Goal: Contribute content: Contribute content

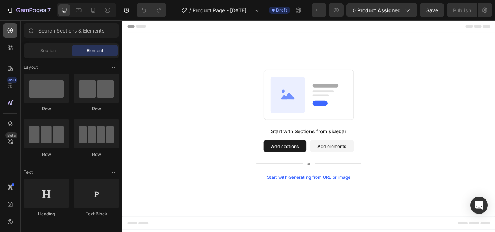
click at [10, 28] on icon at bounding box center [10, 30] width 5 height 5
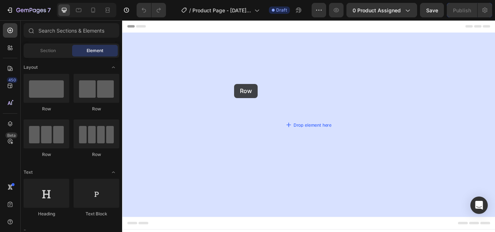
drag, startPoint x: 165, startPoint y: 118, endPoint x: 252, endPoint y: 95, distance: 90.4
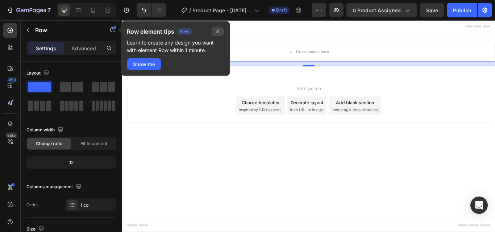
click at [217, 31] on icon "button" at bounding box center [218, 32] width 6 height 6
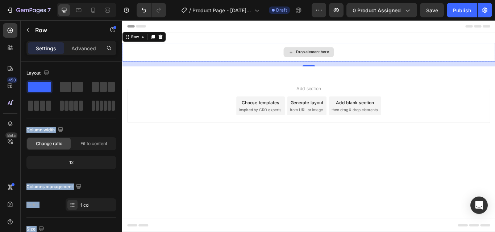
drag, startPoint x: 191, startPoint y: 105, endPoint x: 294, endPoint y: 55, distance: 114.7
click at [74, 91] on span at bounding box center [77, 87] width 11 height 10
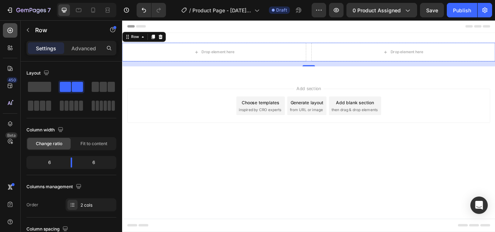
click at [10, 30] on icon at bounding box center [10, 30] width 3 height 3
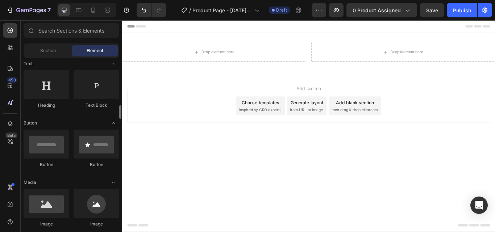
scroll to position [145, 0]
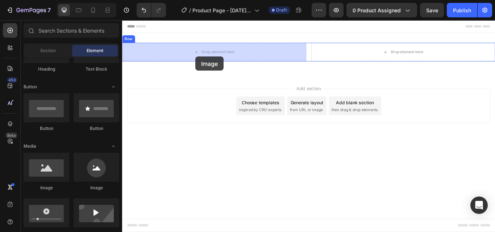
drag, startPoint x: 161, startPoint y: 188, endPoint x: 207, endPoint y: 63, distance: 133.7
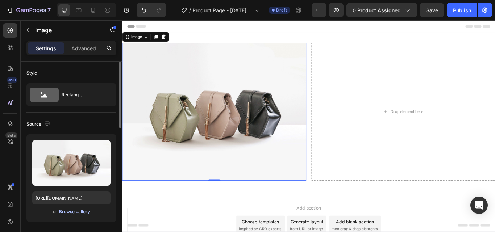
click at [85, 214] on div "Browse gallery" at bounding box center [74, 212] width 31 height 7
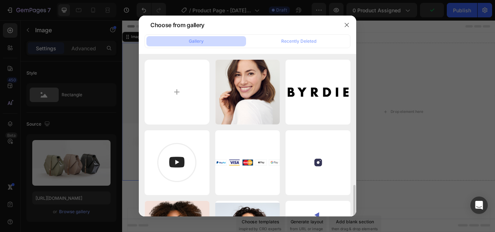
scroll to position [181, 0]
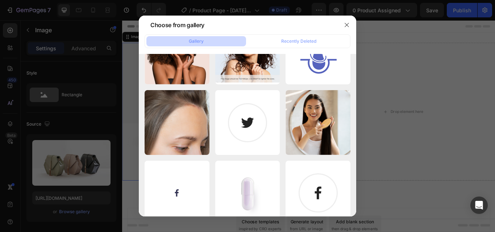
click at [220, 40] on button "Gallery" at bounding box center [196, 41] width 100 height 10
click at [193, 40] on div "Gallery" at bounding box center [196, 41] width 15 height 7
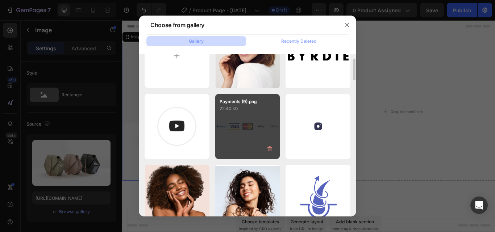
scroll to position [0, 0]
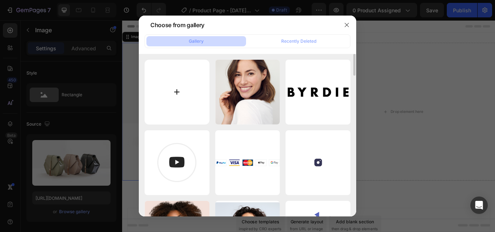
click at [188, 88] on input "file" at bounding box center [176, 92] width 65 height 65
type input "C:\fakepath\GemBaby1.webp"
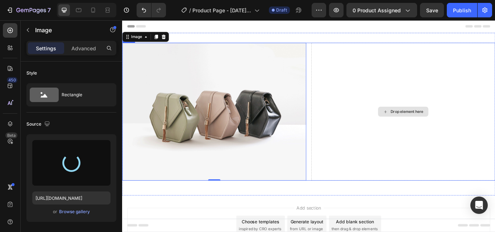
type input "https://cdn.shopify.com/s/files/1/0737/9455/1908/files/gempages_586278007941890…"
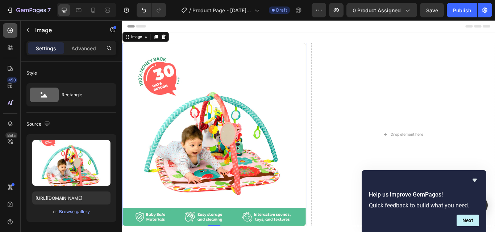
click at [9, 30] on icon at bounding box center [10, 30] width 7 height 7
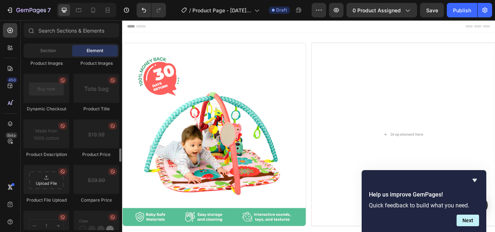
scroll to position [1080, 0]
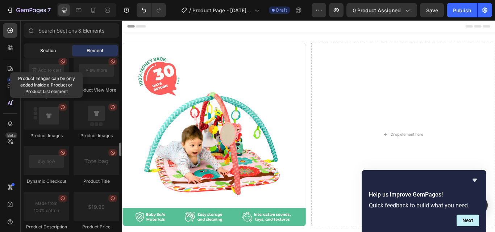
click at [39, 52] on div "Section" at bounding box center [48, 51] width 46 height 12
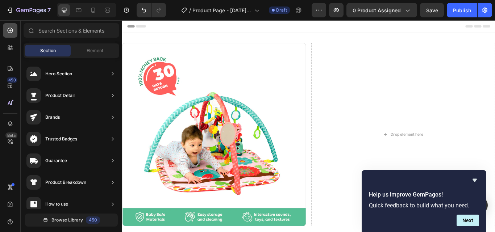
click at [11, 30] on icon at bounding box center [10, 30] width 7 height 7
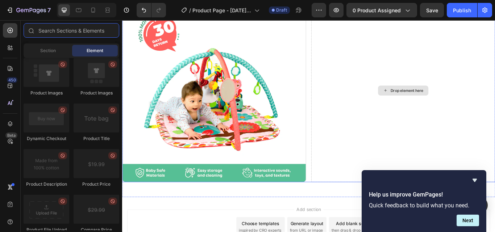
scroll to position [0, 0]
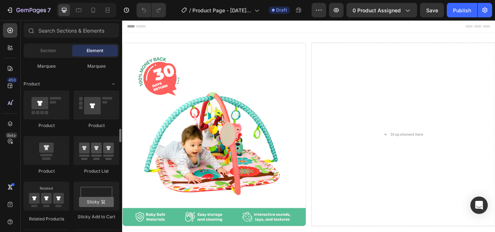
scroll to position [978, 0]
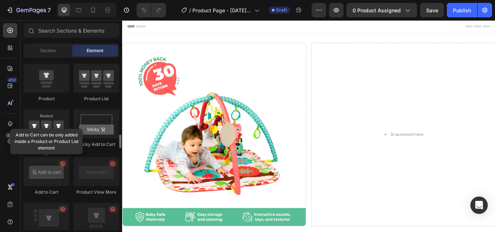
click at [64, 167] on div at bounding box center [47, 171] width 46 height 29
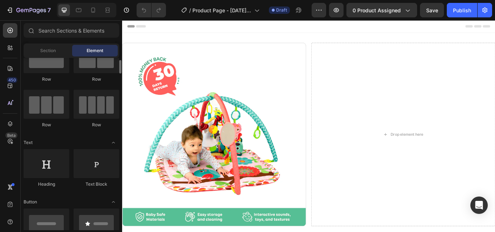
scroll to position [0, 0]
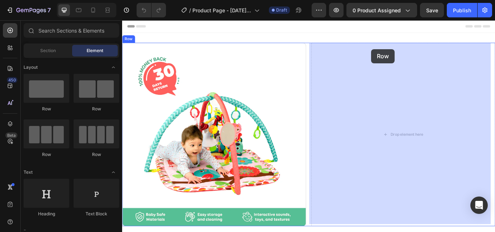
drag, startPoint x: 170, startPoint y: 114, endPoint x: 412, endPoint y: 54, distance: 249.5
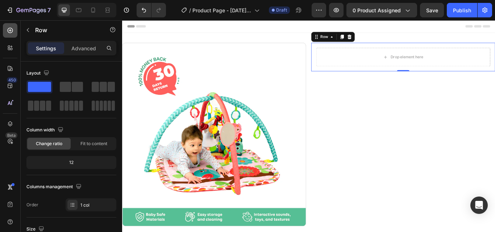
click at [10, 28] on icon at bounding box center [10, 30] width 5 height 5
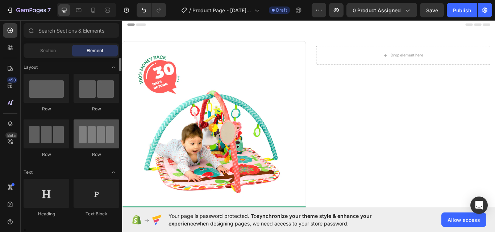
scroll to position [36, 0]
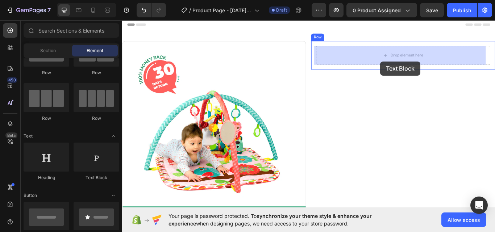
drag, startPoint x: 219, startPoint y: 177, endPoint x: 423, endPoint y: 68, distance: 230.8
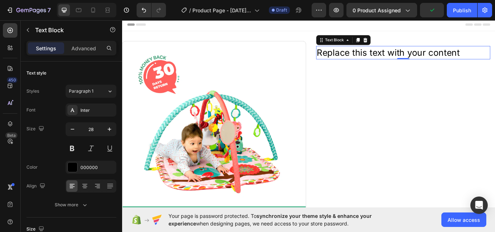
click at [446, 58] on div "Replace this text with your content" at bounding box center [449, 59] width 203 height 16
click at [446, 58] on p "Replace this text with your content" at bounding box center [449, 58] width 201 height 14
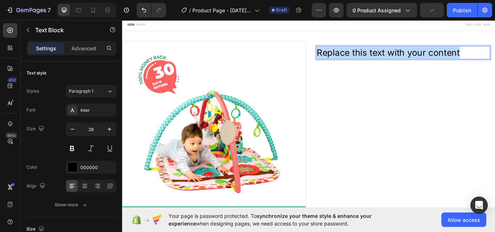
click at [446, 58] on p "Replace this text with your content" at bounding box center [449, 58] width 201 height 14
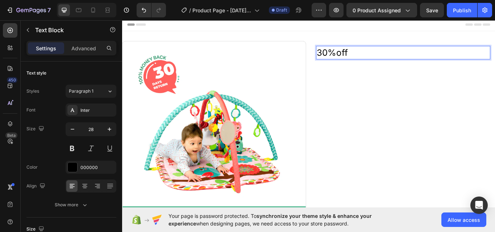
click at [349, 58] on p "30%off" at bounding box center [449, 58] width 201 height 14
click at [73, 127] on icon "button" at bounding box center [72, 129] width 7 height 7
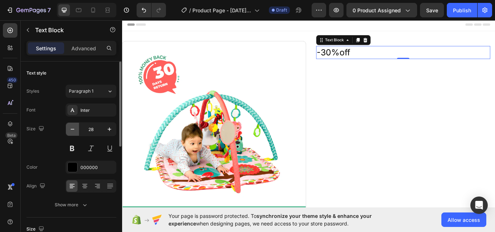
type input "27"
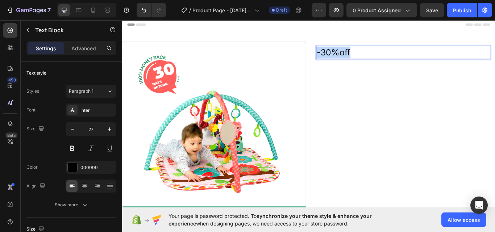
drag, startPoint x: 391, startPoint y: 56, endPoint x: 345, endPoint y: 58, distance: 46.0
click at [348, 58] on div "-30%off" at bounding box center [449, 58] width 203 height 15
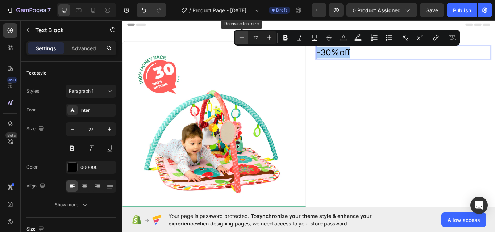
click at [242, 37] on icon "Editor contextual toolbar" at bounding box center [241, 37] width 7 height 7
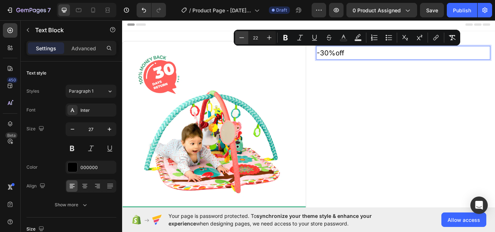
click at [242, 37] on icon "Editor contextual toolbar" at bounding box center [241, 37] width 7 height 7
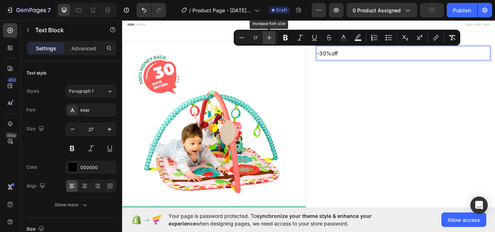
click at [271, 39] on icon "Editor contextual toolbar" at bounding box center [268, 37] width 7 height 7
type input "19"
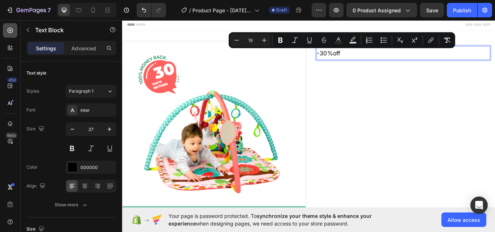
click at [7, 28] on icon at bounding box center [10, 30] width 7 height 7
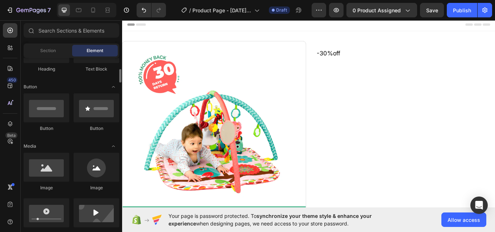
scroll to position [109, 0]
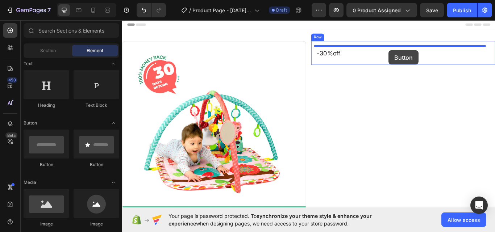
drag, startPoint x: 169, startPoint y: 168, endPoint x: 432, endPoint y: 56, distance: 286.5
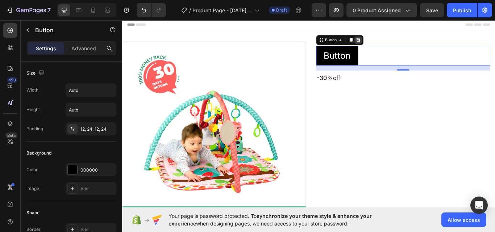
click at [395, 43] on icon at bounding box center [397, 43] width 5 height 5
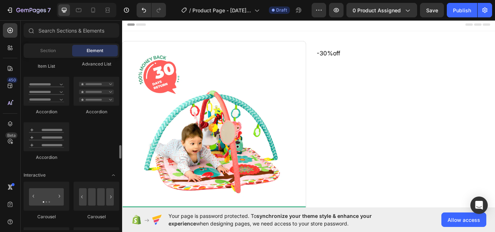
scroll to position [652, 0]
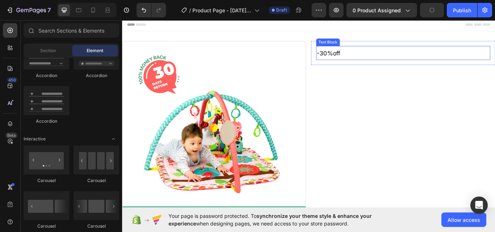
click at [372, 60] on span "-30%off" at bounding box center [363, 59] width 28 height 8
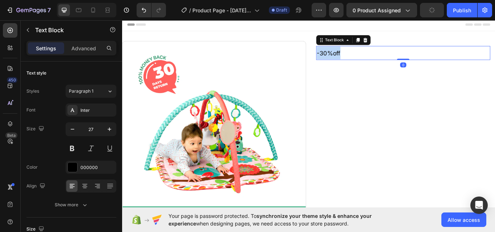
click at [372, 60] on span "-30%off" at bounding box center [363, 59] width 28 height 8
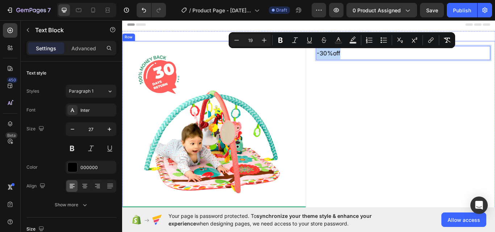
click at [397, 115] on div "-30%off Text Block 0 Row" at bounding box center [449, 152] width 214 height 214
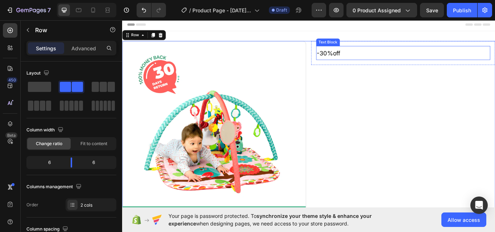
click at [391, 59] on p "-30%off" at bounding box center [449, 58] width 201 height 15
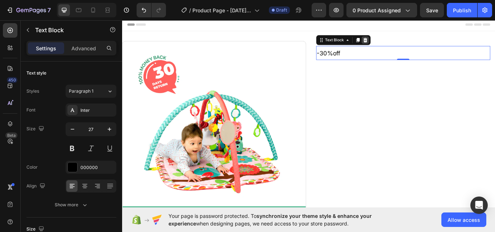
click at [403, 42] on icon at bounding box center [405, 43] width 5 height 5
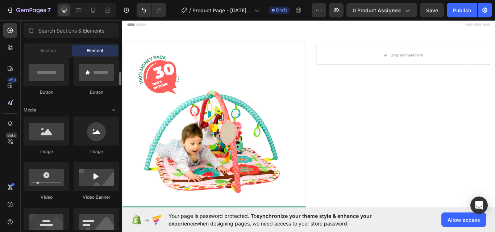
scroll to position [145, 0]
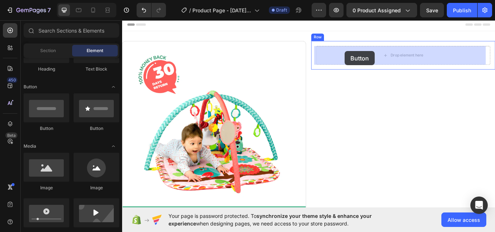
drag, startPoint x: 174, startPoint y: 133, endPoint x: 381, endPoint y: 58, distance: 220.4
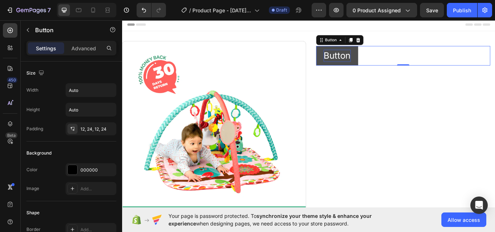
click at [369, 58] on p "Button" at bounding box center [373, 62] width 32 height 14
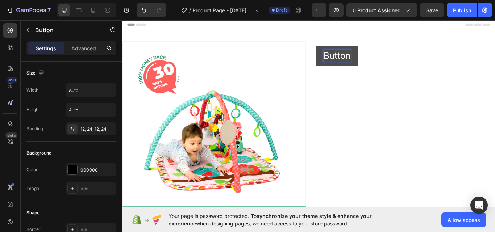
click at [369, 58] on p "Button" at bounding box center [373, 62] width 32 height 14
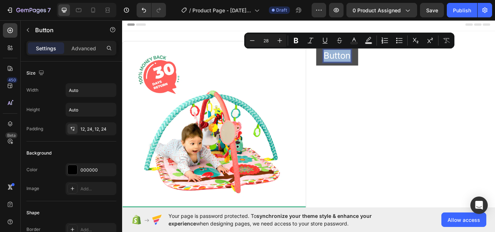
click at [369, 58] on p "Button" at bounding box center [373, 62] width 32 height 14
click at [377, 63] on p "Button" at bounding box center [373, 62] width 32 height 14
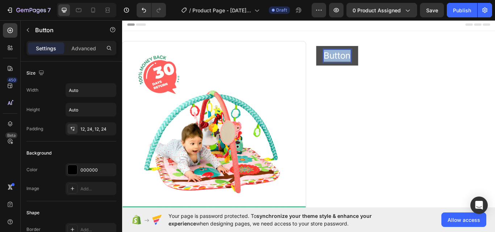
click at [377, 63] on p "Button" at bounding box center [373, 62] width 32 height 14
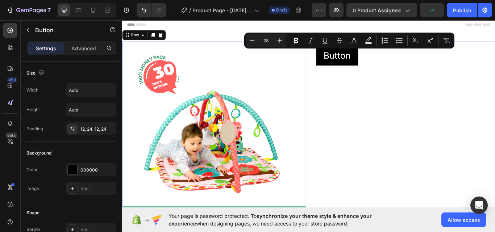
click at [453, 83] on div "Button Button Row" at bounding box center [449, 152] width 214 height 214
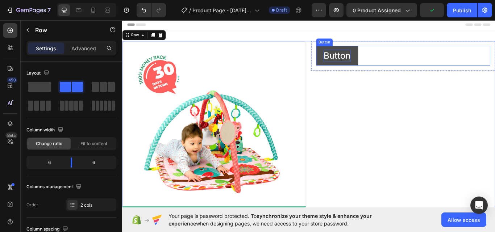
click at [369, 63] on p "Button" at bounding box center [373, 62] width 32 height 14
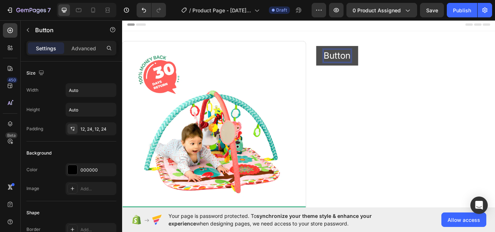
click at [369, 63] on p "Button" at bounding box center [373, 62] width 32 height 14
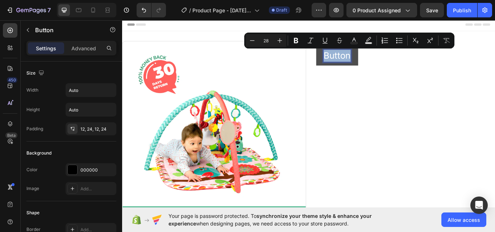
click at [369, 63] on p "Button" at bounding box center [373, 62] width 32 height 14
click at [367, 40] on icon "Editor contextual toolbar" at bounding box center [368, 40] width 7 height 7
type input "000000"
type input "77"
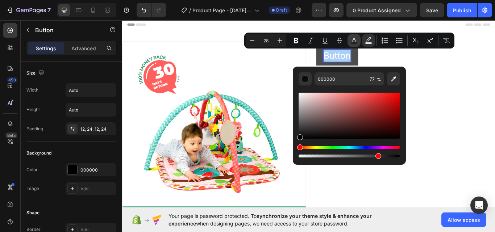
click at [354, 41] on icon "Editor contextual toolbar" at bounding box center [353, 40] width 7 height 7
type input "FFFFFF"
click at [371, 40] on icon "Editor contextual toolbar" at bounding box center [368, 40] width 7 height 7
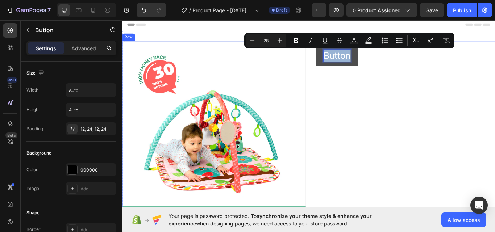
click at [419, 102] on div "Button Button 0 Row" at bounding box center [449, 152] width 214 height 214
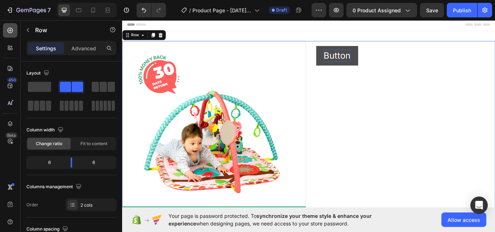
click at [6, 30] on div at bounding box center [10, 30] width 14 height 14
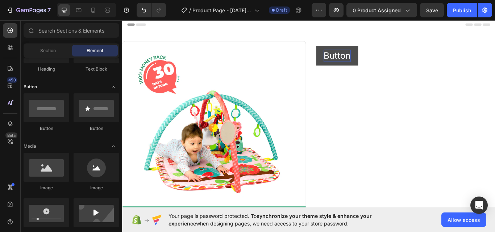
scroll to position [36, 0]
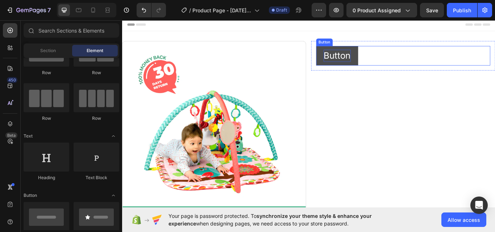
click at [384, 64] on p "Button" at bounding box center [373, 62] width 32 height 14
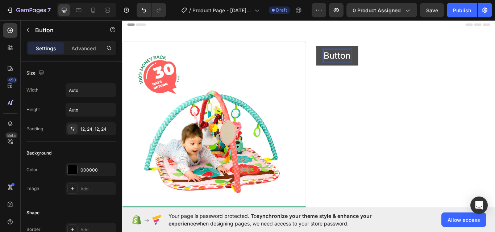
click at [377, 63] on p "Button" at bounding box center [373, 62] width 32 height 14
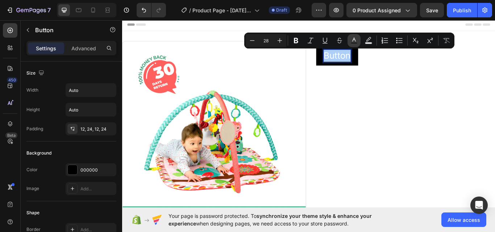
click at [352, 40] on icon "Editor contextual toolbar" at bounding box center [353, 40] width 7 height 7
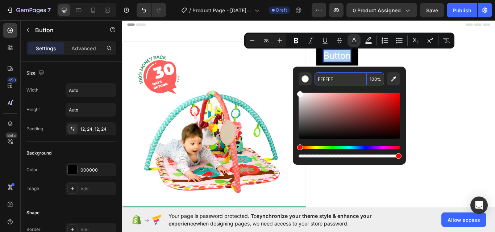
click at [343, 80] on input "FFFFFF" at bounding box center [340, 78] width 52 height 13
click at [370, 41] on icon "Editor contextual toolbar" at bounding box center [368, 40] width 7 height 7
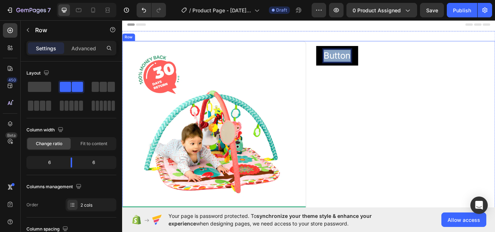
click at [494, 99] on div "Button Button 0 Row" at bounding box center [449, 152] width 214 height 214
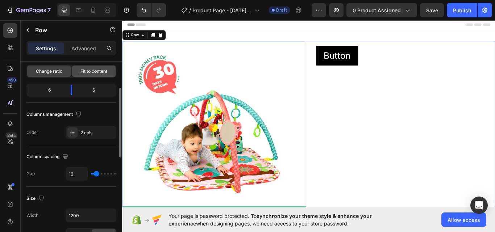
scroll to position [145, 0]
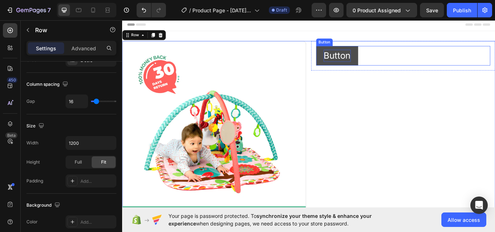
click at [379, 65] on p "Button" at bounding box center [373, 62] width 32 height 14
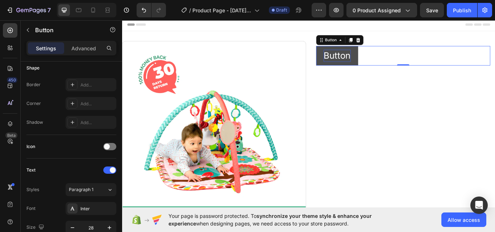
scroll to position [0, 0]
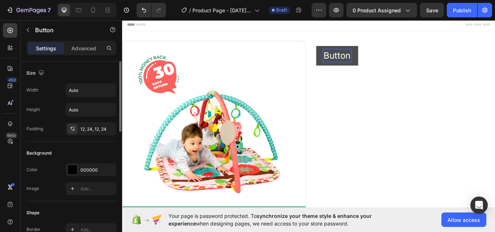
click at [379, 65] on p "Button" at bounding box center [373, 62] width 32 height 14
click at [385, 60] on p "Button" at bounding box center [373, 62] width 32 height 14
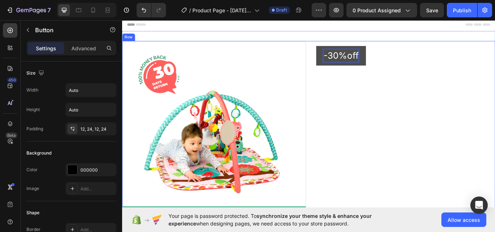
click at [402, 108] on div "-30%off Button 0 Row" at bounding box center [449, 152] width 214 height 214
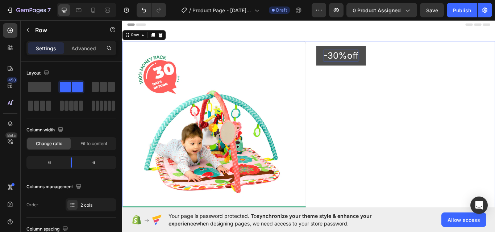
click at [353, 167] on div "-30%off Button Row" at bounding box center [449, 152] width 214 height 214
click at [395, 66] on button "-30%off" at bounding box center [377, 62] width 58 height 23
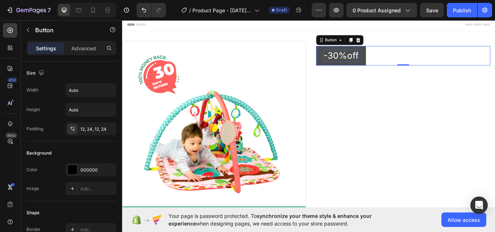
click at [396, 61] on button "-30%off" at bounding box center [377, 62] width 58 height 23
click at [399, 64] on button "-30%off" at bounding box center [377, 62] width 58 height 23
click at [348, 64] on button "-30%off" at bounding box center [377, 62] width 58 height 23
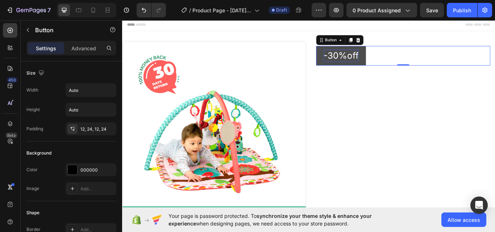
click at [348, 64] on button "-30%off" at bounding box center [377, 62] width 58 height 23
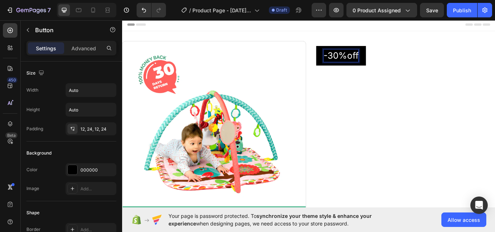
click at [357, 67] on p "-30%off" at bounding box center [377, 62] width 41 height 14
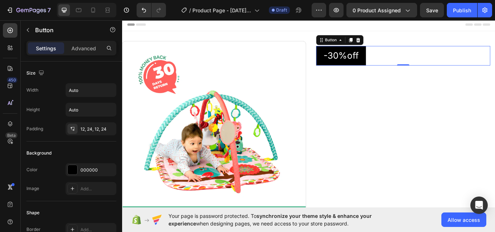
click at [402, 66] on button "-30%off" at bounding box center [377, 62] width 58 height 23
click at [361, 45] on div "Button" at bounding box center [365, 44] width 16 height 7
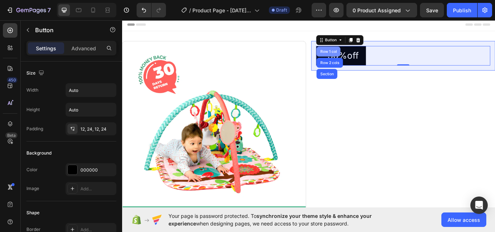
click at [362, 51] on div "Row 1 col" at bounding box center [362, 57] width 28 height 12
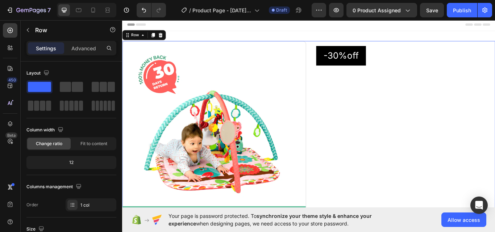
click at [439, 105] on div "-30%off Button Row" at bounding box center [449, 152] width 214 height 214
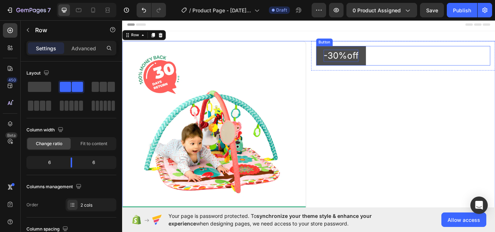
click at [369, 66] on p "-30%off" at bounding box center [377, 62] width 41 height 14
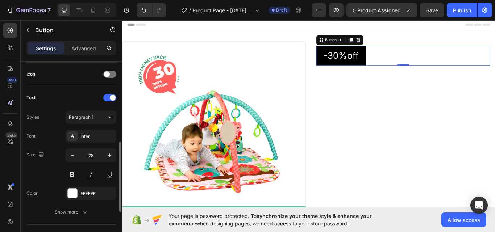
scroll to position [253, 0]
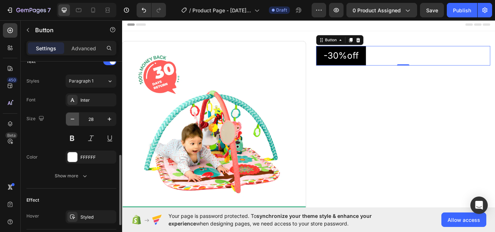
click at [71, 119] on icon "button" at bounding box center [72, 119] width 7 height 7
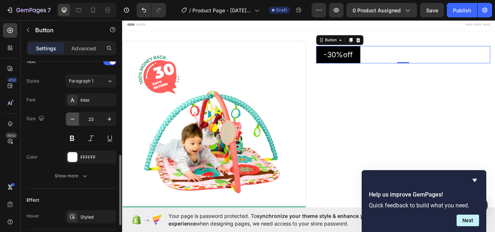
click at [71, 119] on icon "button" at bounding box center [72, 119] width 7 height 7
type input "20"
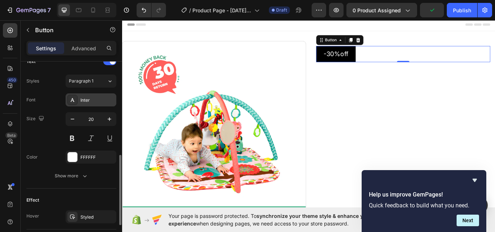
click at [103, 98] on div "Inter" at bounding box center [97, 100] width 34 height 7
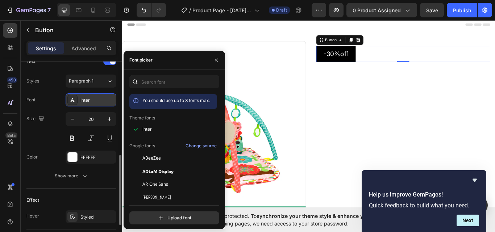
click at [103, 98] on div "Inter" at bounding box center [97, 100] width 34 height 7
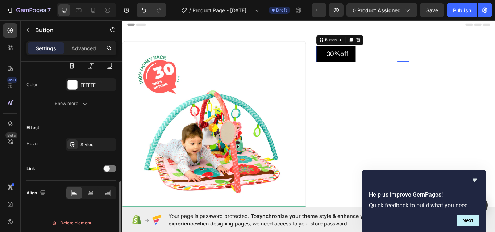
scroll to position [328, 0]
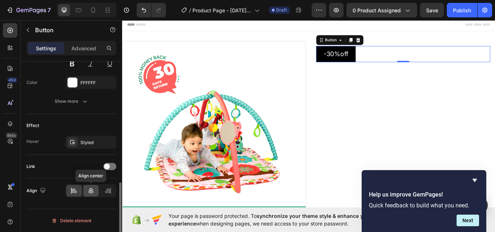
click at [90, 188] on icon at bounding box center [90, 190] width 7 height 7
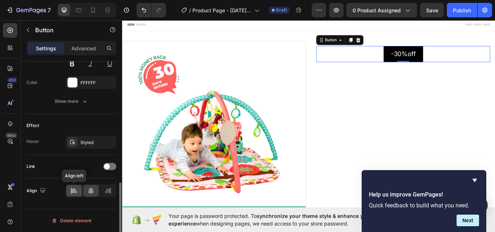
click at [72, 190] on icon at bounding box center [73, 190] width 7 height 7
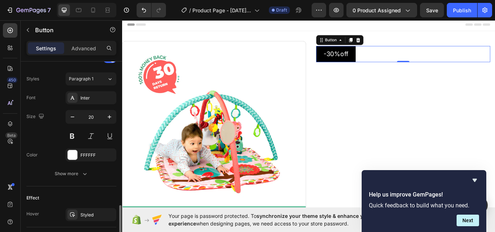
scroll to position [219, 0]
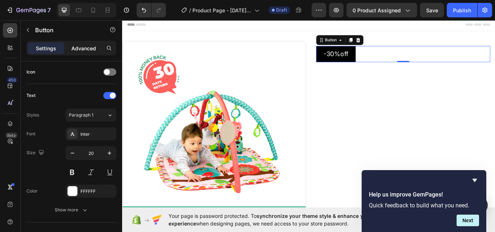
click at [80, 51] on p "Advanced" at bounding box center [83, 49] width 25 height 8
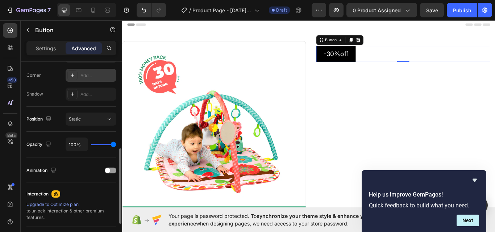
click at [97, 72] on div "Add..." at bounding box center [97, 75] width 34 height 7
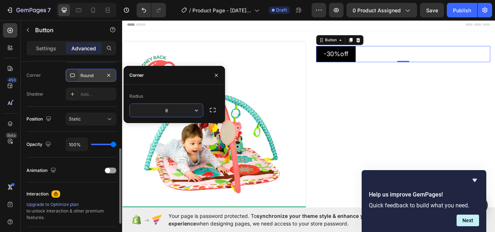
click at [97, 72] on div "Round" at bounding box center [90, 75] width 21 height 7
click at [175, 112] on input "8" at bounding box center [166, 110] width 73 height 13
type input "9"
type input "8"
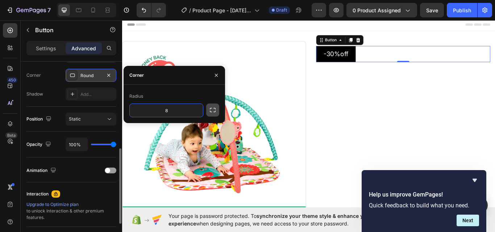
click at [214, 113] on icon "button" at bounding box center [212, 109] width 7 height 7
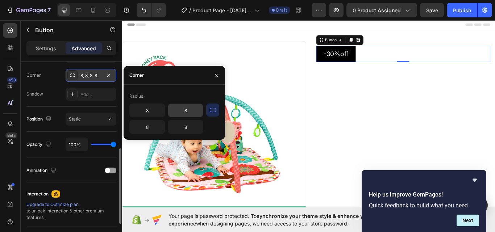
click at [192, 111] on input "8" at bounding box center [185, 110] width 35 height 13
type input "4"
click at [151, 111] on input "8" at bounding box center [147, 110] width 35 height 13
type input "4"
click at [189, 127] on input "8" at bounding box center [185, 127] width 35 height 13
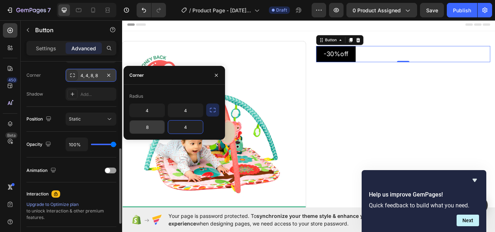
type input "4"
click at [149, 131] on input "8" at bounding box center [147, 127] width 35 height 13
type input "4"
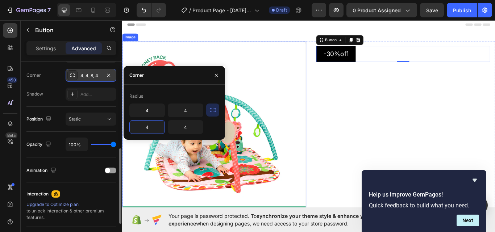
click at [257, 91] on img at bounding box center [229, 152] width 214 height 214
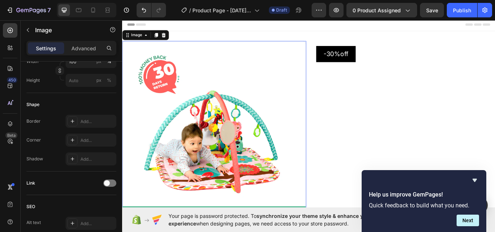
scroll to position [0, 0]
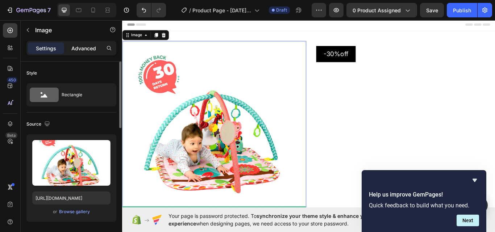
click at [90, 50] on p "Advanced" at bounding box center [83, 49] width 25 height 8
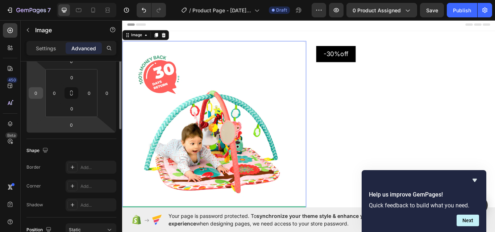
scroll to position [145, 0]
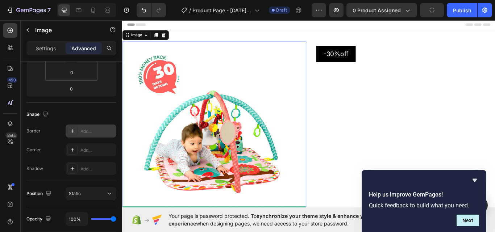
click at [83, 128] on div "Add..." at bounding box center [97, 131] width 34 height 7
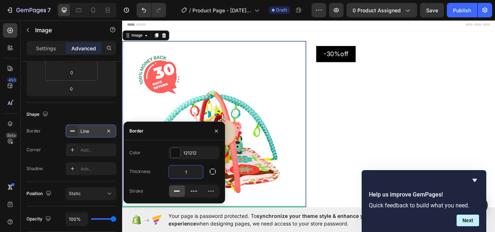
click at [196, 172] on input "1" at bounding box center [186, 171] width 34 height 13
type input "4"
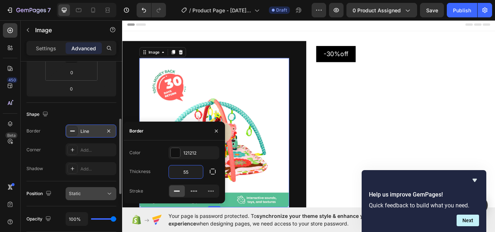
type input "5"
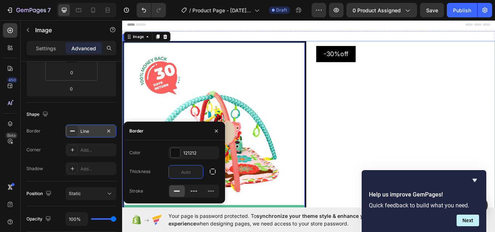
click at [386, 130] on div "-30%off Button Row" at bounding box center [449, 152] width 214 height 214
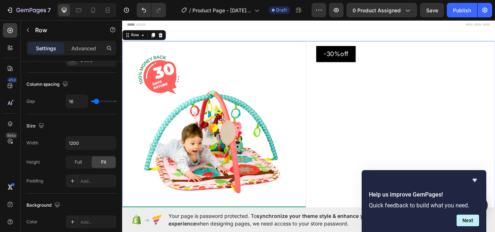
scroll to position [0, 0]
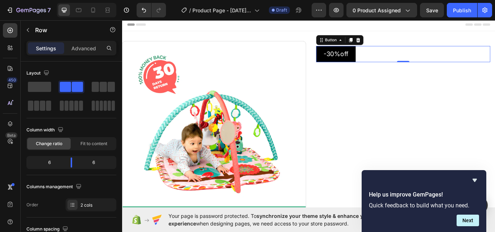
click at [403, 63] on div "-30%off Button 0" at bounding box center [449, 60] width 203 height 19
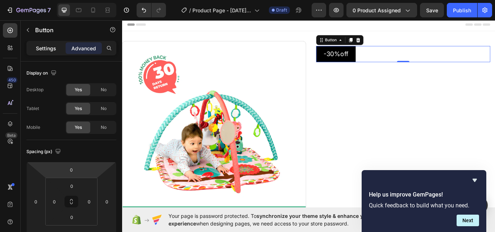
click at [39, 46] on p "Settings" at bounding box center [46, 49] width 20 height 8
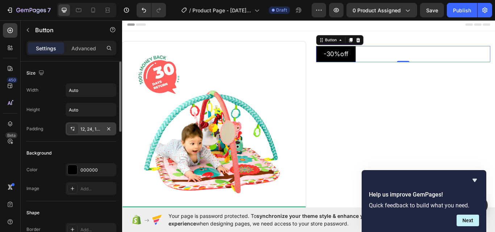
click at [91, 128] on div "12, 24, 12, 24" at bounding box center [90, 129] width 21 height 7
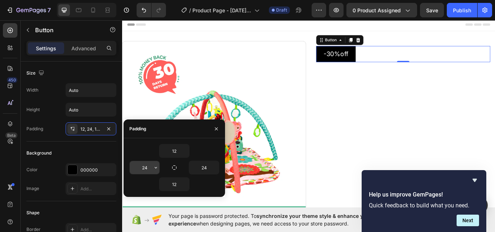
click at [149, 168] on input "24" at bounding box center [145, 167] width 30 height 13
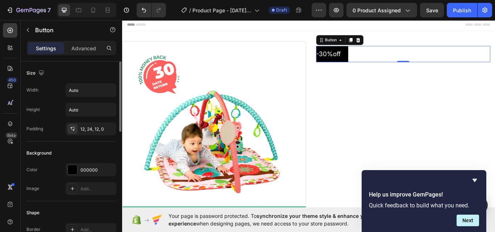
click at [106, 101] on div "Width Auto Height Auto Padding 12, 24, 12, 0" at bounding box center [71, 109] width 90 height 52
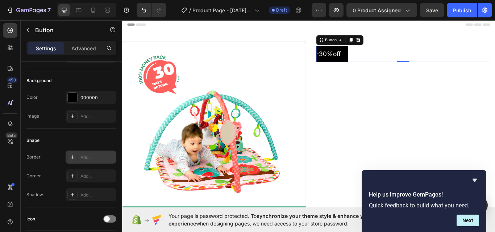
click at [94, 155] on div "Add..." at bounding box center [97, 157] width 34 height 7
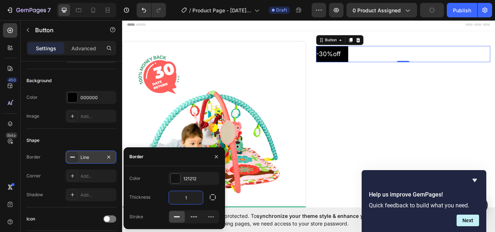
click at [195, 199] on input "1" at bounding box center [186, 197] width 34 height 13
type input "4"
click at [209, 195] on icon "button" at bounding box center [212, 197] width 7 height 7
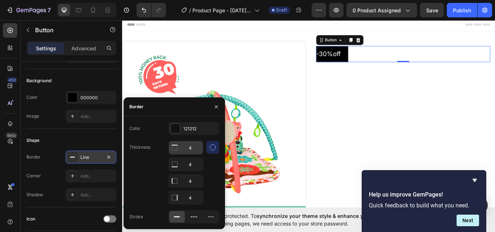
click at [174, 148] on icon at bounding box center [174, 147] width 7 height 7
click at [195, 151] on input "4" at bounding box center [186, 147] width 34 height 13
type input "4"
click at [83, 172] on div "Add..." at bounding box center [91, 175] width 51 height 13
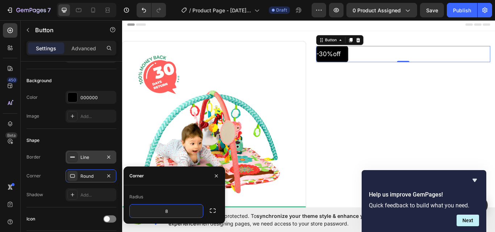
click at [88, 156] on div "Line" at bounding box center [90, 157] width 21 height 7
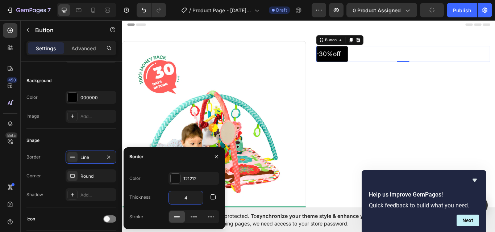
click at [194, 198] on input "4" at bounding box center [186, 197] width 34 height 13
click at [192, 218] on icon at bounding box center [193, 216] width 7 height 7
click at [193, 216] on icon at bounding box center [193, 216] width 7 height 7
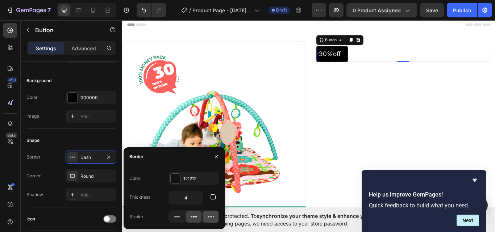
click at [208, 215] on icon at bounding box center [210, 216] width 7 height 7
click at [210, 198] on icon "button" at bounding box center [213, 197] width 6 height 6
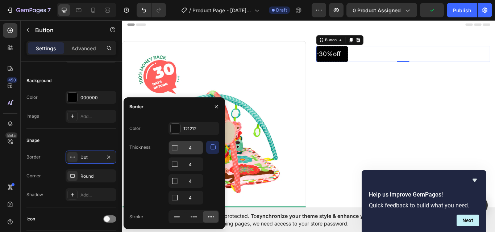
click at [179, 147] on div at bounding box center [175, 147] width 12 height 13
click at [213, 146] on icon "button" at bounding box center [212, 147] width 7 height 7
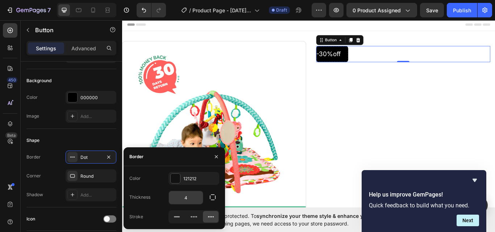
click at [192, 198] on input "4" at bounding box center [186, 197] width 34 height 13
type input "3"
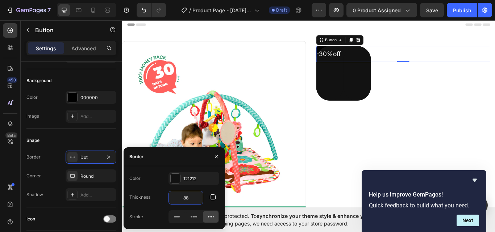
type input "8"
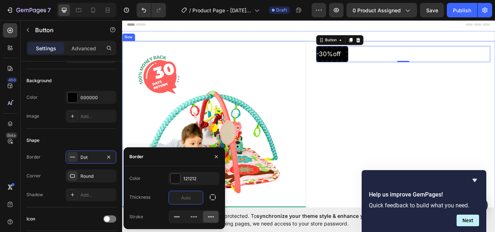
click at [418, 121] on div "-30%off Button 0 Row" at bounding box center [449, 152] width 214 height 214
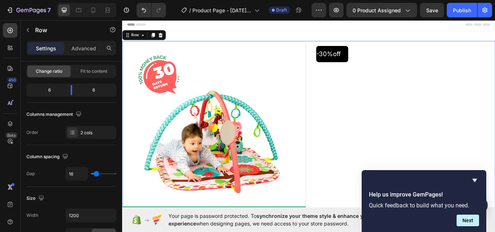
scroll to position [0, 0]
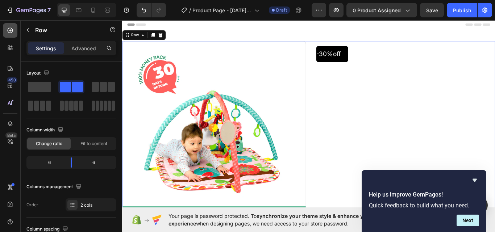
click at [9, 28] on icon at bounding box center [10, 30] width 7 height 7
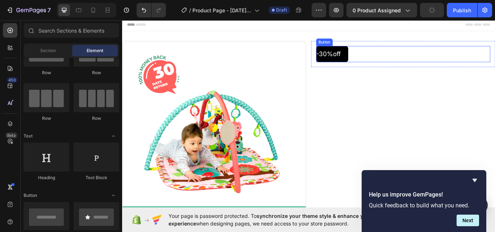
click at [397, 66] on div "-30%off Button" at bounding box center [449, 60] width 203 height 19
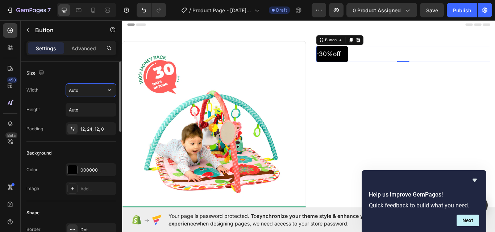
click at [88, 89] on input "Auto" at bounding box center [91, 90] width 50 height 13
click at [109, 88] on icon "button" at bounding box center [109, 90] width 7 height 7
click at [108, 110] on icon "button" at bounding box center [109, 110] width 3 height 2
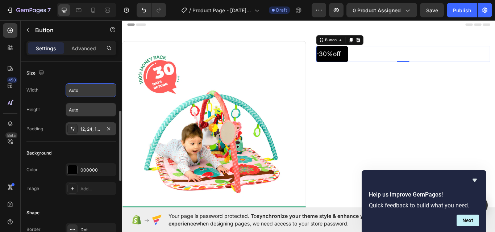
scroll to position [36, 0]
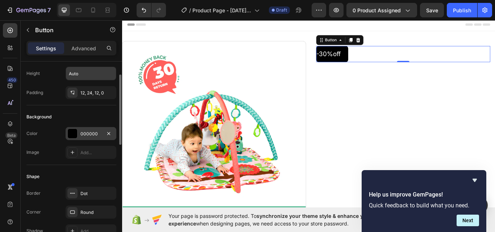
click at [73, 133] on div at bounding box center [72, 133] width 9 height 9
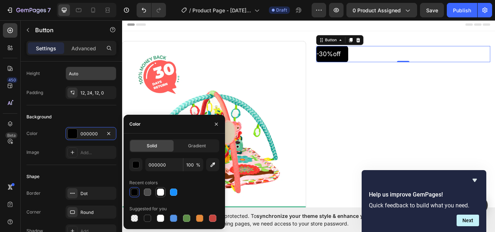
click at [163, 192] on div at bounding box center [160, 192] width 7 height 7
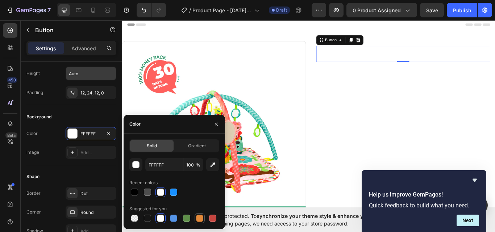
click at [198, 219] on div at bounding box center [199, 218] width 7 height 7
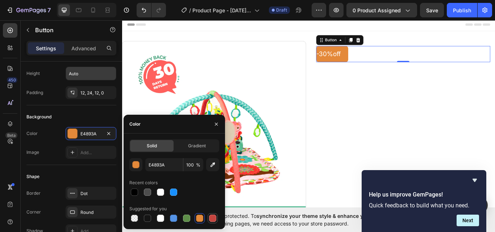
click at [213, 219] on div at bounding box center [212, 218] width 7 height 7
type input "C5453F"
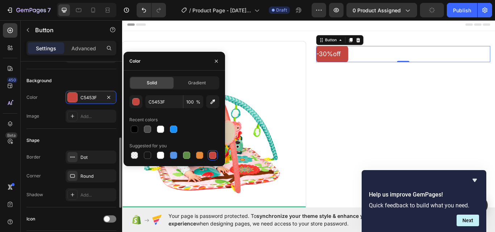
scroll to position [109, 0]
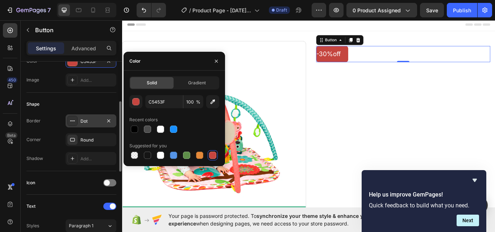
click at [98, 118] on div "Dot" at bounding box center [90, 121] width 21 height 7
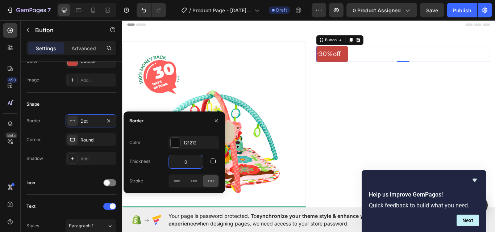
click at [196, 165] on input "0" at bounding box center [186, 161] width 34 height 13
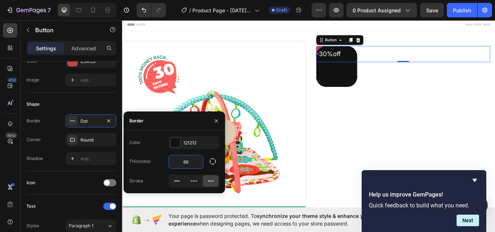
type input "6"
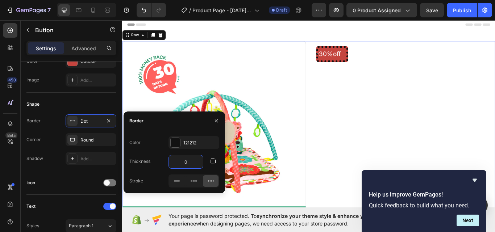
click at [394, 141] on div "-30%off Button Row" at bounding box center [449, 152] width 214 height 214
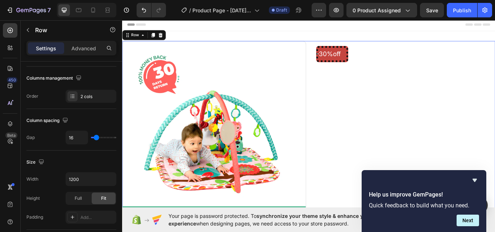
scroll to position [0, 0]
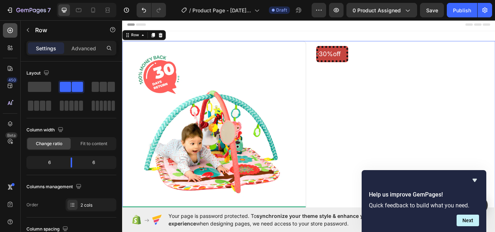
click at [8, 30] on icon at bounding box center [10, 30] width 5 height 5
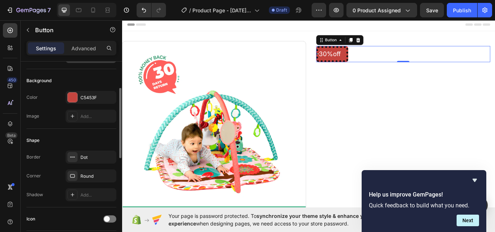
scroll to position [145, 0]
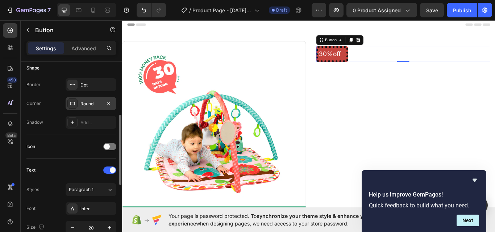
click at [93, 104] on div "Round" at bounding box center [90, 104] width 21 height 7
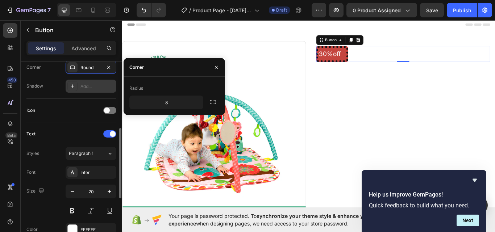
scroll to position [217, 0]
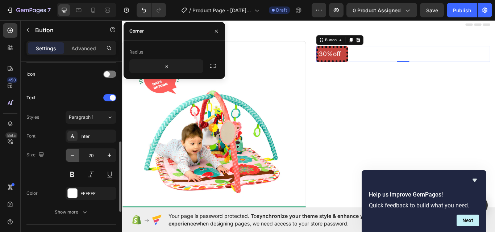
click at [73, 154] on icon "button" at bounding box center [72, 155] width 7 height 7
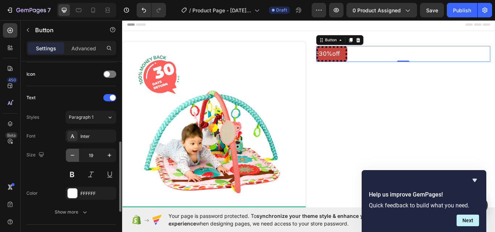
click at [73, 154] on icon "button" at bounding box center [72, 155] width 7 height 7
click at [109, 155] on icon "button" at bounding box center [109, 155] width 7 height 7
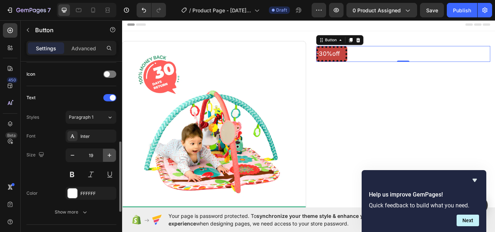
type input "20"
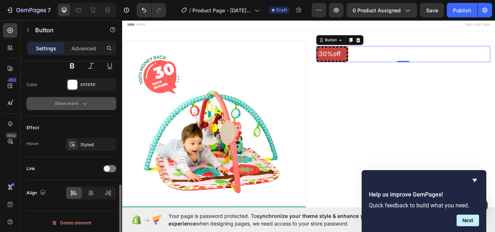
scroll to position [328, 0]
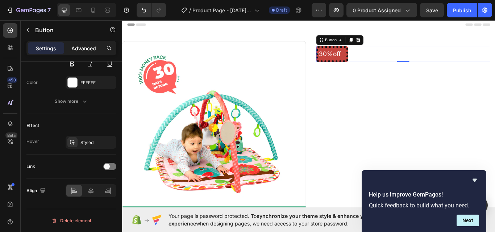
click at [81, 49] on p "Advanced" at bounding box center [83, 49] width 25 height 8
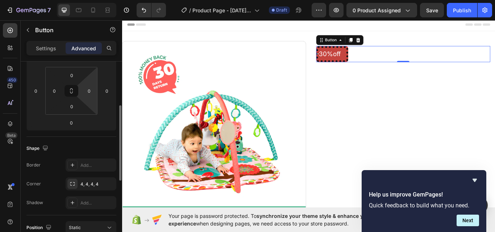
scroll to position [0, 0]
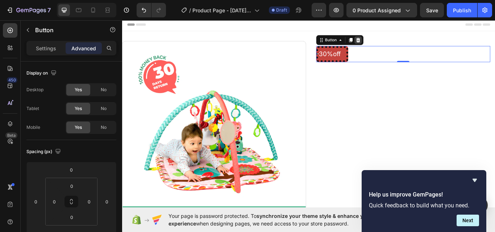
click at [395, 43] on icon at bounding box center [397, 43] width 5 height 5
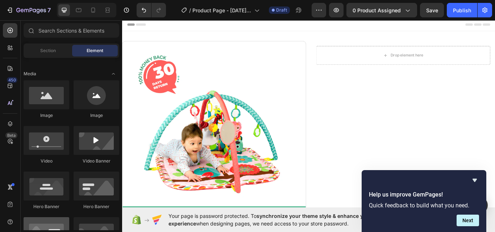
scroll to position [181, 0]
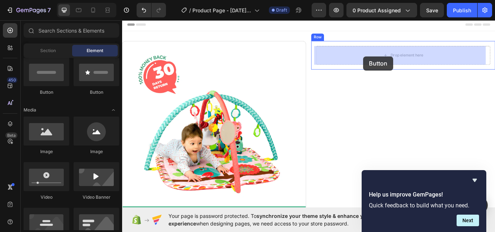
drag, startPoint x: 168, startPoint y: 98, endPoint x: 384, endPoint y: 62, distance: 218.5
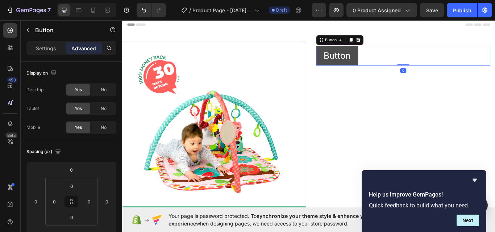
click at [386, 61] on button "Button" at bounding box center [372, 62] width 49 height 23
click at [382, 61] on p "Button" at bounding box center [373, 62] width 32 height 14
click at [428, 58] on div "-30%off Button 0" at bounding box center [449, 62] width 203 height 23
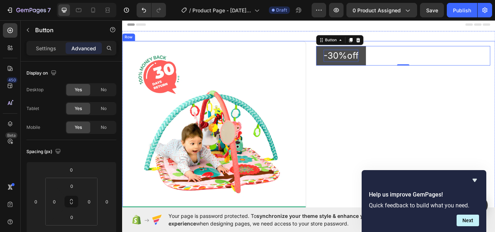
click at [425, 113] on div "-30%off Button 0 Row" at bounding box center [449, 152] width 214 height 214
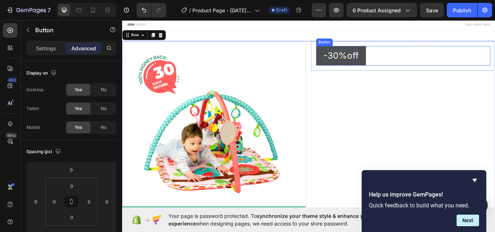
click at [413, 65] on div "-30%off Button" at bounding box center [449, 62] width 203 height 23
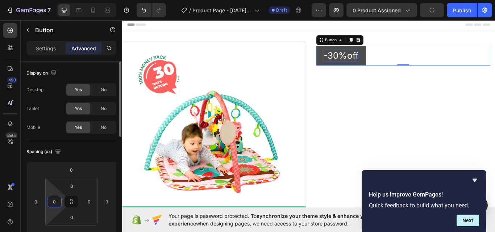
click at [56, 202] on input "0" at bounding box center [54, 201] width 11 height 11
type input "1"
type input "0"
click at [75, 217] on input "0" at bounding box center [71, 217] width 14 height 11
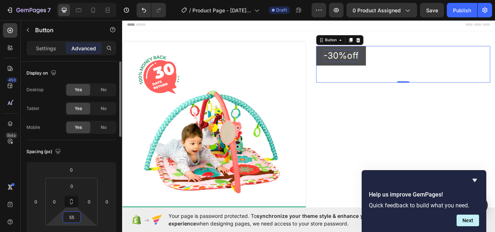
type input "5"
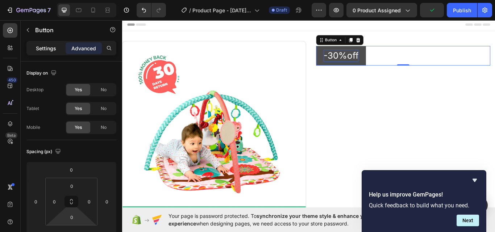
click at [41, 47] on p "Settings" at bounding box center [46, 49] width 20 height 8
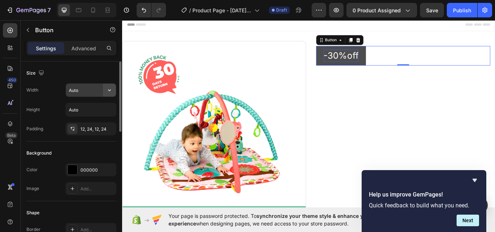
click at [109, 89] on icon "button" at bounding box center [109, 90] width 7 height 7
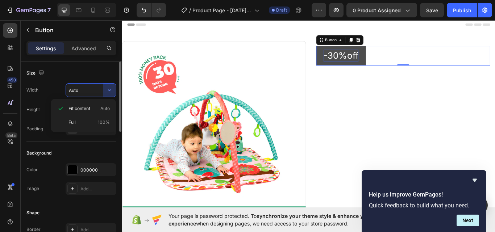
click at [79, 122] on p "Full 100%" at bounding box center [88, 122] width 41 height 7
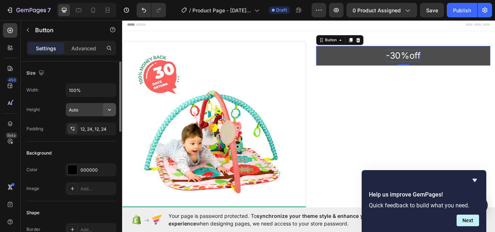
click at [109, 110] on icon "button" at bounding box center [109, 110] width 3 height 2
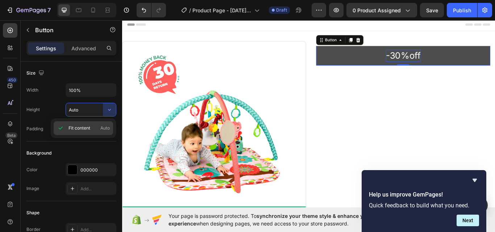
click at [76, 127] on span "Fit content" at bounding box center [79, 128] width 22 height 7
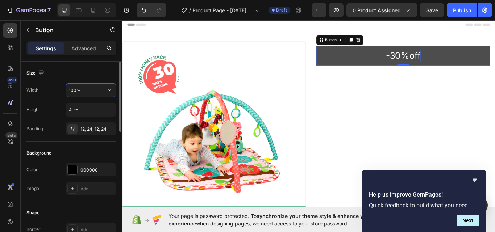
click at [87, 89] on input "100%" at bounding box center [91, 90] width 50 height 13
click at [109, 91] on icon "button" at bounding box center [109, 90] width 3 height 2
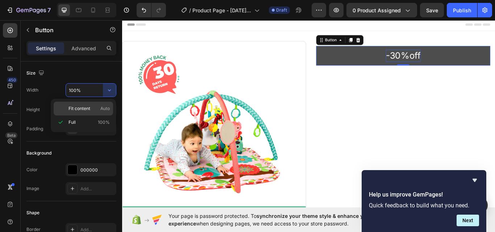
click at [104, 110] on span "Auto" at bounding box center [104, 108] width 9 height 7
type input "Auto"
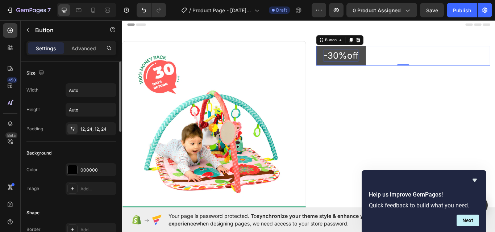
scroll to position [36, 0]
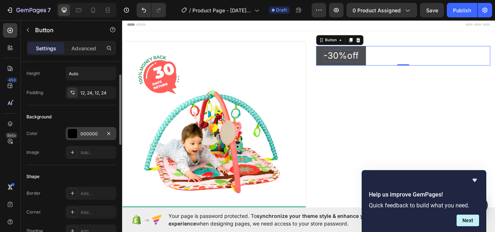
click at [93, 135] on div "000000" at bounding box center [90, 134] width 21 height 7
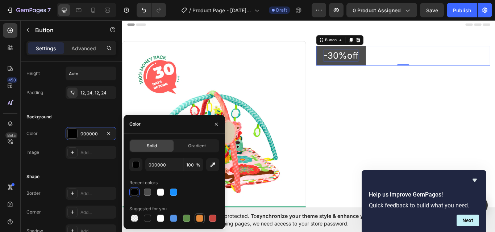
click at [200, 218] on div at bounding box center [199, 218] width 7 height 7
type input "E4893A"
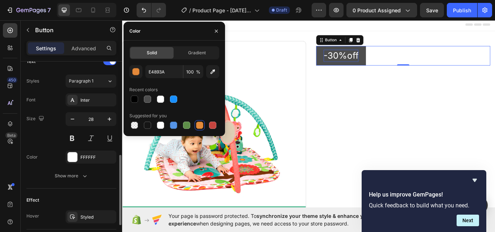
scroll to position [290, 0]
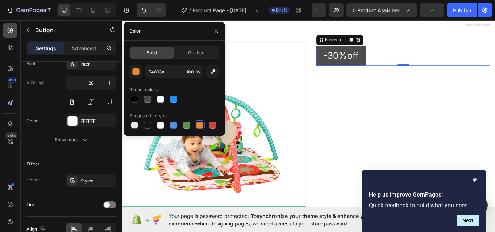
click at [7, 31] on icon at bounding box center [10, 30] width 7 height 7
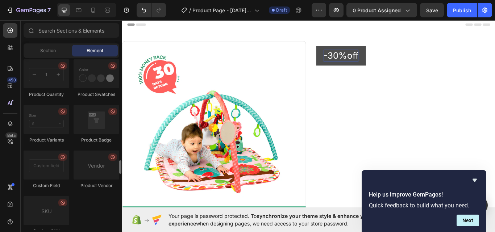
scroll to position [1340, 0]
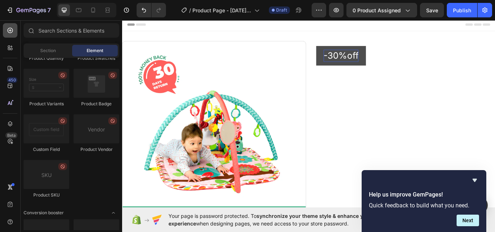
click at [10, 31] on icon at bounding box center [10, 30] width 7 height 7
click at [10, 29] on icon at bounding box center [10, 30] width 7 height 7
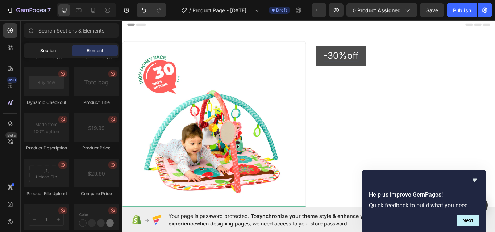
click at [50, 48] on span "Section" at bounding box center [48, 50] width 16 height 7
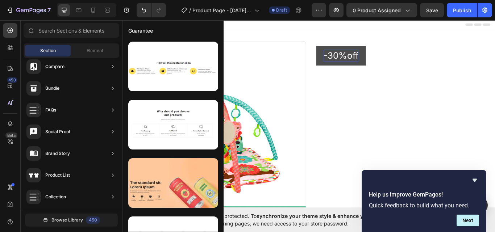
scroll to position [269, 0]
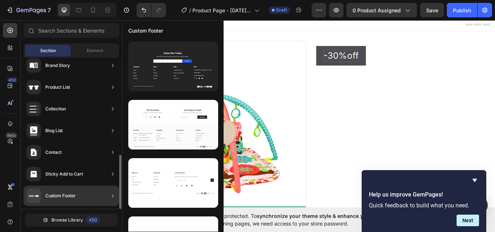
click at [112, 193] on icon at bounding box center [112, 195] width 7 height 7
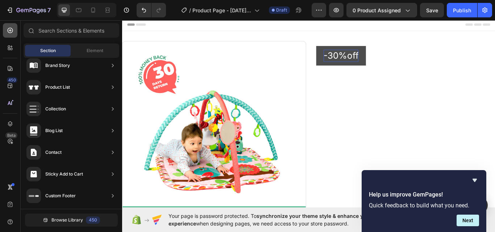
click at [9, 30] on icon at bounding box center [10, 30] width 7 height 7
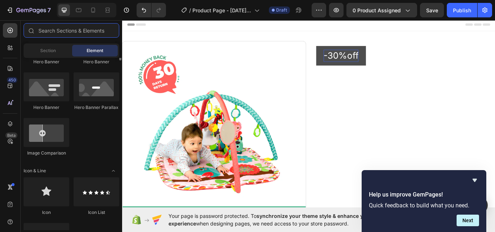
scroll to position [290, 0]
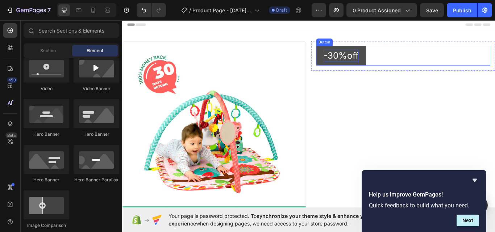
click at [410, 67] on div "-30%off Button" at bounding box center [449, 62] width 203 height 23
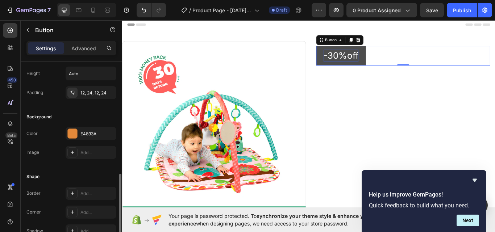
scroll to position [109, 0]
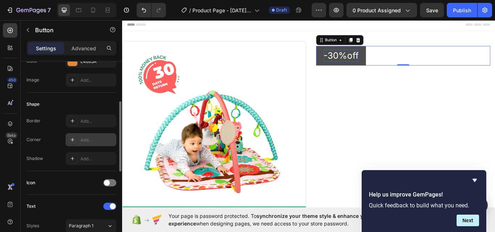
click at [95, 139] on div "Add..." at bounding box center [97, 140] width 34 height 7
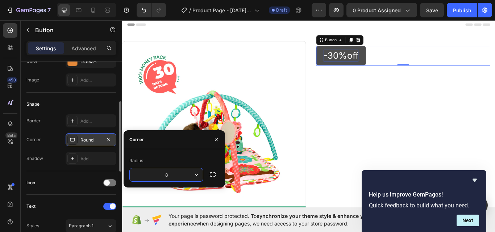
click at [181, 177] on input "8" at bounding box center [166, 174] width 73 height 13
click at [195, 174] on icon "button" at bounding box center [196, 174] width 7 height 7
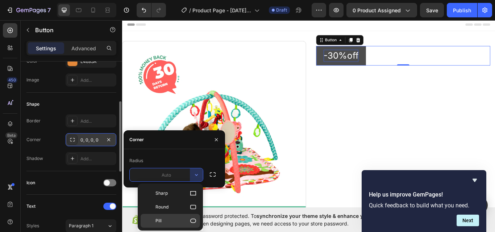
click at [192, 219] on icon at bounding box center [193, 221] width 6 height 4
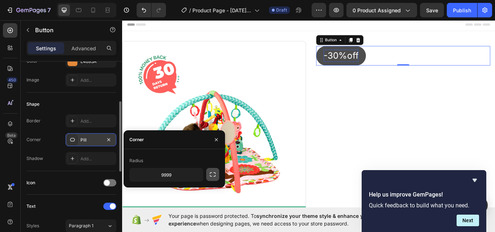
click at [213, 173] on icon "button" at bounding box center [212, 174] width 7 height 7
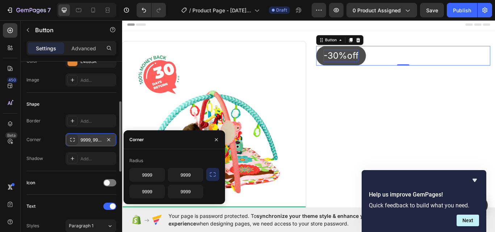
click at [213, 173] on icon "button" at bounding box center [212, 174] width 7 height 7
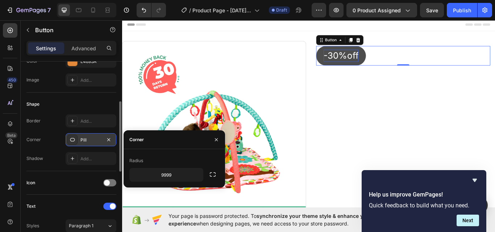
click at [90, 139] on div "Pill" at bounding box center [90, 140] width 21 height 7
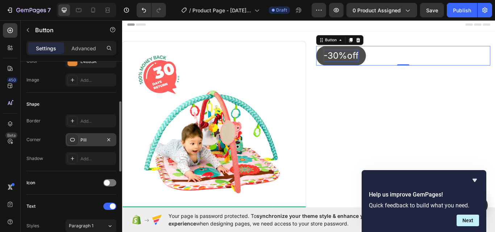
click at [88, 138] on div "Pill" at bounding box center [90, 140] width 21 height 7
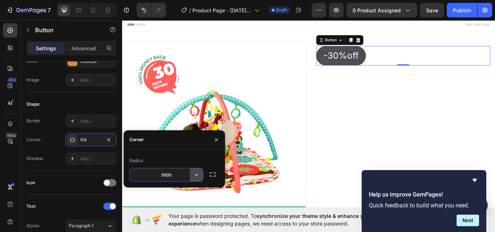
click at [195, 175] on icon "button" at bounding box center [196, 174] width 7 height 7
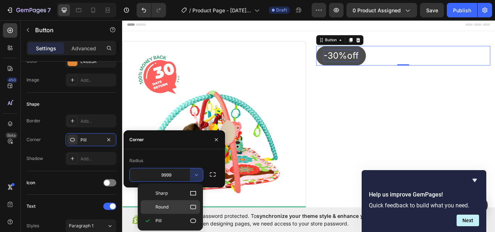
click at [193, 207] on icon at bounding box center [192, 206] width 7 height 7
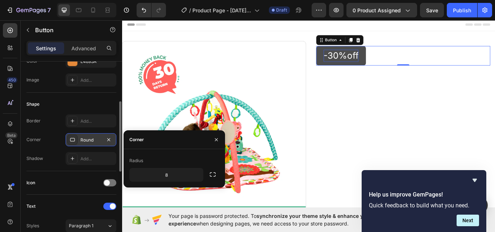
click at [93, 139] on div "Round" at bounding box center [90, 140] width 21 height 7
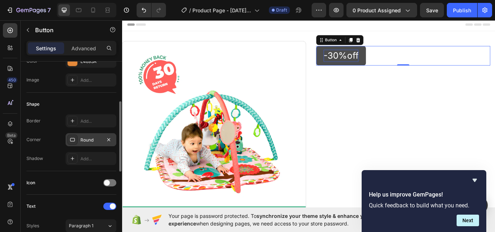
click at [93, 139] on div "Round" at bounding box center [90, 140] width 21 height 7
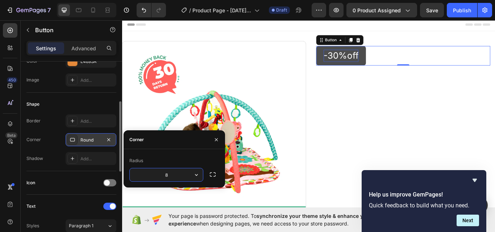
click at [93, 139] on div "Round" at bounding box center [90, 140] width 21 height 7
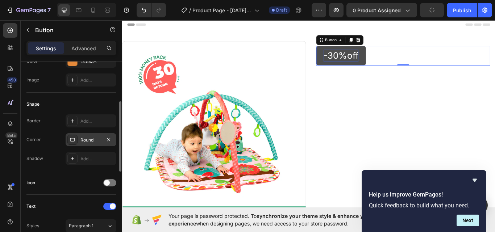
click at [88, 139] on div "Round" at bounding box center [90, 140] width 21 height 7
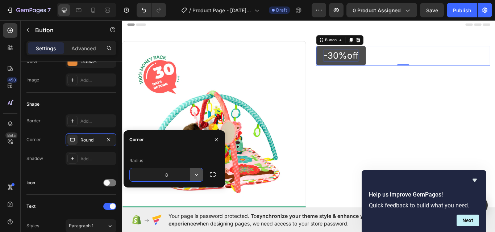
click at [197, 176] on icon "button" at bounding box center [196, 174] width 7 height 7
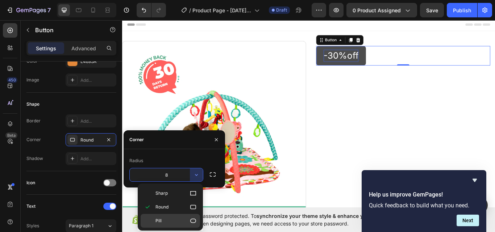
click at [191, 219] on icon at bounding box center [193, 221] width 6 height 4
type input "9999"
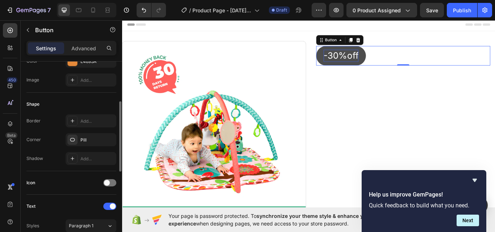
click at [111, 105] on div "Shape" at bounding box center [71, 104] width 90 height 12
click at [90, 121] on div "Add..." at bounding box center [97, 121] width 34 height 7
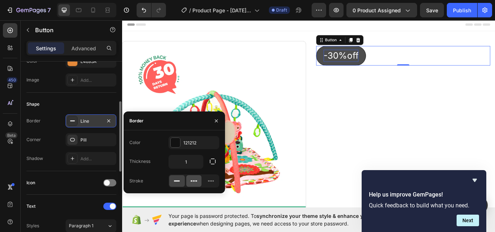
click at [192, 181] on icon at bounding box center [191, 180] width 2 height 1
click at [175, 181] on rect at bounding box center [177, 181] width 6 height 1
click at [210, 181] on icon at bounding box center [210, 180] width 7 height 7
click at [180, 181] on icon at bounding box center [176, 180] width 7 height 7
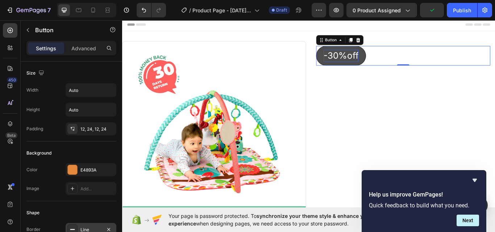
click at [47, 46] on p "Settings" at bounding box center [46, 49] width 20 height 8
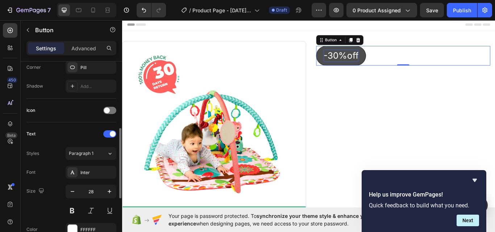
scroll to position [253, 0]
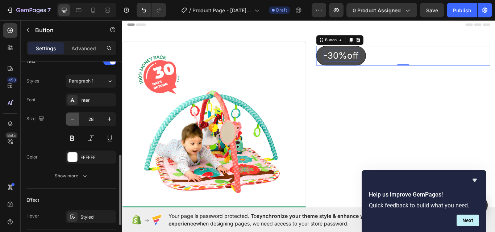
click at [72, 118] on icon "button" at bounding box center [72, 119] width 7 height 7
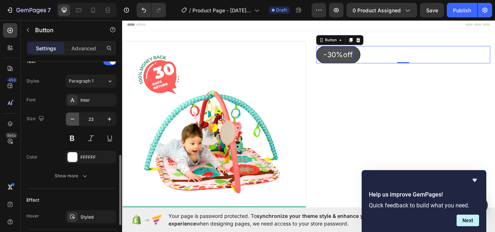
click at [72, 118] on icon "button" at bounding box center [72, 119] width 7 height 7
type input "20"
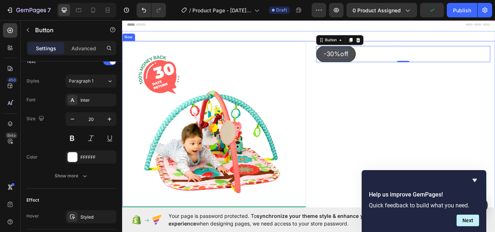
click at [364, 114] on div "-30%off Button 0 Row" at bounding box center [449, 152] width 214 height 214
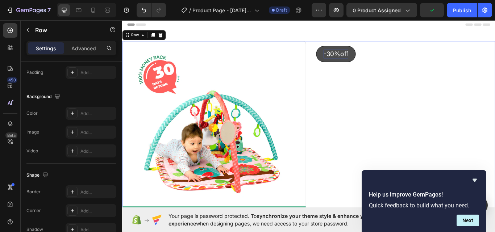
scroll to position [0, 0]
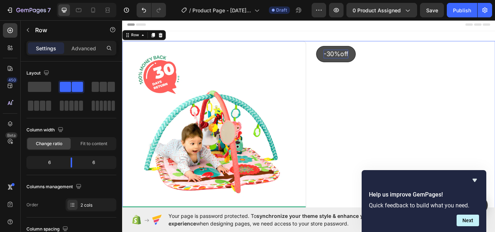
drag, startPoint x: 158, startPoint y: 106, endPoint x: 440, endPoint y: 97, distance: 282.9
click at [37, 88] on span at bounding box center [39, 87] width 23 height 10
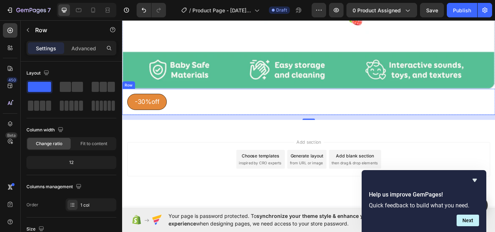
scroll to position [385, 0]
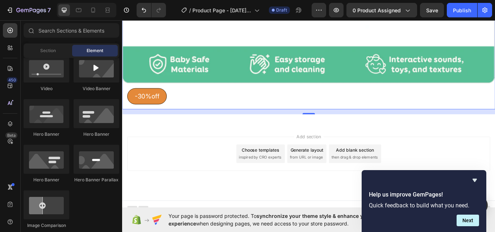
click at [389, 144] on div "Add section Choose templates inspired by CRO experts Generate layout from URL o…" at bounding box center [339, 186] width 434 height 89
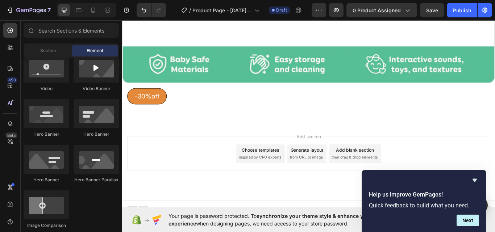
click at [449, 167] on div "Add section Choose templates inspired by CRO experts Generate layout from URL o…" at bounding box center [339, 176] width 423 height 40
click at [225, 167] on div "Add section Choose templates inspired by CRO experts Generate layout from URL o…" at bounding box center [339, 176] width 423 height 40
click at [230, 142] on div "Add section Choose templates inspired by CRO experts Generate layout from URL o…" at bounding box center [339, 186] width 434 height 89
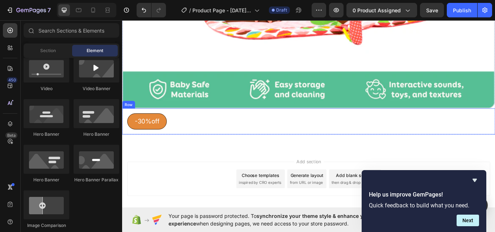
scroll to position [312, 0]
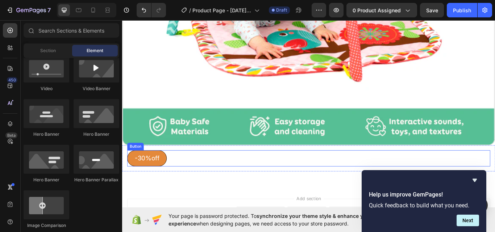
click at [240, 172] on div "-30%off Button" at bounding box center [339, 181] width 423 height 19
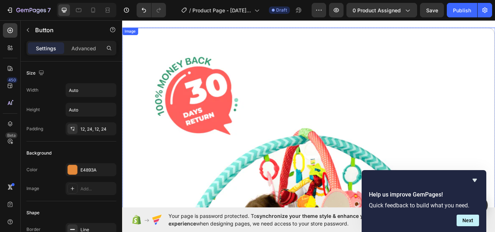
scroll to position [0, 0]
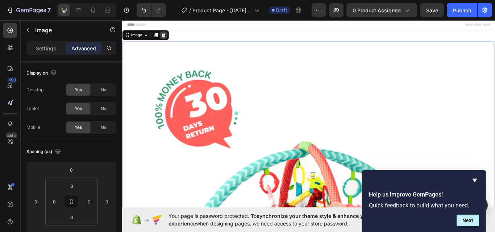
click at [172, 37] on icon at bounding box center [170, 38] width 6 height 6
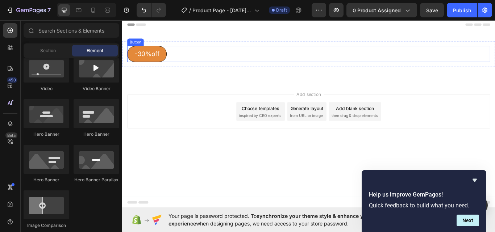
click at [469, 66] on div "-30%off Button" at bounding box center [339, 60] width 423 height 19
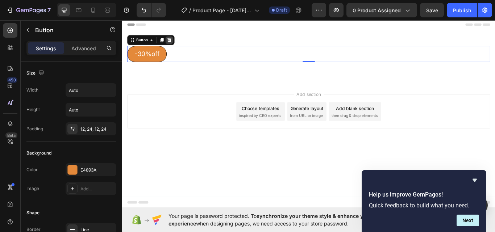
click at [176, 42] on icon at bounding box center [177, 43] width 5 height 5
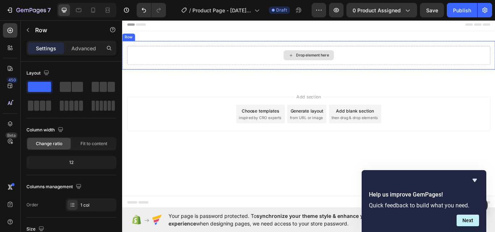
click at [184, 60] on div "Drop element here" at bounding box center [339, 62] width 423 height 22
click at [168, 38] on icon at bounding box center [167, 38] width 6 height 6
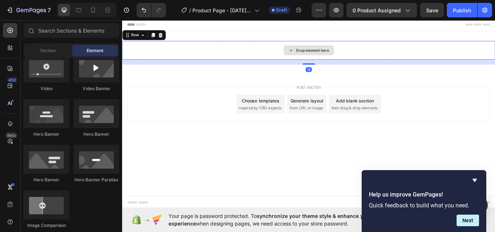
click at [191, 53] on div "Drop element here" at bounding box center [339, 56] width 434 height 22
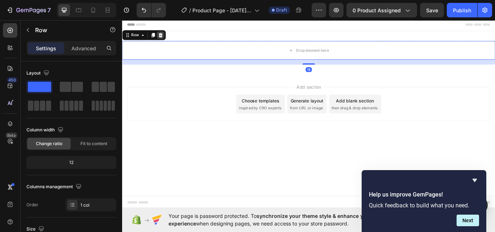
click at [168, 38] on icon at bounding box center [166, 37] width 5 height 5
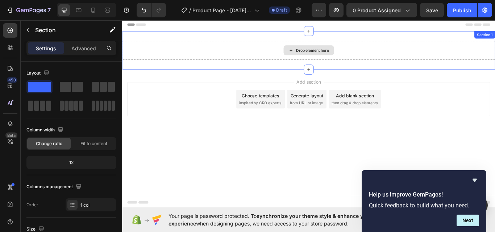
click at [267, 53] on div "Drop element here" at bounding box center [339, 56] width 434 height 22
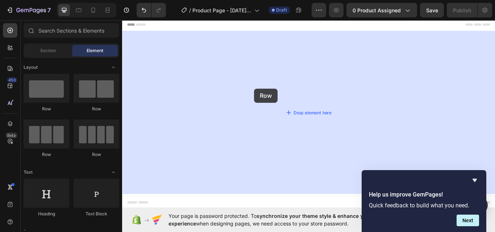
drag, startPoint x: 218, startPoint y: 100, endPoint x: 276, endPoint y: 100, distance: 58.3
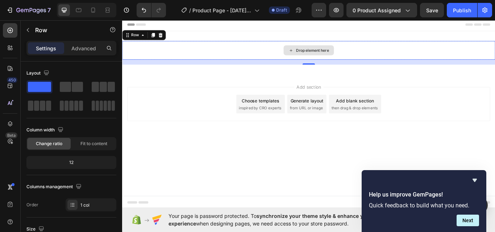
drag, startPoint x: 194, startPoint y: 105, endPoint x: 278, endPoint y: 58, distance: 96.4
click at [11, 30] on icon at bounding box center [10, 30] width 7 height 7
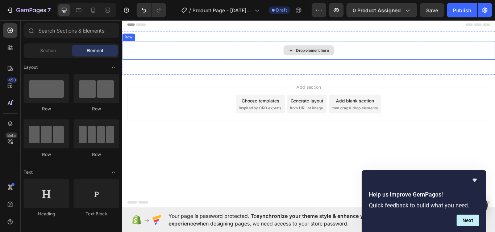
click at [161, 56] on div "Drop element here" at bounding box center [339, 56] width 434 height 22
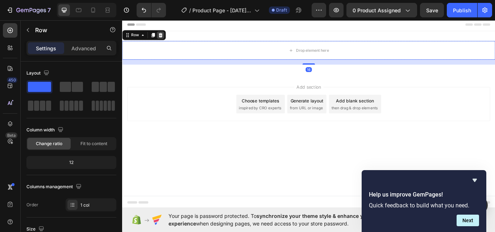
click at [165, 37] on icon at bounding box center [167, 38] width 6 height 6
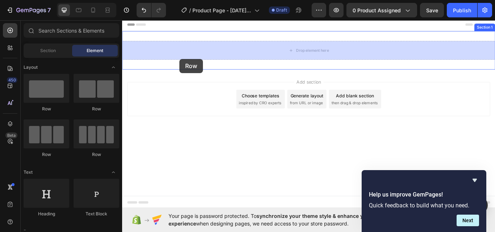
drag, startPoint x: 166, startPoint y: 110, endPoint x: 189, endPoint y: 66, distance: 49.7
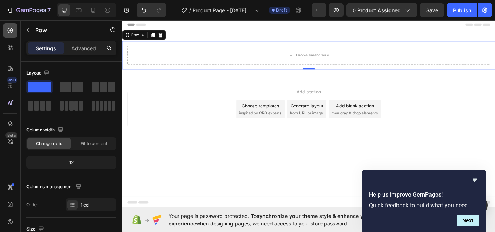
click at [9, 31] on icon at bounding box center [10, 30] width 7 height 7
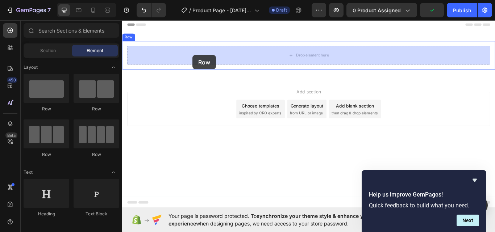
drag, startPoint x: 213, startPoint y: 109, endPoint x: 204, endPoint y: 61, distance: 48.4
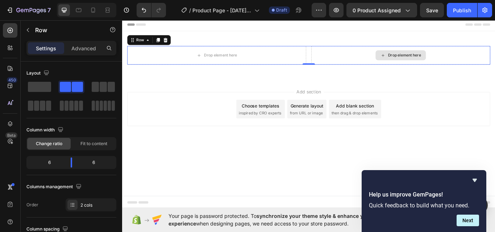
drag, startPoint x: 191, startPoint y: 104, endPoint x: 395, endPoint y: 64, distance: 208.1
click at [9, 29] on icon at bounding box center [10, 30] width 7 height 7
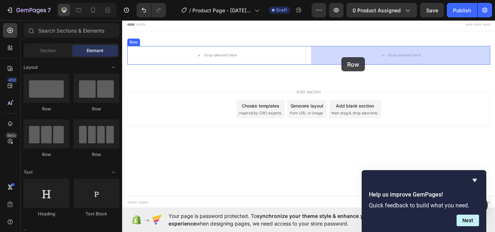
drag, startPoint x: 213, startPoint y: 111, endPoint x: 381, endPoint y: 63, distance: 174.9
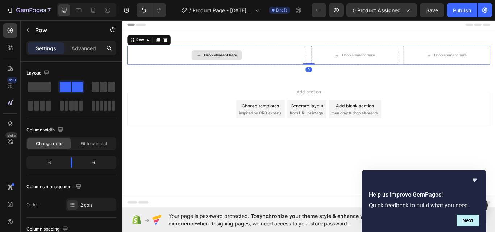
click at [295, 58] on div "Drop element here" at bounding box center [232, 62] width 209 height 22
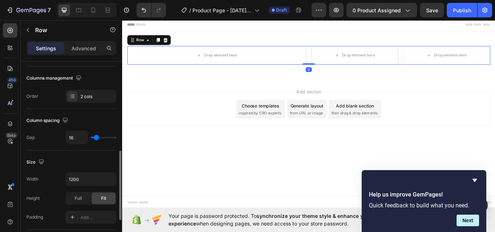
scroll to position [145, 0]
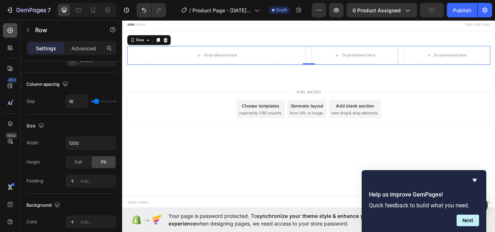
click at [9, 30] on icon at bounding box center [10, 30] width 3 height 3
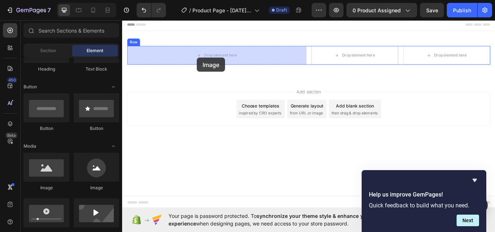
drag, startPoint x: 179, startPoint y: 189, endPoint x: 209, endPoint y: 64, distance: 128.8
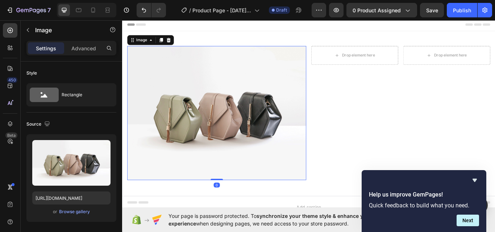
click at [232, 93] on img at bounding box center [232, 129] width 209 height 156
click at [72, 211] on div "Browse gallery" at bounding box center [74, 212] width 31 height 7
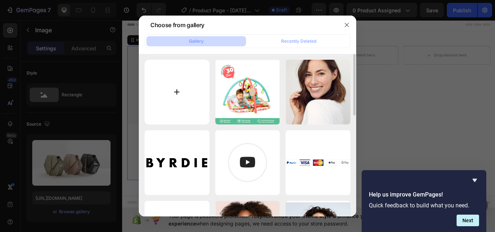
click at [198, 108] on input "file" at bounding box center [176, 92] width 65 height 65
type input "C:\fakepath\GemBaby1.webp"
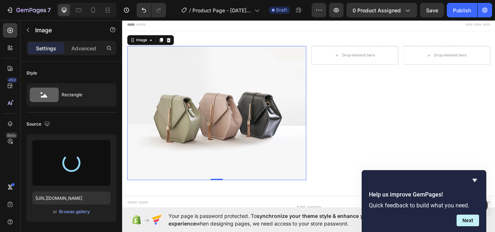
type input "https://cdn.shopify.com/s/files/1/0737/9455/1908/files/gempages_586278007941890…"
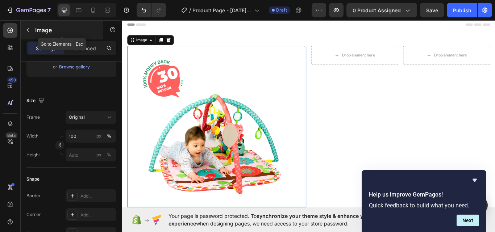
click at [26, 29] on icon "button" at bounding box center [28, 30] width 6 height 6
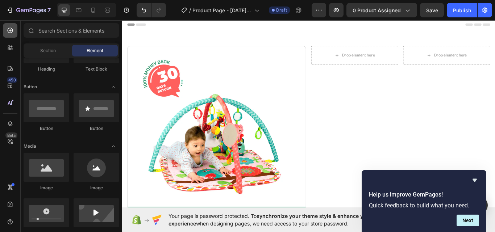
click at [3, 28] on div at bounding box center [10, 30] width 14 height 14
click at [8, 28] on icon at bounding box center [10, 30] width 7 height 7
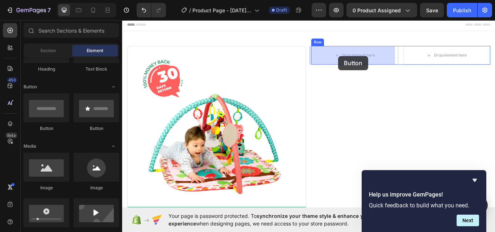
drag, startPoint x: 169, startPoint y: 137, endPoint x: 374, endPoint y: 62, distance: 217.7
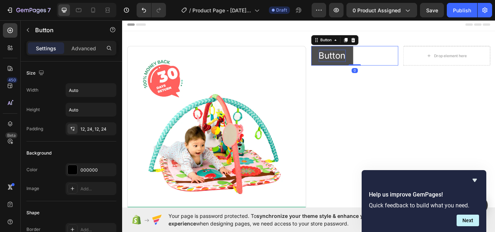
click at [379, 60] on p "Button" at bounding box center [367, 62] width 32 height 14
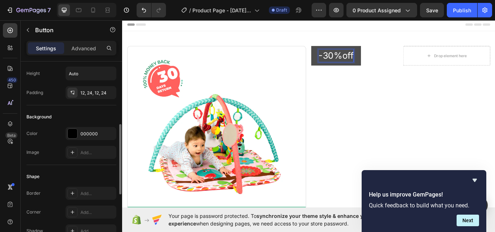
scroll to position [72, 0]
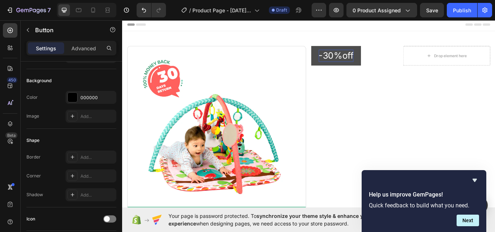
click at [344, 63] on button "-30%off" at bounding box center [371, 62] width 58 height 23
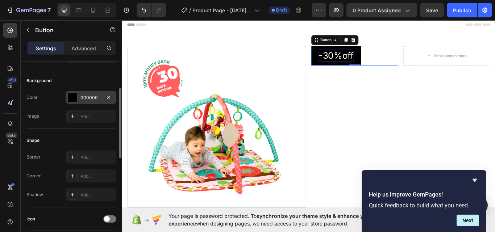
click at [98, 96] on div "000000" at bounding box center [90, 98] width 21 height 7
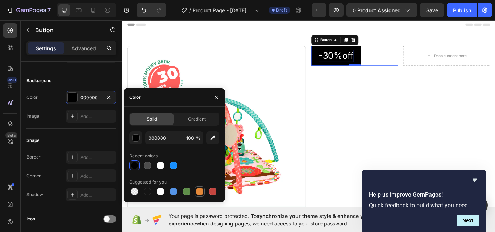
click at [199, 191] on div at bounding box center [199, 191] width 7 height 7
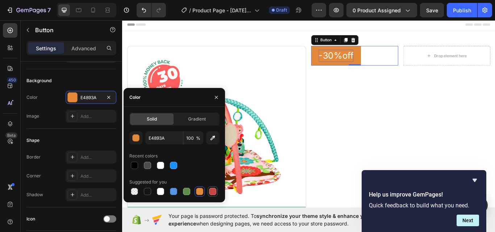
click at [216, 191] on div at bounding box center [212, 191] width 7 height 7
type input "C5453F"
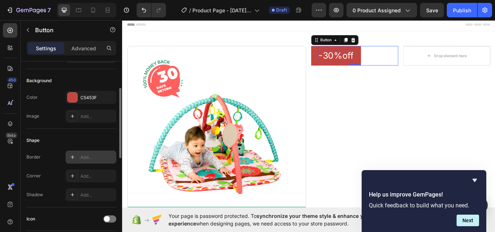
click at [91, 156] on div "Add..." at bounding box center [97, 157] width 34 height 7
click at [82, 176] on div "Add..." at bounding box center [97, 176] width 34 height 7
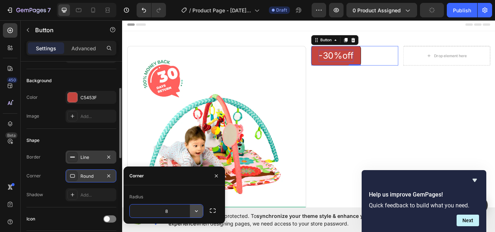
click at [197, 212] on icon "button" at bounding box center [196, 210] width 7 height 7
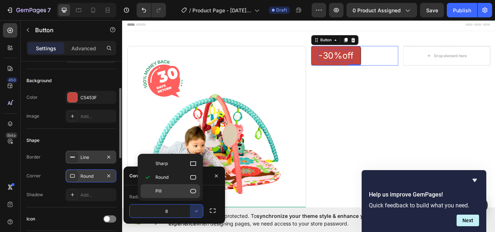
click at [194, 190] on icon at bounding box center [192, 191] width 7 height 7
type input "9999"
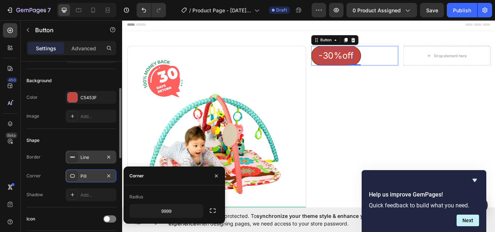
click at [93, 139] on div "Shape" at bounding box center [71, 141] width 90 height 12
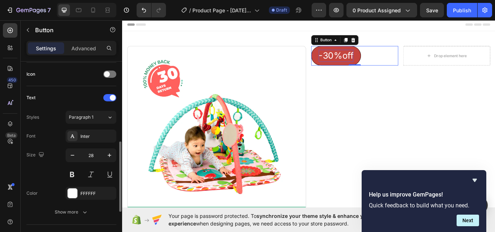
scroll to position [253, 0]
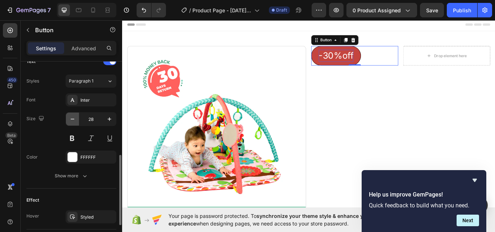
click at [73, 119] on icon "button" at bounding box center [72, 119] width 7 height 7
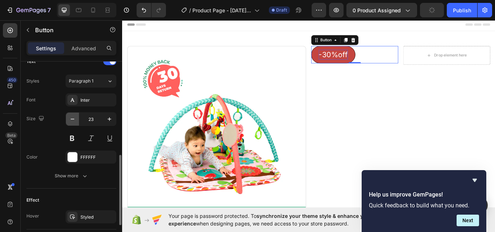
click at [73, 119] on icon "button" at bounding box center [72, 119] width 7 height 7
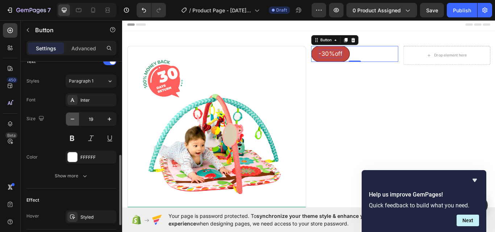
type input "18"
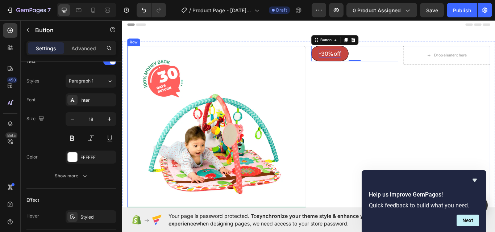
click at [375, 157] on div "-30%off Button 0 Drop element here Row" at bounding box center [446, 155] width 209 height 208
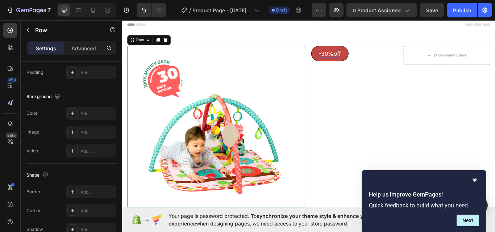
scroll to position [0, 0]
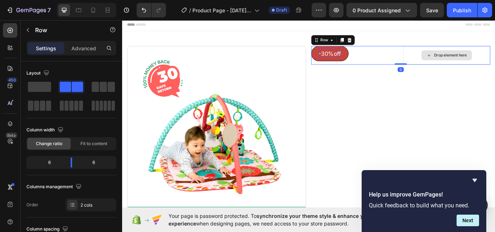
click at [451, 63] on div "Drop element here" at bounding box center [499, 62] width 101 height 22
click at [376, 43] on icon at bounding box center [378, 43] width 4 height 5
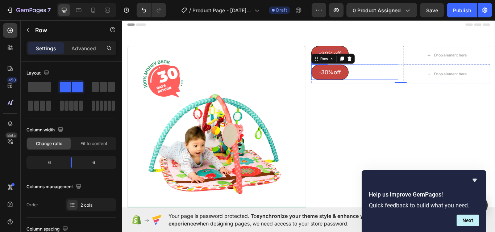
click at [388, 81] on div "-30%off Button" at bounding box center [392, 81] width 101 height 18
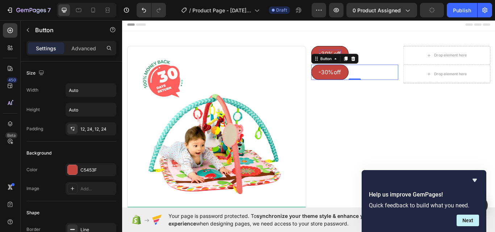
click at [388, 81] on div "-30%off Button 0" at bounding box center [392, 81] width 101 height 18
click at [388, 80] on div "-30%off Button 0" at bounding box center [392, 81] width 101 height 18
click at [390, 66] on icon at bounding box center [391, 65] width 5 height 5
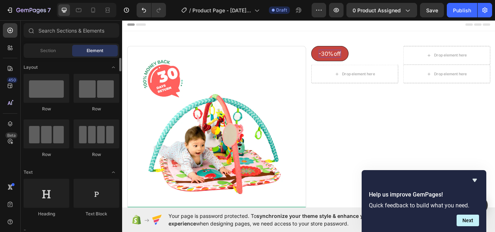
scroll to position [72, 0]
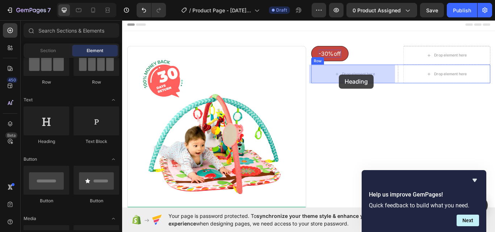
drag, startPoint x: 172, startPoint y: 147, endPoint x: 374, endPoint y: 84, distance: 212.4
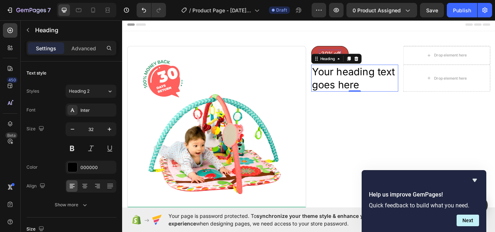
click at [386, 81] on h2 "Your heading text goes here" at bounding box center [392, 88] width 101 height 32
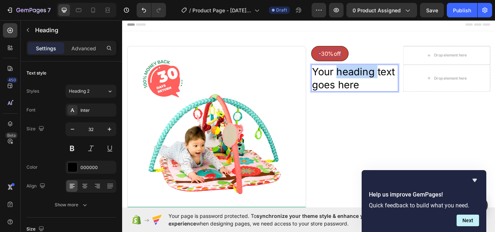
click at [386, 81] on p "Your heading text goes here" at bounding box center [393, 88] width 100 height 30
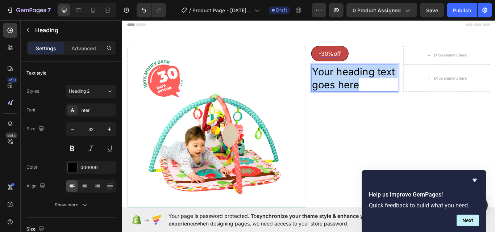
click at [386, 81] on p "Your heading text goes here" at bounding box center [393, 88] width 100 height 30
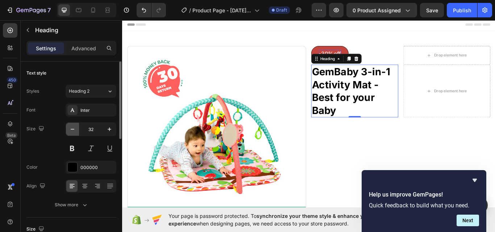
click at [72, 128] on icon "button" at bounding box center [72, 129] width 7 height 7
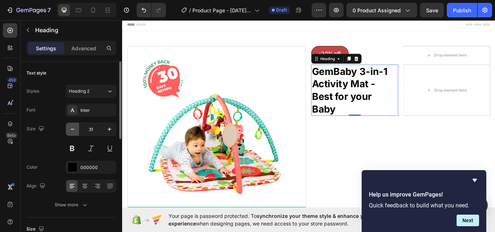
click at [72, 127] on icon "button" at bounding box center [72, 129] width 7 height 7
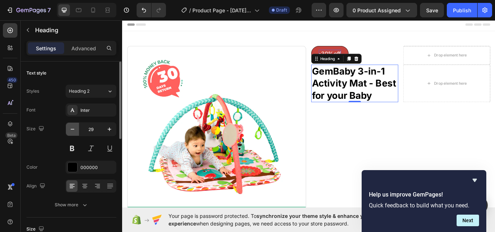
click at [72, 127] on icon "button" at bounding box center [72, 129] width 7 height 7
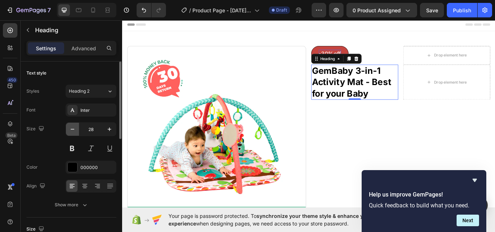
click at [72, 127] on icon "button" at bounding box center [72, 129] width 7 height 7
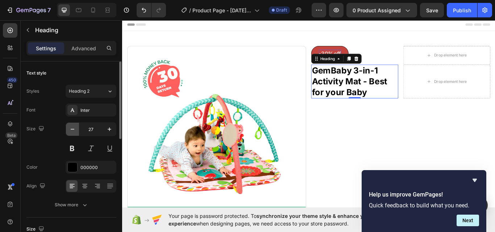
click at [72, 127] on icon "button" at bounding box center [72, 129] width 7 height 7
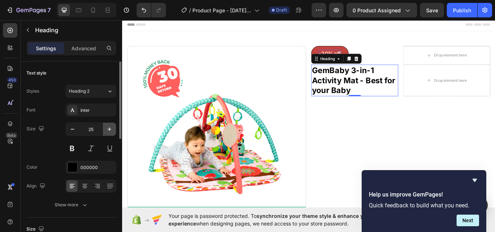
click at [109, 128] on icon "button" at bounding box center [109, 129] width 7 height 7
click at [69, 147] on button at bounding box center [72, 148] width 13 height 13
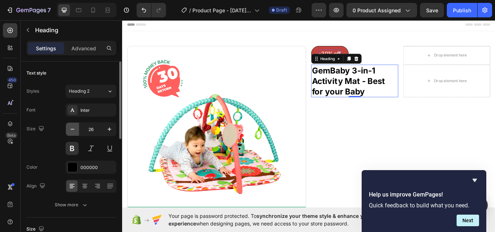
click at [72, 129] on icon "button" at bounding box center [72, 129] width 7 height 7
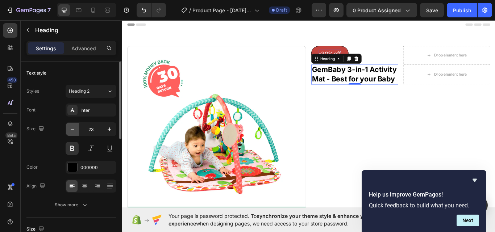
click at [72, 129] on icon "button" at bounding box center [72, 129] width 7 height 7
type input "22"
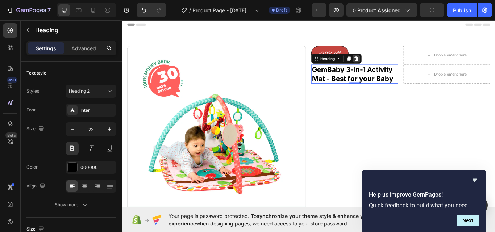
click at [392, 65] on icon at bounding box center [394, 65] width 5 height 5
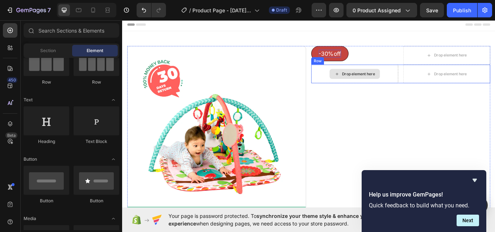
click at [431, 81] on div "Drop element here" at bounding box center [392, 83] width 101 height 22
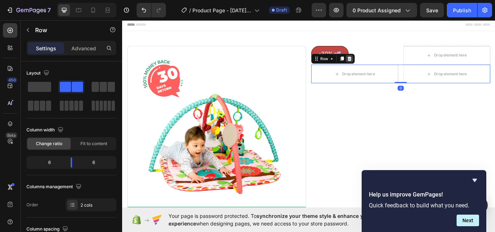
click at [385, 66] on icon at bounding box center [387, 65] width 5 height 5
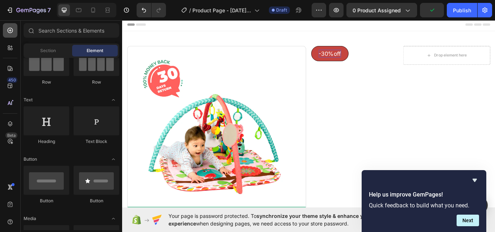
click at [10, 29] on icon at bounding box center [10, 30] width 7 height 7
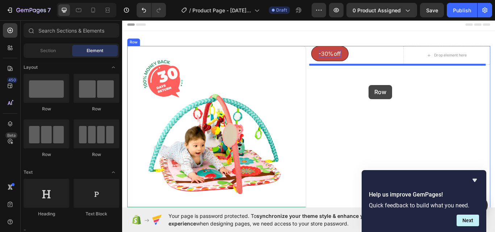
drag, startPoint x: 175, startPoint y: 113, endPoint x: 408, endPoint y: 98, distance: 233.3
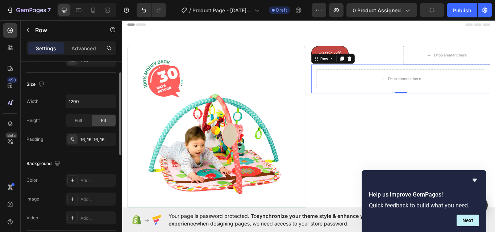
scroll to position [72, 0]
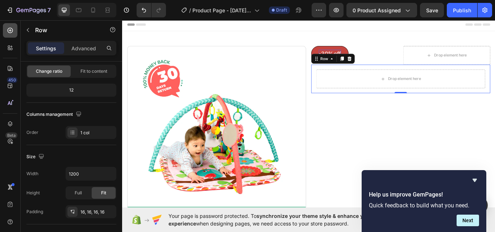
click at [13, 31] on icon at bounding box center [10, 30] width 7 height 7
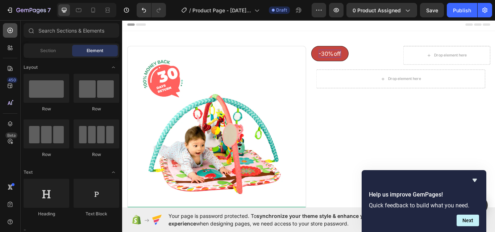
click at [10, 29] on icon at bounding box center [10, 30] width 7 height 7
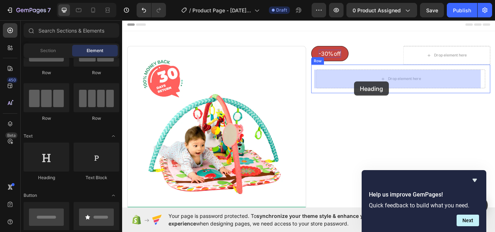
drag, startPoint x: 172, startPoint y: 177, endPoint x: 392, endPoint y: 92, distance: 236.0
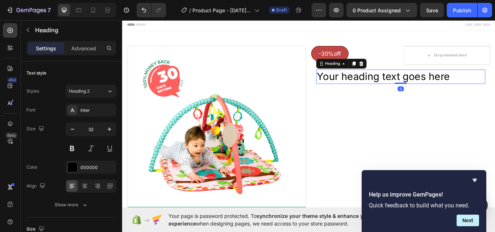
click at [396, 89] on h2 "Your heading text goes here" at bounding box center [446, 86] width 197 height 17
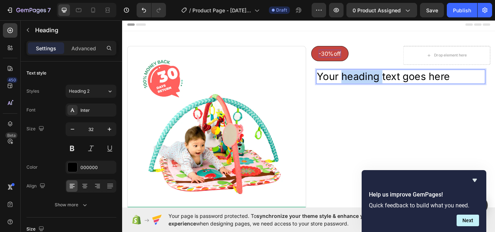
click at [396, 89] on p "Your heading text goes here" at bounding box center [447, 86] width 196 height 15
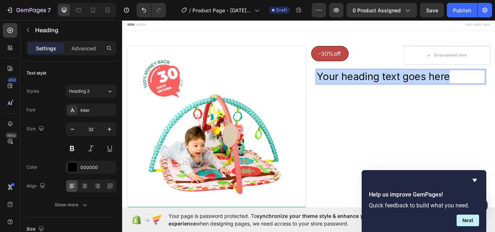
click at [396, 89] on p "Your heading text goes here" at bounding box center [447, 86] width 196 height 15
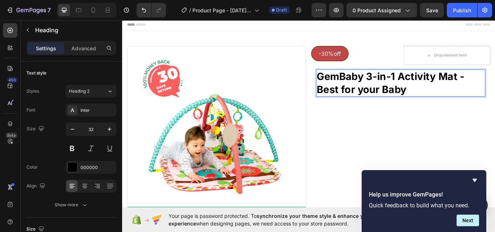
click at [408, 89] on strong "GemBaby 3-in-1 Activity Mat - Best for your Baby" at bounding box center [435, 93] width 172 height 29
click at [11, 29] on icon at bounding box center [10, 30] width 7 height 7
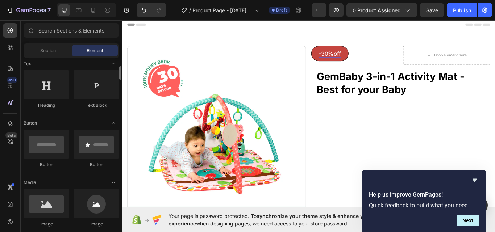
scroll to position [217, 0]
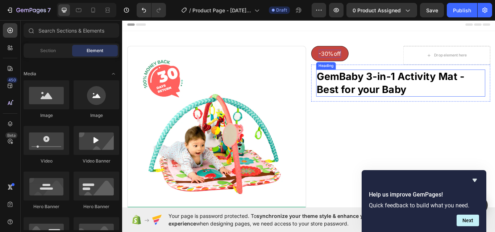
click at [370, 93] on strong "GemBaby 3-in-1 Activity Mat - Best for your Baby" at bounding box center [435, 93] width 172 height 29
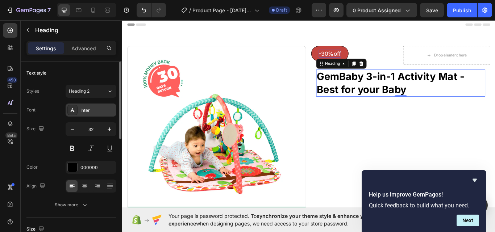
click at [93, 109] on div "Inter" at bounding box center [97, 110] width 34 height 7
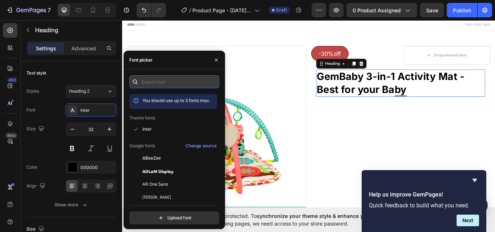
click at [171, 86] on input "text" at bounding box center [174, 81] width 90 height 13
paste input "geistmonoregular"
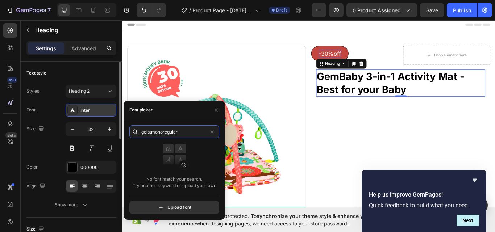
type input "geistmonoregular"
click at [95, 109] on div "Inter" at bounding box center [97, 110] width 34 height 7
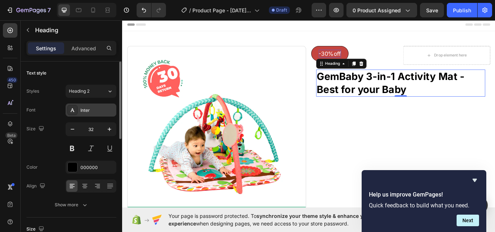
click at [95, 109] on div "Inter" at bounding box center [97, 110] width 34 height 7
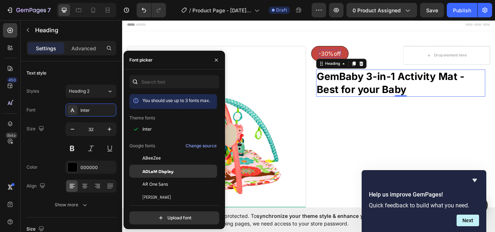
click at [179, 168] on div "ADLaM Display" at bounding box center [178, 171] width 73 height 7
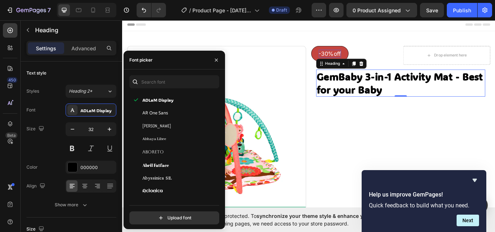
scroll to position [109, 0]
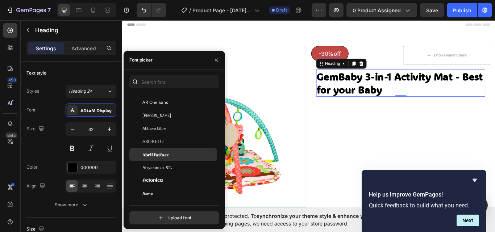
click at [169, 152] on div "Abril Fatface" at bounding box center [178, 154] width 73 height 7
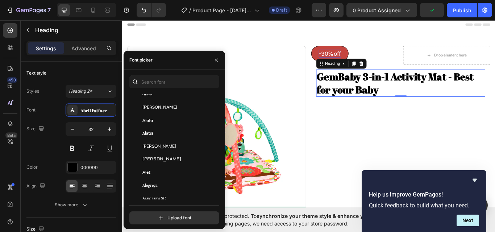
scroll to position [434, 0]
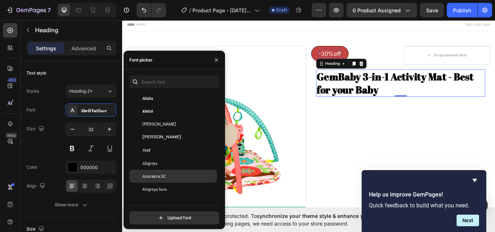
click at [169, 176] on div "Alegreya SC" at bounding box center [178, 176] width 73 height 7
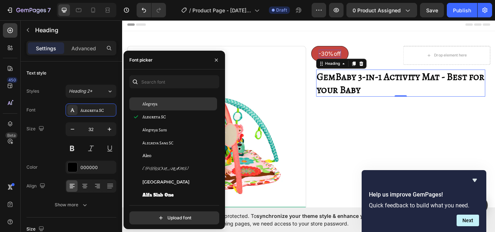
scroll to position [543, 0]
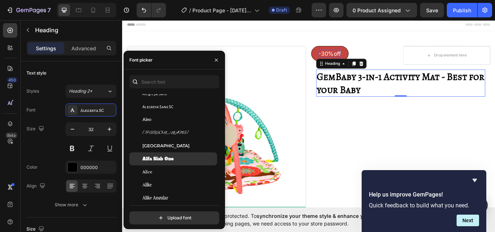
click at [169, 156] on span "Alfa Slab One" at bounding box center [157, 159] width 31 height 7
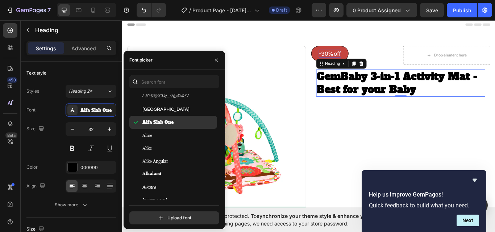
scroll to position [616, 0]
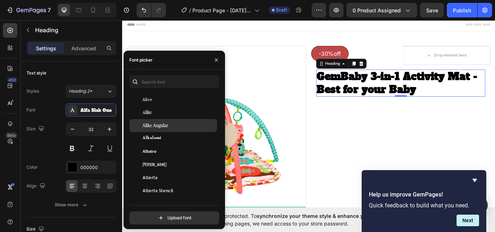
click at [166, 121] on div "Alike Angular" at bounding box center [173, 125] width 88 height 13
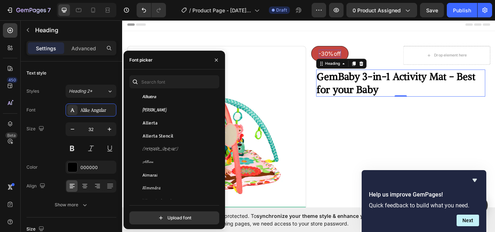
scroll to position [724, 0]
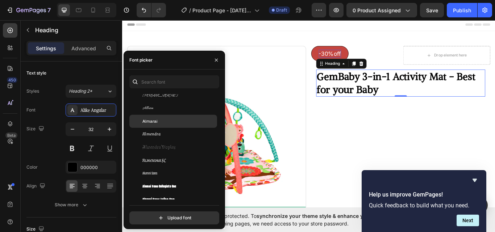
click at [165, 121] on div "Almarai" at bounding box center [178, 121] width 73 height 7
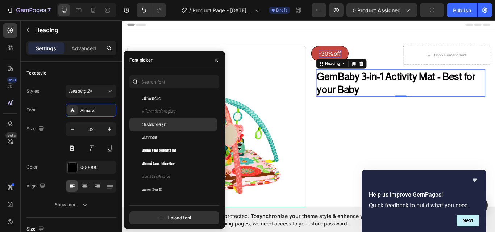
scroll to position [760, 0]
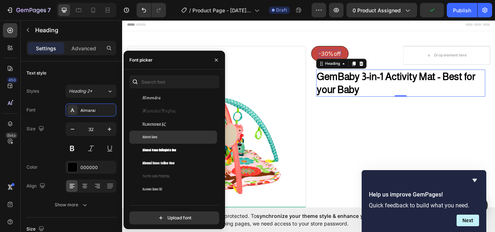
click at [165, 136] on div "Alumni Sans" at bounding box center [178, 137] width 73 height 7
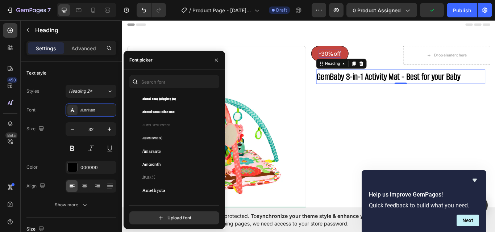
scroll to position [833, 0]
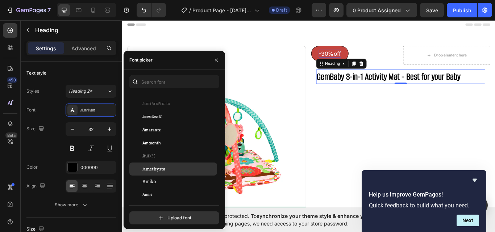
click at [171, 165] on div "Amethysta" at bounding box center [173, 169] width 88 height 13
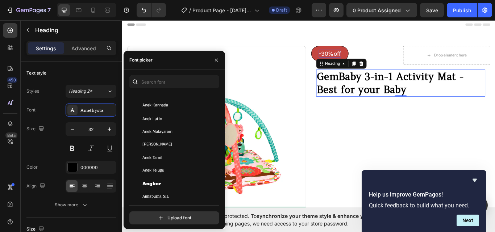
scroll to position [1086, 0]
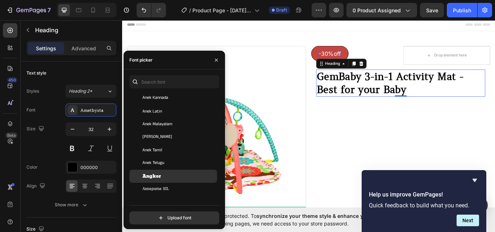
click at [174, 173] on div "Angkor" at bounding box center [173, 176] width 88 height 13
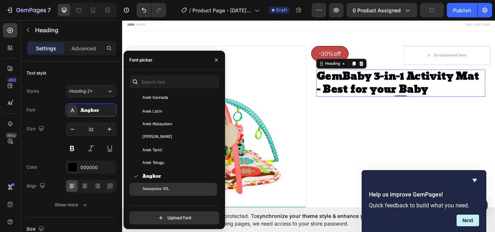
click at [174, 189] on div "Annapurna SIL" at bounding box center [178, 189] width 73 height 7
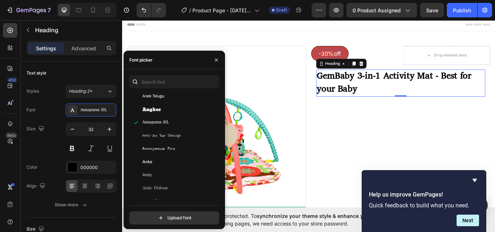
scroll to position [1159, 0]
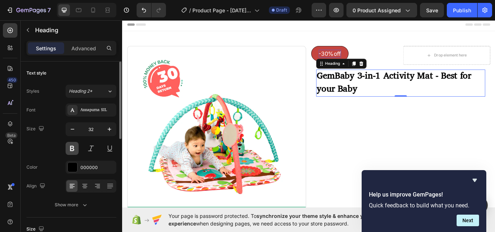
click at [69, 148] on button at bounding box center [72, 148] width 13 height 13
click at [71, 147] on button at bounding box center [72, 148] width 13 height 13
click at [408, 98] on p "GemBaby 3-in-1 Activity Mat - Best for your Baby" at bounding box center [447, 94] width 196 height 30
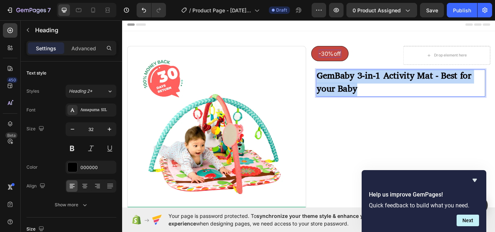
click at [408, 98] on p "GemBaby 3-in-1 Activity Mat - Best for your Baby" at bounding box center [447, 94] width 196 height 30
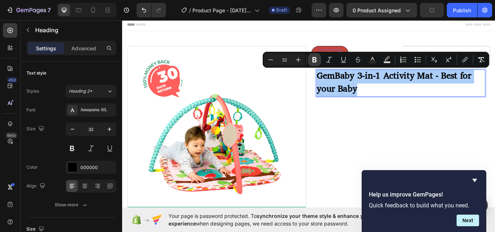
click at [312, 59] on icon "Editor contextual toolbar" at bounding box center [314, 59] width 7 height 7
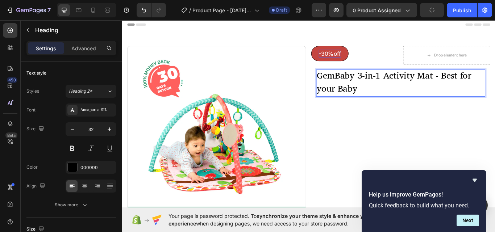
click at [343, 65] on button "-30%off" at bounding box center [363, 60] width 43 height 18
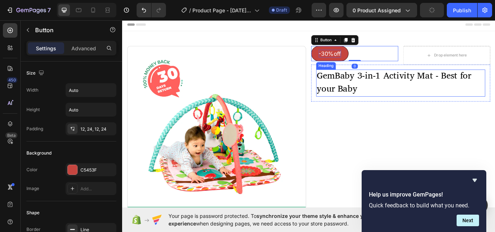
click at [404, 94] on p "GemBaby 3-in-1 Activity Mat - Best for your Baby" at bounding box center [447, 94] width 196 height 30
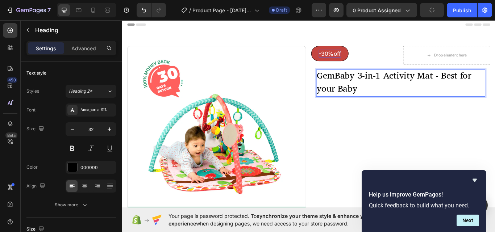
click at [390, 91] on p "GemBaby 3-in-1 Activity Mat - Best for your Baby" at bounding box center [447, 94] width 196 height 30
click at [402, 93] on p "GemBaby 3-in-1 Activity Mat - Best for your Baby" at bounding box center [447, 94] width 196 height 30
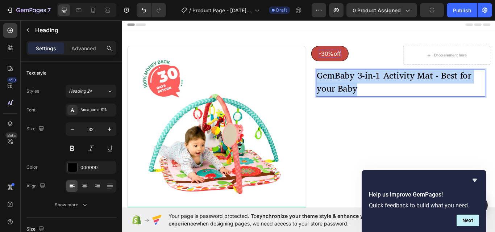
click at [402, 93] on p "GemBaby 3-in-1 Activity Mat - Best for your Baby" at bounding box center [447, 94] width 196 height 30
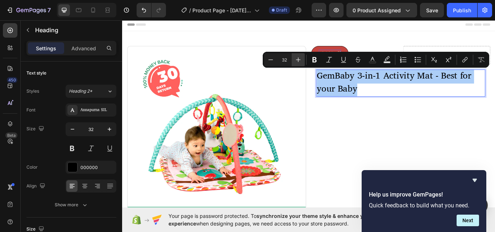
click at [298, 62] on icon "Editor contextual toolbar" at bounding box center [297, 59] width 7 height 7
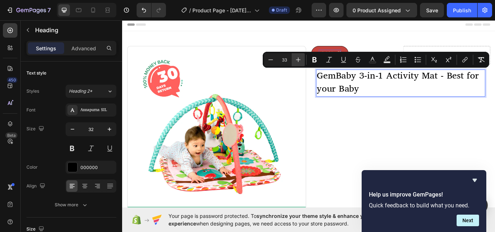
click at [298, 62] on icon "Editor contextual toolbar" at bounding box center [297, 59] width 7 height 7
type input "36"
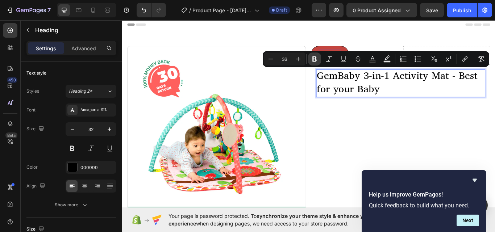
click at [313, 57] on icon "Editor contextual toolbar" at bounding box center [314, 58] width 4 height 5
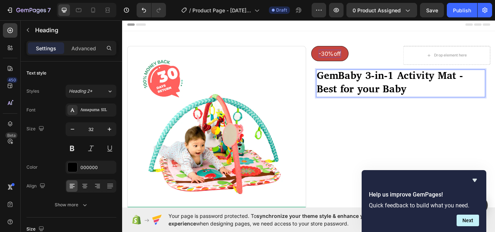
click at [381, 93] on strong "GemBaby 3-in-1 Activity Mat - Best for your Baby" at bounding box center [434, 94] width 170 height 34
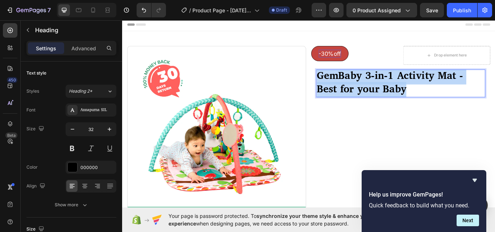
click at [381, 93] on strong "GemBaby 3-in-1 Activity Mat - Best for your Baby" at bounding box center [434, 94] width 170 height 34
click at [463, 104] on p "GemBaby 3-in-1 Activity Mat - Best for your Baby" at bounding box center [447, 94] width 196 height 31
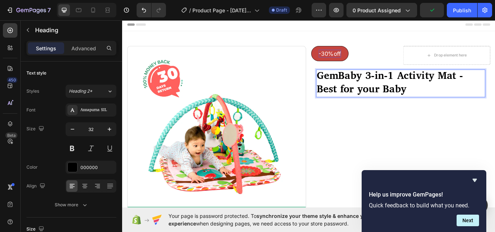
click at [419, 86] on strong "GemBaby 3-in-1 Activity Mat - Best for your Baby" at bounding box center [434, 94] width 170 height 34
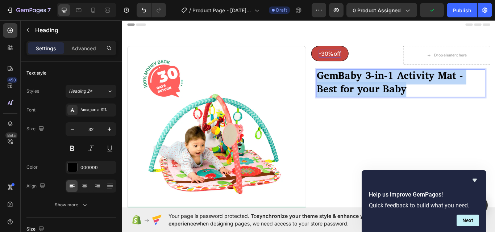
click at [419, 86] on strong "GemBaby 3-in-1 Activity Mat - Best for your Baby" at bounding box center [434, 94] width 170 height 34
click at [395, 96] on strong "GemBaby 3-in-1 Activity Mat - Best for your Baby" at bounding box center [434, 94] width 170 height 34
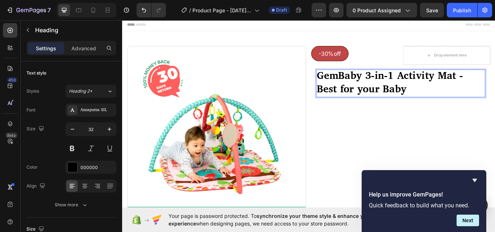
click at [395, 96] on strong "GemBaby 3-in-1 Activity Mat - Best for your Baby" at bounding box center [434, 94] width 170 height 34
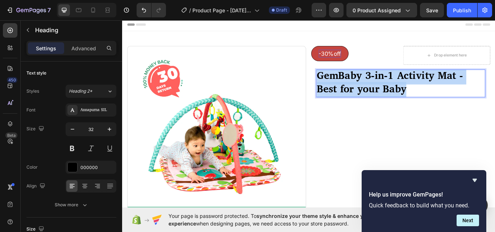
click at [395, 96] on strong "GemBaby 3-in-1 Activity Mat - Best for your Baby" at bounding box center [434, 94] width 170 height 34
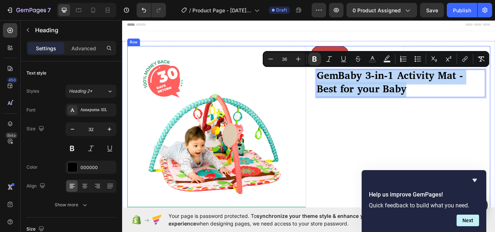
click at [425, 140] on div "-30%off Button Drop element here Row GemBaby 3-in-1 Activity Mat - Best for you…" at bounding box center [446, 155] width 209 height 208
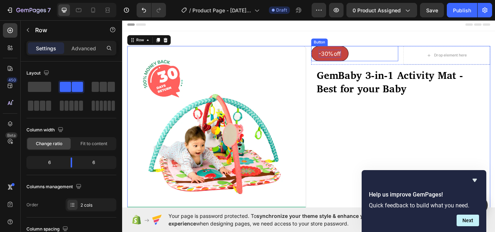
click at [392, 61] on div "-30%off Button" at bounding box center [392, 60] width 101 height 18
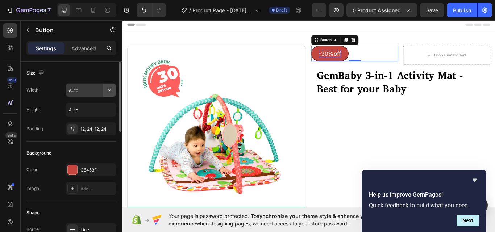
click at [110, 91] on icon "button" at bounding box center [109, 90] width 7 height 7
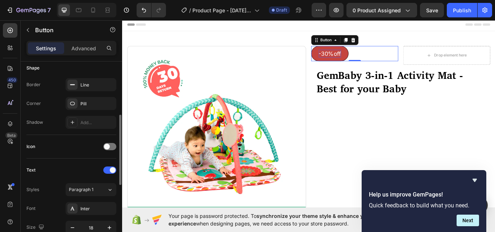
scroll to position [217, 0]
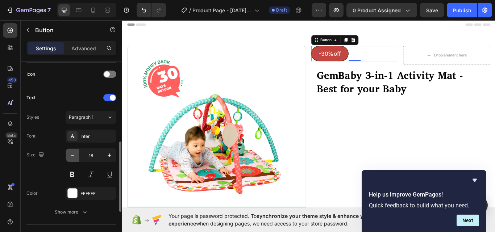
click at [71, 154] on icon "button" at bounding box center [72, 155] width 7 height 7
click at [109, 154] on icon "button" at bounding box center [109, 155] width 7 height 7
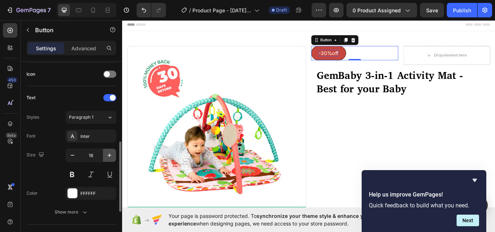
type input "17"
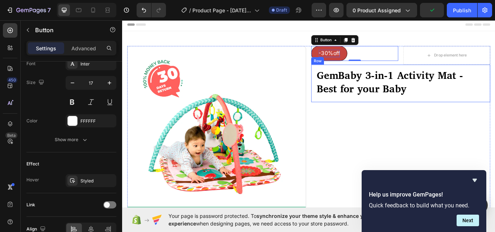
click at [359, 77] on div "⁠⁠⁠⁠⁠⁠⁠ GemBaby 3-in-1 Activity Mat - Best for your Baby Heading Row" at bounding box center [446, 94] width 209 height 44
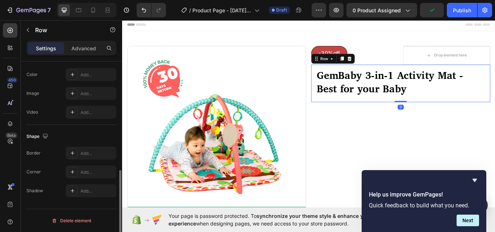
scroll to position [0, 0]
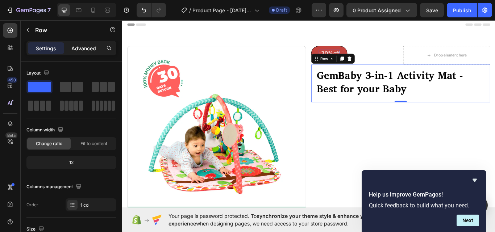
click at [81, 50] on p "Advanced" at bounding box center [83, 49] width 25 height 8
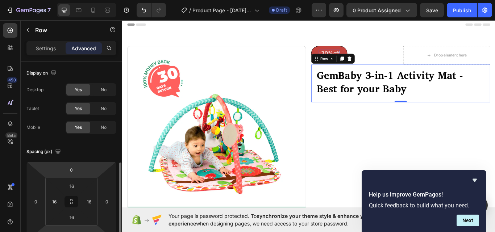
scroll to position [72, 0]
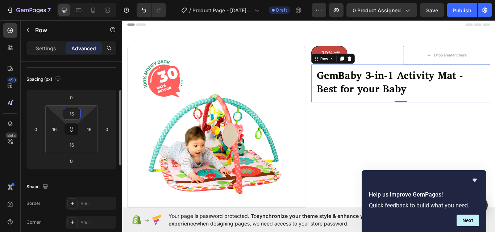
click at [76, 114] on input "16" at bounding box center [71, 113] width 14 height 11
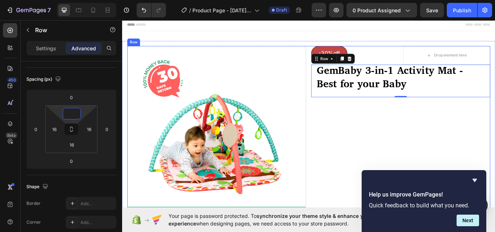
click at [413, 125] on div "-30%off Button Drop element here Row ⁠⁠⁠⁠⁠⁠⁠ GemBaby 3-in-1 Activity Mat - Best…" at bounding box center [446, 155] width 209 height 208
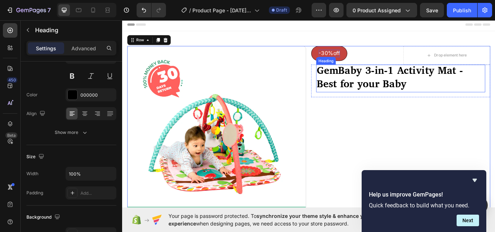
click at [461, 93] on p "⁠⁠⁠⁠⁠⁠⁠ GemBaby 3-in-1 Activity Mat - Best for your Baby" at bounding box center [447, 88] width 196 height 31
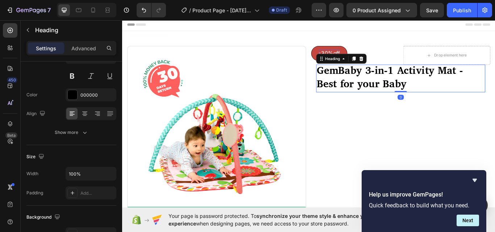
scroll to position [0, 0]
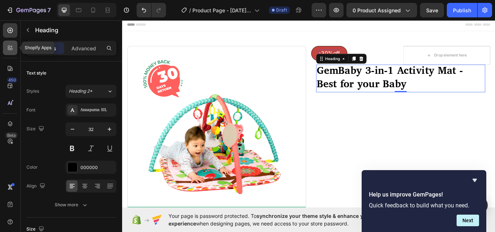
click at [9, 47] on icon at bounding box center [9, 47] width 2 height 2
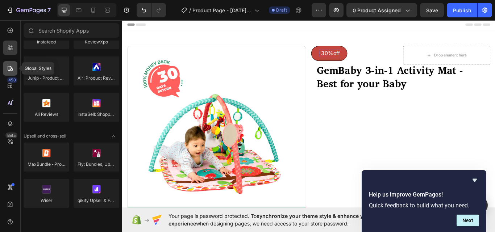
click at [9, 67] on icon at bounding box center [10, 68] width 7 height 7
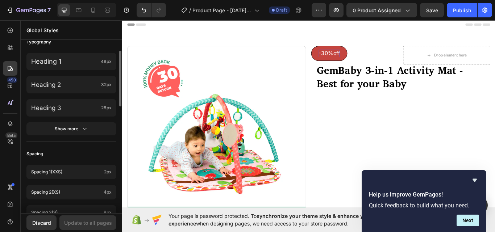
scroll to position [141, 0]
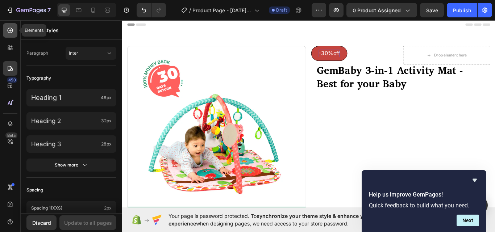
click at [7, 30] on icon at bounding box center [10, 30] width 7 height 7
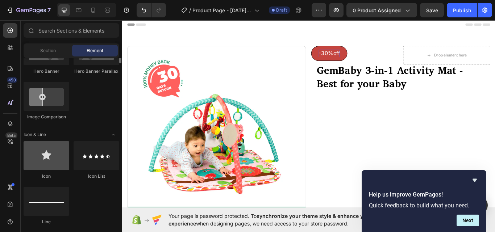
scroll to position [434, 0]
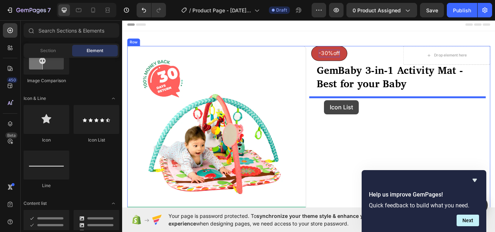
drag, startPoint x: 220, startPoint y: 140, endPoint x: 363, endPoint y: 114, distance: 145.4
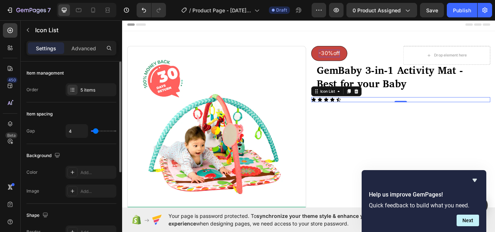
type input "5"
type input "4"
type input "7"
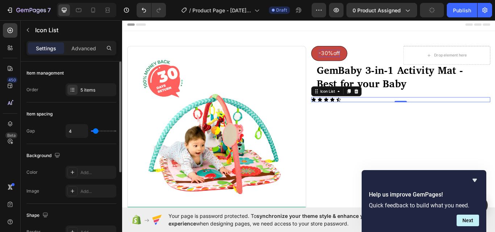
type input "7"
type input "8"
type input "10"
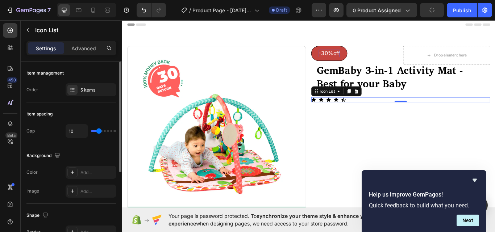
type input "12"
type input "14"
type input "15"
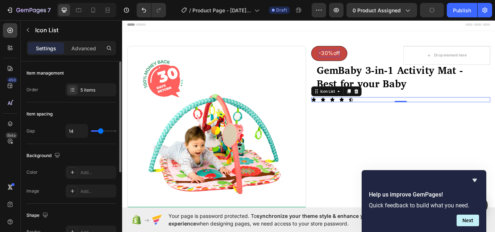
type input "15"
type input "13"
type input "12"
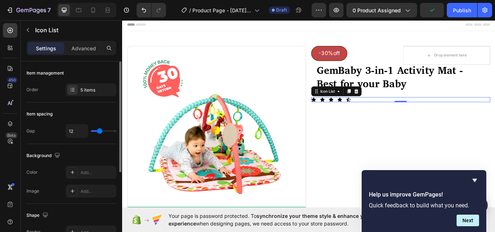
type input "10"
click at [98, 131] on input "range" at bounding box center [103, 130] width 25 height 1
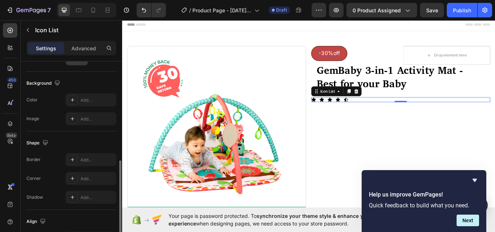
scroll to position [139, 0]
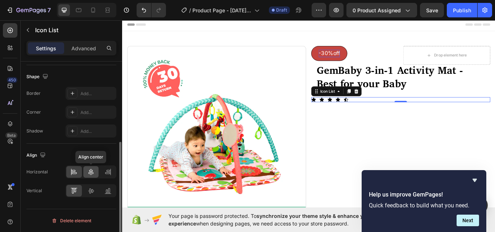
click at [89, 170] on icon at bounding box center [90, 171] width 7 height 7
click at [71, 171] on icon at bounding box center [71, 172] width 0 height 7
click at [71, 190] on icon at bounding box center [73, 190] width 7 height 7
click at [87, 191] on icon at bounding box center [90, 190] width 7 height 7
click at [75, 189] on icon at bounding box center [75, 191] width 2 height 4
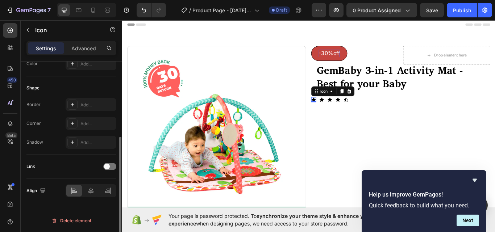
click at [344, 114] on div "Icon 0" at bounding box center [345, 113] width 6 height 6
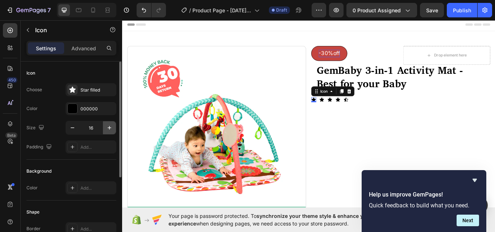
click at [108, 127] on icon "button" at bounding box center [109, 127] width 7 height 7
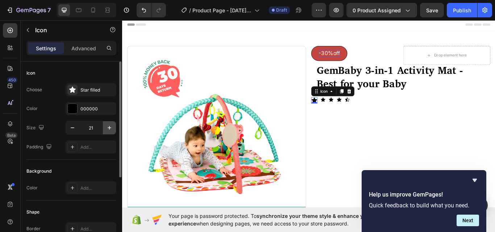
click at [108, 127] on icon "button" at bounding box center [109, 127] width 7 height 7
click at [72, 127] on icon "button" at bounding box center [72, 127] width 7 height 7
click at [107, 126] on icon "button" at bounding box center [109, 127] width 7 height 7
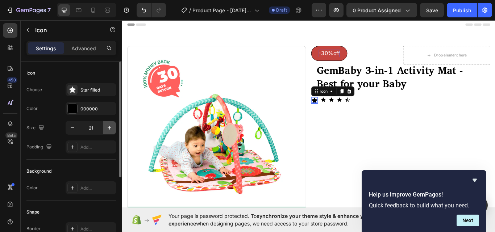
type input "22"
click at [356, 113] on div "Icon 0" at bounding box center [357, 113] width 6 height 6
click at [110, 127] on icon "button" at bounding box center [109, 127] width 7 height 7
type input "17"
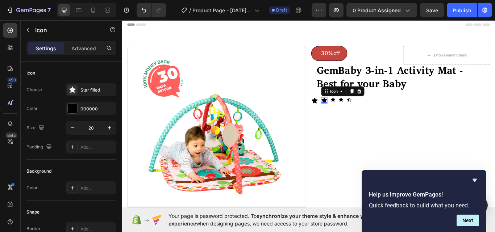
click at [110, 127] on icon "button" at bounding box center [109, 127] width 7 height 7
click at [76, 131] on button "button" at bounding box center [72, 127] width 13 height 13
type input "22"
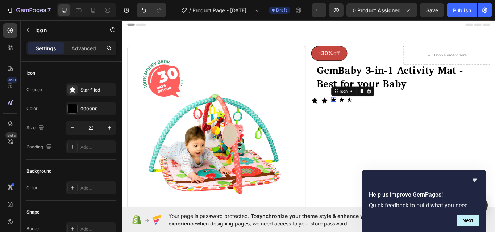
click at [366, 115] on div "Icon 0" at bounding box center [368, 113] width 6 height 6
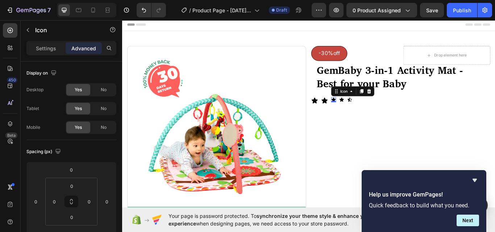
click at [366, 112] on icon at bounding box center [368, 113] width 5 height 5
click at [39, 51] on p "Settings" at bounding box center [46, 49] width 20 height 8
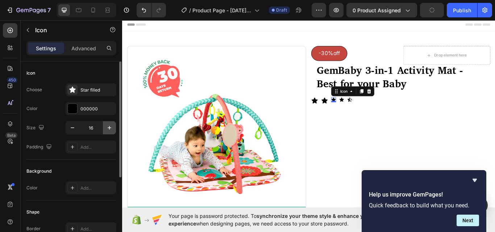
click at [108, 127] on icon "button" at bounding box center [109, 127] width 7 height 7
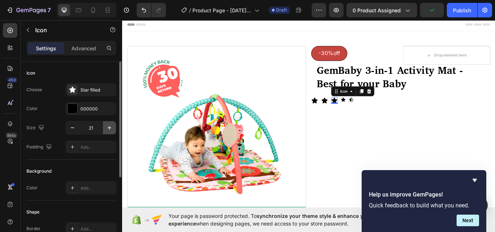
click at [108, 127] on icon "button" at bounding box center [109, 127] width 7 height 7
type input "23"
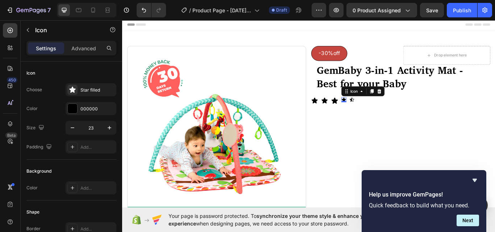
click at [379, 112] on icon at bounding box center [380, 113] width 6 height 6
click at [356, 114] on icon at bounding box center [357, 114] width 7 height 7
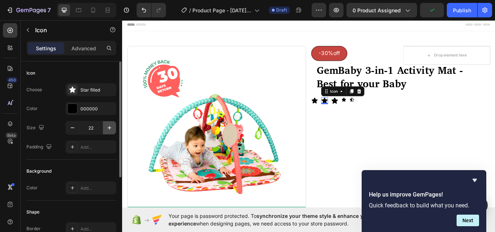
click at [110, 126] on icon "button" at bounding box center [109, 127] width 7 height 7
type input "23"
click at [344, 116] on div "Icon" at bounding box center [346, 114] width 8 height 8
click at [108, 126] on icon "button" at bounding box center [109, 127] width 7 height 7
type input "23"
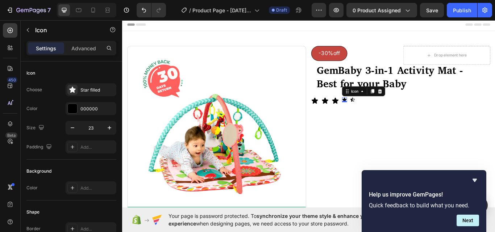
click at [378, 112] on icon at bounding box center [380, 113] width 5 height 5
click at [108, 129] on icon "button" at bounding box center [109, 127] width 7 height 7
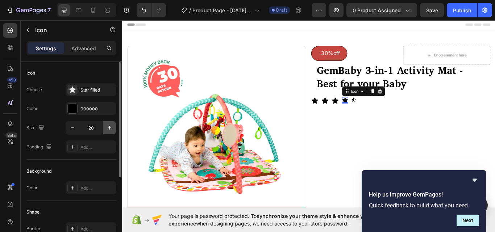
click at [108, 129] on icon "button" at bounding box center [109, 127] width 7 height 7
type input "23"
click at [390, 113] on icon at bounding box center [392, 113] width 5 height 5
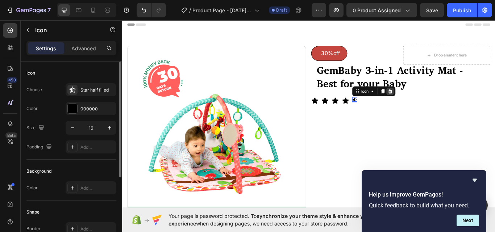
click at [432, 104] on icon at bounding box center [434, 103] width 5 height 5
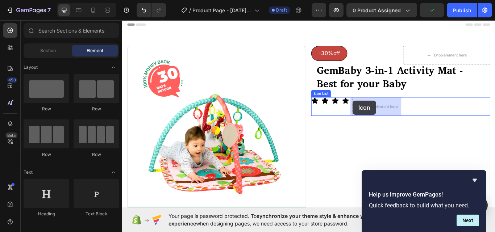
drag, startPoint x: 169, startPoint y: 142, endPoint x: 391, endPoint y: 114, distance: 223.4
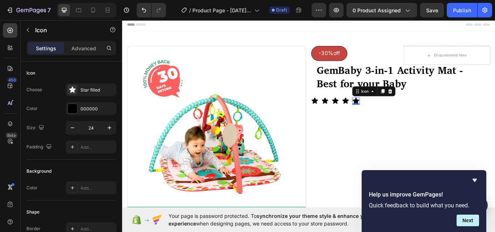
click at [394, 116] on icon at bounding box center [394, 114] width 9 height 9
click at [70, 127] on icon "button" at bounding box center [72, 127] width 7 height 7
type input "23"
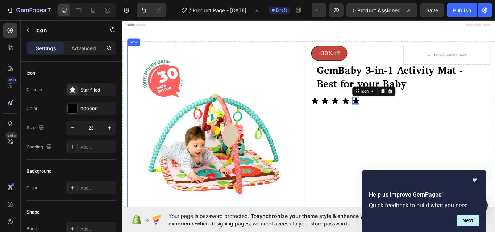
click at [350, 154] on div "-30%off Button Drop element here Row ⁠⁠⁠⁠⁠⁠⁠ GemBaby 3-in-1 Activity Mat - Best…" at bounding box center [446, 155] width 209 height 208
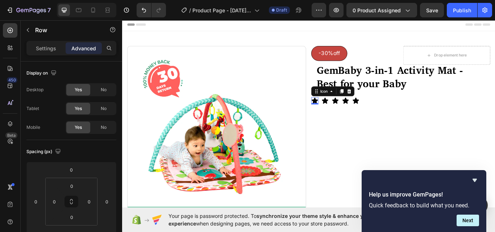
click at [343, 114] on icon at bounding box center [346, 114] width 7 height 7
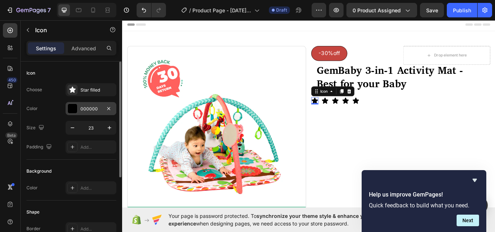
click at [97, 110] on div "000000" at bounding box center [90, 109] width 21 height 7
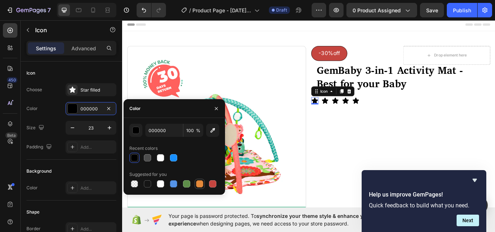
click at [202, 182] on div at bounding box center [199, 183] width 7 height 7
type input "E4893A"
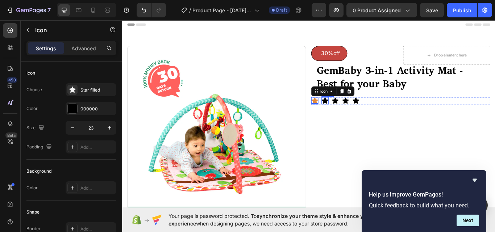
click at [357, 114] on icon at bounding box center [357, 114] width 7 height 7
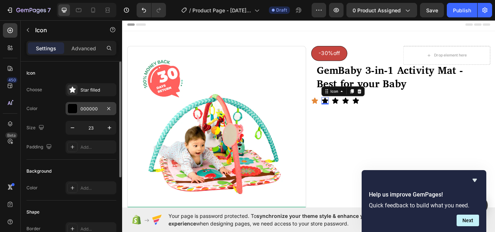
click at [98, 108] on div "000000" at bounding box center [90, 109] width 21 height 7
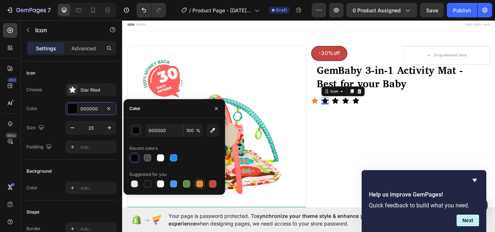
click at [197, 182] on div at bounding box center [199, 183] width 7 height 7
type input "E4893A"
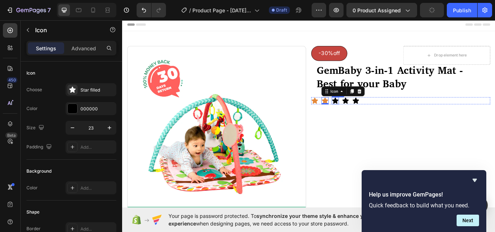
click at [368, 115] on icon at bounding box center [369, 114] width 7 height 7
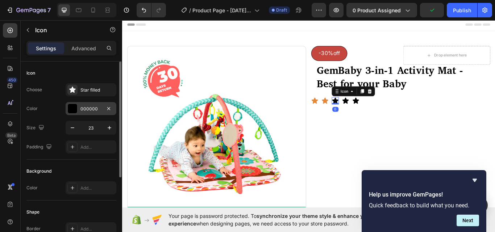
click at [89, 110] on div "000000" at bounding box center [90, 109] width 21 height 7
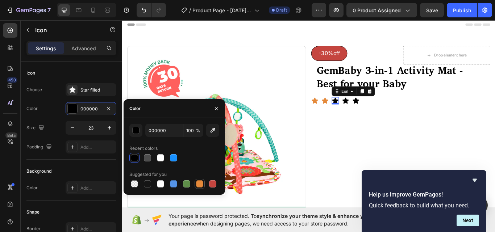
click at [200, 183] on div at bounding box center [199, 183] width 7 height 7
type input "E4893A"
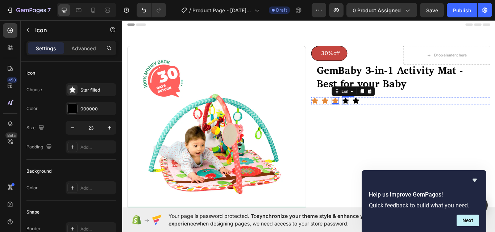
click at [379, 114] on icon at bounding box center [381, 114] width 7 height 7
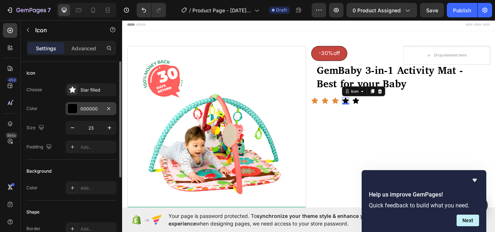
click at [82, 112] on div "000000" at bounding box center [90, 109] width 21 height 7
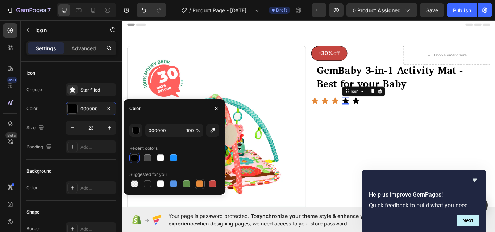
click at [197, 185] on div at bounding box center [199, 183] width 7 height 7
type input "E4893A"
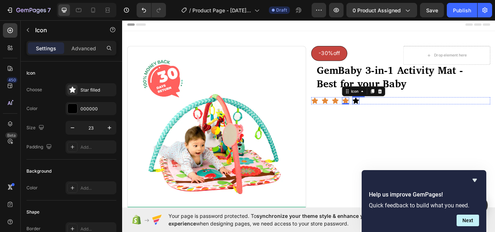
click at [390, 114] on icon at bounding box center [393, 114] width 7 height 7
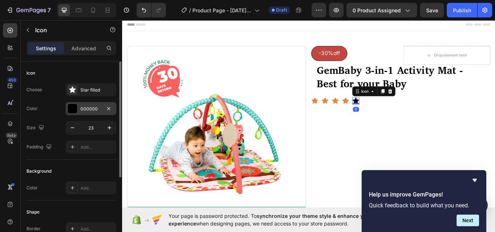
click at [91, 108] on div "000000" at bounding box center [90, 109] width 21 height 7
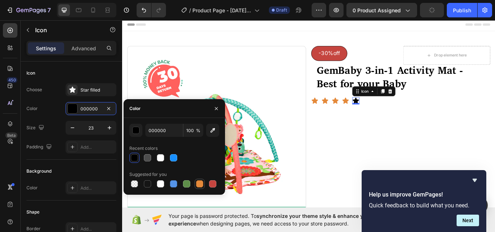
click at [202, 183] on div at bounding box center [199, 183] width 7 height 7
type input "E4893A"
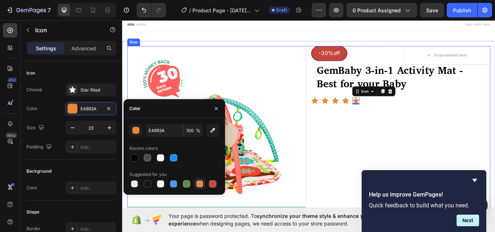
click at [457, 136] on div "-30%off Button Drop element here Row ⁠⁠⁠⁠⁠⁠⁠ GemBaby 3-in-1 Activity Mat - Best…" at bounding box center [446, 155] width 209 height 208
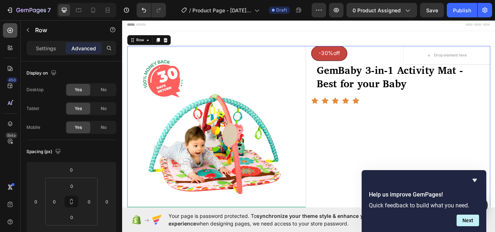
click at [10, 28] on icon at bounding box center [10, 30] width 5 height 5
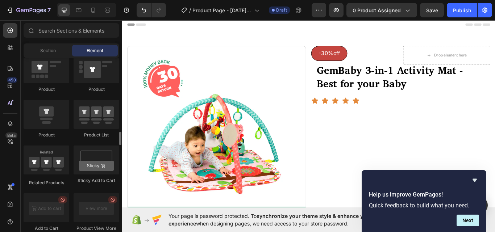
scroll to position [797, 0]
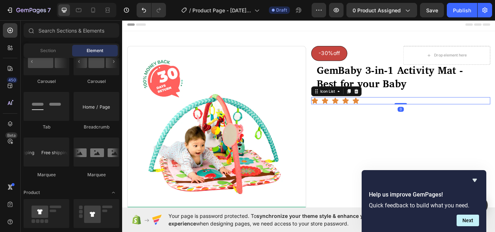
click at [415, 114] on div "Icon Icon Icon Icon Icon" at bounding box center [446, 114] width 209 height 8
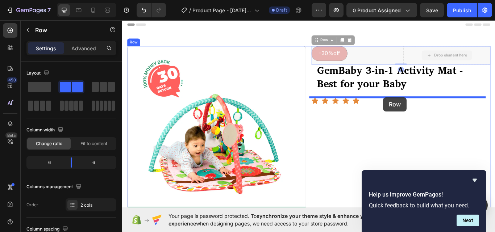
drag, startPoint x: 458, startPoint y: 58, endPoint x: 426, endPoint y: 110, distance: 61.6
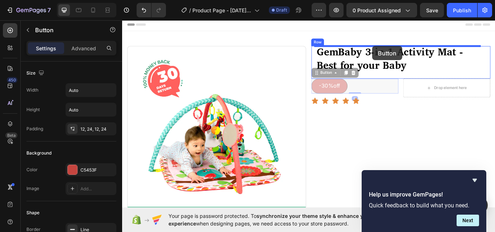
drag, startPoint x: 412, startPoint y: 98, endPoint x: 413, endPoint y: 51, distance: 47.5
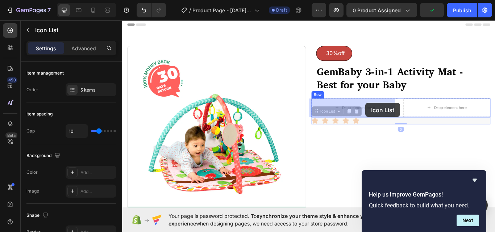
drag, startPoint x: 407, startPoint y: 138, endPoint x: 405, endPoint y: 117, distance: 21.1
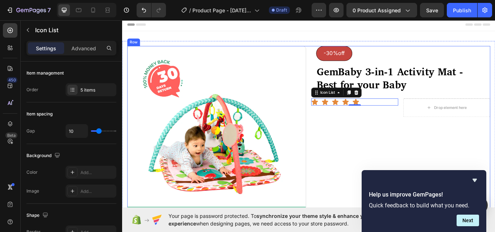
click at [448, 163] on div "-30%off Button ⁠⁠⁠⁠⁠⁠⁠ GemBaby 3-in-1 Activity Mat - Best for your Baby Heading…" at bounding box center [446, 155] width 209 height 208
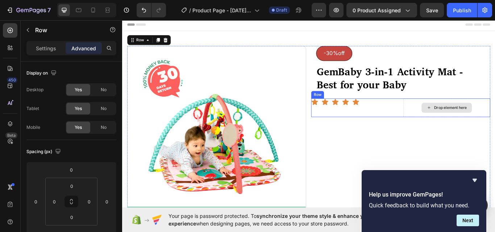
click at [453, 119] on div "Drop element here" at bounding box center [499, 123] width 101 height 22
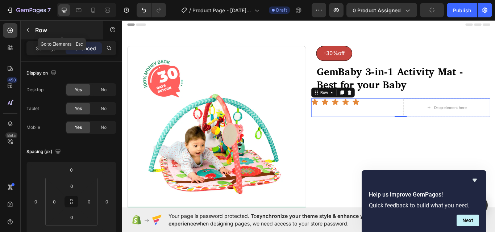
click at [27, 30] on icon "button" at bounding box center [28, 30] width 2 height 4
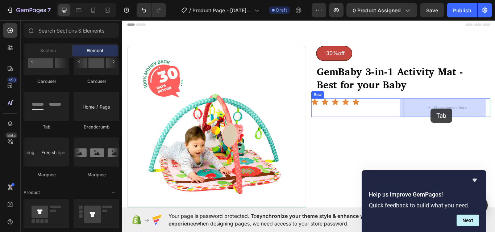
drag, startPoint x: 162, startPoint y: 127, endPoint x: 481, endPoint y: 123, distance: 319.0
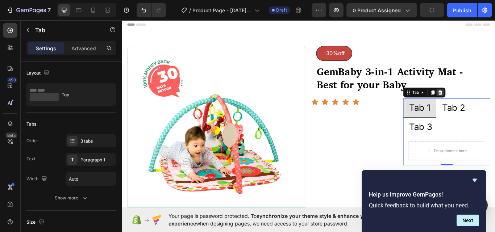
click at [490, 104] on icon at bounding box center [492, 104] width 5 height 5
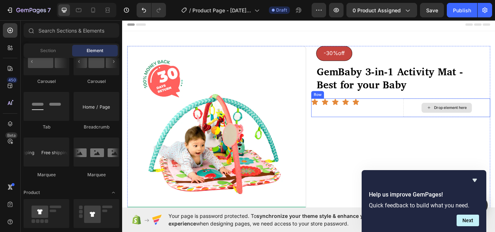
click at [462, 119] on div "Drop element here" at bounding box center [499, 123] width 101 height 22
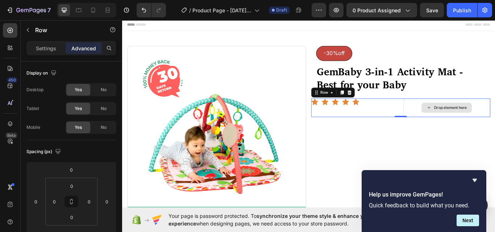
click at [462, 119] on div "Drop element here" at bounding box center [499, 123] width 101 height 22
click at [10, 28] on icon at bounding box center [10, 30] width 5 height 5
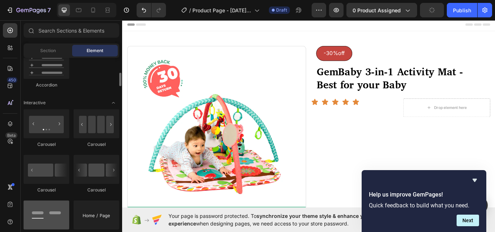
scroll to position [652, 0]
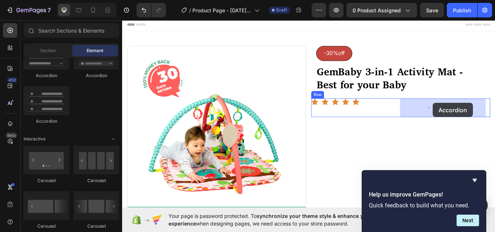
drag, startPoint x: 167, startPoint y: 122, endPoint x: 484, endPoint y: 117, distance: 316.9
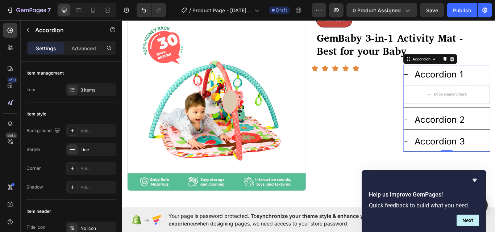
scroll to position [36, 0]
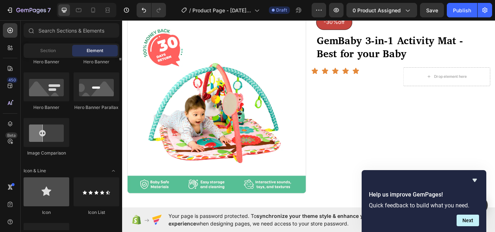
scroll to position [326, 0]
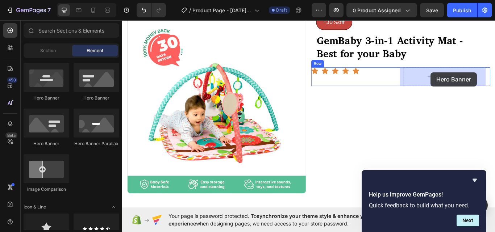
drag, startPoint x: 217, startPoint y: 100, endPoint x: 477, endPoint y: 81, distance: 261.4
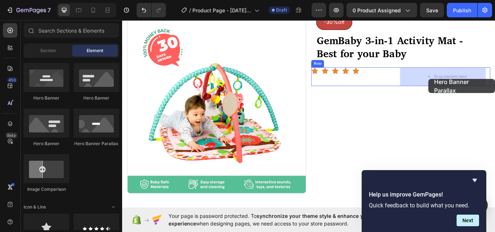
drag, startPoint x: 218, startPoint y: 149, endPoint x: 479, endPoint y: 89, distance: 268.2
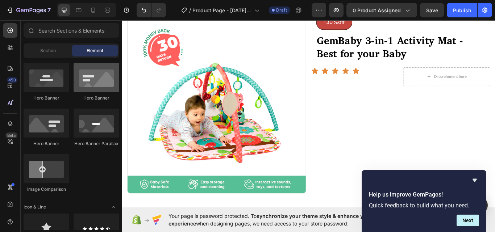
scroll to position [253, 0]
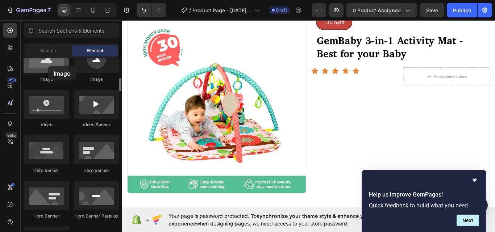
click at [48, 66] on div at bounding box center [47, 58] width 46 height 29
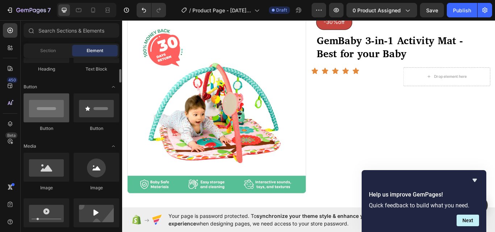
scroll to position [109, 0]
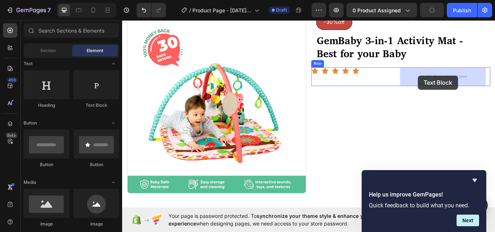
drag, startPoint x: 209, startPoint y: 107, endPoint x: 463, endPoint y: 84, distance: 255.2
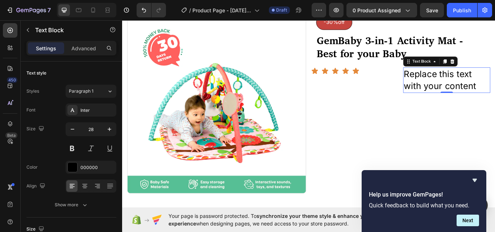
click at [474, 84] on p "Replace this text with your content" at bounding box center [500, 90] width 100 height 28
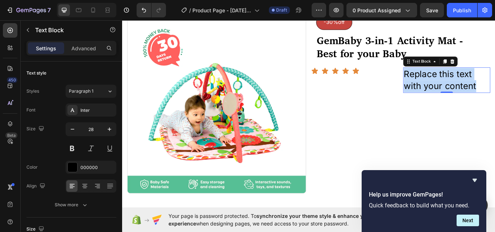
click at [474, 84] on p "Replace this text with your content" at bounding box center [500, 90] width 100 height 28
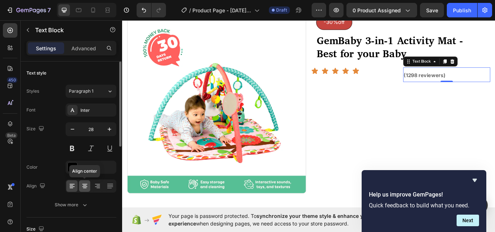
click at [83, 184] on icon at bounding box center [84, 184] width 5 height 1
click at [100, 186] on icon at bounding box center [97, 185] width 7 height 7
click at [72, 186] on icon at bounding box center [71, 185] width 7 height 7
click at [71, 129] on icon "button" at bounding box center [72, 129] width 7 height 7
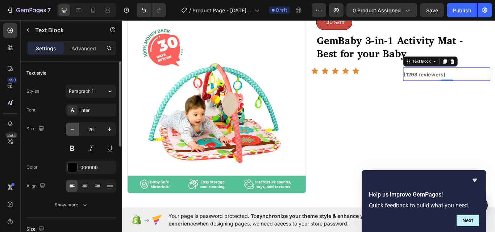
click at [71, 129] on icon "button" at bounding box center [72, 129] width 7 height 7
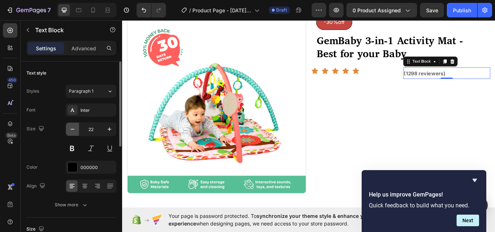
type input "21"
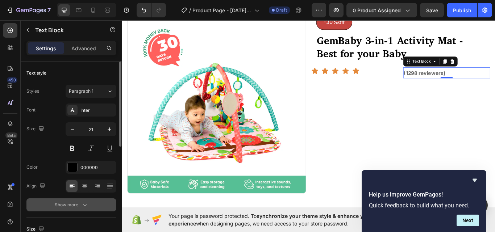
click at [87, 206] on icon "button" at bounding box center [84, 204] width 7 height 7
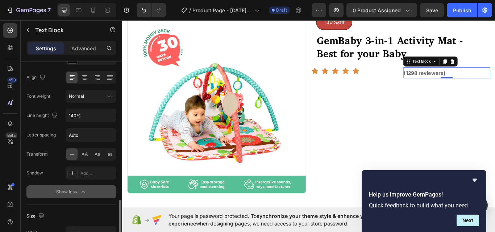
scroll to position [181, 0]
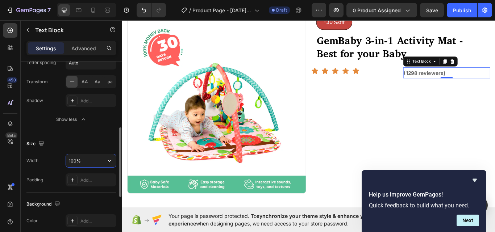
click at [85, 161] on input "100%" at bounding box center [91, 160] width 50 height 13
type input "111%"
click at [86, 178] on div "Add..." at bounding box center [97, 180] width 34 height 7
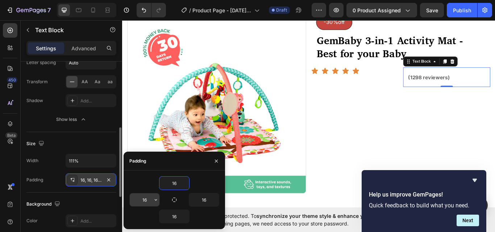
click at [150, 199] on input "16" at bounding box center [145, 199] width 30 height 13
type input "0"
click at [177, 181] on input "16" at bounding box center [174, 183] width 30 height 13
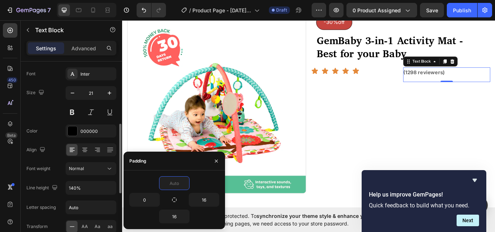
scroll to position [0, 0]
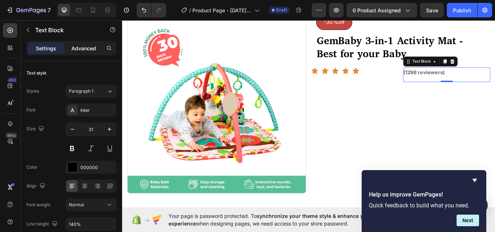
click at [79, 52] on p "Advanced" at bounding box center [83, 49] width 25 height 8
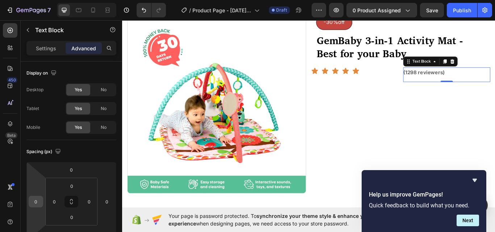
click at [40, 202] on input "0" at bounding box center [35, 201] width 11 height 11
type input "8"
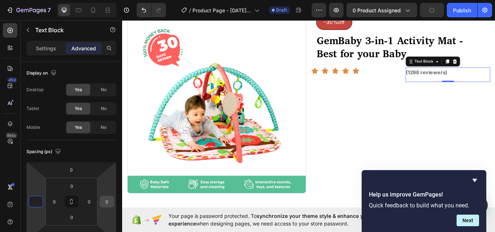
type input "0"
click at [110, 203] on input "0" at bounding box center [106, 201] width 11 height 11
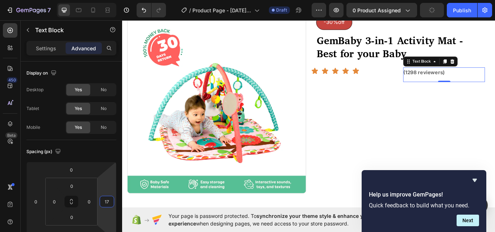
type input "1"
click at [433, 88] on div "Icon Icon Icon Icon Icon Icon List" at bounding box center [392, 84] width 101 height 17
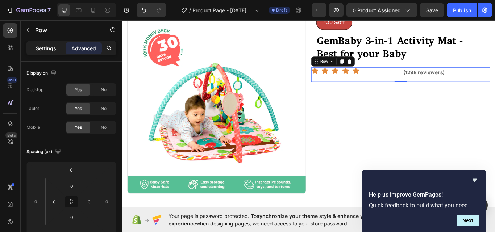
click at [42, 49] on p "Settings" at bounding box center [46, 49] width 20 height 8
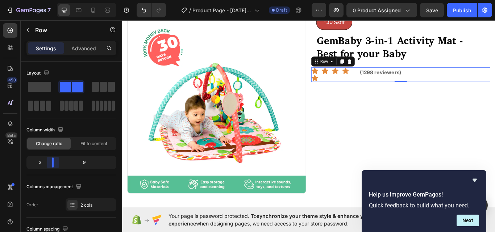
drag, startPoint x: 70, startPoint y: 163, endPoint x: 53, endPoint y: 164, distance: 17.7
click at [53, 0] on body "7 Version history / Product Page - [DATE] 06:32:18 Draft Preview 0 product assi…" at bounding box center [247, 0] width 495 height 0
click at [376, 68] on icon at bounding box center [378, 68] width 4 height 5
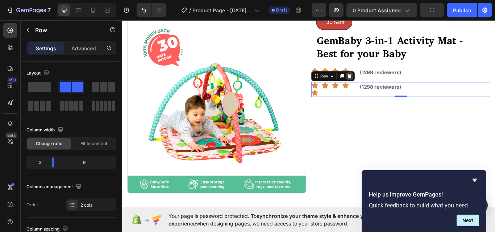
click at [385, 86] on icon at bounding box center [387, 85] width 5 height 5
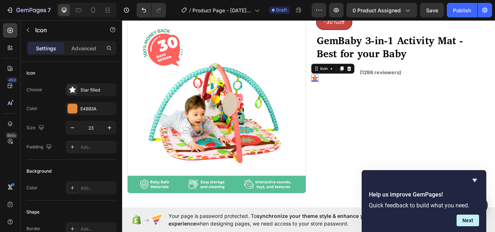
click at [346, 89] on icon at bounding box center [346, 88] width 8 height 8
click at [384, 77] on icon at bounding box center [386, 77] width 5 height 5
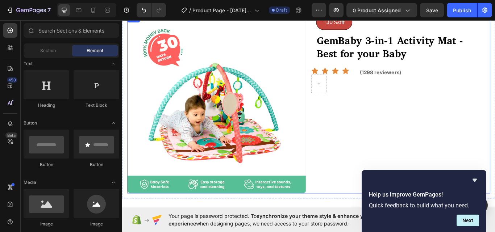
click at [368, 124] on div "-30%off Button ⁠⁠⁠⁠⁠⁠⁠ GemBaby 3-in-1 Activity Mat - Best for your Baby Heading…" at bounding box center [446, 118] width 209 height 208
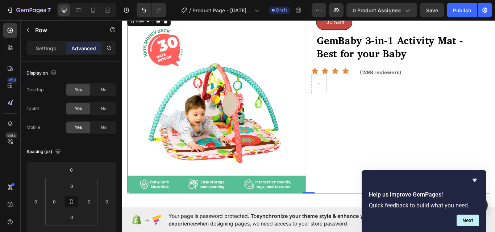
click at [374, 117] on div "-30%off Button ⁠⁠⁠⁠⁠⁠⁠ GemBaby 3-in-1 Activity Mat - Best for your Baby Heading…" at bounding box center [446, 118] width 209 height 208
click at [9, 32] on icon at bounding box center [10, 30] width 7 height 7
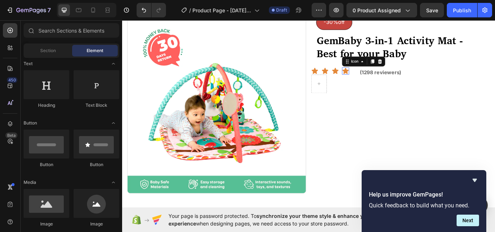
click at [382, 80] on icon at bounding box center [382, 80] width 8 height 8
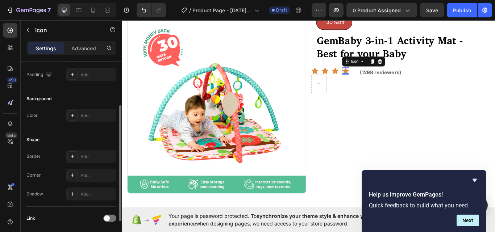
scroll to position [124, 0]
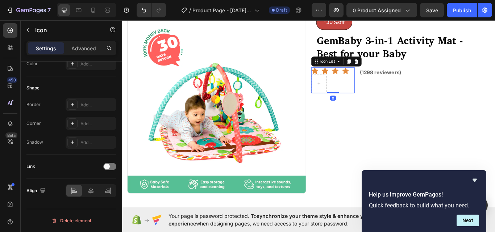
click at [368, 87] on div "Icon Icon Icon Icon" at bounding box center [367, 91] width 51 height 30
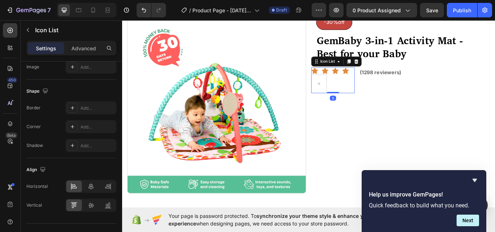
scroll to position [0, 0]
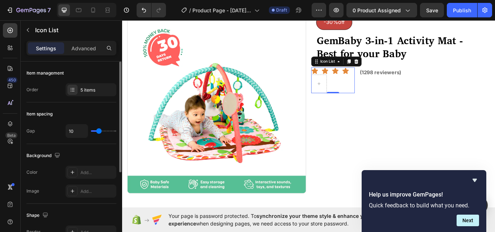
type input "9"
type input "7"
type input "6"
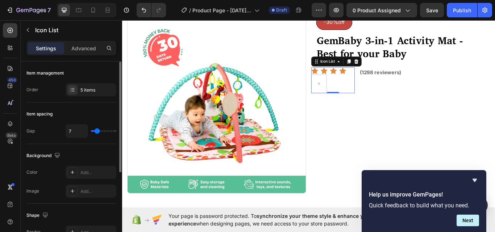
type input "6"
type input "1"
type input "0"
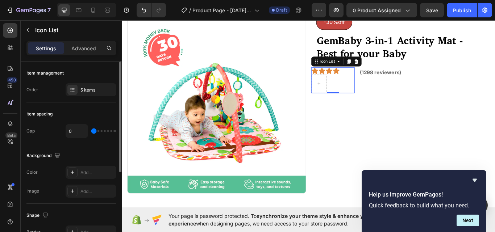
type input "5"
type input "7"
type input "4"
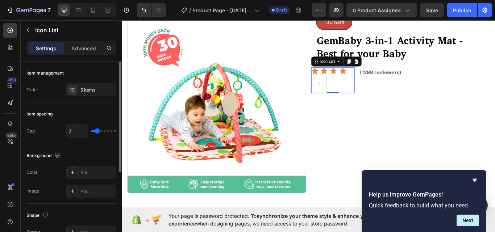
type input "4"
type input "3"
type input "7"
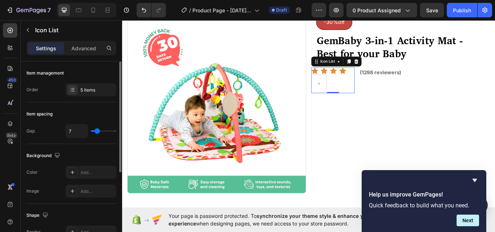
click at [97, 132] on input "range" at bounding box center [103, 130] width 25 height 1
click at [9, 29] on icon at bounding box center [10, 30] width 7 height 7
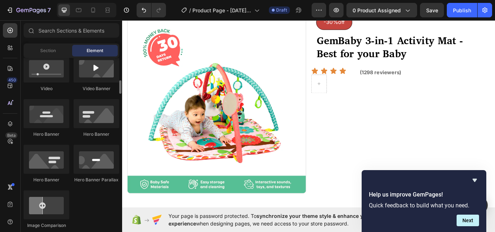
scroll to position [398, 0]
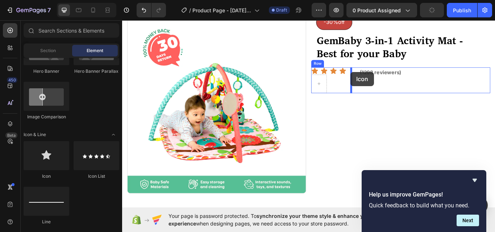
drag, startPoint x: 172, startPoint y: 176, endPoint x: 388, endPoint y: 81, distance: 236.7
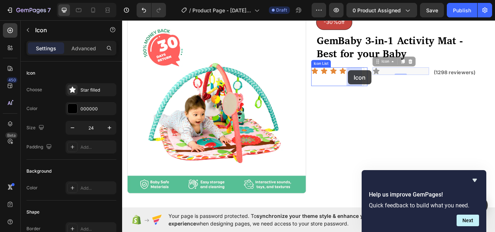
drag, startPoint x: 415, startPoint y: 78, endPoint x: 385, endPoint y: 79, distance: 29.7
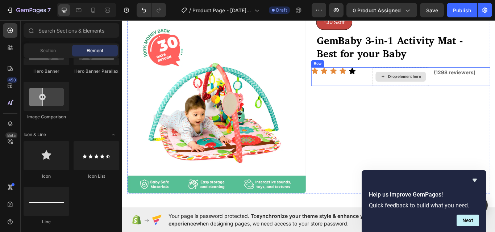
click at [436, 85] on div "Drop element here" at bounding box center [451, 87] width 38 height 6
click at [424, 81] on div "Drop element here" at bounding box center [446, 87] width 59 height 12
click at [423, 78] on div "Drop element here" at bounding box center [446, 87] width 66 height 22
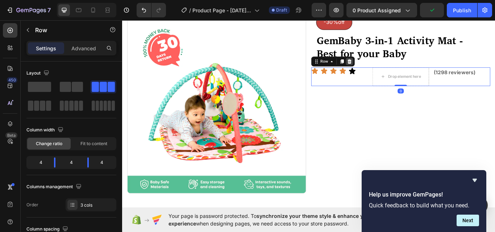
click at [385, 67] on icon at bounding box center [387, 68] width 5 height 5
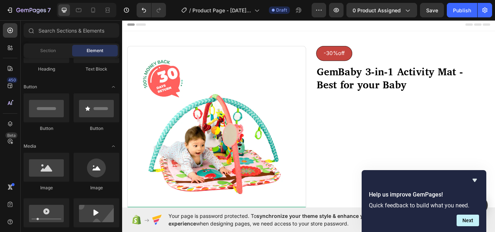
scroll to position [109, 0]
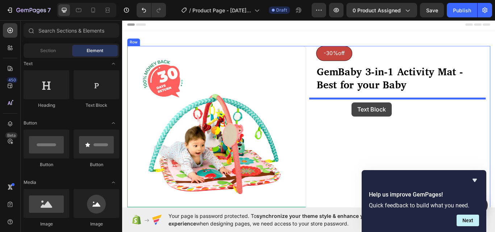
drag, startPoint x: 208, startPoint y: 116, endPoint x: 389, endPoint y: 116, distance: 181.4
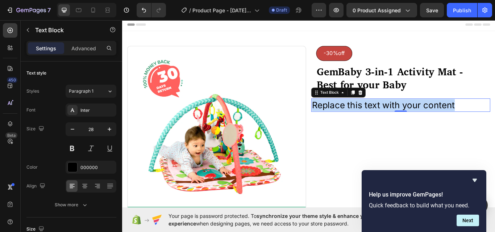
click at [450, 120] on p "Replace this text with your content" at bounding box center [446, 120] width 207 height 14
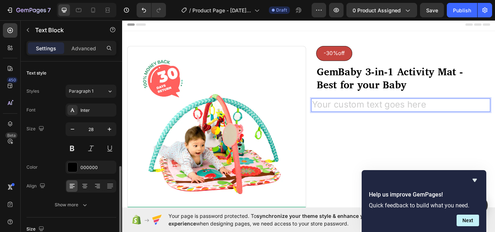
scroll to position [72, 0]
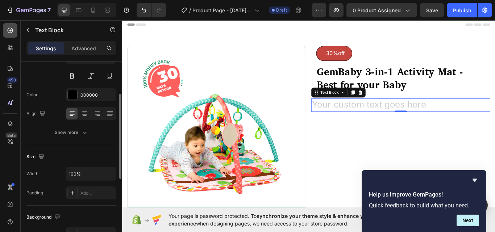
click at [9, 28] on icon at bounding box center [10, 30] width 5 height 5
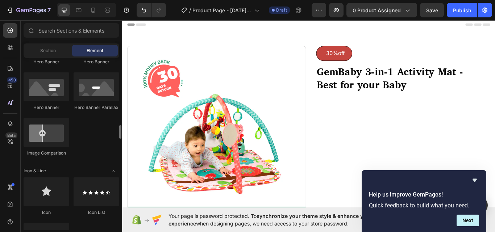
scroll to position [398, 0]
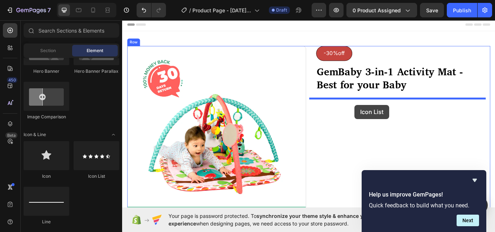
drag, startPoint x: 210, startPoint y: 179, endPoint x: 393, endPoint y: 119, distance: 192.7
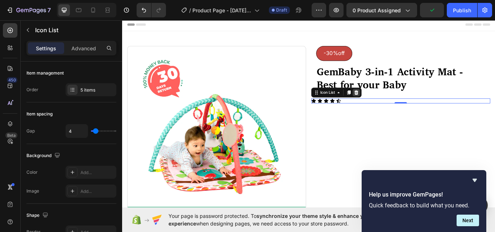
click at [392, 104] on icon at bounding box center [395, 105] width 6 height 6
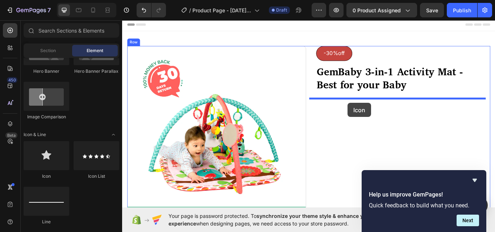
drag, startPoint x: 174, startPoint y: 176, endPoint x: 385, endPoint y: 117, distance: 218.8
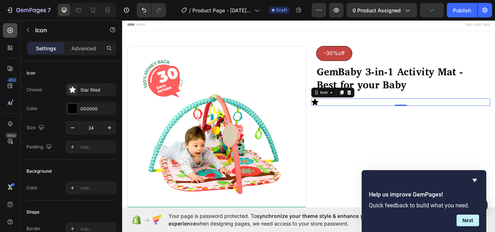
click at [9, 30] on icon at bounding box center [10, 30] width 7 height 7
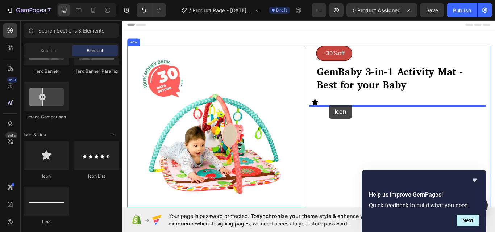
drag, startPoint x: 194, startPoint y: 179, endPoint x: 363, endPoint y: 119, distance: 179.1
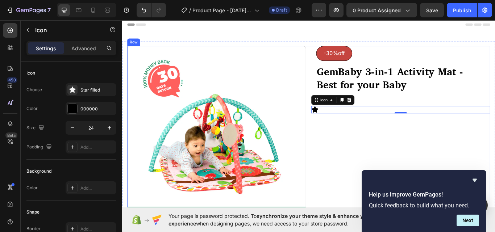
click at [393, 158] on div "-30%off Button ⁠⁠⁠⁠⁠⁠⁠ GemBaby 3-in-1 Activity Mat - Best for your Baby Heading…" at bounding box center [446, 155] width 209 height 208
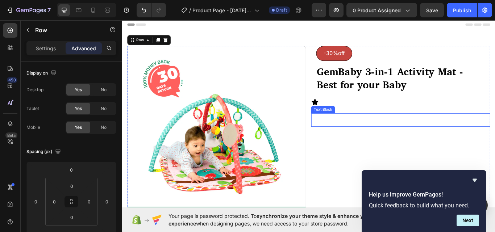
click at [349, 140] on p "Rich Text Editor. Editing area: main" at bounding box center [446, 137] width 207 height 14
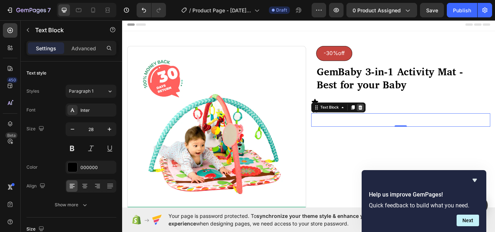
click at [398, 121] on icon at bounding box center [399, 122] width 6 height 6
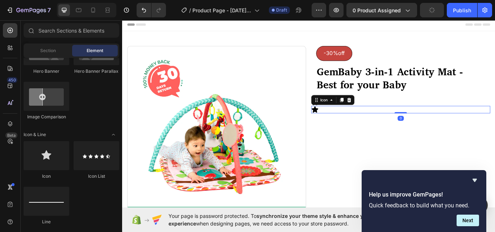
click at [342, 122] on icon at bounding box center [346, 125] width 9 height 9
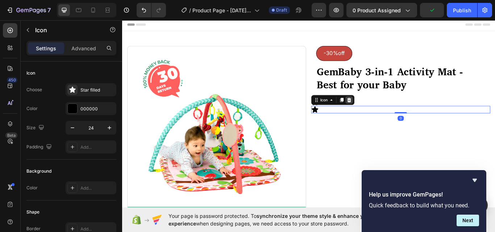
click at [384, 112] on icon at bounding box center [386, 113] width 5 height 5
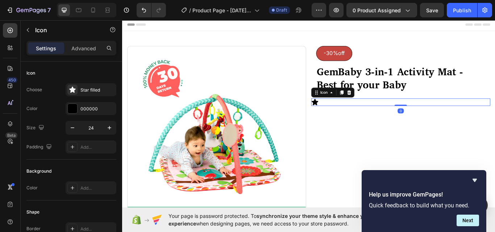
click at [357, 116] on div "Icon 0" at bounding box center [446, 116] width 209 height 9
click at [9, 29] on icon at bounding box center [10, 30] width 7 height 7
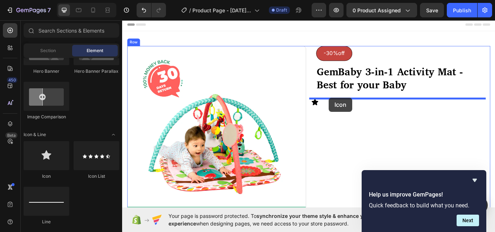
drag, startPoint x: 169, startPoint y: 176, endPoint x: 363, endPoint y: 111, distance: 204.4
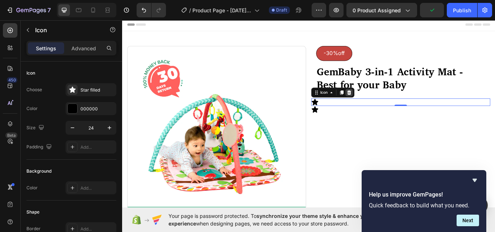
click at [384, 104] on icon at bounding box center [386, 104] width 5 height 5
click at [344, 116] on icon at bounding box center [347, 115] width 8 height 7
click at [385, 103] on icon at bounding box center [386, 104] width 5 height 5
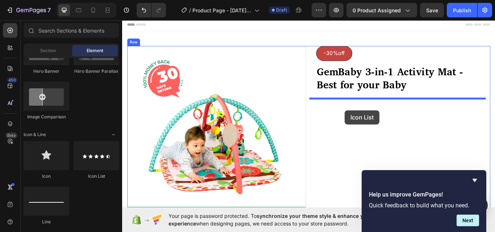
drag, startPoint x: 223, startPoint y: 172, endPoint x: 381, endPoint y: 126, distance: 165.0
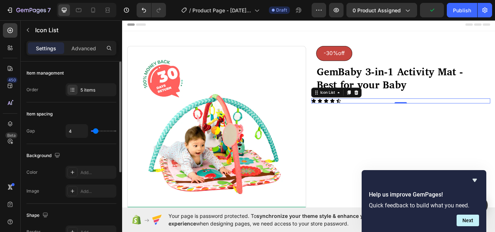
type input "5"
type input "7"
type input "8"
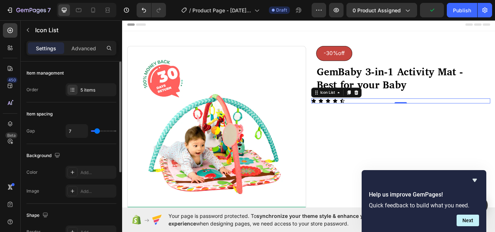
type input "8"
type input "9"
type input "10"
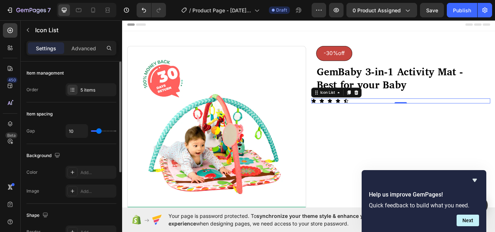
click at [98, 131] on input "range" at bounding box center [103, 130] width 25 height 1
click at [385, 114] on div "Icon Icon Icon Icon Icon" at bounding box center [446, 115] width 209 height 6
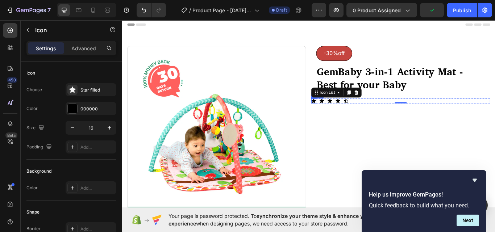
click at [343, 114] on icon at bounding box center [345, 114] width 5 height 5
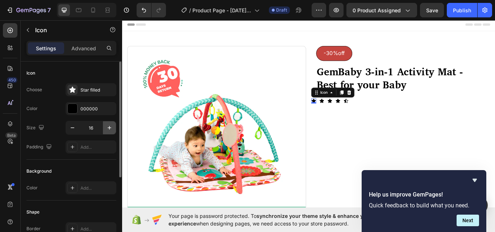
click at [109, 129] on icon "button" at bounding box center [109, 127] width 7 height 7
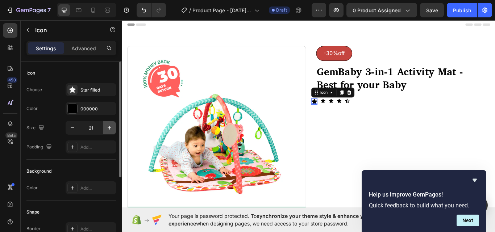
click at [109, 129] on icon "button" at bounding box center [109, 127] width 7 height 7
type input "23"
click at [354, 114] on icon at bounding box center [356, 114] width 5 height 5
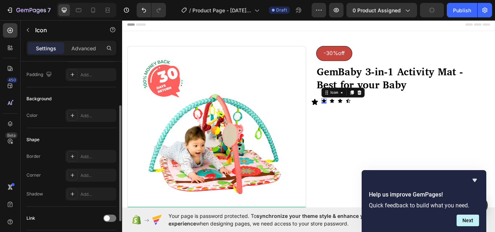
click at [356, 115] on div "0" at bounding box center [356, 118] width 7 height 6
click at [343, 114] on icon at bounding box center [346, 115] width 7 height 7
click at [354, 114] on icon at bounding box center [356, 114] width 5 height 5
click at [12, 29] on icon at bounding box center [10, 30] width 7 height 7
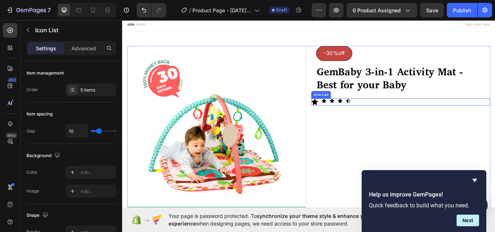
click at [357, 113] on div "Icon Icon Icon Icon Icon" at bounding box center [446, 116] width 209 height 8
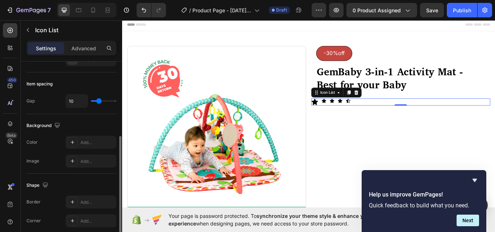
scroll to position [0, 0]
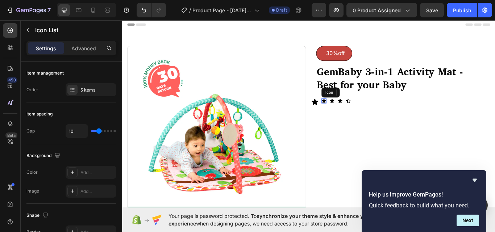
click at [354, 114] on div "Icon" at bounding box center [357, 115] width 6 height 6
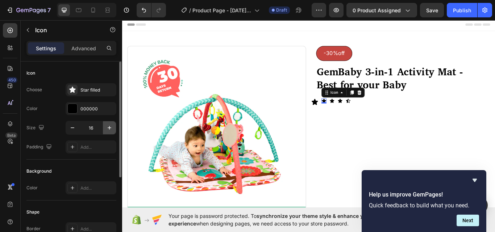
click at [110, 128] on icon "button" at bounding box center [109, 127] width 7 height 7
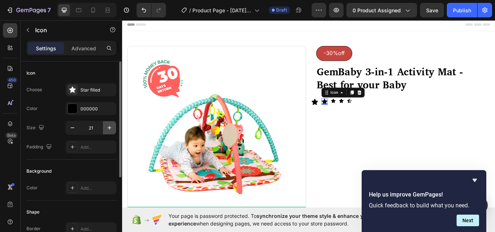
click at [110, 128] on icon "button" at bounding box center [109, 127] width 7 height 7
type input "23"
click at [366, 114] on div "Icon" at bounding box center [369, 115] width 6 height 6
click at [110, 129] on icon "button" at bounding box center [109, 127] width 7 height 7
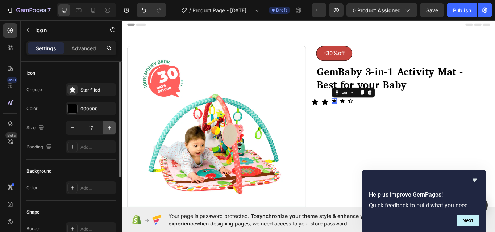
click at [110, 129] on icon "button" at bounding box center [109, 127] width 7 height 7
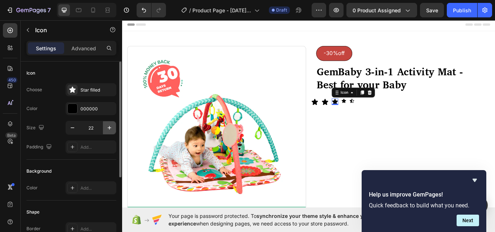
click at [110, 129] on icon "button" at bounding box center [109, 127] width 7 height 7
click at [75, 128] on icon "button" at bounding box center [72, 127] width 7 height 7
type input "23"
click at [378, 116] on div "Icon" at bounding box center [381, 115] width 6 height 6
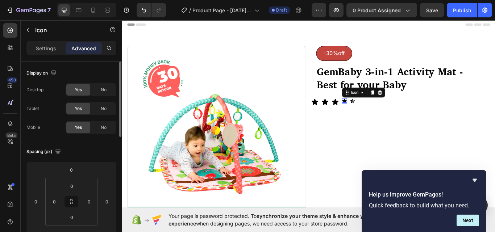
click at [380, 114] on icon at bounding box center [380, 114] width 5 height 5
click at [379, 114] on icon at bounding box center [380, 114] width 5 height 5
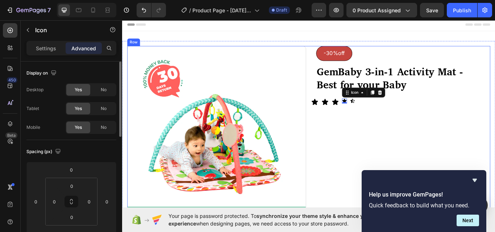
click at [381, 138] on div "-30%off Button ⁠⁠⁠⁠⁠⁠⁠ GemBaby 3-in-1 Activity Mat - Best for your Baby Heading…" at bounding box center [446, 155] width 209 height 208
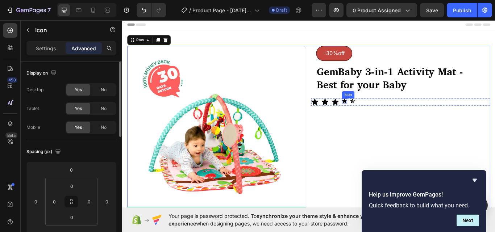
click at [378, 114] on icon at bounding box center [380, 114] width 5 height 5
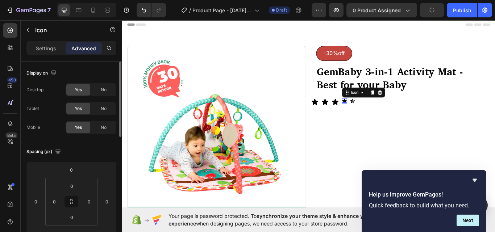
click at [378, 114] on icon at bounding box center [380, 114] width 5 height 5
click at [379, 115] on icon at bounding box center [380, 114] width 5 height 5
click at [378, 114] on icon at bounding box center [380, 114] width 5 height 5
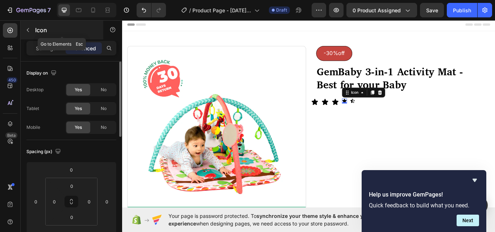
click at [30, 28] on icon "button" at bounding box center [28, 30] width 6 height 6
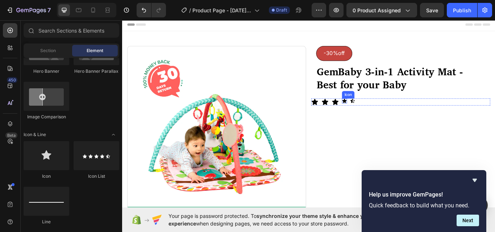
click at [380, 116] on icon at bounding box center [381, 115] width 6 height 6
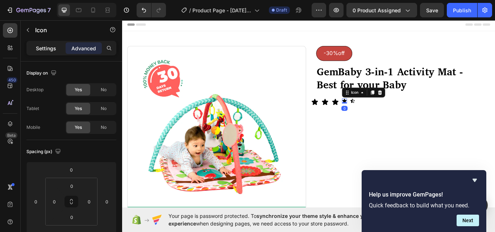
click at [46, 50] on p "Settings" at bounding box center [46, 49] width 20 height 8
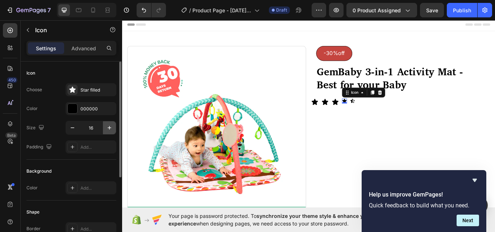
click at [109, 126] on icon "button" at bounding box center [109, 127] width 7 height 7
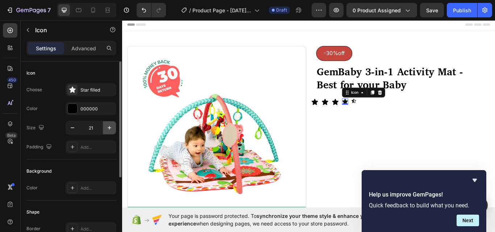
click at [109, 126] on icon "button" at bounding box center [109, 127] width 7 height 7
type input "23"
click at [390, 116] on div "Icon 0" at bounding box center [393, 115] width 6 height 6
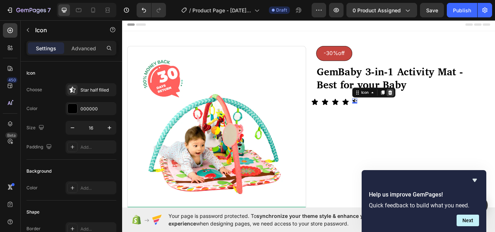
click at [432, 104] on icon at bounding box center [434, 104] width 5 height 5
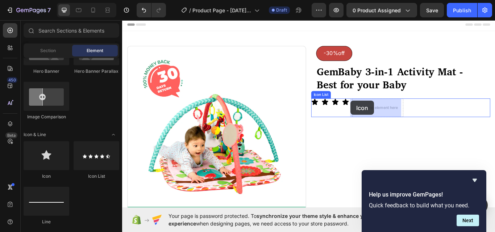
drag, startPoint x: 163, startPoint y: 175, endPoint x: 388, endPoint y: 114, distance: 232.7
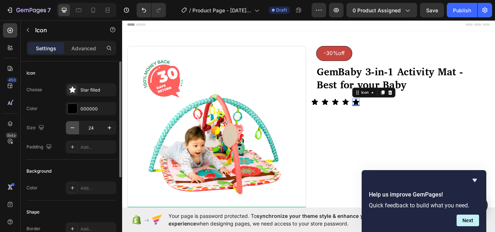
click at [73, 127] on icon "button" at bounding box center [72, 127] width 7 height 7
type input "23"
click at [8, 28] on icon at bounding box center [10, 30] width 7 height 7
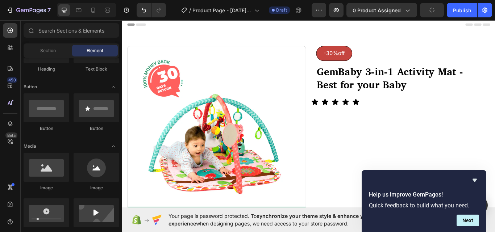
scroll to position [72, 0]
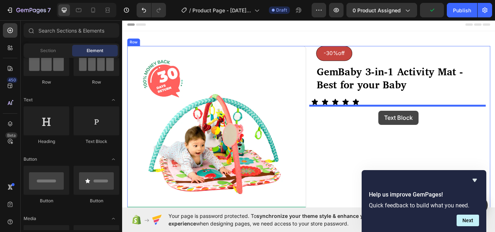
drag, startPoint x: 214, startPoint y: 149, endPoint x: 420, endPoint y: 126, distance: 207.3
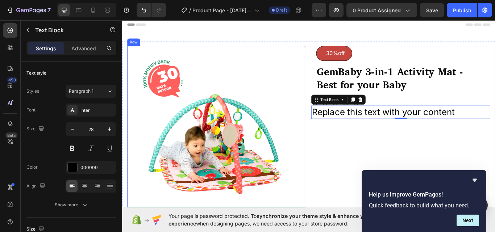
click at [393, 151] on div "-30%off Button ⁠⁠⁠⁠⁠⁠⁠ GemBaby 3-in-1 Activity Mat - Best for your Baby Heading…" at bounding box center [446, 155] width 209 height 208
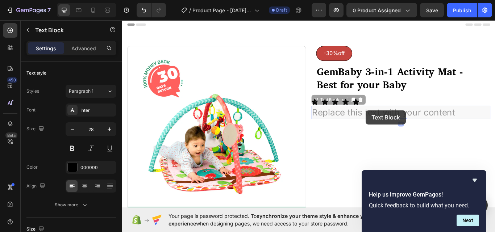
drag, startPoint x: 406, startPoint y: 126, endPoint x: 414, endPoint y: 112, distance: 15.6
click at [414, 112] on div "-30%off Button ⁠⁠⁠⁠⁠⁠⁠ GemBaby 3-in-1 Activity Mat - Best for your Baby Heading…" at bounding box center [446, 155] width 209 height 208
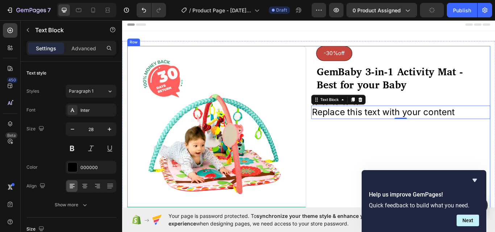
click at [380, 140] on div "-30%off Button ⁠⁠⁠⁠⁠⁠⁠ GemBaby 3-in-1 Activity Mat - Best for your Baby Heading…" at bounding box center [446, 155] width 209 height 208
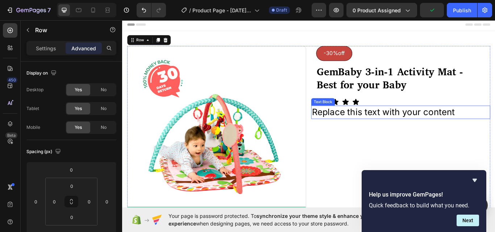
click at [404, 127] on div "Replace this text with your content" at bounding box center [446, 128] width 209 height 16
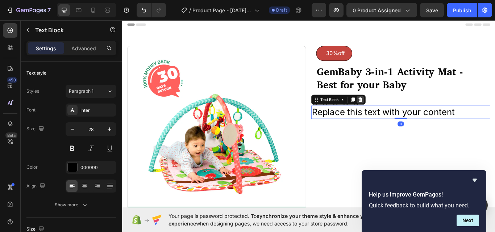
click at [396, 111] on icon at bounding box center [399, 113] width 6 height 6
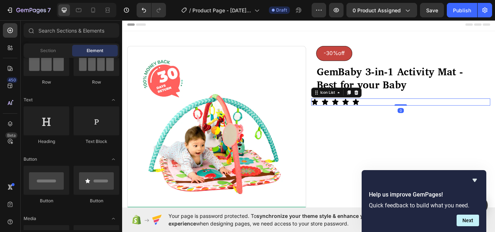
click at [406, 117] on div "Icon Icon Icon Icon Icon" at bounding box center [446, 116] width 209 height 8
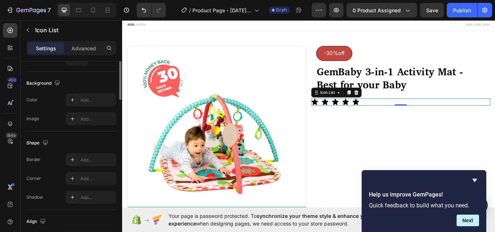
scroll to position [0, 0]
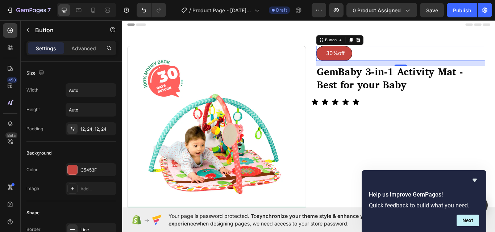
click at [494, 59] on div "-30%off Button 0" at bounding box center [446, 59] width 197 height 17
click at [386, 42] on icon at bounding box center [388, 43] width 4 height 5
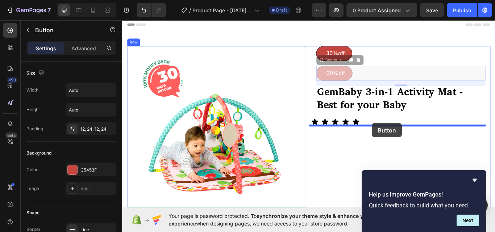
drag, startPoint x: 413, startPoint y: 83, endPoint x: 413, endPoint y: 140, distance: 57.2
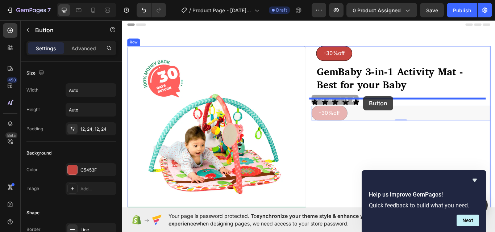
drag, startPoint x: 403, startPoint y: 127, endPoint x: 403, endPoint y: 109, distance: 18.1
click at [403, 109] on div "Header Image -30%off Button ⁠⁠⁠⁠⁠⁠⁠ GemBaby 3-in-1 Activity Mat - Best for your…" at bounding box center [339, 199] width 434 height 362
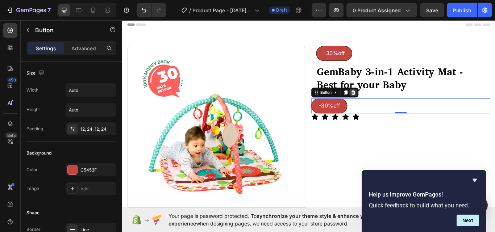
click at [389, 104] on icon at bounding box center [391, 104] width 5 height 5
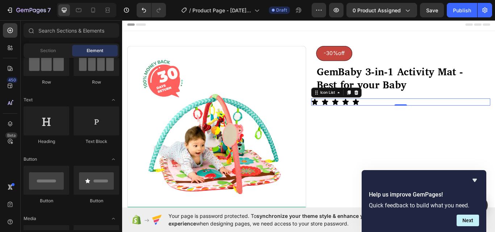
click at [407, 115] on div "Icon Icon Icon Icon Icon" at bounding box center [446, 116] width 209 height 8
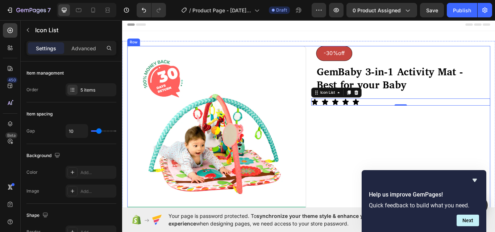
click at [377, 150] on div "-30%off Button ⁠⁠⁠⁠⁠⁠⁠ GemBaby 3-in-1 Activity Mat - Best for your Baby Heading…" at bounding box center [446, 155] width 209 height 208
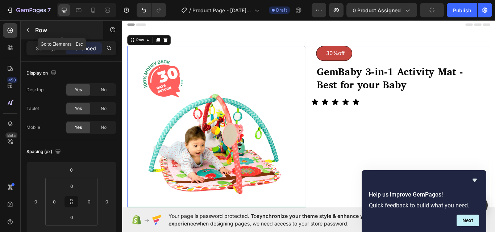
click at [27, 30] on icon "button" at bounding box center [28, 30] width 2 height 4
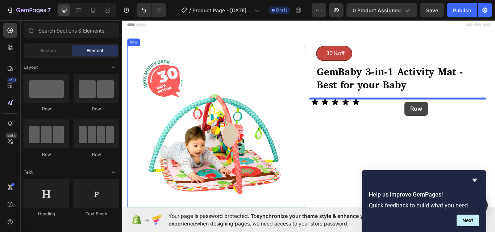
drag, startPoint x: 167, startPoint y: 116, endPoint x: 451, endPoint y: 116, distance: 283.9
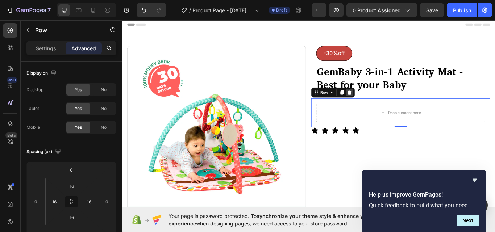
click at [385, 103] on icon at bounding box center [387, 104] width 5 height 5
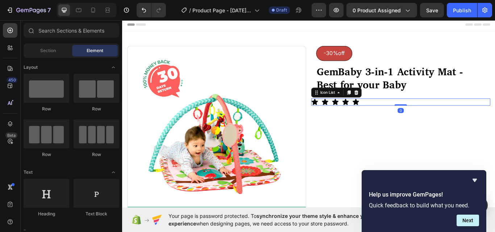
click at [405, 117] on div "Icon Icon Icon Icon Icon" at bounding box center [446, 116] width 209 height 8
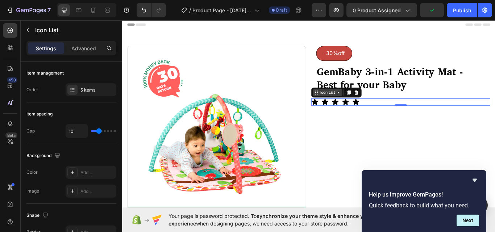
click at [358, 106] on div "Icon List" at bounding box center [361, 105] width 20 height 7
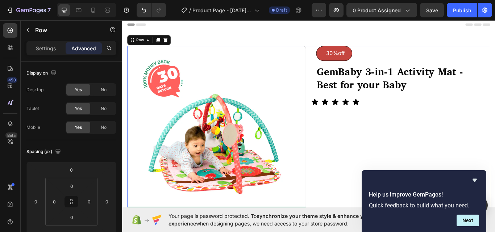
click at [384, 135] on div "-30%off Button ⁠⁠⁠⁠⁠⁠⁠ GemBaby 3-in-1 Activity Mat - Best for your Baby Heading…" at bounding box center [446, 155] width 209 height 208
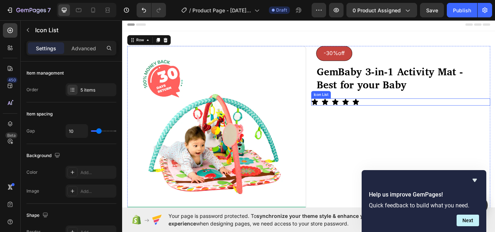
click at [403, 117] on div "Icon Icon Icon Icon Icon" at bounding box center [446, 116] width 209 height 8
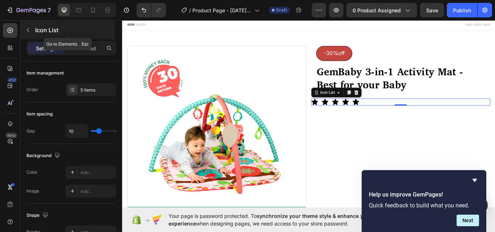
click at [28, 29] on icon "button" at bounding box center [28, 30] width 6 height 6
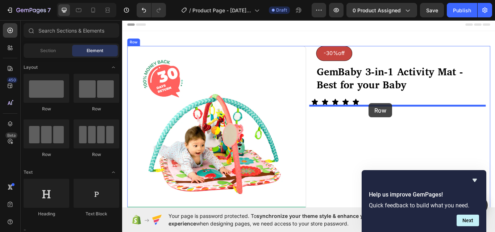
drag, startPoint x: 164, startPoint y: 115, endPoint x: 409, endPoint y: 117, distance: 245.1
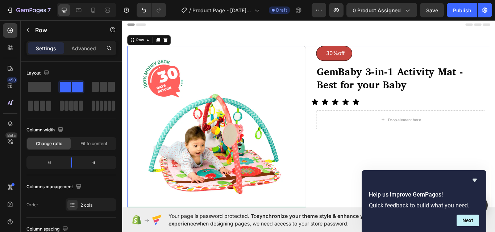
click at [396, 170] on div "-30%off Button ⁠⁠⁠⁠⁠⁠⁠ GemBaby 3-in-1 Activity Mat - Best for your Baby Heading…" at bounding box center [446, 155] width 209 height 208
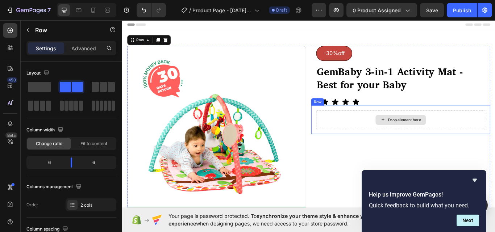
click at [398, 134] on div "Drop element here" at bounding box center [446, 137] width 197 height 22
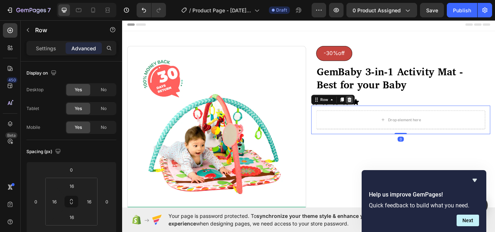
click at [384, 113] on icon at bounding box center [387, 113] width 6 height 6
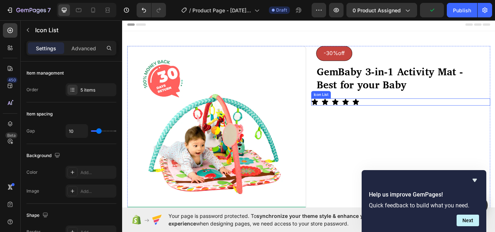
click at [407, 115] on div "Icon Icon Icon Icon Icon" at bounding box center [446, 116] width 209 height 8
click at [394, 106] on icon at bounding box center [395, 105] width 6 height 6
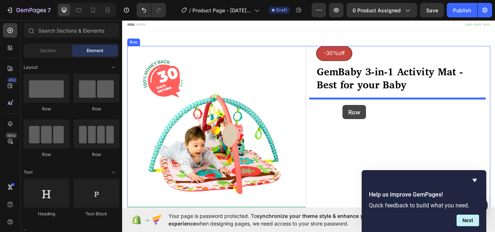
drag, startPoint x: 160, startPoint y: 113, endPoint x: 379, endPoint y: 119, distance: 218.8
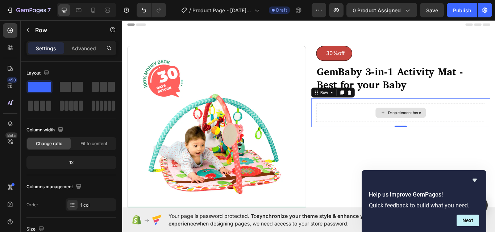
drag, startPoint x: 190, startPoint y: 108, endPoint x: 392, endPoint y: 122, distance: 201.8
click at [11, 31] on icon at bounding box center [10, 30] width 7 height 7
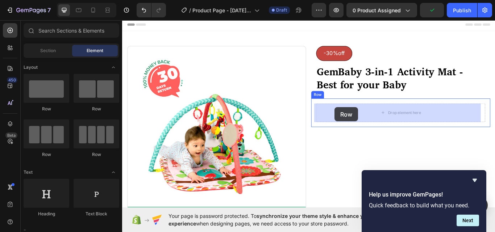
drag, startPoint x: 206, startPoint y: 111, endPoint x: 369, endPoint y: 122, distance: 164.0
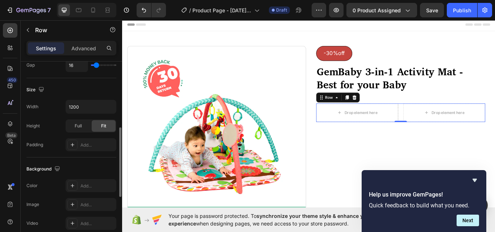
scroll to position [290, 0]
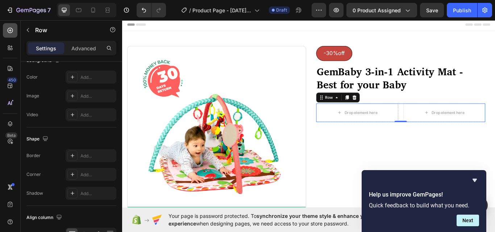
click at [8, 30] on icon at bounding box center [10, 30] width 5 height 5
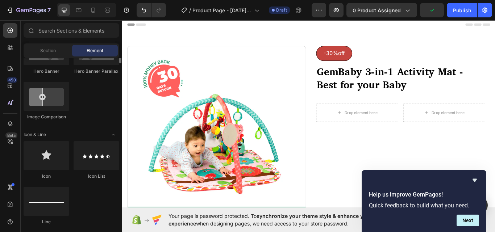
scroll to position [434, 0]
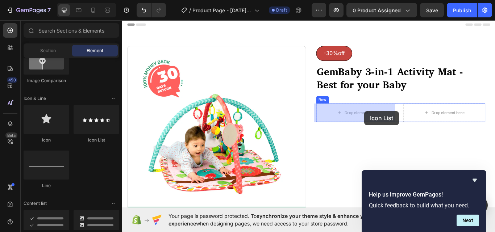
drag, startPoint x: 210, startPoint y: 148, endPoint x: 396, endPoint y: 127, distance: 187.3
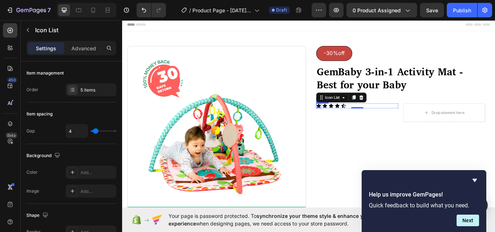
click at [348, 121] on div "Icon" at bounding box center [351, 121] width 6 height 6
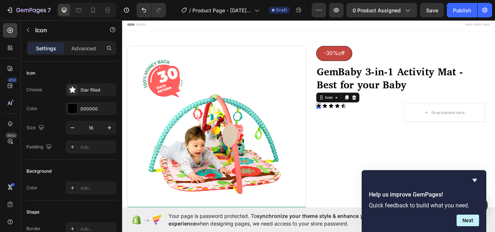
click at [347, 121] on div "0" at bounding box center [350, 124] width 7 height 6
click at [108, 126] on icon "button" at bounding box center [109, 127] width 7 height 7
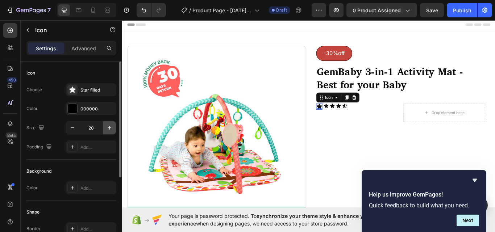
click at [108, 126] on icon "button" at bounding box center [109, 127] width 7 height 7
click at [74, 126] on icon "button" at bounding box center [72, 127] width 7 height 7
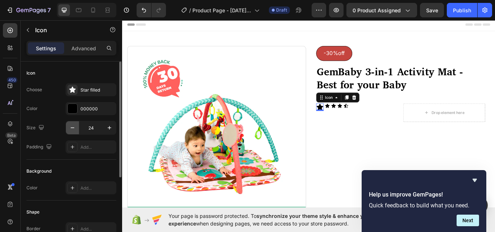
type input "23"
click at [358, 122] on div "Icon" at bounding box center [361, 121] width 6 height 6
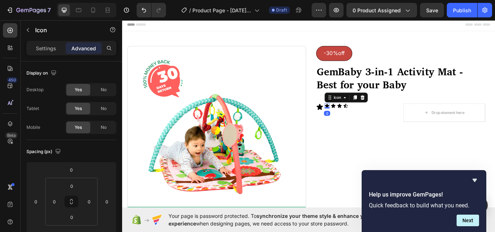
scroll to position [124, 0]
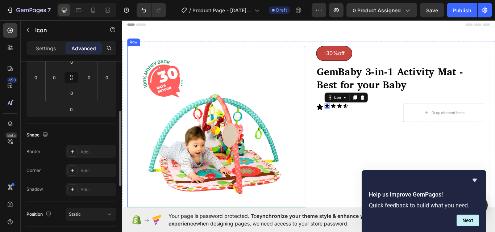
click at [364, 152] on div "-30%off Button ⁠⁠⁠⁠⁠⁠⁠ GemBaby 3-in-1 Activity Mat - Best for your Baby Heading…" at bounding box center [446, 155] width 209 height 208
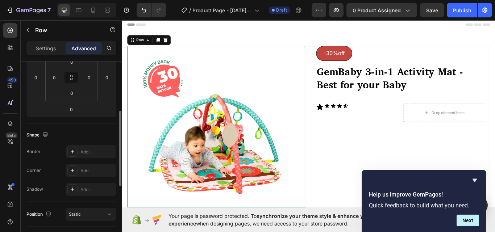
scroll to position [0, 0]
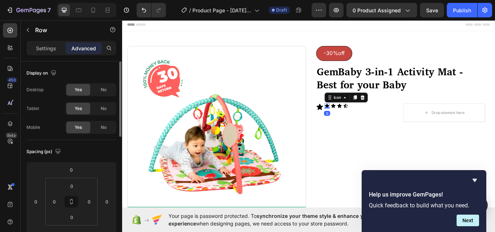
click at [359, 120] on icon at bounding box center [360, 120] width 5 height 5
click at [362, 114] on div "Icon" at bounding box center [373, 110] width 26 height 9
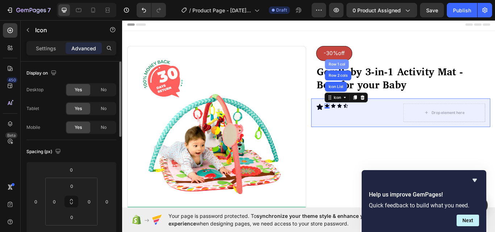
click at [367, 72] on div "Row 1 col" at bounding box center [372, 72] width 22 height 4
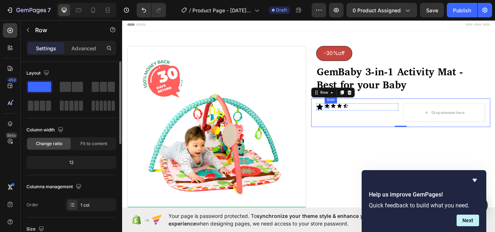
click at [358, 119] on icon at bounding box center [360, 120] width 5 height 5
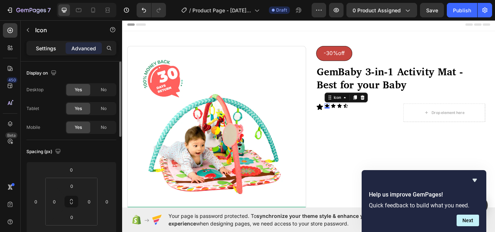
click at [46, 48] on p "Settings" at bounding box center [46, 49] width 20 height 8
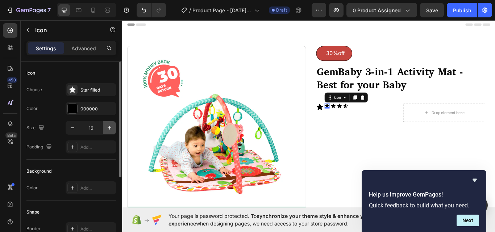
click at [109, 127] on icon "button" at bounding box center [109, 127] width 7 height 7
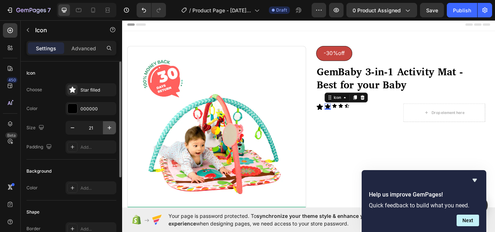
click at [109, 127] on icon "button" at bounding box center [109, 127] width 7 height 7
click at [71, 129] on icon "button" at bounding box center [72, 127] width 7 height 7
type input "23"
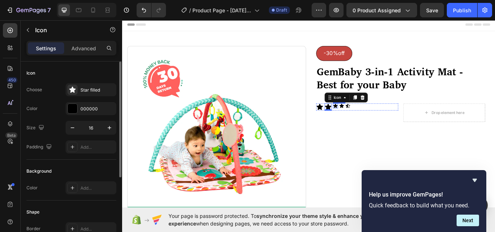
click at [368, 119] on icon at bounding box center [370, 120] width 5 height 5
click at [108, 128] on icon "button" at bounding box center [110, 128] width 4 height 4
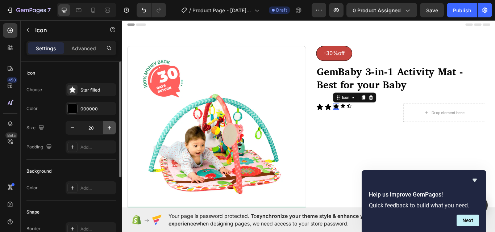
click at [108, 128] on icon "button" at bounding box center [110, 128] width 4 height 4
type input "23"
click at [379, 119] on icon at bounding box center [380, 121] width 6 height 6
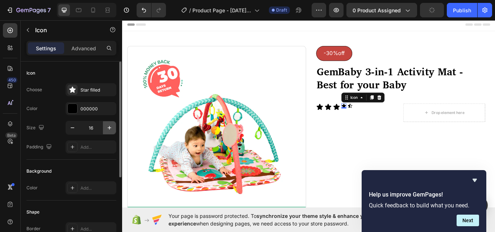
click at [108, 126] on icon "button" at bounding box center [109, 127] width 7 height 7
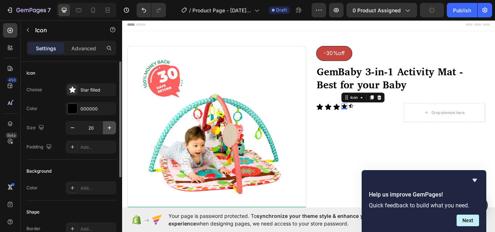
click at [108, 126] on icon "button" at bounding box center [109, 127] width 7 height 7
type input "23"
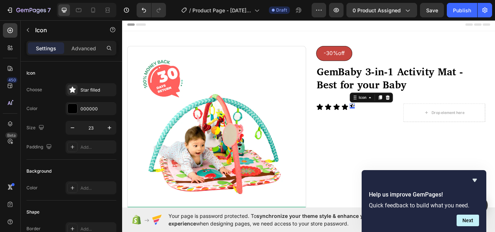
click at [387, 121] on div "Icon 0" at bounding box center [390, 121] width 6 height 6
click at [430, 109] on icon at bounding box center [431, 110] width 5 height 5
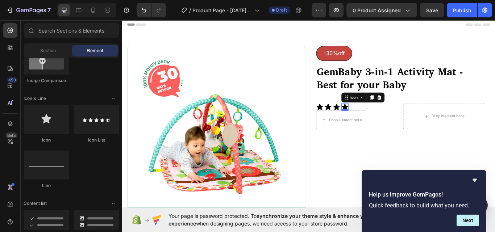
click at [378, 122] on icon at bounding box center [381, 121] width 7 height 7
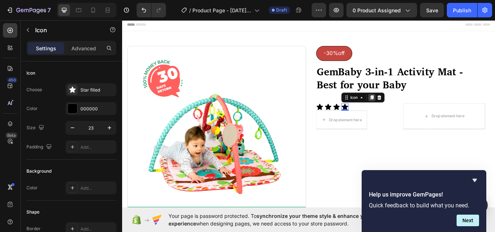
click at [411, 112] on icon at bounding box center [413, 110] width 4 height 5
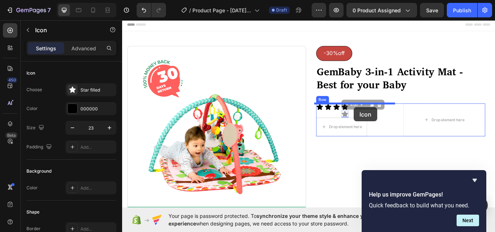
drag, startPoint x: 378, startPoint y: 130, endPoint x: 392, endPoint y: 122, distance: 16.0
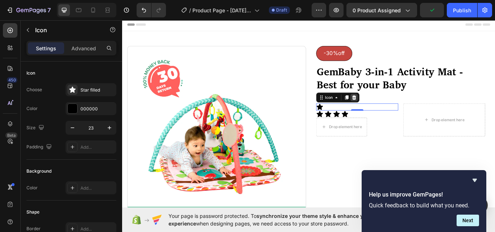
click at [390, 110] on icon at bounding box center [392, 110] width 5 height 5
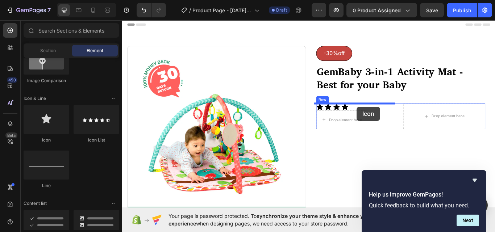
drag, startPoint x: 171, startPoint y: 143, endPoint x: 395, endPoint y: 121, distance: 225.5
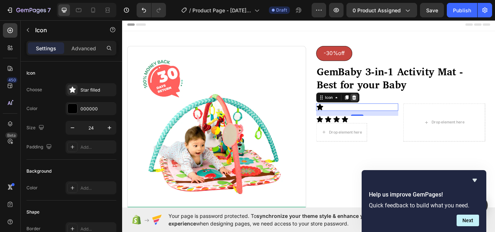
click at [391, 109] on icon at bounding box center [392, 110] width 5 height 5
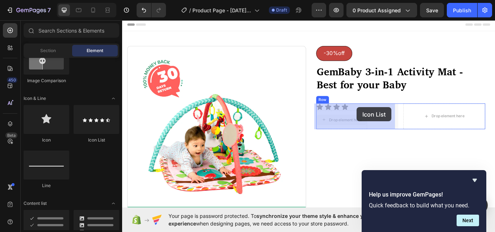
drag, startPoint x: 385, startPoint y: 138, endPoint x: 391, endPoint y: 131, distance: 9.2
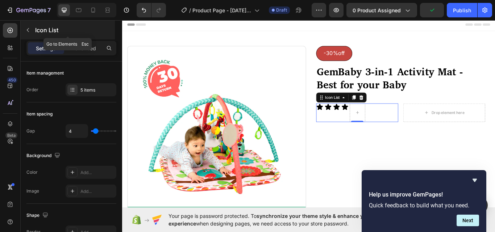
click at [26, 27] on button "button" at bounding box center [28, 30] width 12 height 12
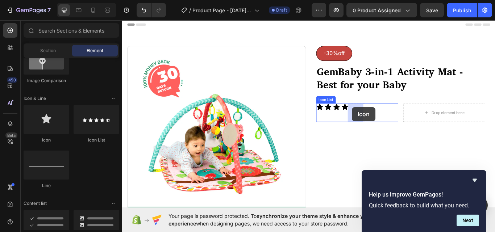
drag, startPoint x: 168, startPoint y: 146, endPoint x: 390, endPoint y: 122, distance: 222.5
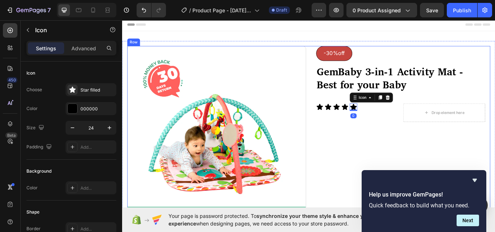
click at [392, 166] on div "-30%off Button ⁠⁠⁠⁠⁠⁠⁠ GemBaby 3-in-1 Activity Mat - Best for your Baby Heading…" at bounding box center [446, 155] width 209 height 208
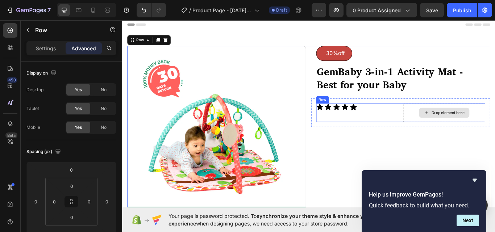
click at [449, 125] on div "Drop element here" at bounding box center [497, 129] width 96 height 22
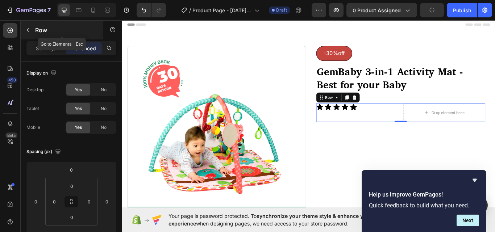
click at [29, 32] on icon "button" at bounding box center [28, 30] width 2 height 4
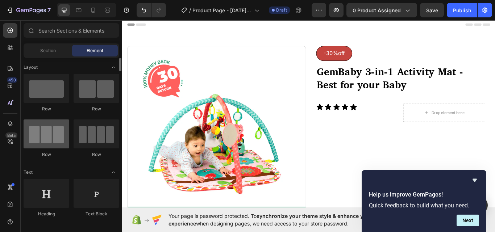
scroll to position [72, 0]
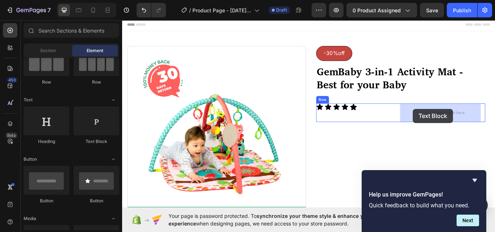
drag, startPoint x: 215, startPoint y: 146, endPoint x: 461, endPoint y: 124, distance: 246.1
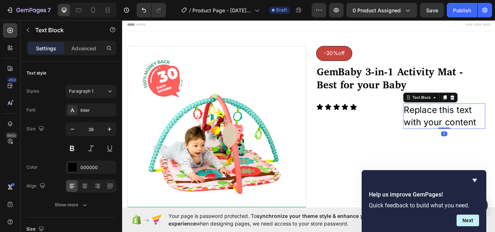
click at [466, 122] on div "Replace this text with your content" at bounding box center [497, 133] width 96 height 30
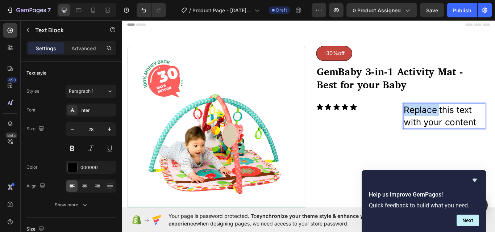
click at [466, 122] on p "Replace this text with your content" at bounding box center [497, 132] width 94 height 28
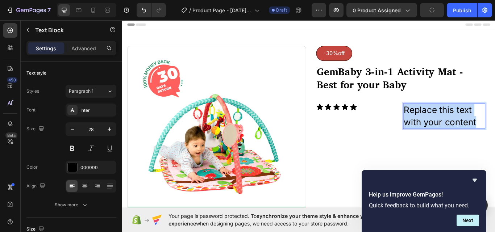
click at [466, 122] on p "Replace this text with your content" at bounding box center [497, 132] width 94 height 28
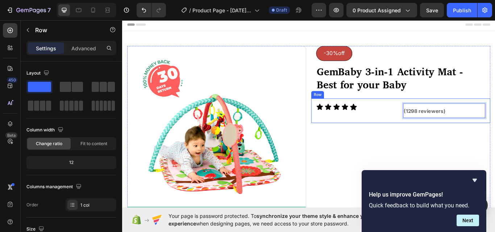
click at [430, 137] on div "Icon Icon Icon Icon Icon Icon List (1298 reviewers) Text Block 0 Row Row" at bounding box center [446, 126] width 209 height 29
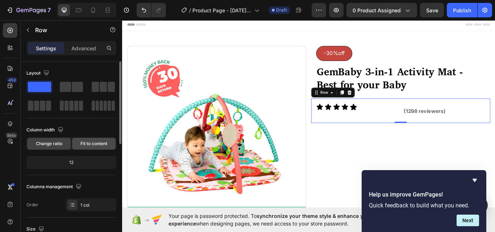
click at [102, 147] on div "Fit to content" at bounding box center [93, 144] width 43 height 12
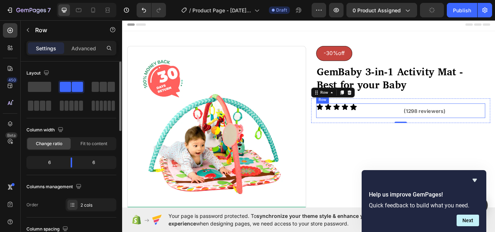
click at [439, 127] on div "Icon Icon Icon Icon Icon Icon List (1298 reviewers) Text Block Row" at bounding box center [446, 126] width 197 height 17
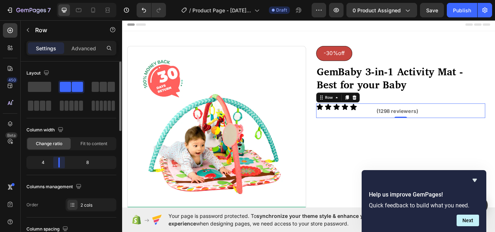
drag, startPoint x: 71, startPoint y: 161, endPoint x: 55, endPoint y: 162, distance: 15.6
click at [55, 0] on body "7 Version history / Product Page - [DATE] 06:32:18 Draft Preview 0 product assi…" at bounding box center [247, 0] width 495 height 0
click at [410, 129] on div "Icon Icon Icon Icon Icon Icon List (1298 reviewers) Text Block Row 0" at bounding box center [446, 126] width 197 height 17
click at [469, 130] on p "(1298 reviewers)" at bounding box center [481, 126] width 126 height 16
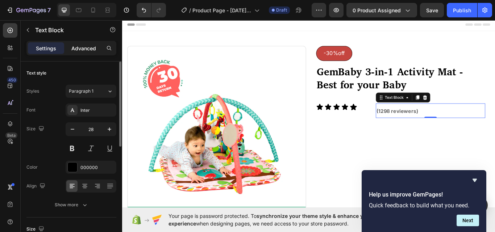
click at [81, 47] on p "Advanced" at bounding box center [83, 49] width 25 height 8
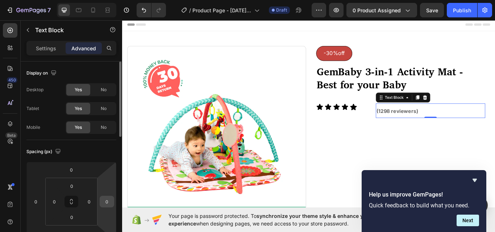
click at [110, 202] on input "0" at bounding box center [106, 201] width 11 height 11
type input "4"
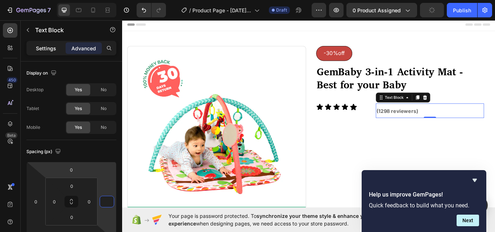
click at [42, 50] on p "Settings" at bounding box center [46, 49] width 20 height 8
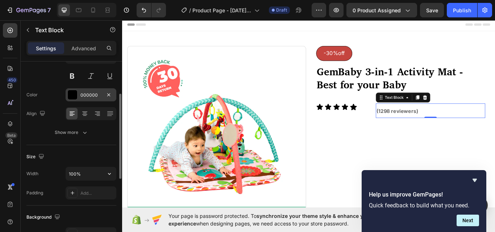
scroll to position [109, 0]
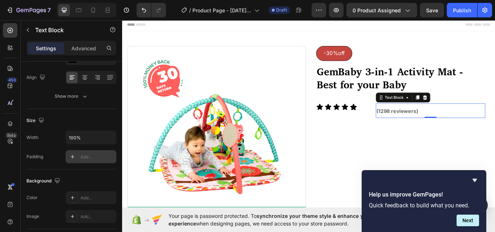
click at [84, 156] on div "Add..." at bounding box center [97, 157] width 34 height 7
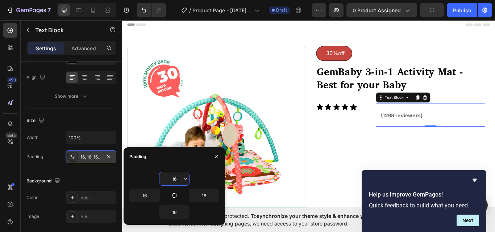
click at [180, 179] on input "16" at bounding box center [174, 178] width 30 height 13
type input "1"
type input "0"
click at [151, 196] on input "16" at bounding box center [145, 195] width 30 height 13
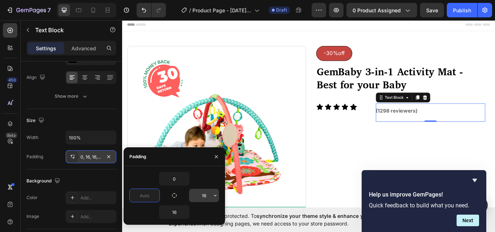
type input "0"
click at [210, 196] on input "16" at bounding box center [204, 195] width 30 height 13
click at [180, 212] on input "16" at bounding box center [174, 212] width 30 height 13
type input "0"
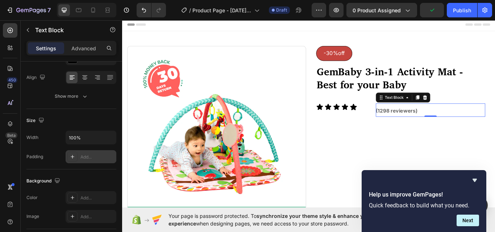
click at [61, 122] on div "Size" at bounding box center [71, 121] width 90 height 12
click at [83, 137] on input "100%" at bounding box center [91, 137] width 50 height 13
click at [81, 138] on input "100%" at bounding box center [91, 137] width 50 height 13
click at [75, 138] on input "100%" at bounding box center [91, 137] width 50 height 13
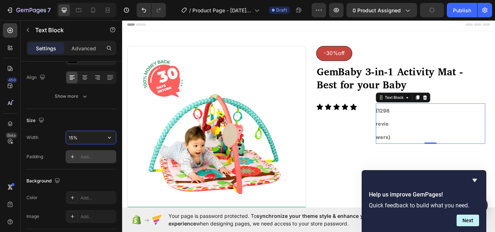
type input "150%"
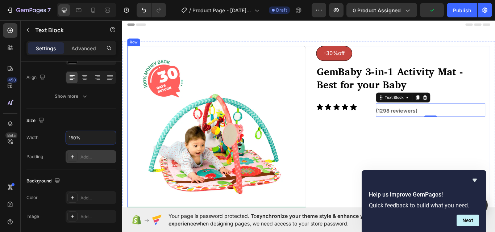
click at [372, 165] on div "-30%off Button ⁠⁠⁠⁠⁠⁠⁠ GemBaby 3-in-1 Activity Mat - Best for your Baby Heading…" at bounding box center [446, 155] width 209 height 208
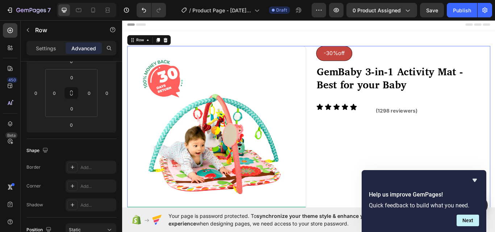
scroll to position [0, 0]
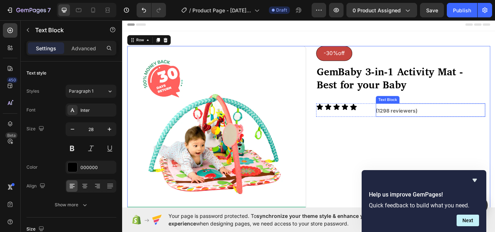
click at [449, 129] on strong "(1298 reviewers)" at bounding box center [441, 125] width 49 height 7
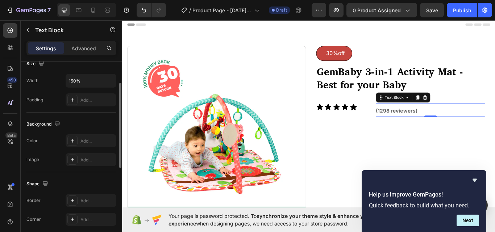
scroll to position [129, 0]
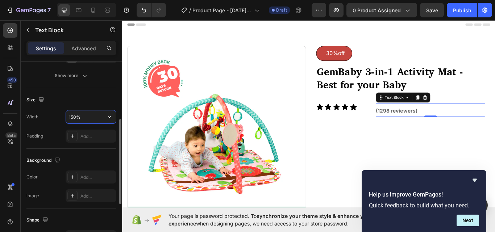
click at [75, 118] on input "150%" at bounding box center [91, 116] width 50 height 13
click at [108, 115] on icon "button" at bounding box center [109, 116] width 7 height 7
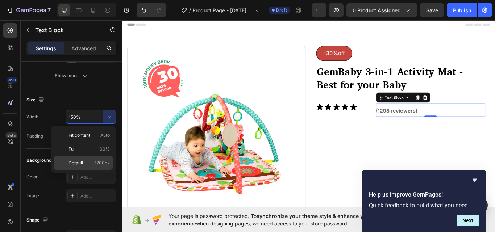
click at [86, 161] on p "Default 1200px" at bounding box center [88, 163] width 41 height 7
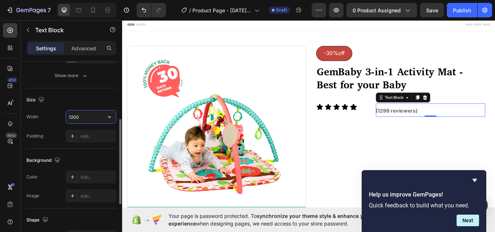
click at [91, 116] on input "1200" at bounding box center [91, 116] width 50 height 13
click at [111, 117] on icon "button" at bounding box center [109, 116] width 7 height 7
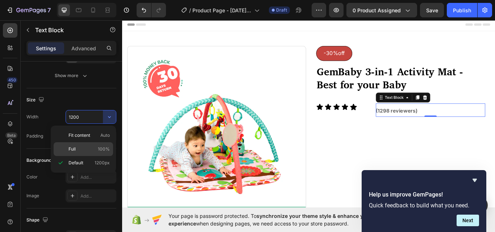
click at [95, 148] on p "Full 100%" at bounding box center [88, 149] width 41 height 7
type input "100%"
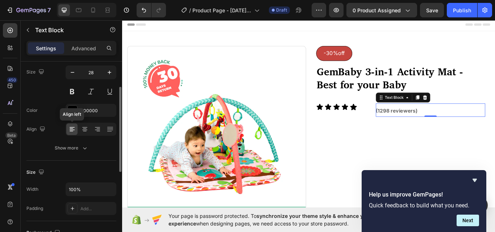
scroll to position [0, 0]
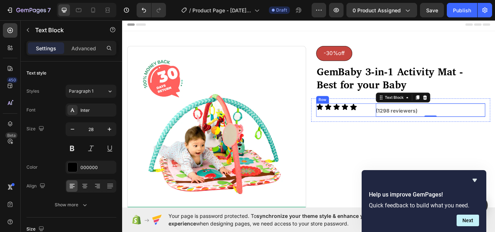
click at [407, 127] on div "Icon Icon Icon Icon Icon Icon List" at bounding box center [380, 126] width 64 height 16
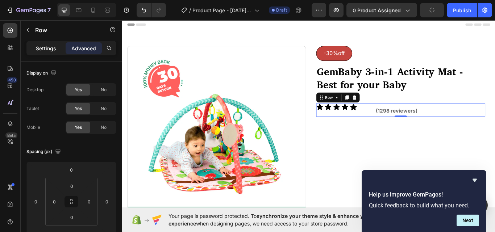
click at [49, 46] on p "Settings" at bounding box center [46, 49] width 20 height 8
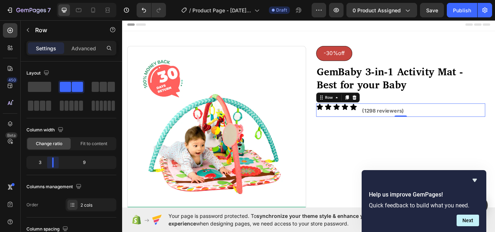
drag, startPoint x: 59, startPoint y: 163, endPoint x: 52, endPoint y: 156, distance: 9.5
click at [52, 0] on body "7 Version history / Product Page - [DATE] 06:32:18 Draft Preview 0 product assi…" at bounding box center [247, 0] width 495 height 0
drag, startPoint x: 52, startPoint y: 161, endPoint x: 254, endPoint y: 102, distance: 210.5
click at [57, 0] on body "7 Version history / Product Page - [DATE] 06:32:18 Draft Preview 0 product assi…" at bounding box center [247, 0] width 495 height 0
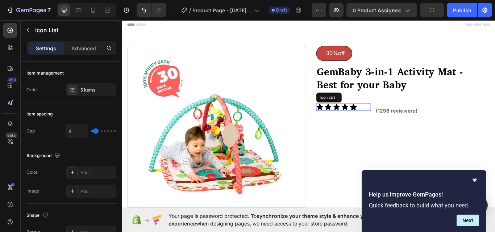
click at [408, 123] on div "Icon Icon Icon Icon Icon" at bounding box center [380, 122] width 64 height 9
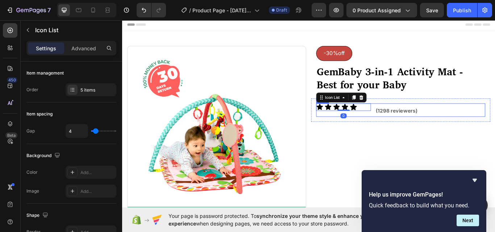
click at [411, 126] on div "Icon Icon Icon Icon Icon Icon List 0 (1298 reviewers) Text Block Row" at bounding box center [446, 126] width 197 height 16
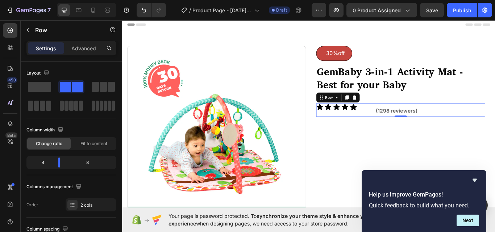
click at [411, 126] on div "Icon Icon Icon Icon Icon Icon List (1298 reviewers) Text Block Row 0" at bounding box center [446, 126] width 197 height 16
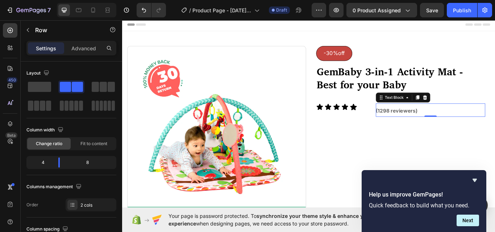
click at [421, 130] on p "(1298 reviewers)" at bounding box center [480, 126] width 127 height 16
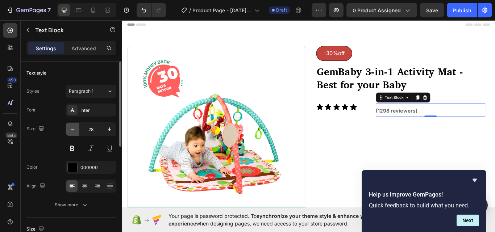
click at [73, 128] on icon "button" at bounding box center [72, 129] width 7 height 7
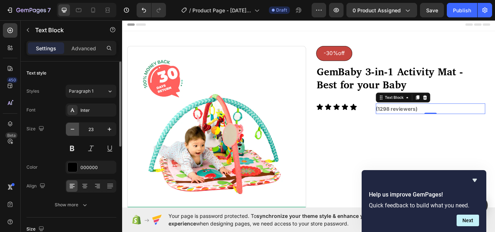
click at [73, 128] on icon "button" at bounding box center [72, 129] width 7 height 7
click at [108, 129] on icon "button" at bounding box center [109, 129] width 7 height 7
type input "22"
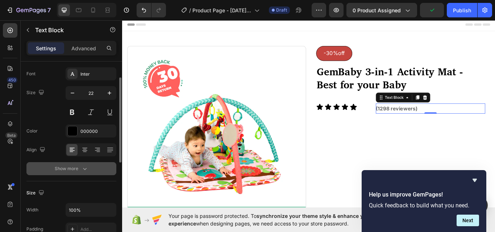
click at [80, 167] on div "Show more" at bounding box center [72, 168] width 34 height 7
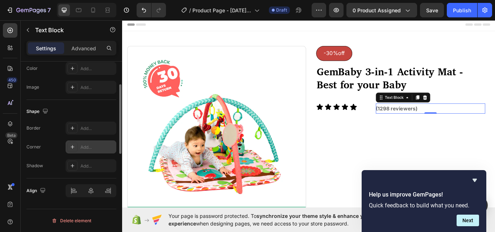
scroll to position [189, 0]
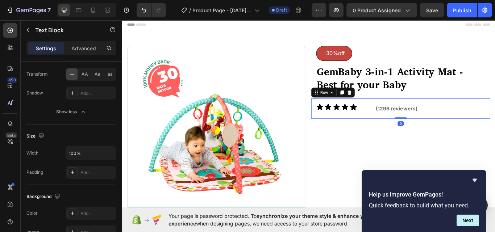
click at [408, 131] on div "Icon Icon Icon Icon Icon Icon List (1298 reviewers) Text Block Row Row 0" at bounding box center [446, 124] width 209 height 24
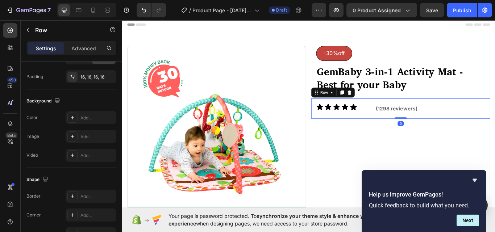
scroll to position [0, 0]
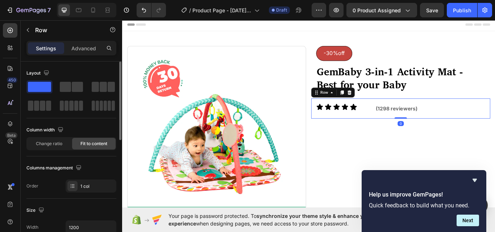
click at [95, 143] on span "Fit to content" at bounding box center [93, 143] width 27 height 7
click at [53, 143] on span "Change ratio" at bounding box center [49, 143] width 26 height 7
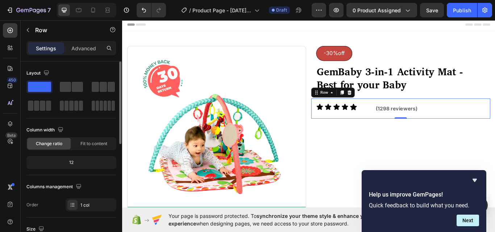
click at [72, 161] on div "12" at bounding box center [71, 163] width 87 height 10
click at [74, 161] on div "12" at bounding box center [71, 163] width 87 height 10
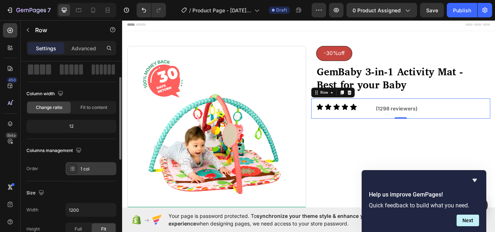
click at [72, 165] on div at bounding box center [72, 169] width 10 height 10
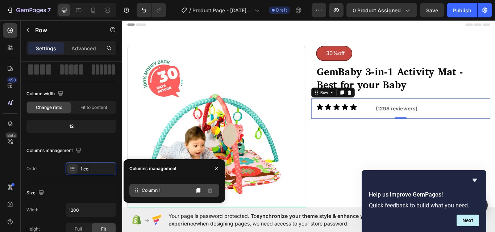
click at [181, 193] on div "Column 1" at bounding box center [174, 190] width 90 height 13
click at [176, 193] on div "Column 1" at bounding box center [174, 190] width 90 height 13
click at [135, 191] on icon at bounding box center [136, 190] width 7 height 7
click at [198, 192] on icon at bounding box center [198, 190] width 4 height 5
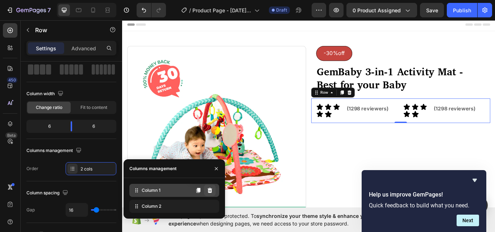
click at [208, 189] on icon at bounding box center [209, 190] width 5 height 5
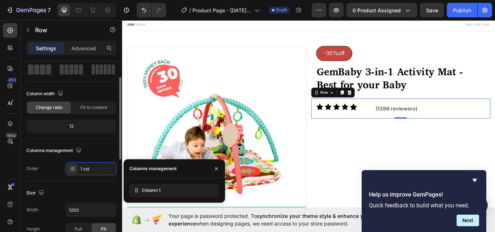
click at [107, 149] on div "Columns management" at bounding box center [71, 151] width 90 height 12
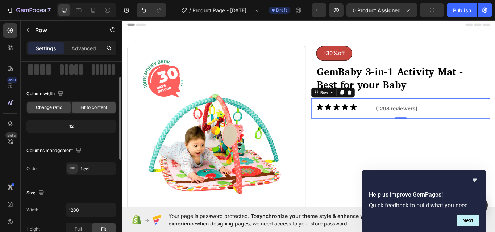
click at [87, 107] on span "Fit to content" at bounding box center [93, 107] width 27 height 7
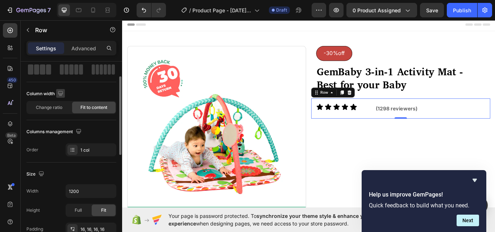
click at [60, 91] on icon "button" at bounding box center [60, 93] width 5 height 5
click at [60, 117] on icon "button" at bounding box center [61, 118] width 5 height 4
click at [60, 127] on div "Columns management" at bounding box center [54, 132] width 56 height 10
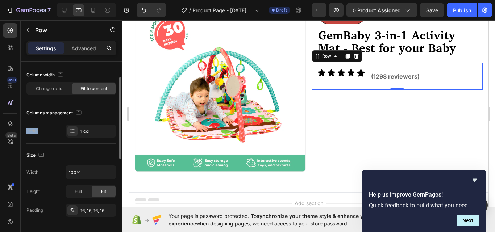
scroll to position [69, 0]
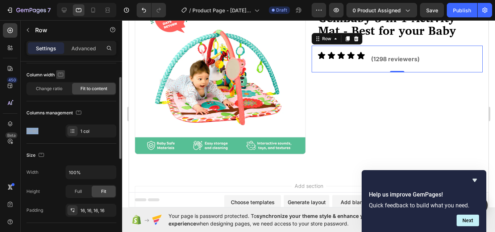
click at [60, 74] on icon "button" at bounding box center [61, 74] width 2 height 1
click at [62, 84] on icon "button" at bounding box center [61, 86] width 7 height 7
type input "1200"
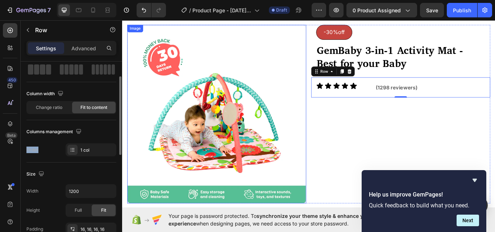
scroll to position [0, 0]
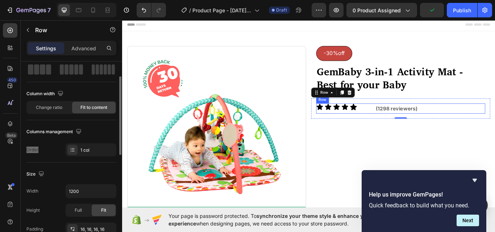
click at [408, 124] on div "Icon Icon Icon Icon Icon Icon List (1298 reviewers) Text Block Row" at bounding box center [446, 124] width 197 height 12
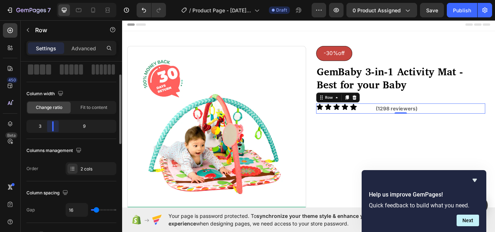
drag, startPoint x: 58, startPoint y: 130, endPoint x: 42, endPoint y: 127, distance: 15.7
click at [51, 0] on body "7 Version history / Product Page - [DATE] 06:32:18 Draft Preview 0 product assi…" at bounding box center [247, 0] width 495 height 0
click at [54, 0] on body "7 Version history / Product Page - [DATE] 06:32:18 Draft Preview 0 product assi…" at bounding box center [247, 0] width 495 height 0
click at [91, 126] on div "8" at bounding box center [90, 126] width 49 height 10
click at [412, 126] on div "Icon Icon Icon Icon Icon Icon List (1298 reviewers) Text Block Row 0" at bounding box center [446, 124] width 197 height 12
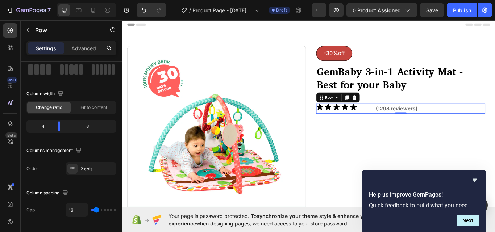
click at [408, 124] on div "Icon Icon Icon Icon Icon Icon List (1298 reviewers) Text Block Row 0" at bounding box center [446, 124] width 197 height 12
click at [78, 49] on p "Advanced" at bounding box center [83, 49] width 25 height 8
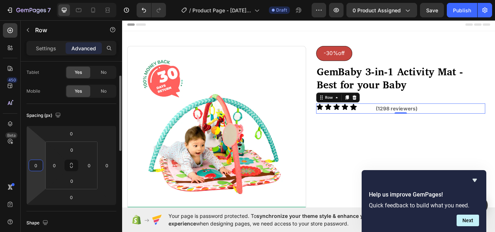
click at [38, 167] on input "0" at bounding box center [35, 165] width 11 height 11
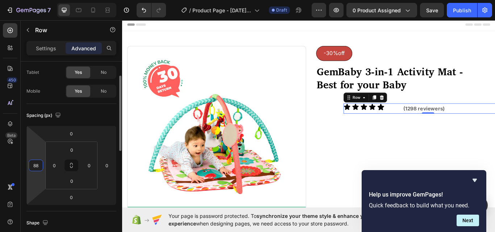
type input "8"
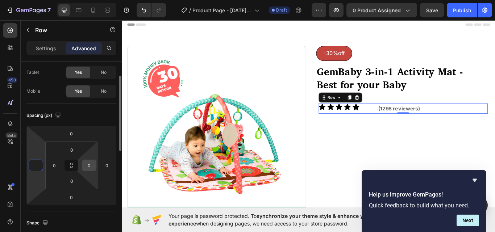
type input "0"
click at [92, 165] on input "0" at bounding box center [89, 165] width 11 height 11
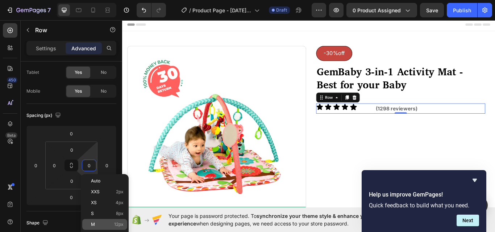
click at [102, 223] on p "M 12px" at bounding box center [107, 224] width 33 height 5
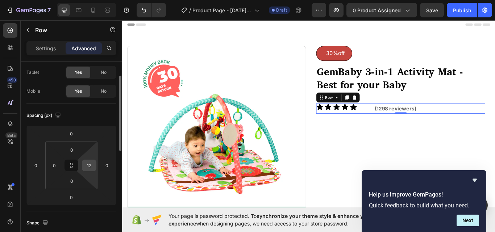
click at [93, 164] on input "12" at bounding box center [89, 165] width 11 height 11
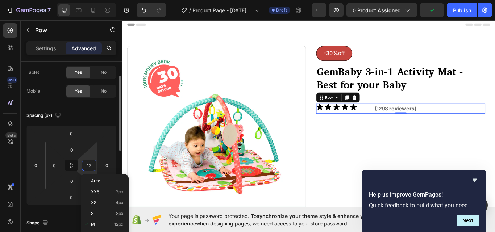
type input "1"
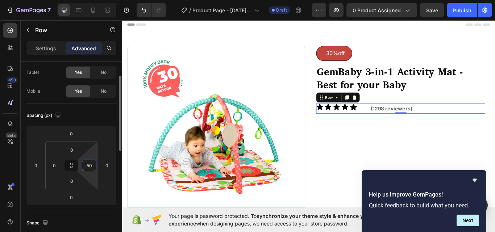
type input "5"
type input "7"
type input "120"
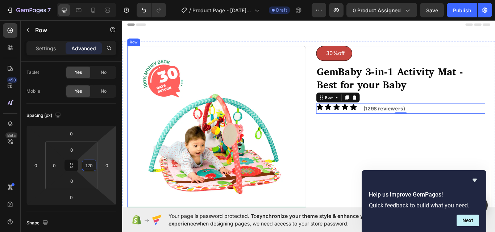
click at [369, 176] on div "-30%off Button ⁠⁠⁠⁠⁠⁠⁠ GemBaby 3-in-1 Activity Mat - Best for your Baby Heading…" at bounding box center [446, 155] width 209 height 208
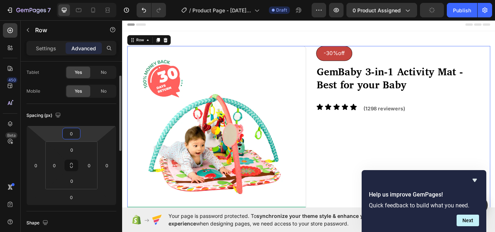
click at [76, 133] on input "0" at bounding box center [71, 133] width 14 height 11
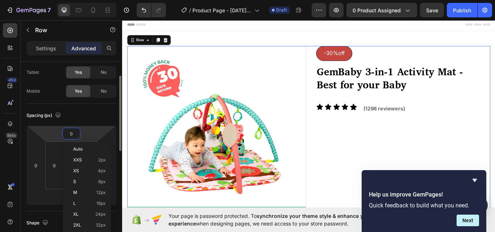
click at [56, 205] on div "Spacing (px) 0 0 0 0 0 0 0 0" at bounding box center [71, 158] width 90 height 108
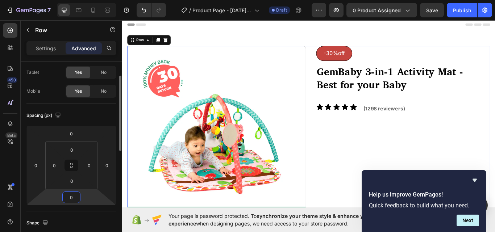
click at [78, 198] on input "0" at bounding box center [71, 197] width 14 height 11
type input "2"
type input "0"
click at [359, 154] on div "-30%off Button ⁠⁠⁠⁠⁠⁠⁠ GemBaby 3-in-1 Activity Mat - Best for your Baby Heading…" at bounding box center [446, 155] width 209 height 208
click at [439, 126] on strong "(1298 reviewers)" at bounding box center [427, 123] width 49 height 7
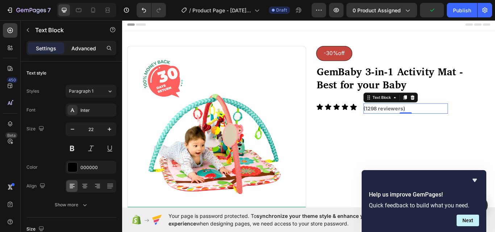
click at [80, 49] on p "Advanced" at bounding box center [83, 49] width 25 height 8
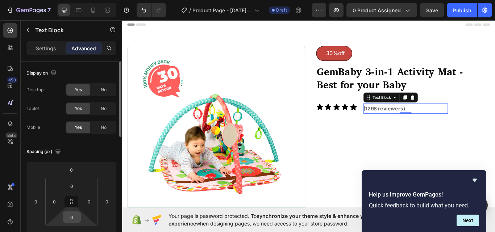
click at [77, 217] on input "0" at bounding box center [71, 217] width 14 height 11
type input "9"
click at [77, 189] on input "0" at bounding box center [71, 186] width 14 height 11
type input "0"
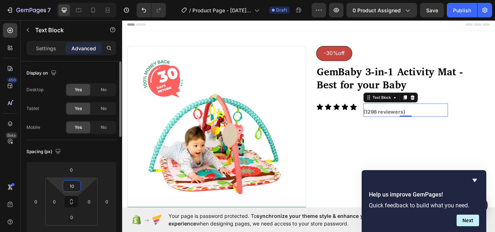
type input "1"
click at [77, 218] on input "0" at bounding box center [71, 217] width 14 height 11
type input "0"
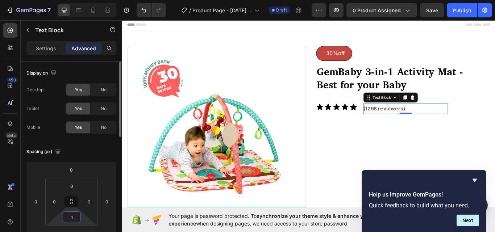
type input "10"
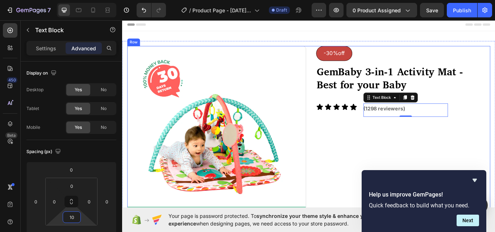
click at [384, 171] on div "-30%off Button ⁠⁠⁠⁠⁠⁠⁠ GemBaby 3-in-1 Activity Mat - Best for your Baby Heading…" at bounding box center [446, 155] width 209 height 208
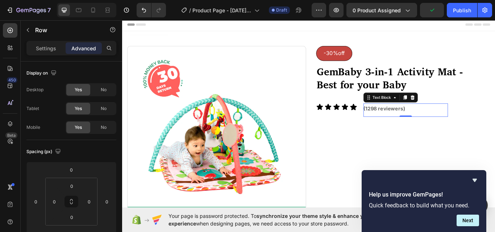
click at [455, 122] on p "(1298 reviewers)" at bounding box center [452, 124] width 98 height 12
click at [50, 49] on p "Settings" at bounding box center [46, 49] width 20 height 8
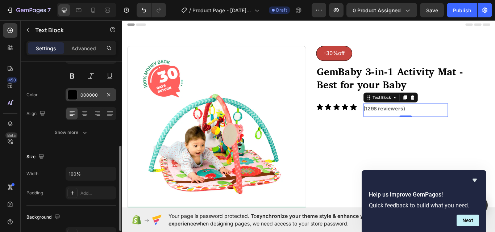
scroll to position [109, 0]
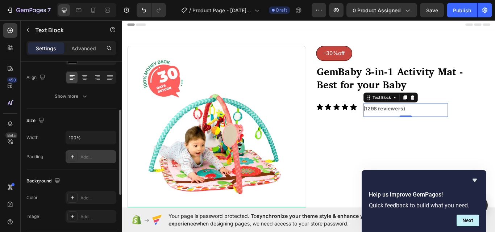
click at [89, 159] on div "Add..." at bounding box center [97, 157] width 34 height 7
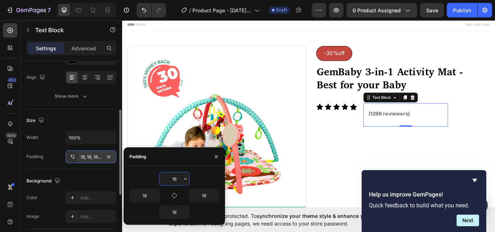
click at [176, 179] on input "16" at bounding box center [174, 178] width 30 height 13
type input "1"
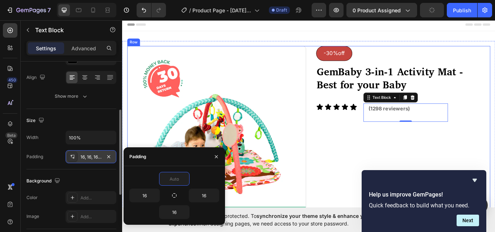
click at [389, 158] on div "-30%off Button ⁠⁠⁠⁠⁠⁠⁠ GemBaby 3-in-1 Activity Mat - Best for your Baby Heading…" at bounding box center [446, 155] width 209 height 208
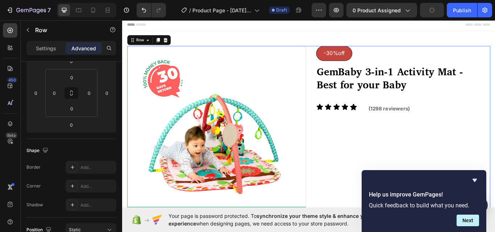
scroll to position [0, 0]
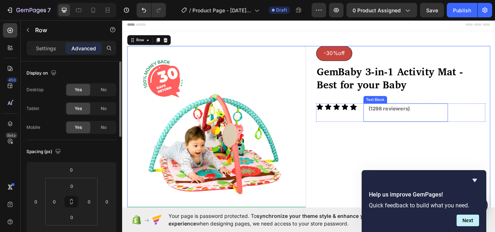
click at [410, 129] on p "(1298 reviewers)" at bounding box center [452, 124] width 87 height 12
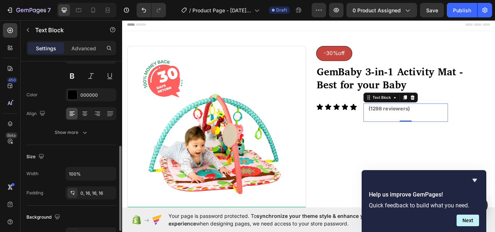
scroll to position [109, 0]
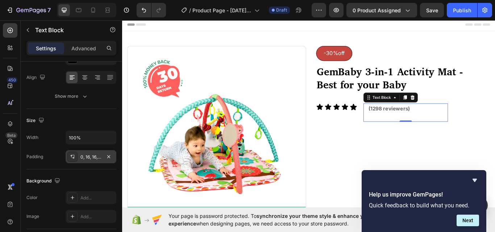
click at [97, 156] on div "0, 16, 16, 16" at bounding box center [90, 157] width 21 height 7
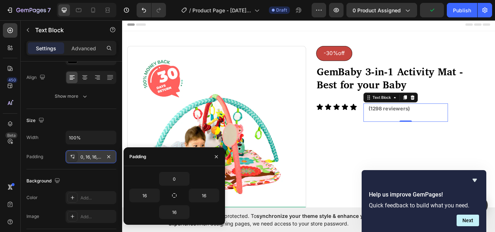
click at [89, 157] on div "0, 16, 16, 16" at bounding box center [90, 157] width 21 height 7
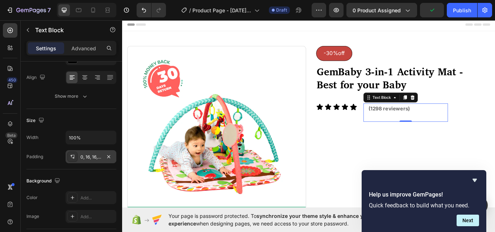
click at [89, 157] on div "0, 16, 16, 16" at bounding box center [90, 157] width 21 height 7
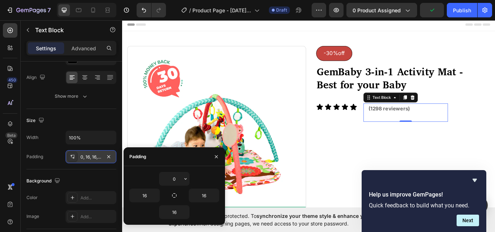
click at [74, 156] on icon at bounding box center [73, 157] width 6 height 6
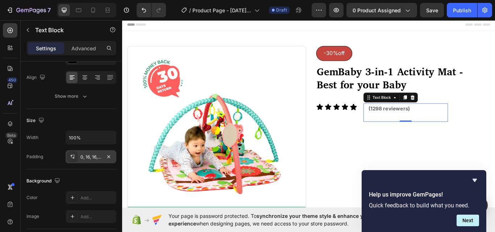
click at [101, 155] on div "0, 16, 16, 16" at bounding box center [90, 157] width 21 height 7
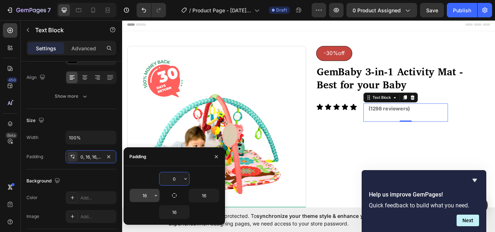
click at [148, 195] on input "16" at bounding box center [145, 195] width 30 height 13
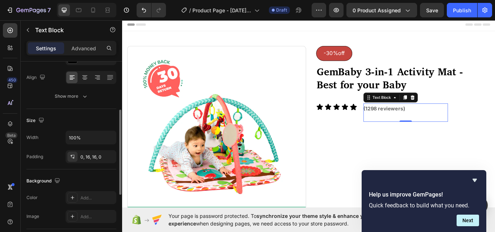
click at [89, 186] on div "Background" at bounding box center [71, 181] width 90 height 12
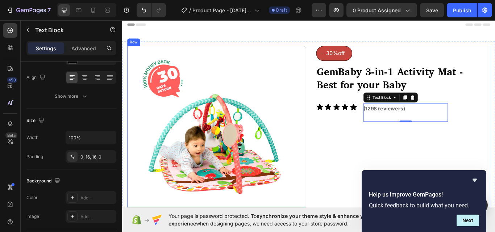
click at [396, 171] on div "-30%off Button ⁠⁠⁠⁠⁠⁠⁠ GemBaby 3-in-1 Activity Mat - Best for your Baby Heading…" at bounding box center [446, 155] width 209 height 208
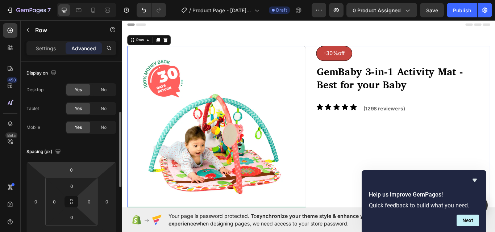
scroll to position [72, 0]
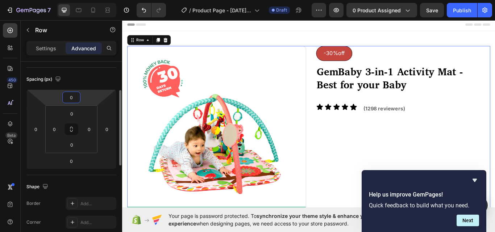
click at [76, 95] on input "0" at bounding box center [71, 97] width 14 height 11
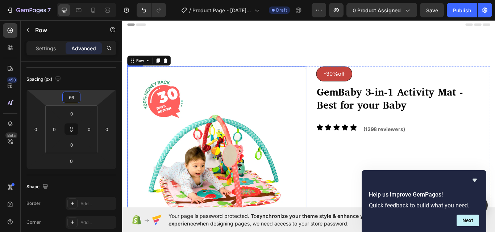
type input "6"
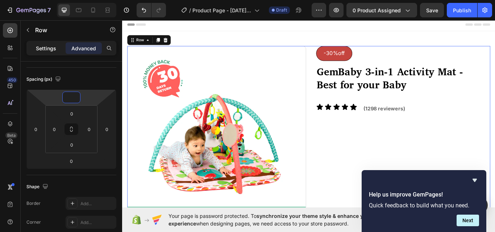
click at [48, 47] on p "Settings" at bounding box center [46, 49] width 20 height 8
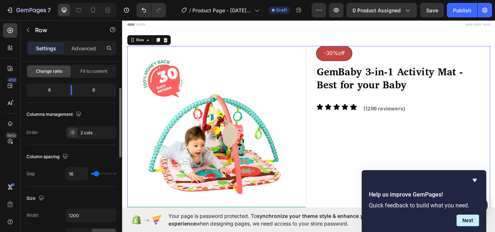
type input "0"
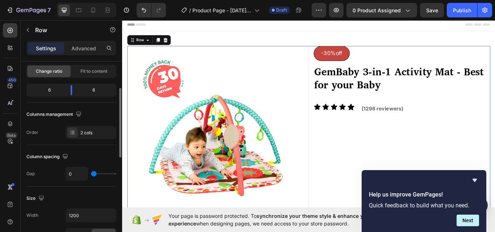
type input "2"
type input "7"
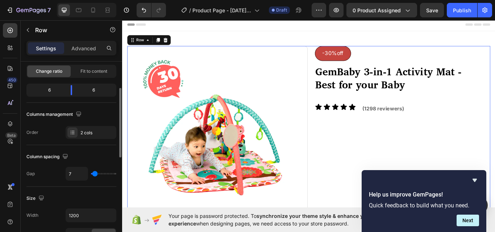
type input "13"
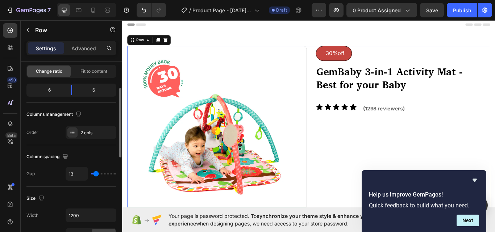
type input "16"
type input "18"
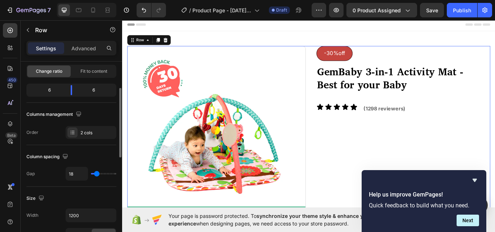
type input "29"
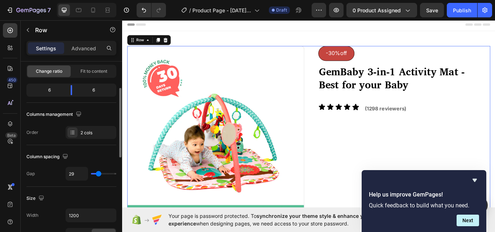
type input "31"
type input "33"
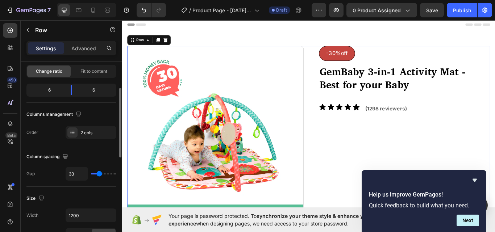
type input "38"
type input "51"
type input "64"
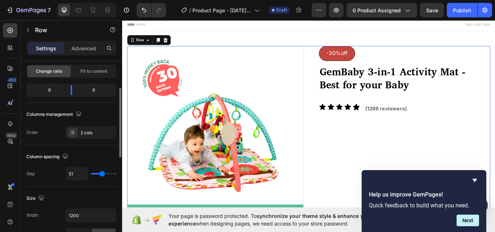
type input "64"
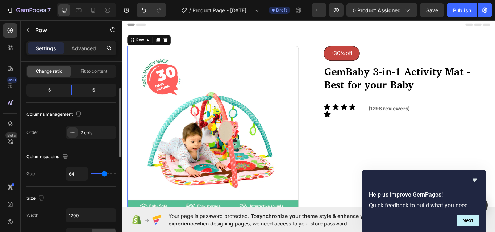
type input "71"
type input "76"
type input "87"
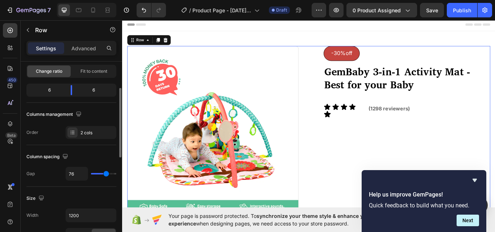
type input "87"
type input "89"
type input "93"
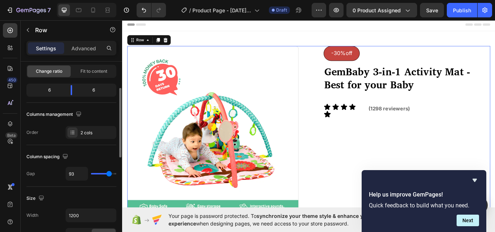
type input "98"
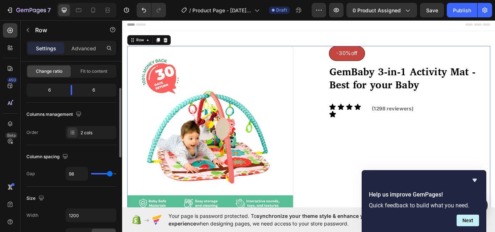
type input "80"
type input "42"
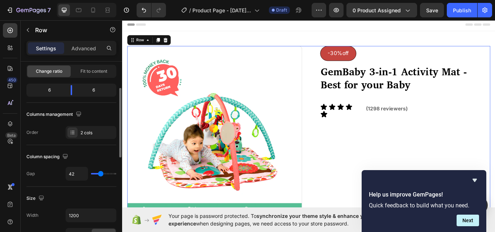
type input "38"
type input "31"
type input "24"
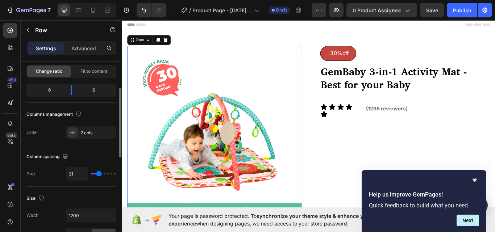
type input "24"
type input "22"
type input "20"
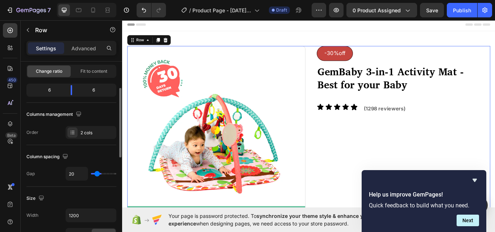
type input "16"
type input "11"
type input "7"
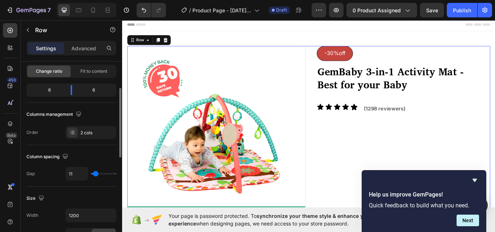
type input "7"
type input "4"
type input "2"
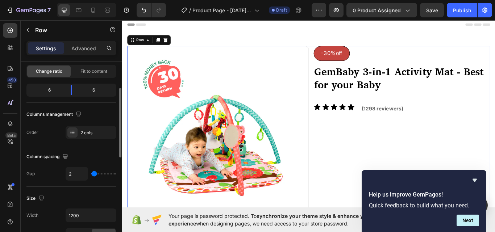
type input "0"
type input "16"
type input "18"
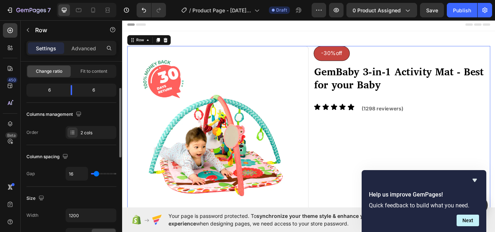
type input "18"
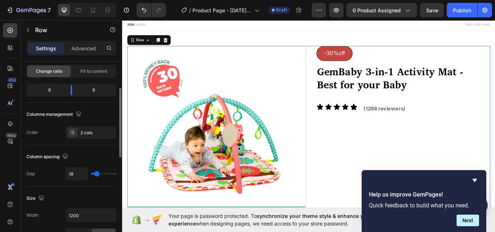
type input "7"
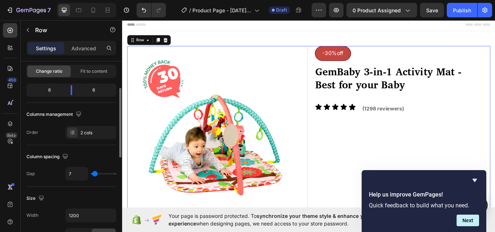
type input "0"
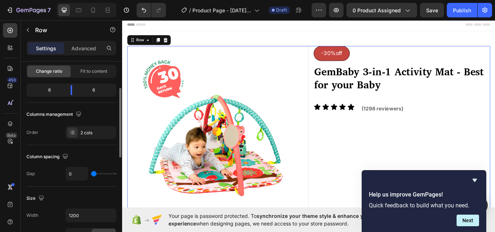
type input "16"
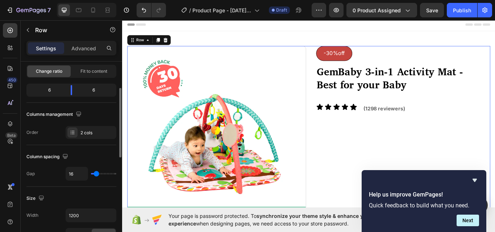
type input "11"
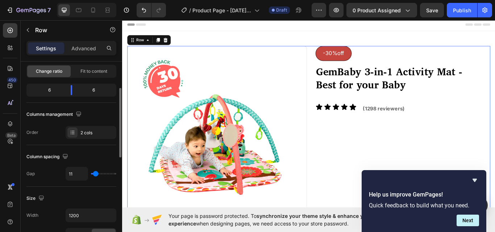
type input "7"
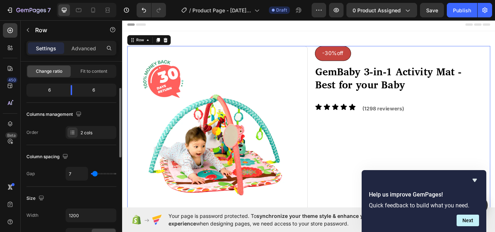
type input "4"
type input "2"
type input "0"
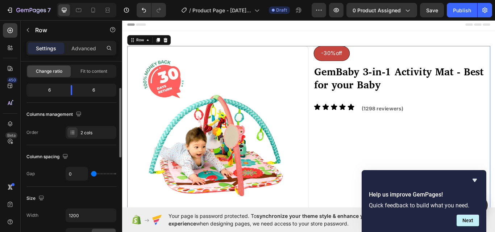
type input "0"
click at [94, 175] on input "range" at bounding box center [103, 173] width 25 height 1
click at [97, 160] on div "Column spacing" at bounding box center [71, 157] width 90 height 12
click at [454, 127] on p "(1298 reviewers)" at bounding box center [448, 124] width 95 height 12
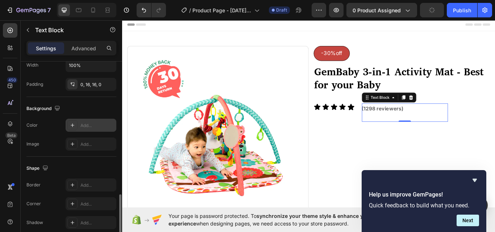
scroll to position [238, 0]
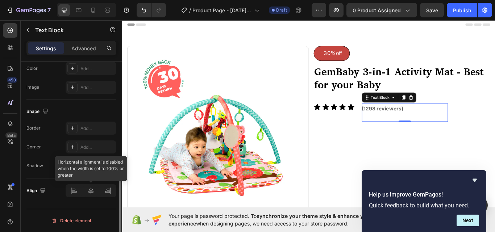
click at [73, 190] on div at bounding box center [91, 190] width 51 height 13
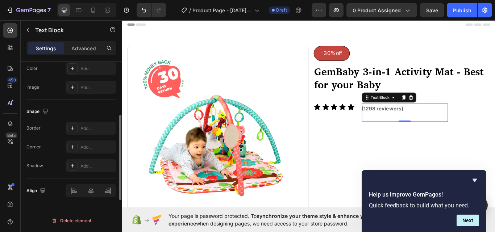
scroll to position [165, 0]
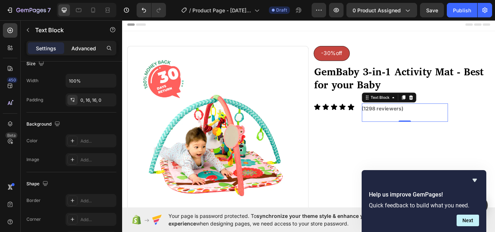
click at [80, 49] on p "Advanced" at bounding box center [83, 49] width 25 height 8
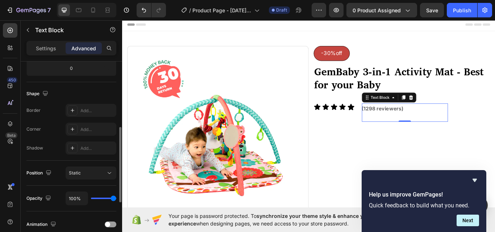
type input "76%"
type input "76"
type input "67%"
type input "67"
type input "65%"
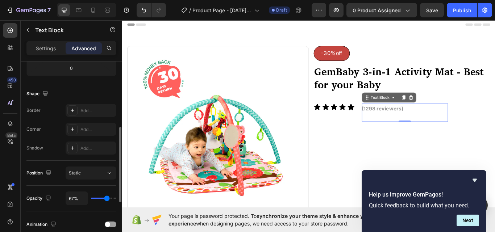
type input "65"
type input "63%"
type input "63"
type input "59%"
type input "59"
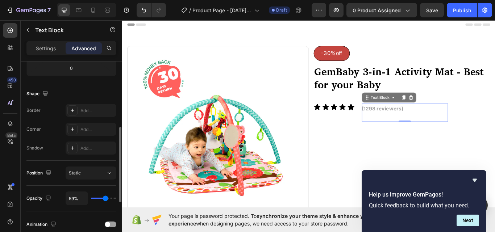
type input "56%"
type input "56"
type input "54%"
type input "54"
type input "52%"
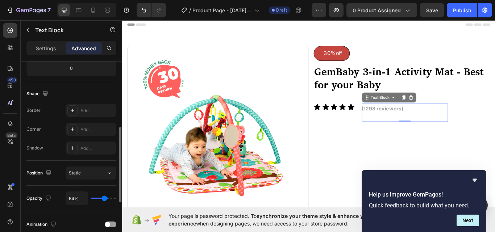
type input "52"
type input "50%"
type input "50"
type input "48%"
type input "48"
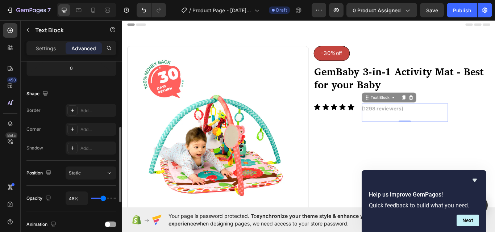
type input "46%"
type input "46"
type input "44%"
type input "44"
type input "43%"
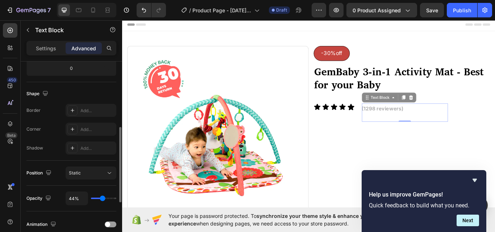
type input "43"
type input "69%"
type input "69"
type input "87%"
type input "87"
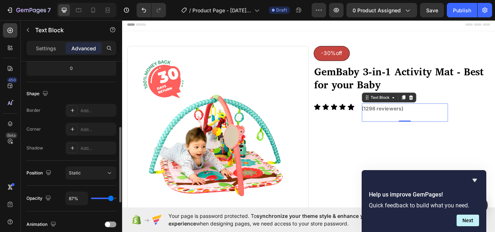
type input "94%"
click at [115, 198] on input "range" at bounding box center [103, 198] width 25 height 1
click at [102, 173] on div "Static" at bounding box center [87, 173] width 37 height 7
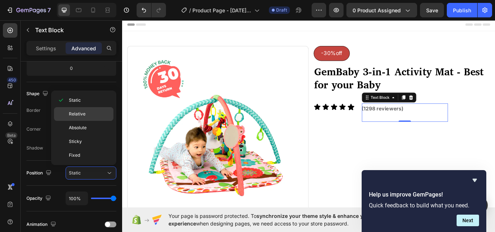
click at [93, 112] on p "Relative" at bounding box center [89, 114] width 41 height 7
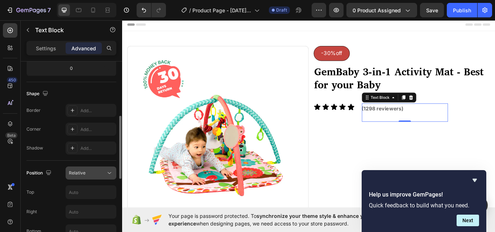
click at [101, 173] on div "Relative" at bounding box center [87, 173] width 37 height 7
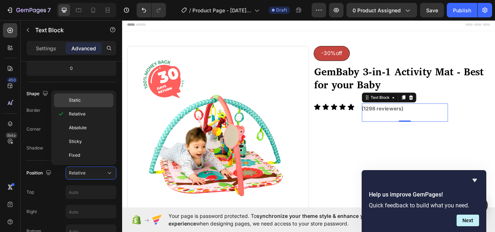
click at [89, 102] on p "Static" at bounding box center [89, 100] width 41 height 7
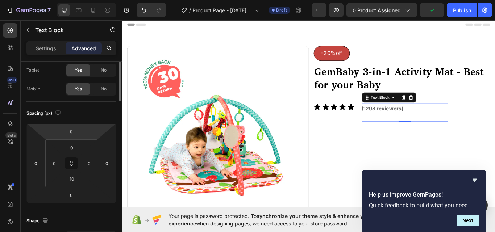
scroll to position [0, 0]
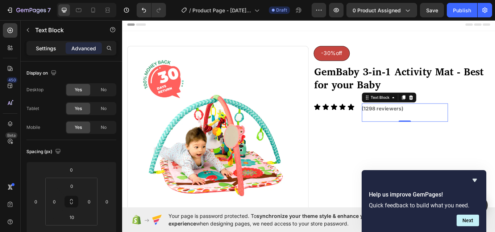
click at [47, 47] on p "Settings" at bounding box center [46, 49] width 20 height 8
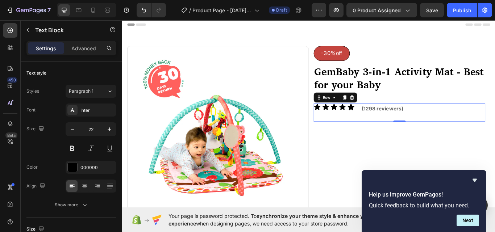
click at [390, 131] on div "Icon Icon Icon Icon Icon Icon List" at bounding box center [370, 128] width 50 height 21
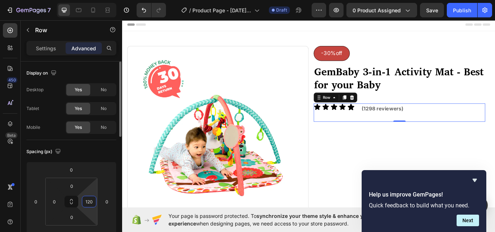
click at [92, 201] on input "120" at bounding box center [89, 201] width 11 height 11
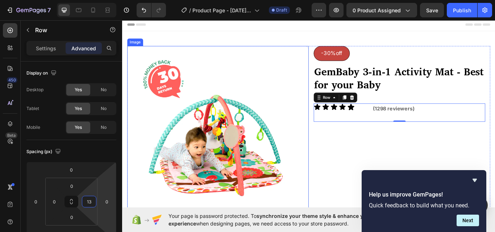
type input "130"
click at [397, 159] on div "-30%off Button ⁠⁠⁠⁠⁠⁠⁠ GemBaby 3-in-1 Activity Mat - Best for your Baby Heading…" at bounding box center [444, 156] width 211 height 211
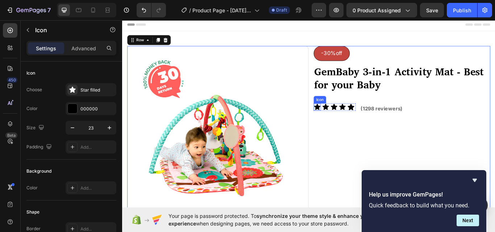
click at [348, 121] on icon at bounding box center [348, 121] width 7 height 7
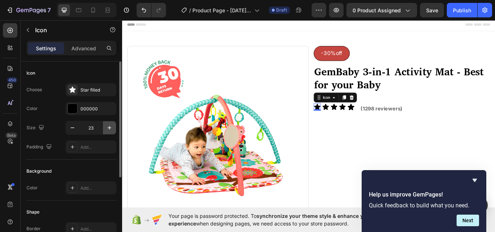
click at [109, 127] on icon "button" at bounding box center [109, 127] width 7 height 7
click at [72, 127] on icon "button" at bounding box center [72, 127] width 7 height 7
type input "23"
click at [345, 122] on icon at bounding box center [348, 121] width 7 height 7
click at [90, 110] on div "000000" at bounding box center [90, 109] width 21 height 7
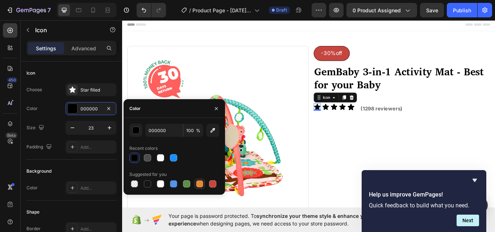
click at [200, 183] on div at bounding box center [199, 183] width 7 height 7
type input "E4893A"
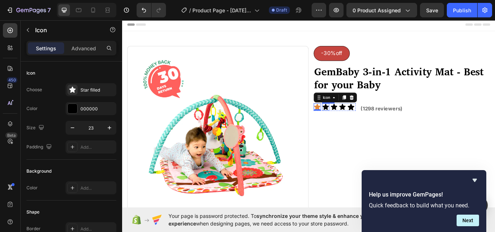
click at [357, 121] on icon at bounding box center [358, 121] width 7 height 7
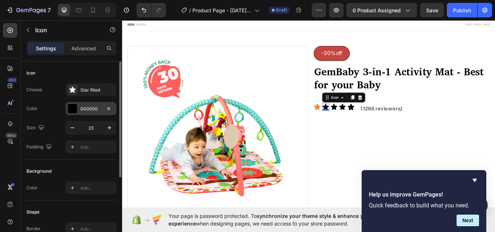
click at [88, 111] on div "000000" at bounding box center [90, 109] width 21 height 7
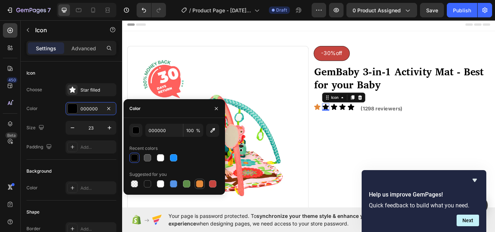
click at [201, 183] on div at bounding box center [199, 183] width 7 height 7
type input "E4893A"
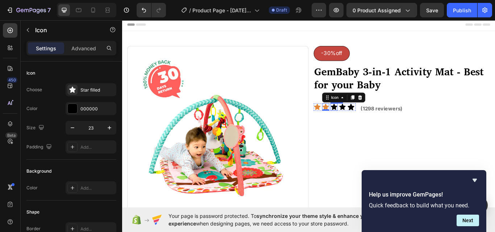
click at [365, 122] on icon at bounding box center [368, 121] width 7 height 7
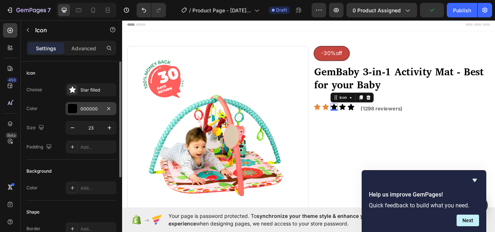
click at [91, 109] on div "000000" at bounding box center [90, 109] width 21 height 7
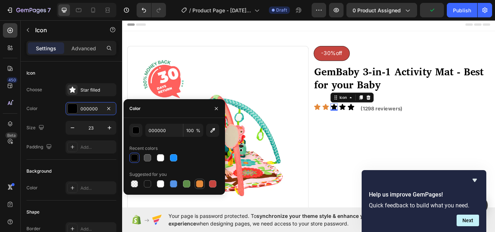
click at [198, 184] on div at bounding box center [199, 183] width 7 height 7
type input "E4893A"
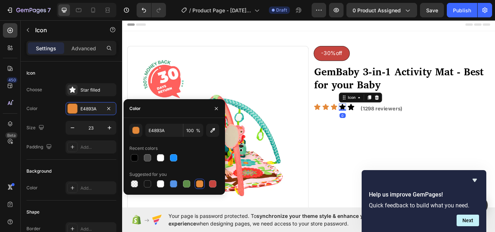
click at [376, 121] on icon at bounding box center [378, 121] width 7 height 7
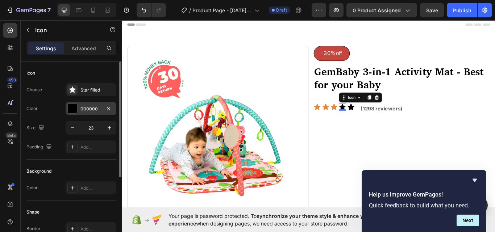
click at [88, 108] on div "000000" at bounding box center [90, 109] width 21 height 7
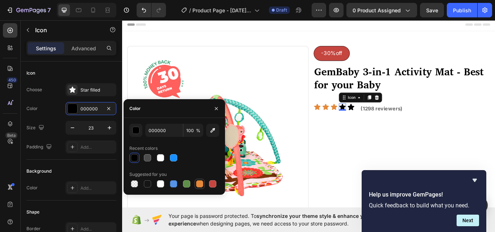
click at [200, 182] on div at bounding box center [199, 183] width 7 height 7
type input "E4893A"
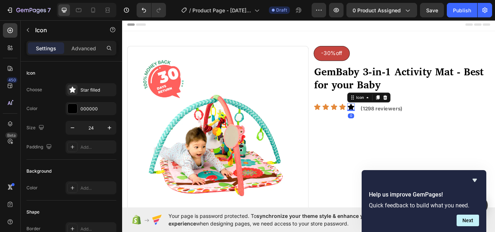
click at [389, 122] on icon at bounding box center [388, 122] width 9 height 9
click at [92, 110] on div "000000" at bounding box center [90, 109] width 21 height 7
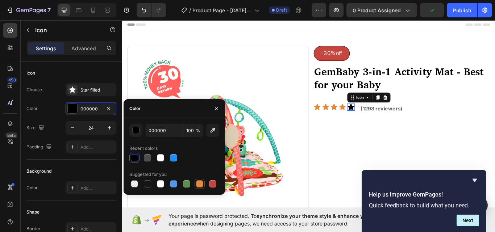
click at [199, 184] on div at bounding box center [199, 183] width 7 height 7
type input "E4893A"
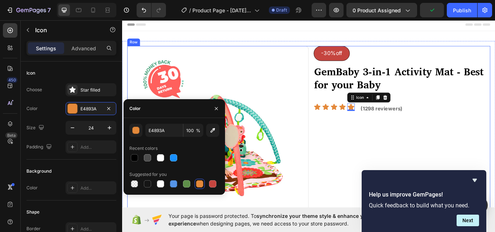
click at [354, 190] on div "-30%off Button ⁠⁠⁠⁠⁠⁠⁠ GemBaby 3-in-1 Activity Mat - Best for your Baby Heading…" at bounding box center [444, 156] width 211 height 211
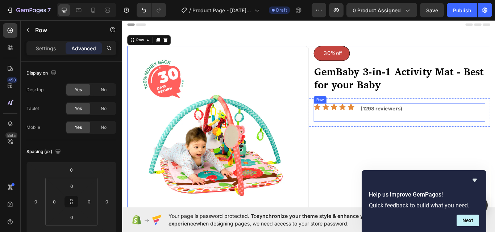
click at [394, 126] on div "Icon Icon Icon Icon Icon Icon List (1298 reviewers) Text Block Row" at bounding box center [445, 128] width 200 height 21
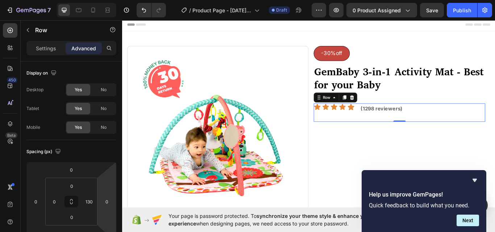
click at [374, 129] on div "Icon Icon Icon Icon Icon Icon List" at bounding box center [369, 128] width 49 height 21
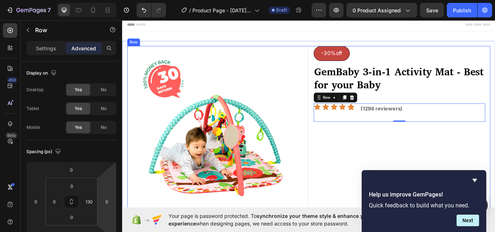
click at [382, 167] on div "-30%off Button ⁠⁠⁠⁠⁠⁠⁠ GemBaby 3-in-1 Activity Mat - Best for your Baby Heading…" at bounding box center [444, 156] width 211 height 211
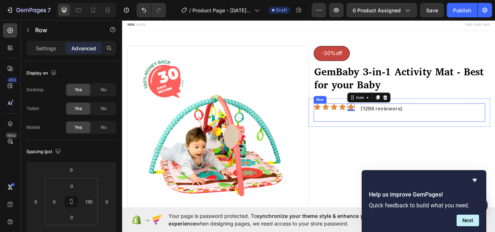
click at [360, 129] on div "Icon Icon Icon Icon Icon 0 Icon List" at bounding box center [369, 128] width 49 height 21
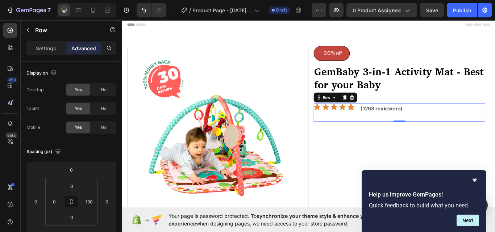
click at [386, 131] on div "Icon Icon Icon Icon Icon Icon List" at bounding box center [369, 128] width 49 height 21
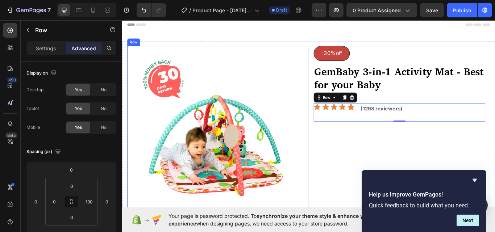
click at [385, 156] on div "-30%off Button ⁠⁠⁠⁠⁠⁠⁠ GemBaby 3-in-1 Activity Mat - Best for your Baby Heading…" at bounding box center [444, 156] width 211 height 211
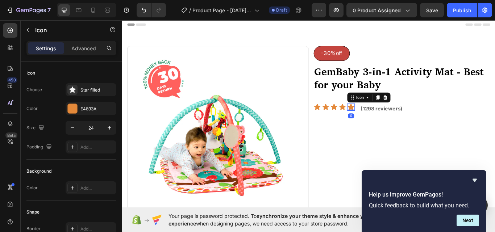
click at [389, 119] on icon at bounding box center [388, 122] width 9 height 9
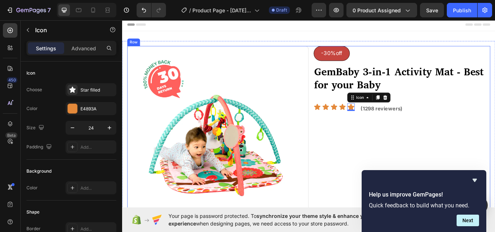
click at [385, 155] on div "-30%off Button ⁠⁠⁠⁠⁠⁠⁠ GemBaby 3-in-1 Activity Mat - Best for your Baby Heading…" at bounding box center [444, 156] width 211 height 211
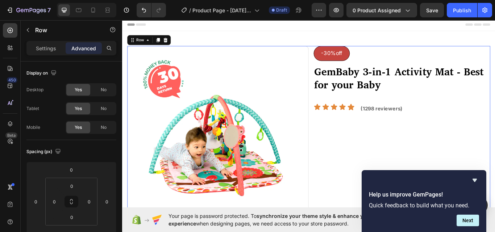
click at [373, 148] on div "-30%off Button ⁠⁠⁠⁠⁠⁠⁠ GemBaby 3-in-1 Activity Mat - Best for your Baby Heading…" at bounding box center [444, 156] width 211 height 211
click at [9, 28] on icon at bounding box center [10, 30] width 5 height 5
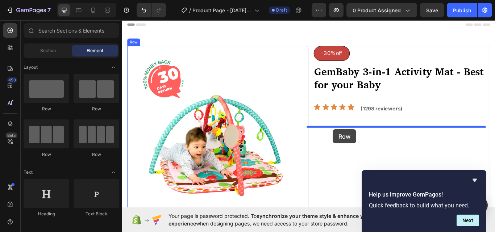
drag, startPoint x: 163, startPoint y: 117, endPoint x: 367, endPoint y: 148, distance: 206.2
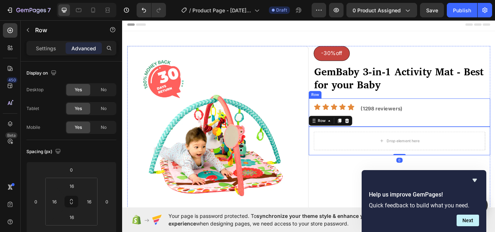
click at [391, 112] on div "Icon Icon Icon Icon Icon Icon List (1298 reviewers) Text Block Row Row" at bounding box center [444, 128] width 211 height 33
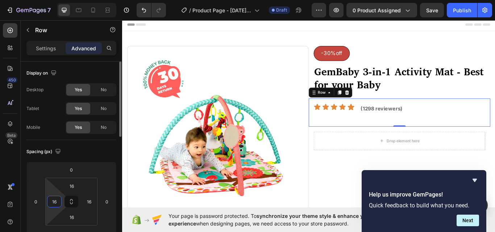
click at [58, 203] on input "16" at bounding box center [54, 201] width 11 height 11
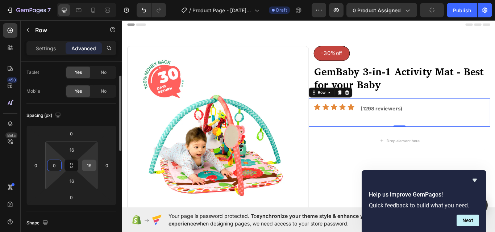
click at [92, 166] on input "16" at bounding box center [89, 165] width 11 height 11
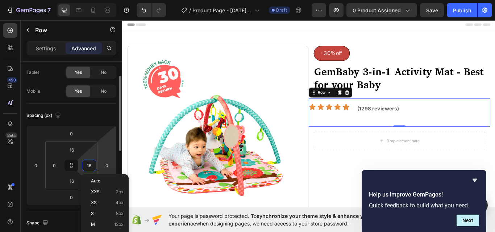
click at [102, 0] on html "7 Version history / Product Page - Sep 27, 06:32:18 Draft Preview 0 product ass…" at bounding box center [247, 0] width 495 height 0
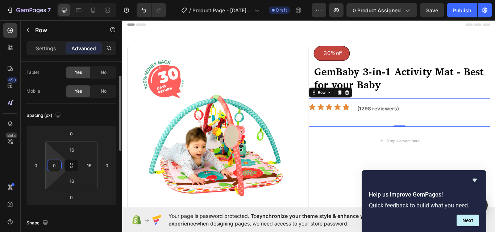
click at [59, 165] on input "0" at bounding box center [54, 165] width 11 height 11
type input "16"
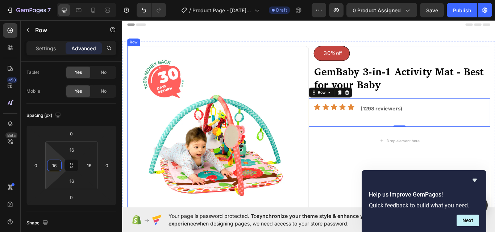
click at [372, 199] on div "-30%off Button ⁠⁠⁠⁠⁠⁠⁠ GemBaby 3-in-1 Activity Mat - Best for your Baby Heading…" at bounding box center [444, 156] width 211 height 211
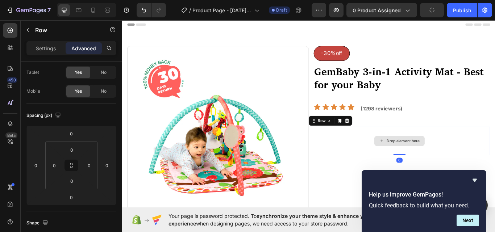
click at [399, 159] on div "Drop element here" at bounding box center [445, 162] width 200 height 22
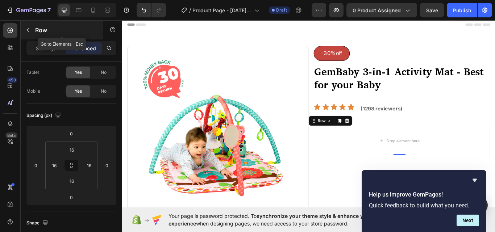
click at [26, 28] on icon "button" at bounding box center [28, 30] width 6 height 6
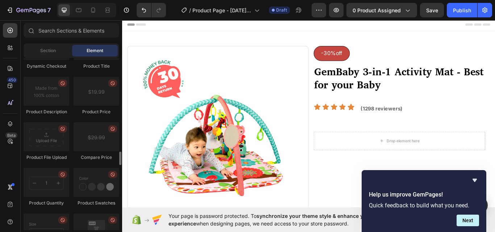
scroll to position [1231, 0]
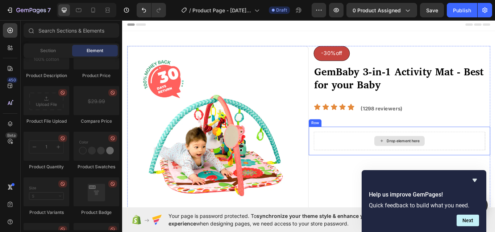
drag, startPoint x: 213, startPoint y: 123, endPoint x: 372, endPoint y: 160, distance: 162.8
click at [372, 160] on div "Drop element here" at bounding box center [445, 162] width 200 height 22
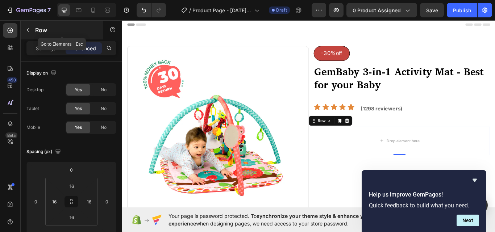
click at [26, 31] on icon "button" at bounding box center [28, 30] width 6 height 6
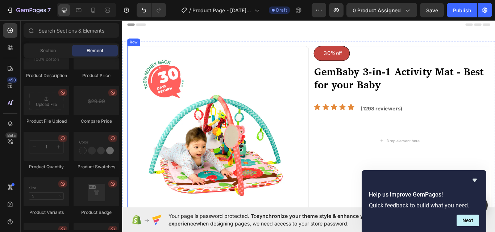
click at [360, 191] on div "-30%off Button ⁠⁠⁠⁠⁠⁠⁠ GemBaby 3-in-1 Activity Mat - Best for your Baby Heading…" at bounding box center [444, 156] width 211 height 211
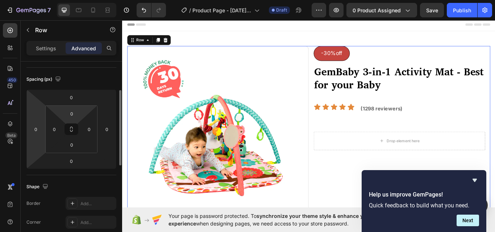
scroll to position [109, 0]
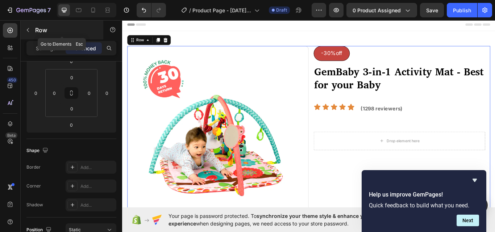
click at [28, 29] on icon "button" at bounding box center [28, 30] width 6 height 6
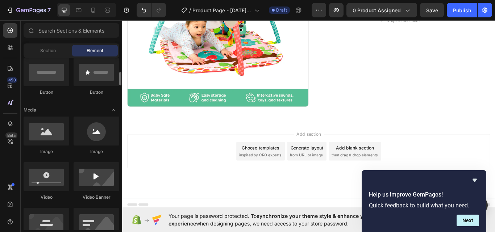
scroll to position [0, 0]
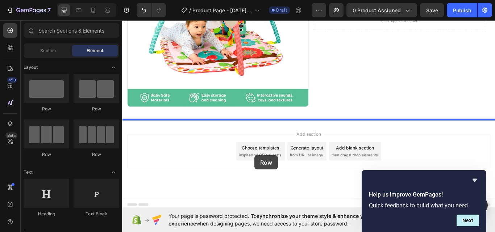
drag, startPoint x: 167, startPoint y: 112, endPoint x: 276, endPoint y: 178, distance: 128.4
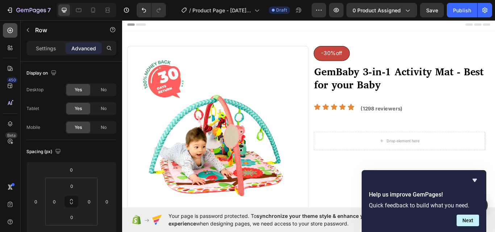
click at [9, 30] on icon at bounding box center [10, 30] width 7 height 7
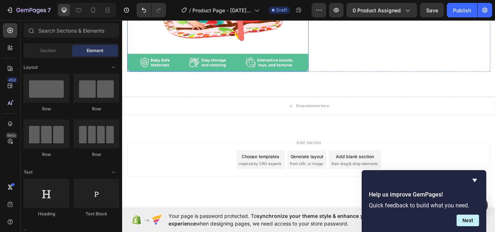
scroll to position [191, 0]
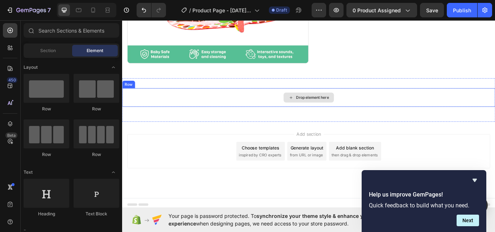
click at [270, 105] on div "Drop element here" at bounding box center [339, 111] width 434 height 22
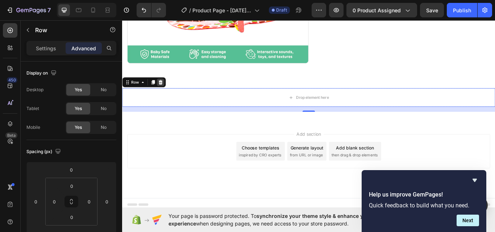
click at [167, 91] on icon at bounding box center [167, 93] width 6 height 6
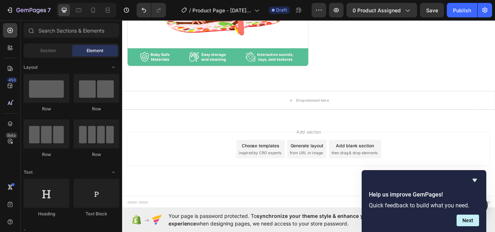
scroll to position [185, 0]
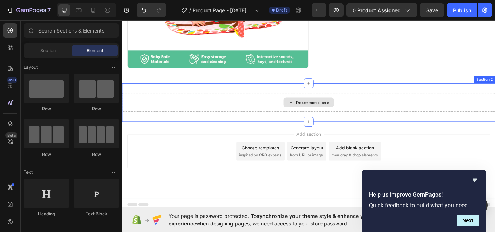
click at [215, 108] on div "Drop element here" at bounding box center [339, 117] width 434 height 22
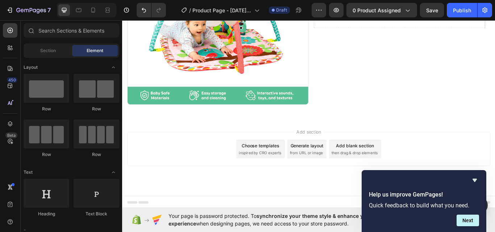
scroll to position [140, 0]
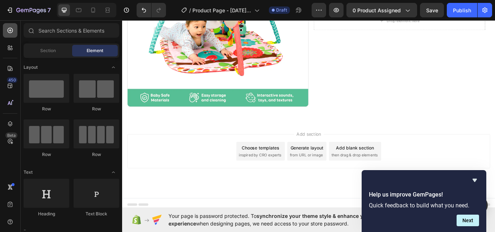
click at [9, 28] on icon at bounding box center [10, 30] width 5 height 5
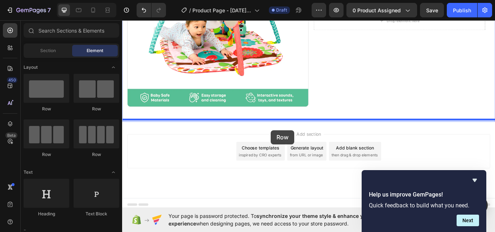
drag, startPoint x: 163, startPoint y: 110, endPoint x: 295, endPoint y: 149, distance: 138.1
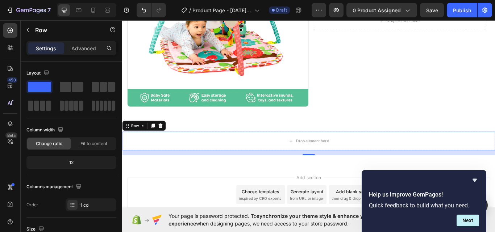
scroll to position [191, 0]
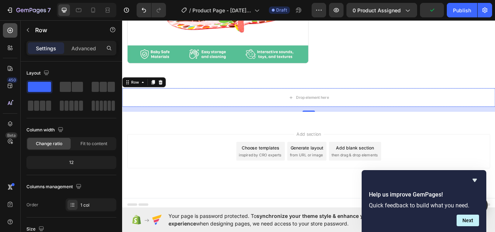
click at [11, 29] on icon at bounding box center [10, 30] width 7 height 7
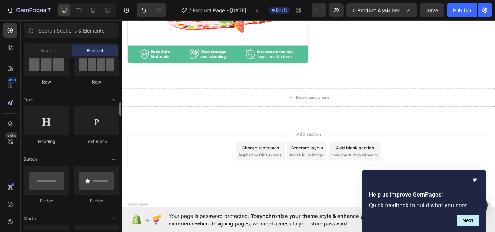
scroll to position [145, 0]
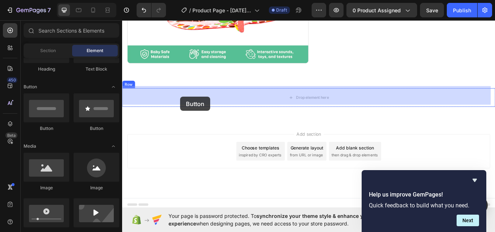
drag, startPoint x: 202, startPoint y: 135, endPoint x: 190, endPoint y: 110, distance: 28.0
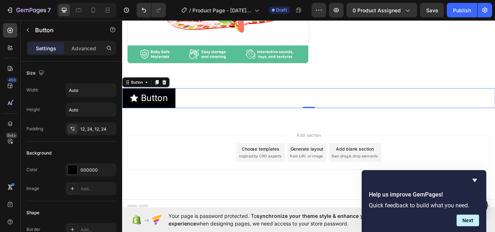
click at [205, 111] on div "Button Button 0" at bounding box center [339, 111] width 434 height 23
click at [172, 91] on icon at bounding box center [171, 93] width 5 height 5
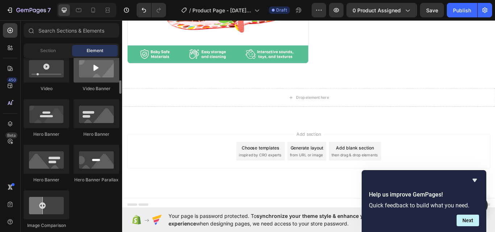
scroll to position [326, 0]
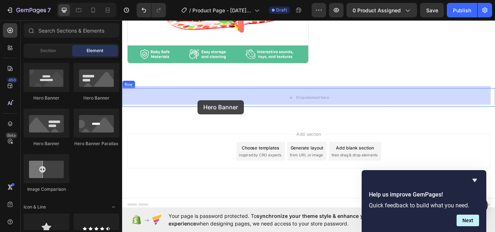
drag, startPoint x: 170, startPoint y: 151, endPoint x: 210, endPoint y: 114, distance: 54.8
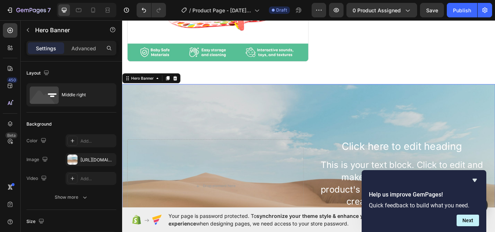
scroll to position [191, 0]
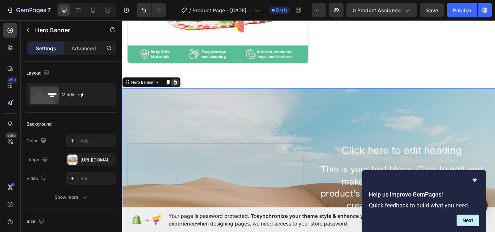
click at [186, 91] on icon at bounding box center [184, 93] width 6 height 6
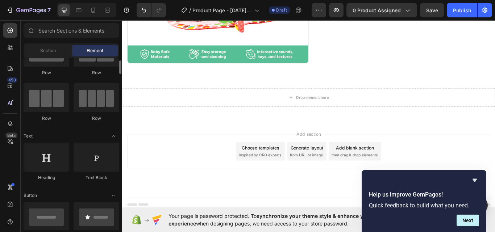
scroll to position [0, 0]
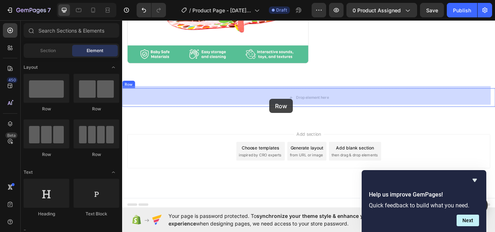
drag, startPoint x: 173, startPoint y: 110, endPoint x: 294, endPoint y: 112, distance: 120.6
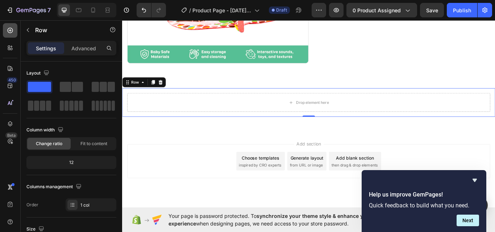
click at [10, 29] on icon at bounding box center [10, 30] width 3 height 3
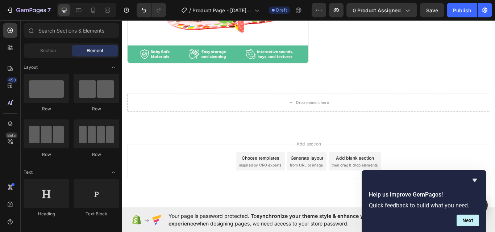
scroll to position [72, 0]
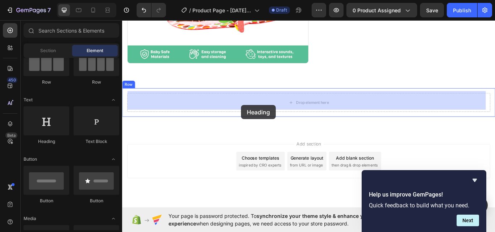
drag, startPoint x: 171, startPoint y: 146, endPoint x: 261, endPoint y: 119, distance: 93.9
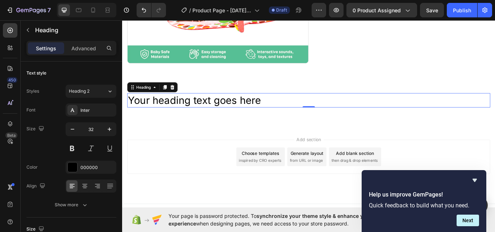
click at [248, 109] on h2 "Your heading text goes here" at bounding box center [339, 114] width 423 height 17
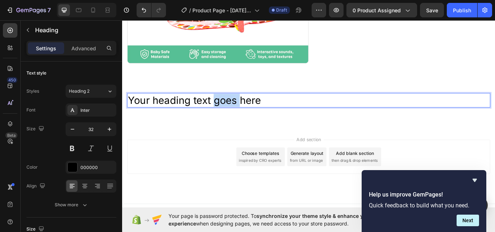
click at [248, 109] on p "Your heading text goes here" at bounding box center [339, 113] width 421 height 15
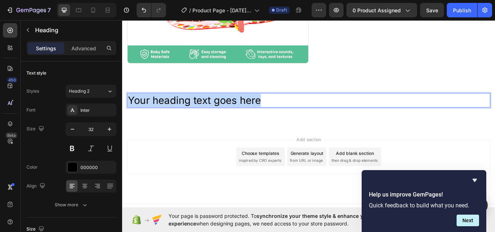
click at [248, 109] on p "Your heading text goes here" at bounding box center [339, 113] width 421 height 15
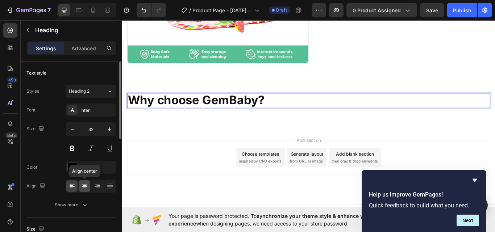
click at [85, 185] on icon at bounding box center [84, 185] width 7 height 7
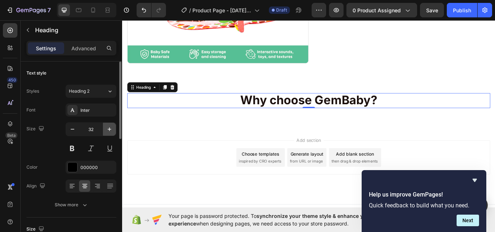
click at [109, 130] on icon "button" at bounding box center [109, 129] width 7 height 7
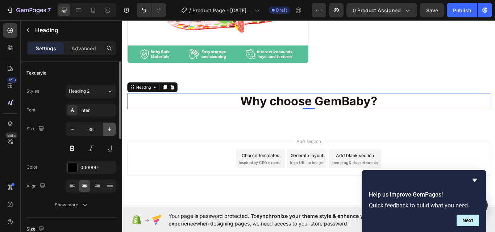
click at [109, 130] on icon "button" at bounding box center [109, 129] width 7 height 7
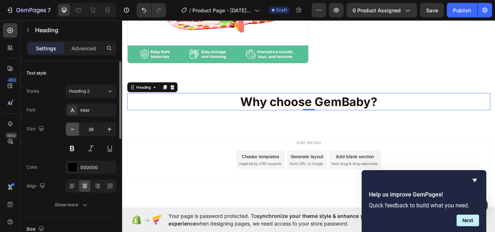
click at [72, 128] on icon "button" at bounding box center [72, 129] width 7 height 7
type input "35"
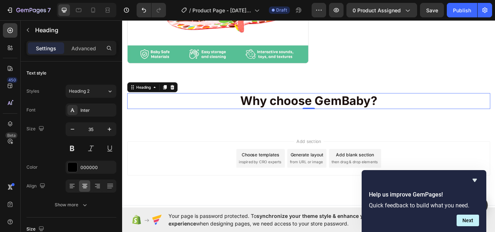
click at [424, 114] on p "Why choose GemBaby?" at bounding box center [339, 114] width 421 height 17
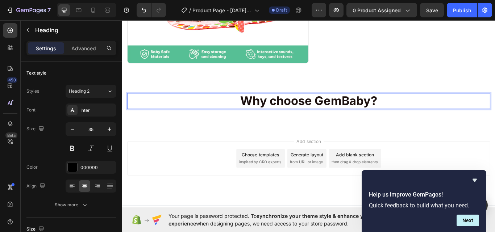
click at [361, 112] on strong "Why choose GemBaby?" at bounding box center [339, 114] width 159 height 17
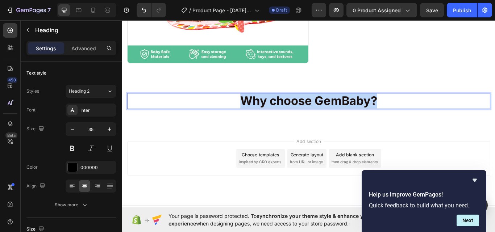
click at [361, 112] on strong "Why choose GemBaby?" at bounding box center [339, 114] width 159 height 17
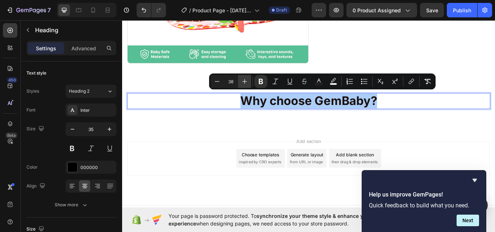
click at [245, 79] on icon "Editor contextual toolbar" at bounding box center [244, 81] width 7 height 7
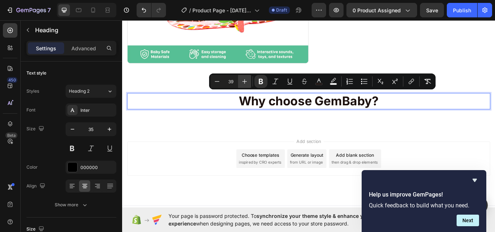
click at [245, 79] on icon "Editor contextual toolbar" at bounding box center [244, 81] width 7 height 7
type input "41"
click at [278, 148] on div "Add section Choose templates inspired by CRO experts Generate layout from URL o…" at bounding box center [339, 192] width 434 height 89
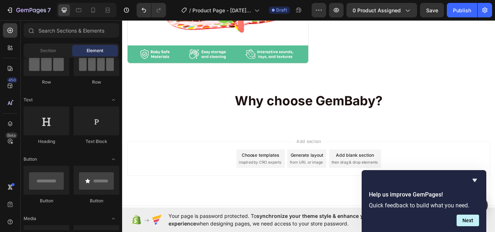
click at [425, 148] on div "Add section Choose templates inspired by CRO experts Generate layout from URL o…" at bounding box center [339, 192] width 434 height 89
click at [8, 29] on icon at bounding box center [10, 30] width 5 height 5
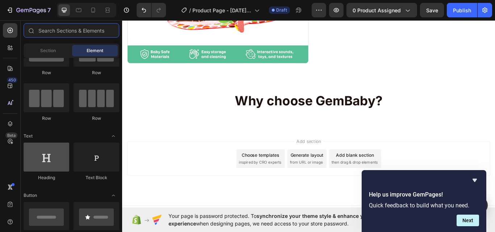
scroll to position [0, 0]
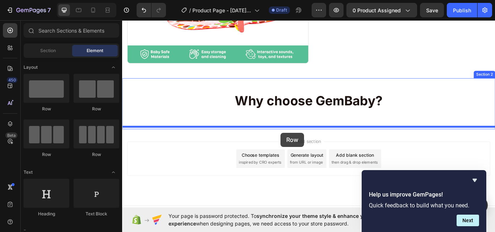
drag, startPoint x: 168, startPoint y: 108, endPoint x: 307, endPoint y: 152, distance: 145.1
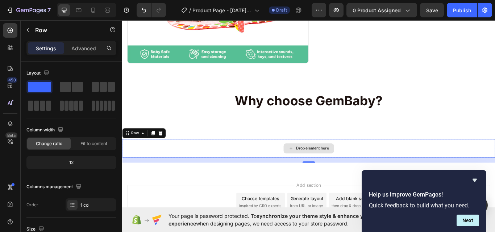
drag, startPoint x: 195, startPoint y: 106, endPoint x: 313, endPoint y: 172, distance: 135.0
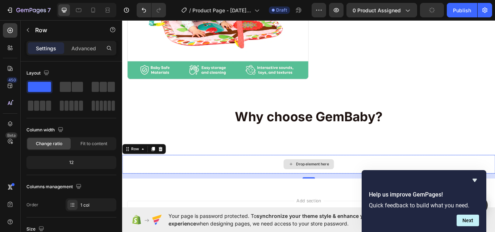
scroll to position [155, 0]
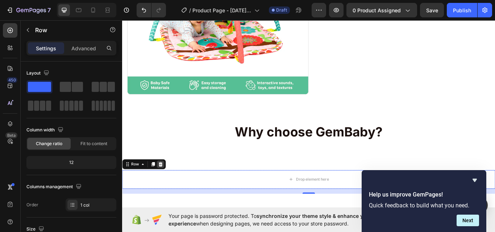
click at [167, 186] on icon at bounding box center [167, 189] width 6 height 6
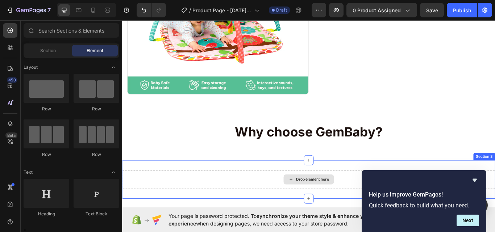
click at [283, 200] on div "Drop element here" at bounding box center [339, 207] width 434 height 22
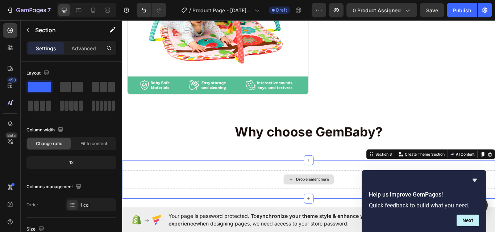
drag, startPoint x: 193, startPoint y: 106, endPoint x: 282, endPoint y: 201, distance: 130.4
click at [8, 28] on icon at bounding box center [10, 30] width 7 height 7
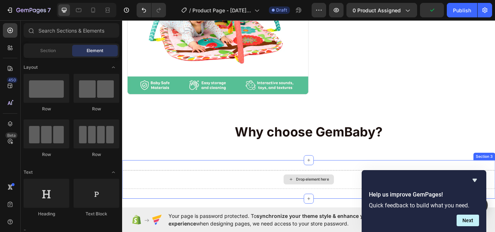
click at [295, 204] on div "Drop element here" at bounding box center [339, 207] width 434 height 22
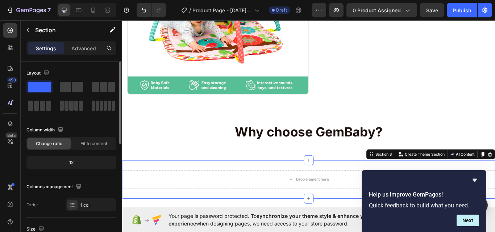
drag, startPoint x: 72, startPoint y: 88, endPoint x: 53, endPoint y: 80, distance: 20.2
click at [111, 109] on div at bounding box center [71, 96] width 90 height 32
drag, startPoint x: 161, startPoint y: 106, endPoint x: 265, endPoint y: 202, distance: 141.2
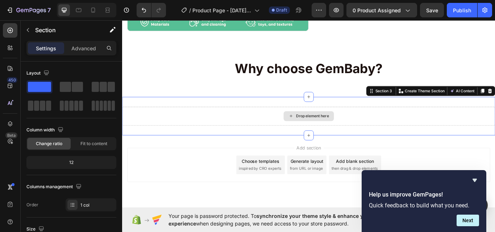
scroll to position [244, 0]
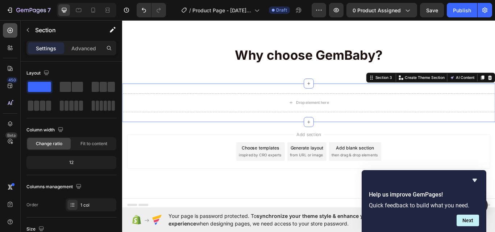
click at [9, 31] on icon at bounding box center [10, 30] width 7 height 7
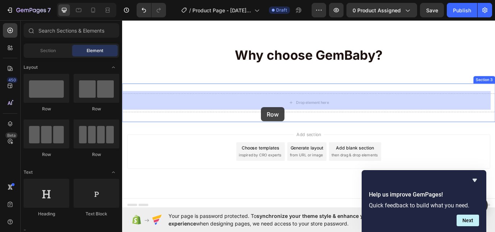
drag, startPoint x: 174, startPoint y: 113, endPoint x: 284, endPoint y: 122, distance: 110.4
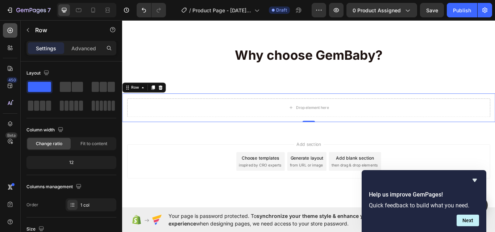
click at [9, 29] on icon at bounding box center [10, 30] width 7 height 7
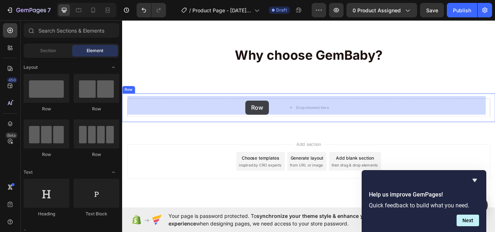
drag, startPoint x: 218, startPoint y: 110, endPoint x: 265, endPoint y: 114, distance: 47.2
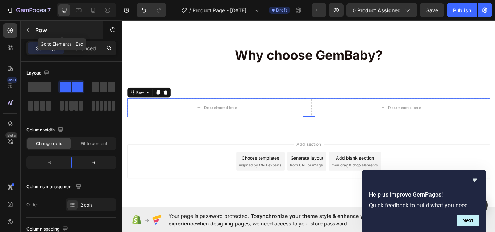
click at [30, 30] on icon "button" at bounding box center [28, 30] width 6 height 6
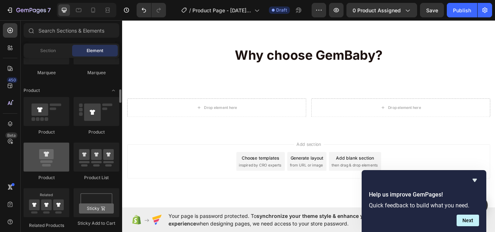
scroll to position [826, 0]
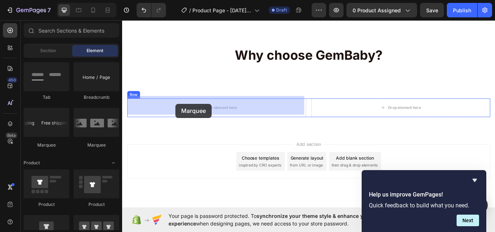
drag, startPoint x: 224, startPoint y: 145, endPoint x: 187, endPoint y: 117, distance: 46.1
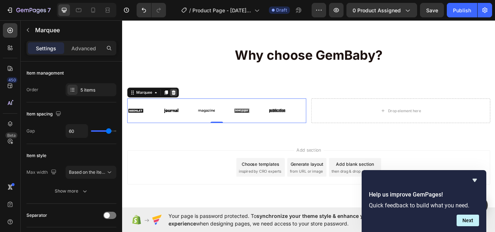
click at [183, 102] on icon at bounding box center [182, 105] width 6 height 6
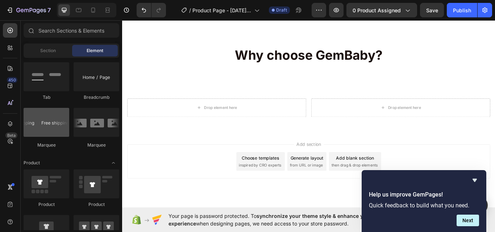
scroll to position [790, 0]
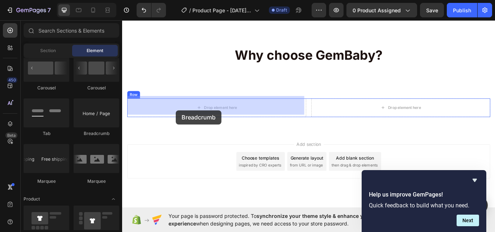
drag, startPoint x: 212, startPoint y: 134, endPoint x: 186, endPoint y: 125, distance: 27.8
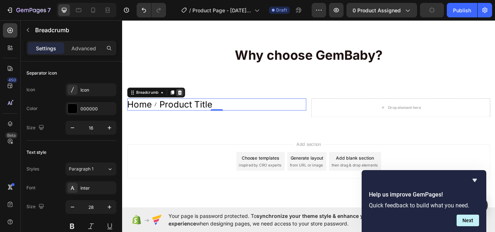
click at [189, 102] on icon at bounding box center [189, 104] width 5 height 5
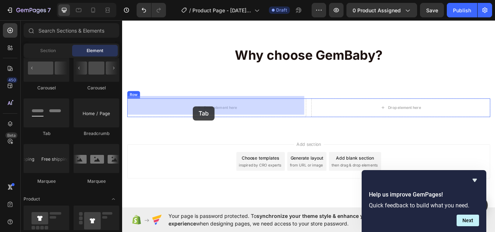
drag, startPoint x: 160, startPoint y: 139, endPoint x: 204, endPoint y: 121, distance: 47.5
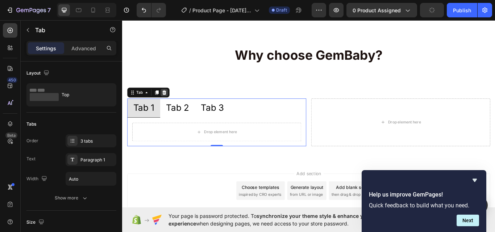
click at [171, 102] on icon at bounding box center [171, 104] width 5 height 5
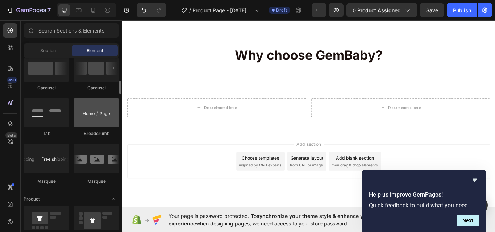
scroll to position [754, 0]
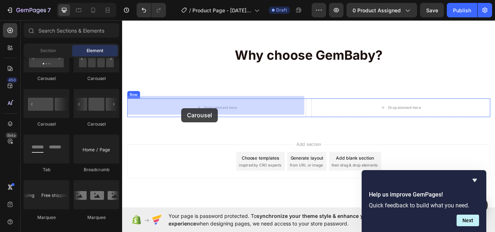
drag, startPoint x: 214, startPoint y: 131, endPoint x: 202, endPoint y: 121, distance: 15.9
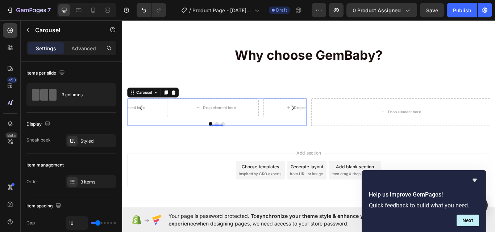
click at [320, 120] on icon "Carousel Next Arrow" at bounding box center [320, 122] width 9 height 9
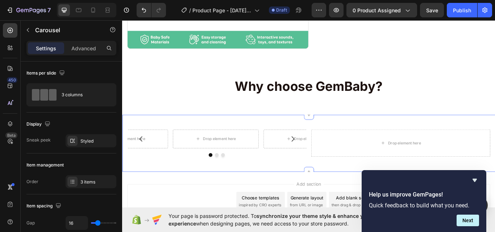
scroll to position [217, 0]
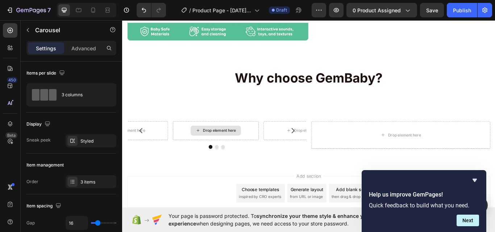
click at [276, 146] on div "Drop element here" at bounding box center [231, 150] width 100 height 22
click at [311, 144] on button "Carousel Next Arrow" at bounding box center [320, 149] width 20 height 20
click at [269, 175] on div "Drop element here Drop element here Drop element here Carousel Drop element her…" at bounding box center [339, 154] width 434 height 67
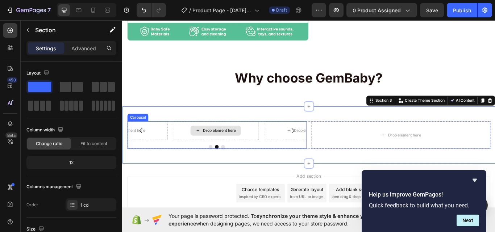
click at [191, 150] on div "Drop element here" at bounding box center [231, 150] width 100 height 22
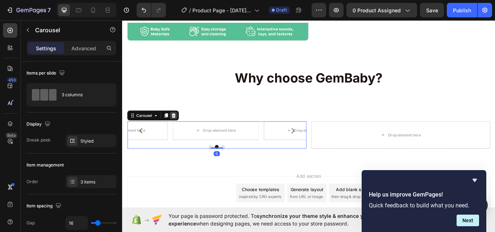
click at [182, 127] on div at bounding box center [181, 131] width 9 height 9
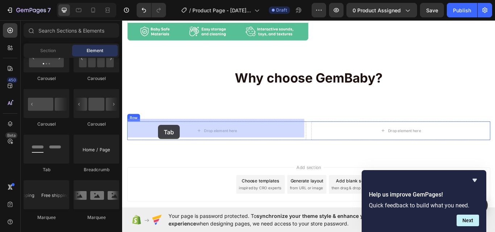
drag, startPoint x: 165, startPoint y: 165, endPoint x: 178, endPoint y: 144, distance: 25.2
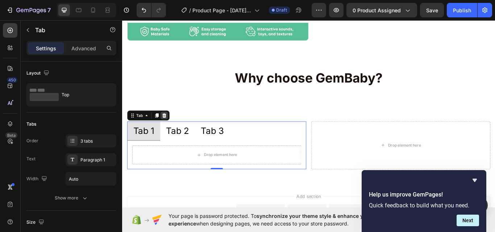
click at [172, 129] on icon at bounding box center [171, 131] width 5 height 5
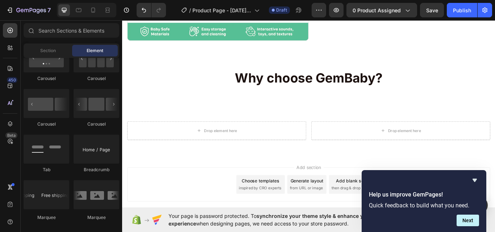
scroll to position [718, 0]
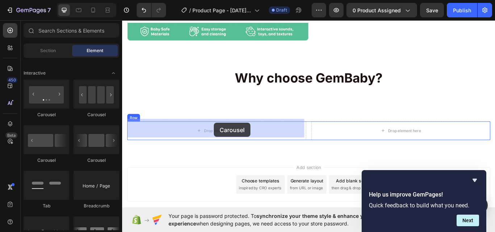
drag, startPoint x: 168, startPoint y: 165, endPoint x: 229, endPoint y: 140, distance: 65.3
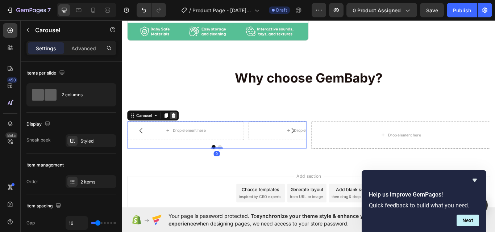
click at [181, 129] on icon at bounding box center [182, 131] width 5 height 5
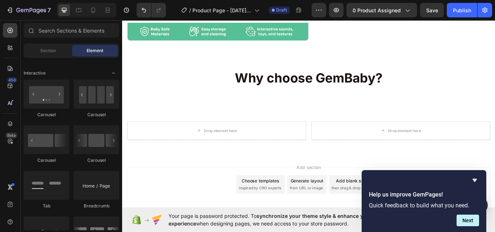
scroll to position [645, 0]
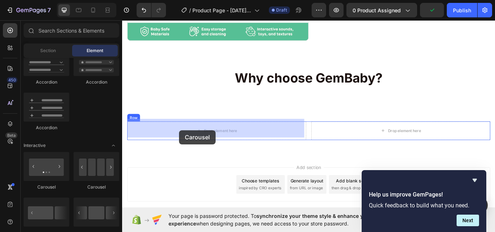
drag, startPoint x: 224, startPoint y: 183, endPoint x: 189, endPoint y: 149, distance: 49.4
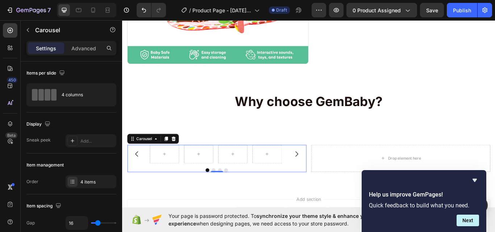
scroll to position [181, 0]
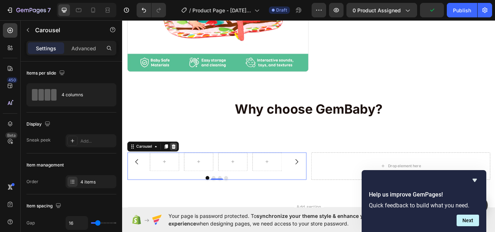
click at [180, 165] on icon at bounding box center [182, 168] width 6 height 6
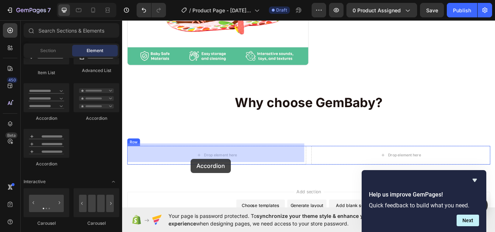
scroll to position [194, 0]
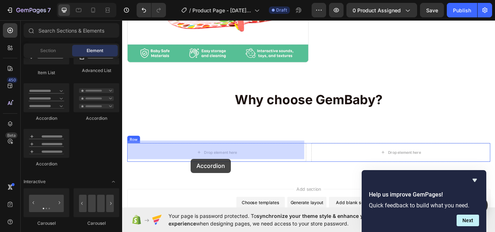
drag, startPoint x: 172, startPoint y: 166, endPoint x: 202, endPoint y: 182, distance: 34.3
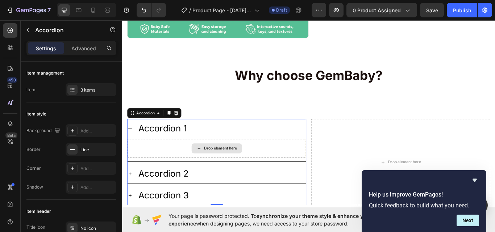
scroll to position [230, 0]
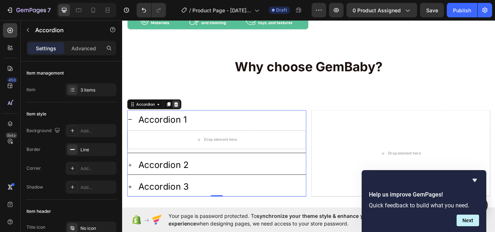
click at [184, 116] on icon at bounding box center [184, 118] width 5 height 5
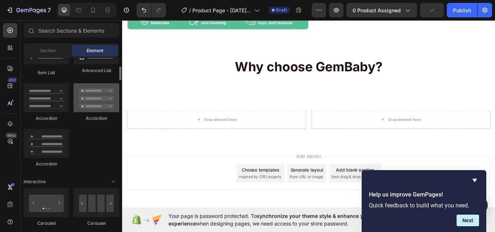
scroll to position [573, 0]
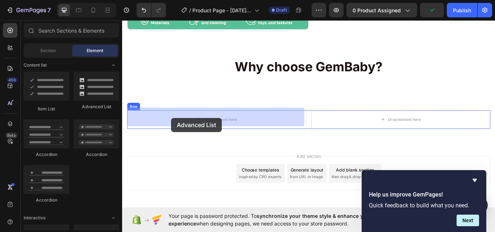
drag, startPoint x: 213, startPoint y: 113, endPoint x: 179, endPoint y: 134, distance: 40.5
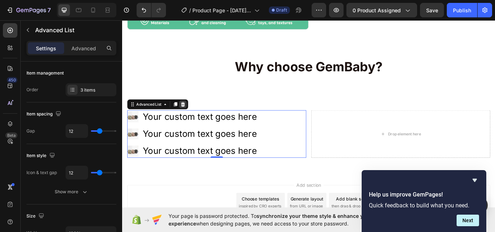
click at [193, 116] on icon at bounding box center [192, 118] width 5 height 5
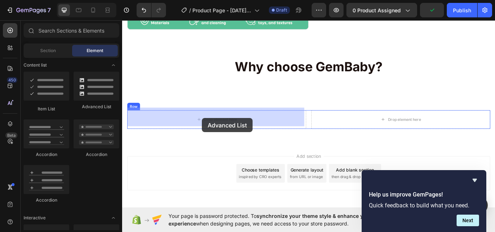
drag, startPoint x: 210, startPoint y: 112, endPoint x: 215, endPoint y: 135, distance: 23.3
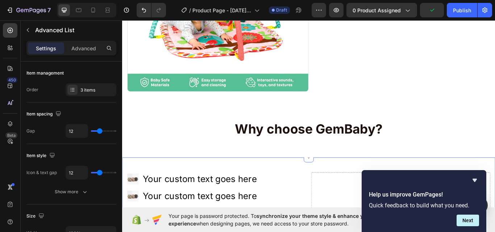
scroll to position [230, 0]
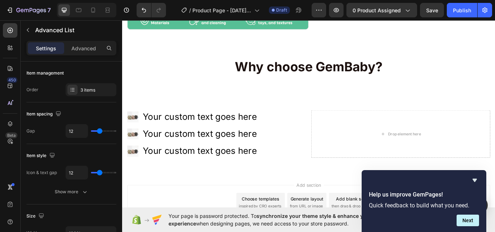
click at [299, 145] on div "Image Your custom text goes here Text Block Image Your custom text goes here Te…" at bounding box center [232, 154] width 209 height 56
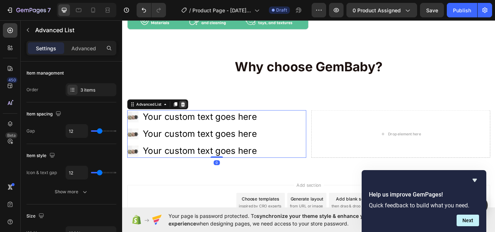
click at [192, 116] on icon at bounding box center [192, 118] width 5 height 5
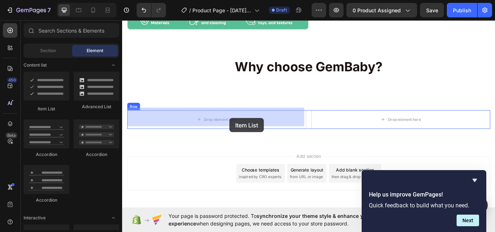
drag, startPoint x: 175, startPoint y: 116, endPoint x: 247, endPoint y: 135, distance: 74.2
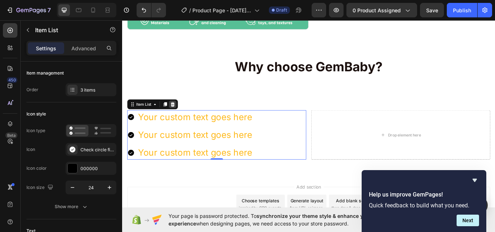
click at [181, 117] on icon at bounding box center [181, 119] width 6 height 6
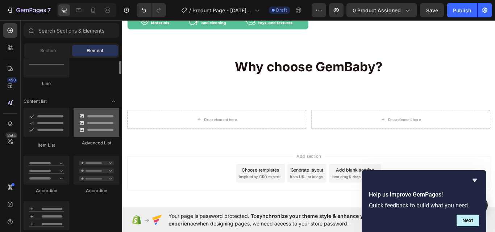
scroll to position [500, 0]
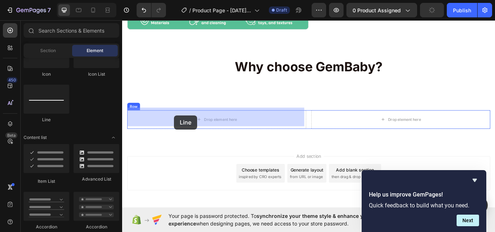
drag, startPoint x: 181, startPoint y: 125, endPoint x: 182, endPoint y: 131, distance: 6.4
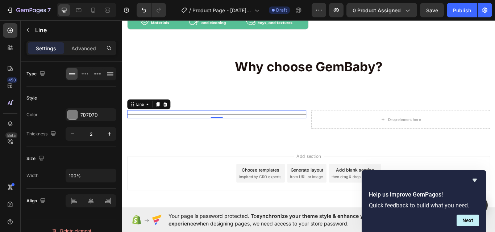
click at [174, 116] on icon at bounding box center [172, 119] width 6 height 6
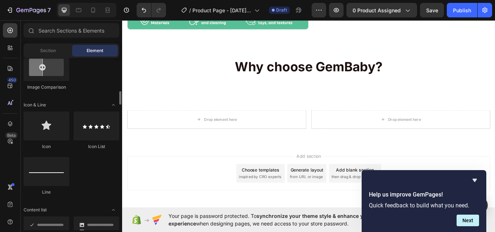
scroll to position [356, 0]
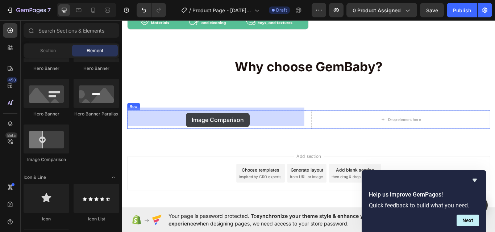
drag, startPoint x: 173, startPoint y: 156, endPoint x: 197, endPoint y: 129, distance: 35.4
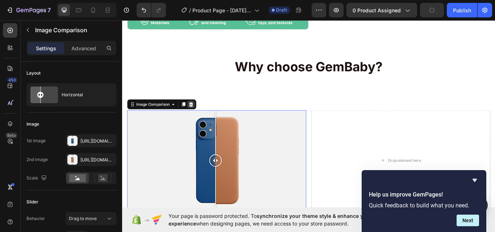
click at [203, 116] on icon at bounding box center [202, 118] width 5 height 5
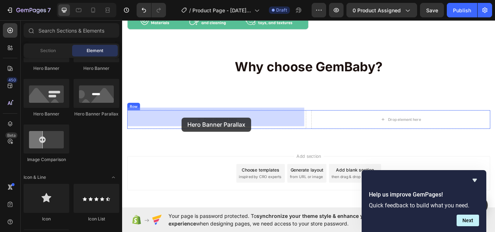
drag, startPoint x: 212, startPoint y: 120, endPoint x: 191, endPoint y: 134, distance: 25.3
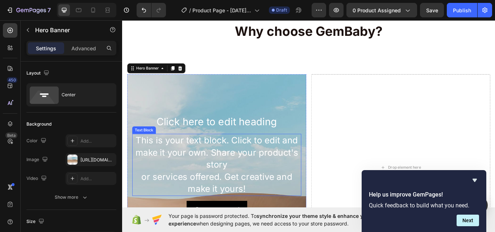
scroll to position [266, 0]
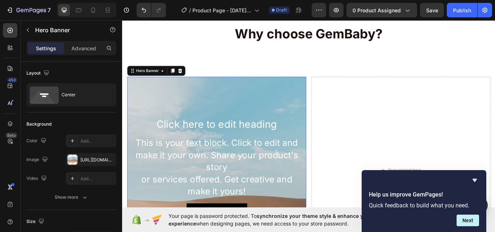
click at [191, 79] on icon at bounding box center [189, 80] width 6 height 6
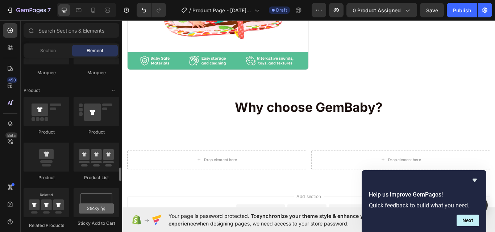
scroll to position [935, 0]
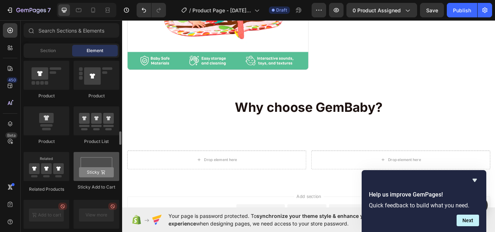
click at [96, 164] on div at bounding box center [97, 166] width 46 height 29
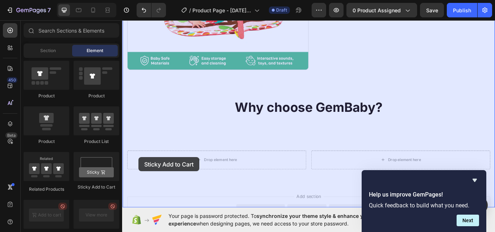
drag, startPoint x: 215, startPoint y: 182, endPoint x: 148, endPoint y: 181, distance: 67.0
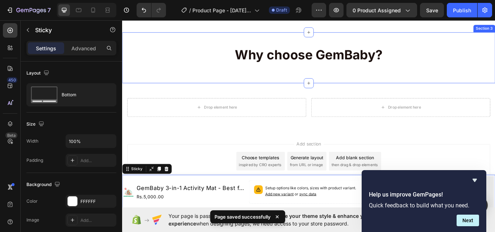
scroll to position [256, 0]
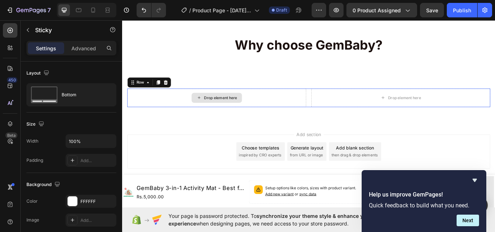
click at [273, 110] on div "Drop element here" at bounding box center [232, 111] width 209 height 22
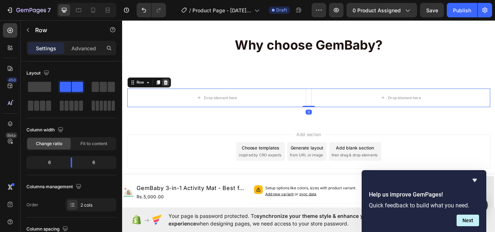
click at [172, 91] on icon at bounding box center [172, 93] width 5 height 5
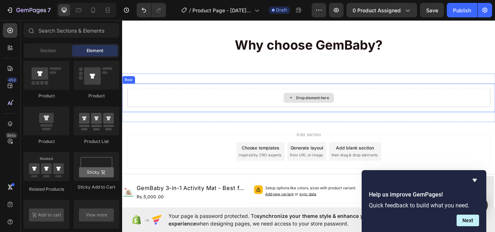
click at [237, 109] on div "Drop element here" at bounding box center [339, 111] width 423 height 22
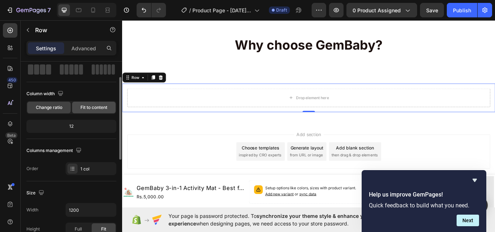
scroll to position [0, 0]
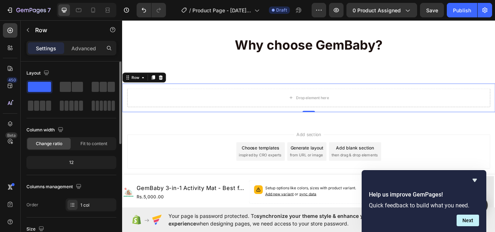
click at [53, 143] on span "Change ratio" at bounding box center [49, 143] width 26 height 7
click at [98, 141] on span "Fit to content" at bounding box center [93, 143] width 27 height 7
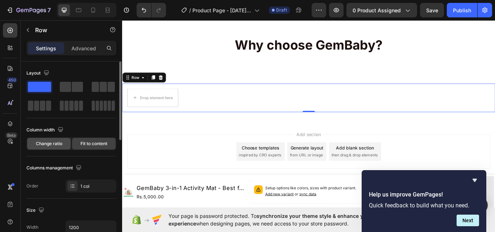
click at [50, 142] on span "Change ratio" at bounding box center [49, 143] width 26 height 7
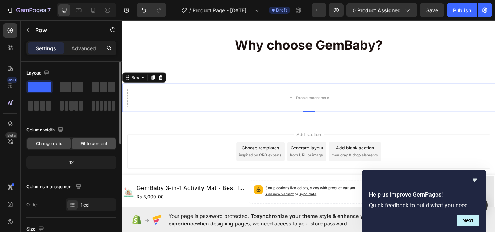
click at [86, 142] on span "Fit to content" at bounding box center [93, 143] width 27 height 7
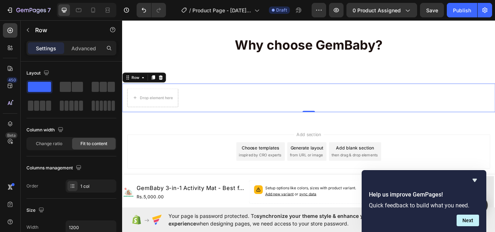
click at [269, 107] on div "Drop element here Row 0" at bounding box center [339, 111] width 434 height 33
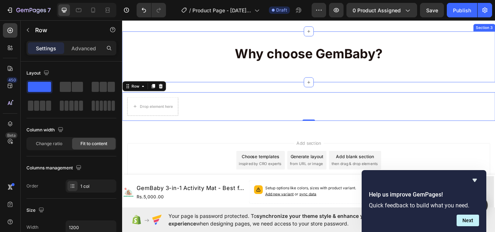
scroll to position [256, 0]
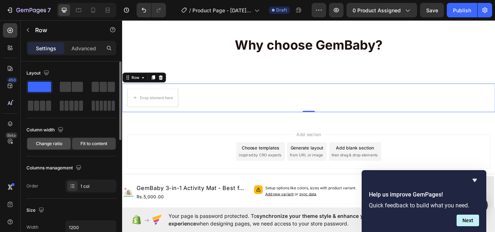
click at [59, 142] on span "Change ratio" at bounding box center [49, 143] width 26 height 7
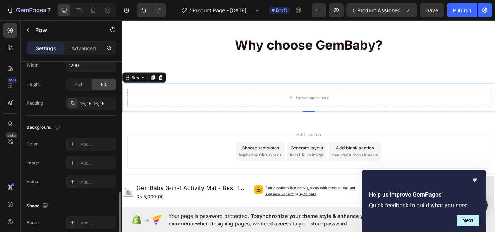
scroll to position [217, 0]
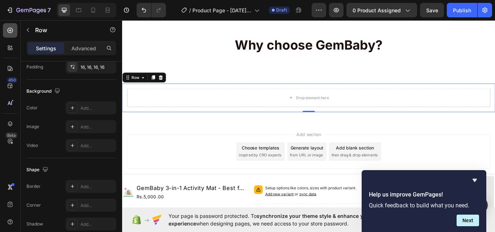
click at [12, 30] on icon at bounding box center [10, 30] width 7 height 7
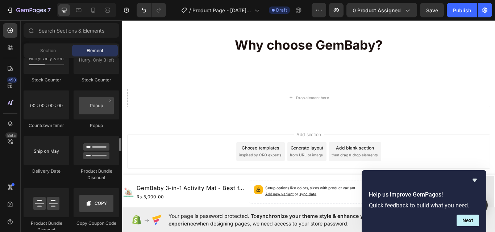
scroll to position [1550, 0]
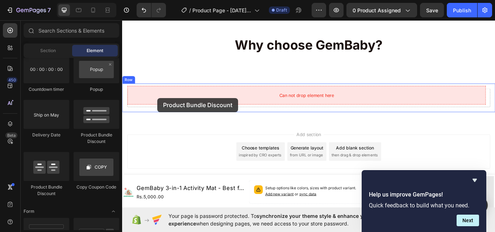
drag, startPoint x: 216, startPoint y: 138, endPoint x: 163, endPoint y: 111, distance: 59.4
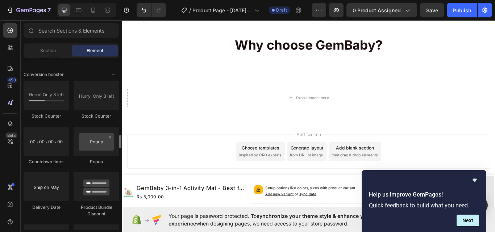
scroll to position [1442, 0]
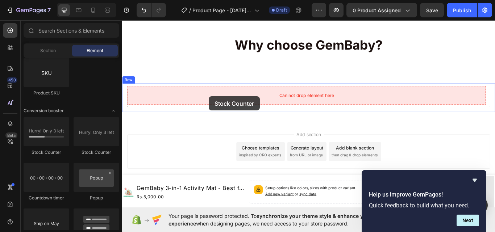
drag, startPoint x: 167, startPoint y: 160, endPoint x: 223, endPoint y: 109, distance: 75.6
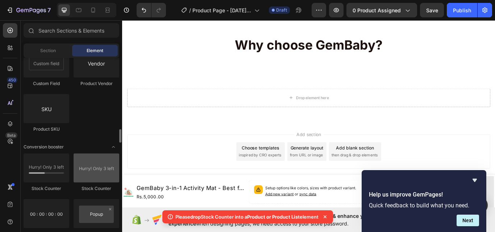
scroll to position [1369, 0]
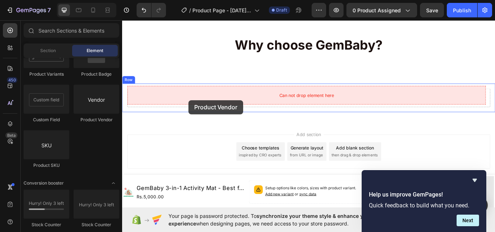
drag, startPoint x: 207, startPoint y: 124, endPoint x: 200, endPoint y: 113, distance: 12.8
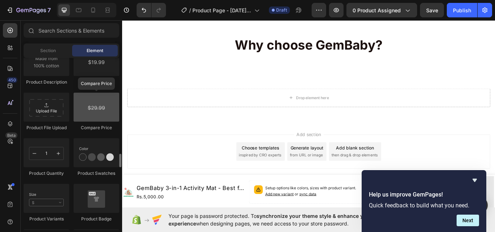
scroll to position [1188, 0]
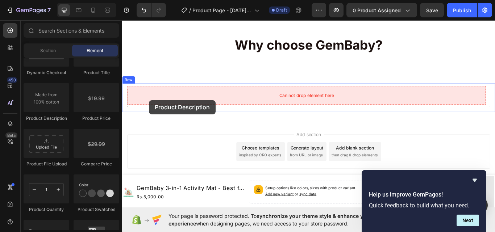
drag, startPoint x: 173, startPoint y: 123, endPoint x: 154, endPoint y: 114, distance: 21.2
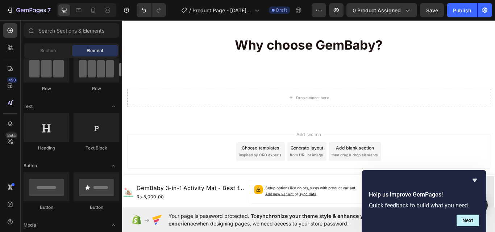
scroll to position [0, 0]
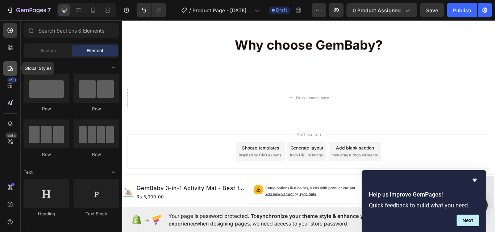
click at [9, 66] on icon at bounding box center [10, 68] width 5 height 5
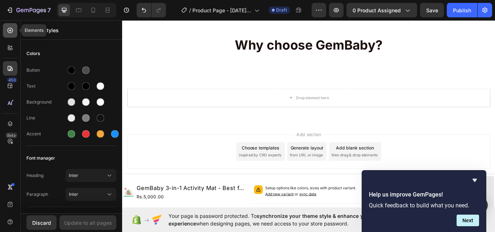
click at [8, 30] on icon at bounding box center [10, 30] width 5 height 5
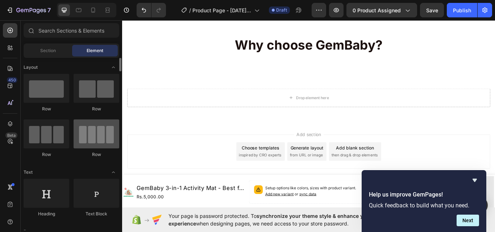
scroll to position [36, 0]
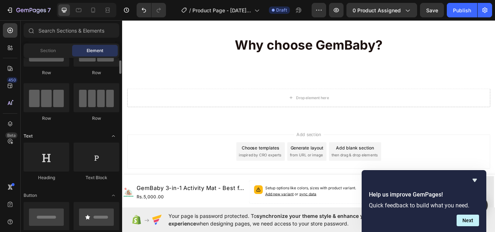
click at [114, 137] on icon "Toggle open" at bounding box center [113, 136] width 6 height 6
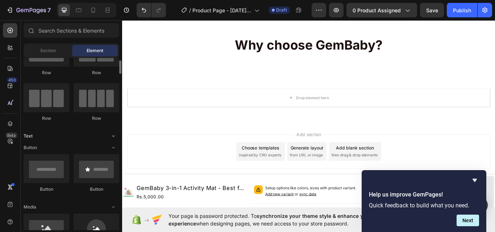
click at [113, 135] on icon "Toggle open" at bounding box center [113, 136] width 6 height 6
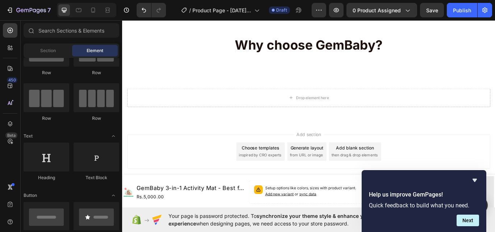
scroll to position [0, 0]
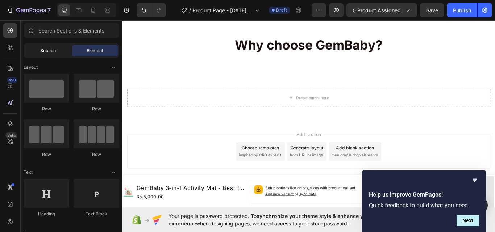
click at [46, 51] on span "Section" at bounding box center [48, 50] width 16 height 7
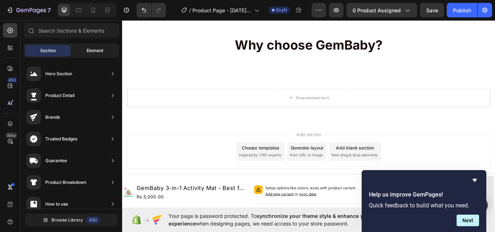
click at [97, 48] on span "Element" at bounding box center [95, 50] width 17 height 7
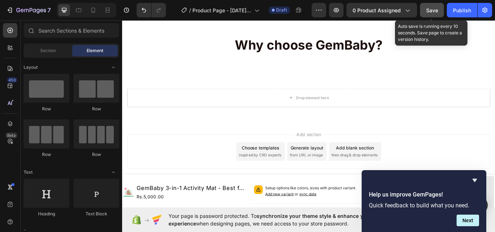
click at [432, 12] on span "Save" at bounding box center [432, 10] width 12 height 6
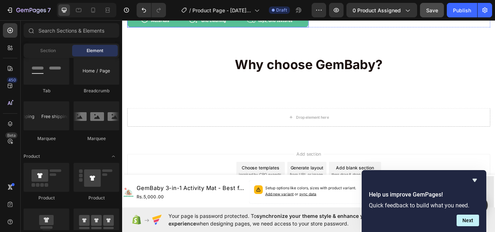
scroll to position [253, 0]
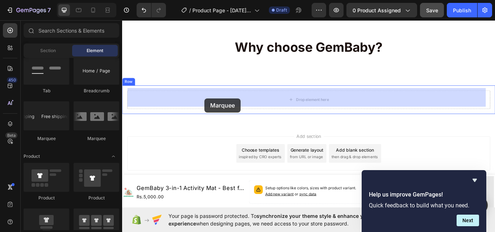
drag, startPoint x: 225, startPoint y: 137, endPoint x: 227, endPoint y: 109, distance: 28.0
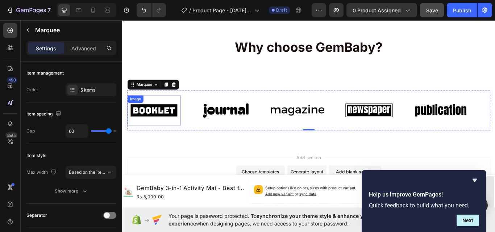
click at [173, 127] on img at bounding box center [159, 126] width 62 height 26
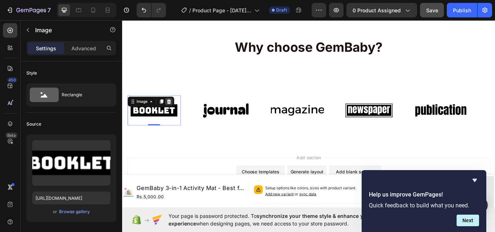
click at [176, 113] on icon at bounding box center [176, 116] width 6 height 6
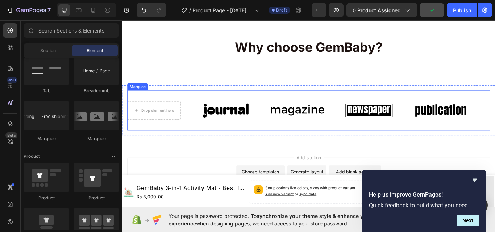
click at [201, 109] on div "Drop element here Image Image Image Image" at bounding box center [336, 125] width 417 height 35
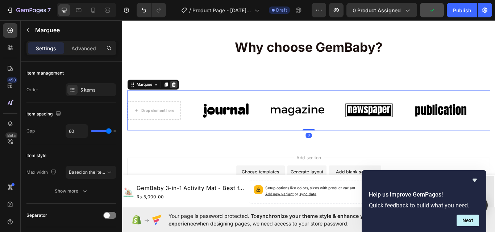
click at [184, 93] on icon at bounding box center [182, 96] width 6 height 6
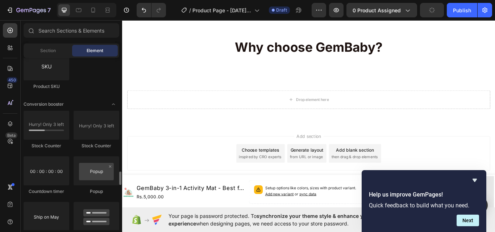
scroll to position [1521, 0]
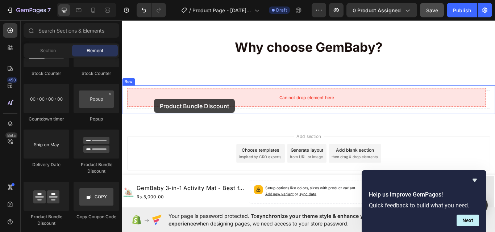
drag, startPoint x: 213, startPoint y: 160, endPoint x: 159, endPoint y: 112, distance: 71.6
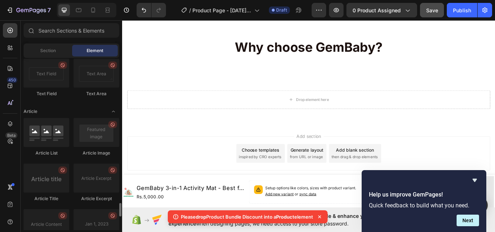
scroll to position [1883, 0]
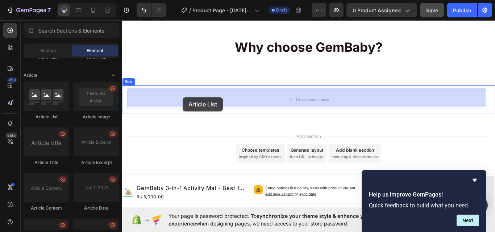
drag, startPoint x: 163, startPoint y: 113, endPoint x: 196, endPoint y: 109, distance: 33.1
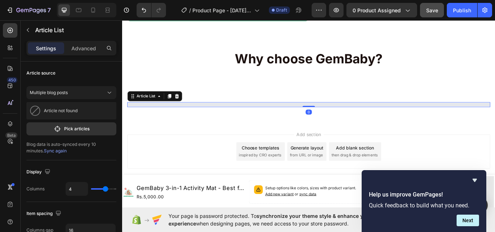
scroll to position [253, 0]
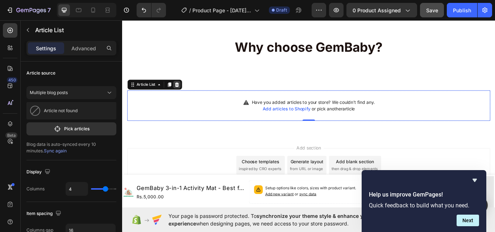
click at [183, 93] on icon at bounding box center [185, 95] width 5 height 5
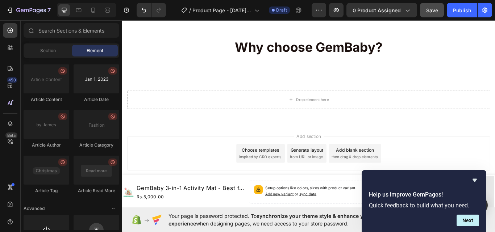
scroll to position [2021, 0]
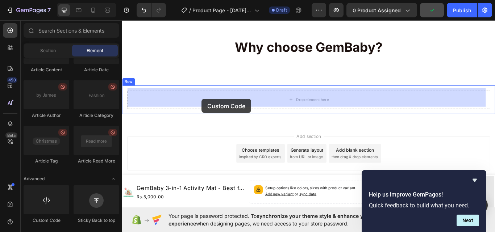
drag, startPoint x: 179, startPoint y: 220, endPoint x: 214, endPoint y: 112, distance: 113.2
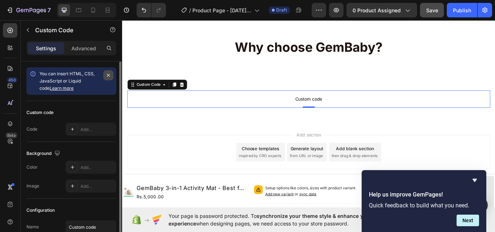
click at [109, 73] on icon "button" at bounding box center [108, 75] width 6 height 6
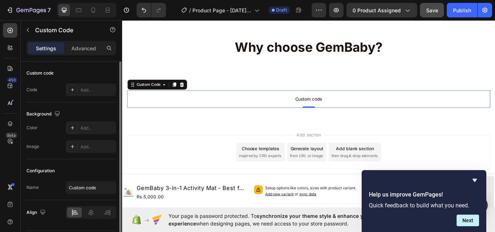
scroll to position [22, 0]
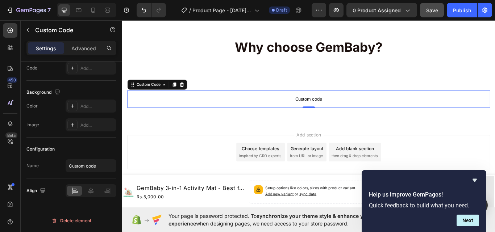
click at [204, 110] on span "Custom code" at bounding box center [339, 112] width 423 height 9
click at [192, 93] on icon at bounding box center [191, 96] width 6 height 6
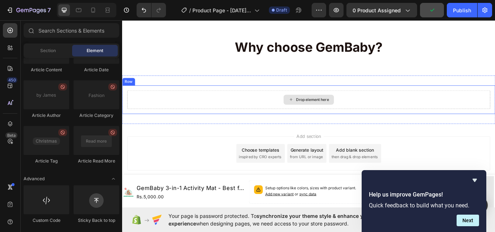
click at [214, 114] on div "Drop element here" at bounding box center [339, 113] width 423 height 22
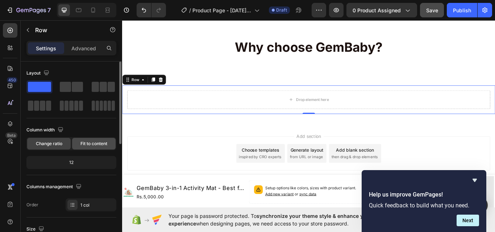
click at [86, 143] on span "Fit to content" at bounding box center [93, 143] width 27 height 7
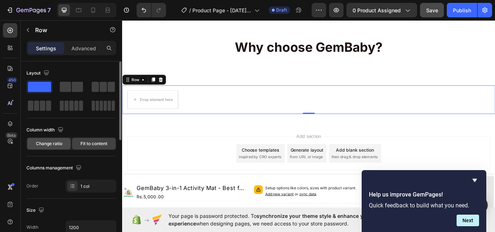
click at [52, 142] on span "Change ratio" at bounding box center [49, 143] width 26 height 7
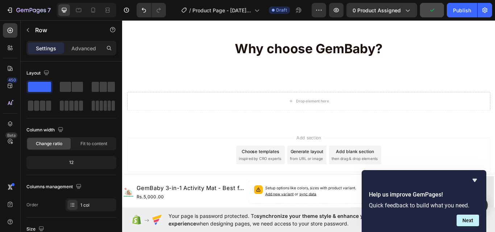
scroll to position [256, 0]
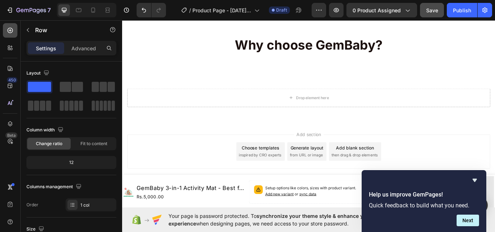
click at [9, 28] on icon at bounding box center [10, 30] width 7 height 7
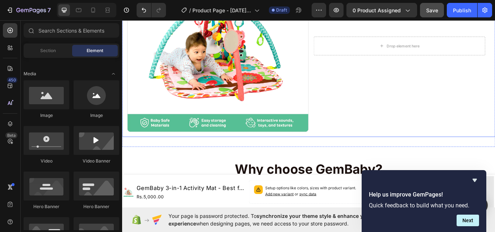
scroll to position [219, 0]
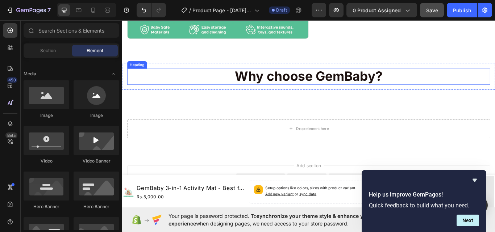
click at [322, 81] on strong "Why choose GemBaby?" at bounding box center [339, 86] width 172 height 18
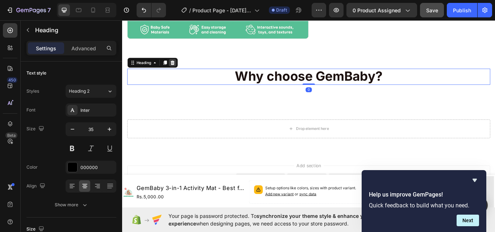
click at [181, 68] on icon at bounding box center [180, 70] width 5 height 5
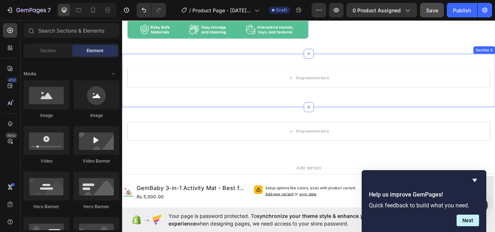
click at [298, 111] on div "Drop element here Row Row Section 3" at bounding box center [339, 91] width 434 height 62
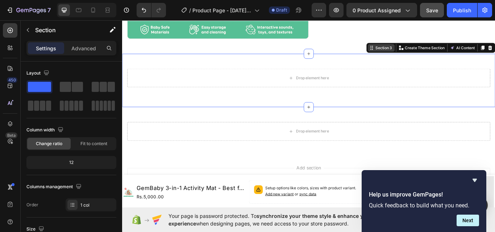
click at [410, 52] on icon at bounding box center [413, 53] width 6 height 6
click at [425, 54] on div "Section 3" at bounding box center [423, 53] width 31 height 9
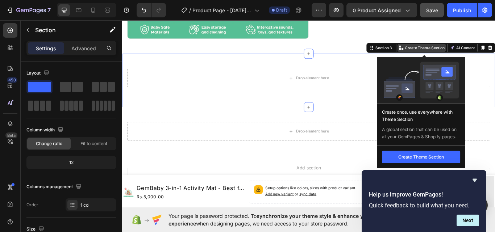
click at [458, 50] on p "Create Theme Section" at bounding box center [474, 53] width 46 height 7
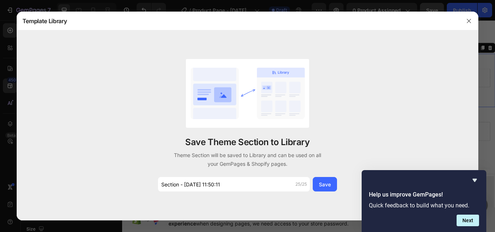
click at [410, 46] on div "Save Theme Section to Library Theme Section will be saved to Library and can be…" at bounding box center [248, 125] width 462 height 190
click at [360, 109] on div "Save Theme Section to Library Theme Section will be saved to Library and can be…" at bounding box center [248, 125] width 462 height 190
click at [469, 21] on icon "button" at bounding box center [469, 21] width 4 height 4
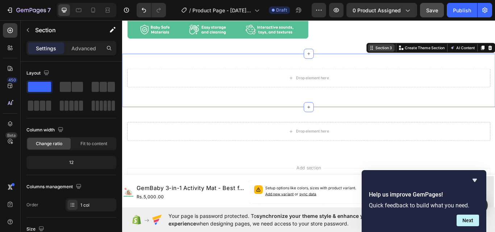
click at [415, 52] on div "Section 3" at bounding box center [426, 53] width 22 height 7
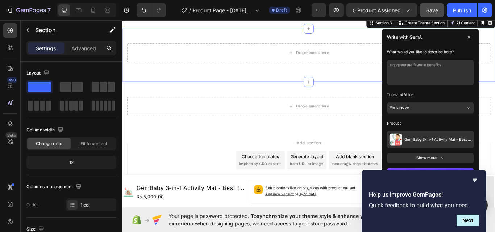
scroll to position [259, 0]
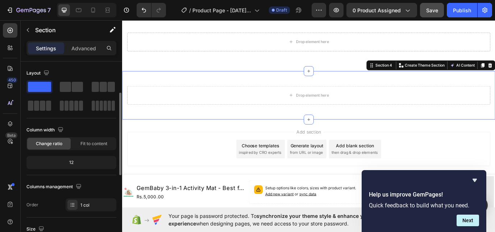
click at [368, 136] on div "Drop element here Row Section 4 You can create reusable sections Create Theme S…" at bounding box center [339, 108] width 434 height 56
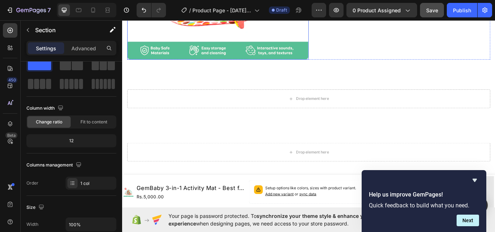
scroll to position [217, 0]
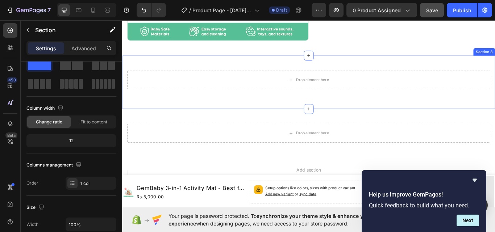
click at [369, 110] on div "Drop element here Row Row Section 3" at bounding box center [339, 93] width 434 height 62
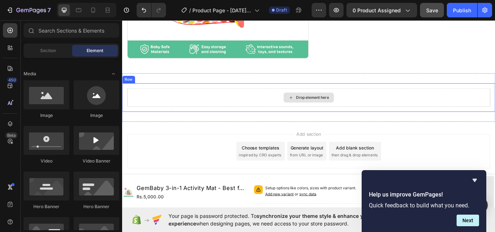
click at [255, 102] on div "Drop element here" at bounding box center [339, 111] width 423 height 22
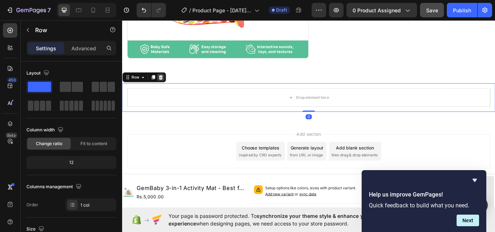
click at [167, 85] on icon at bounding box center [166, 87] width 5 height 5
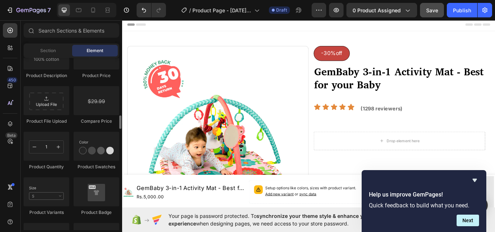
scroll to position [1195, 0]
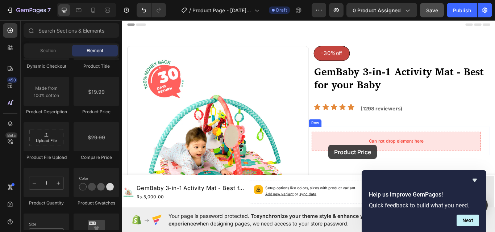
drag, startPoint x: 213, startPoint y: 114, endPoint x: 362, endPoint y: 166, distance: 158.1
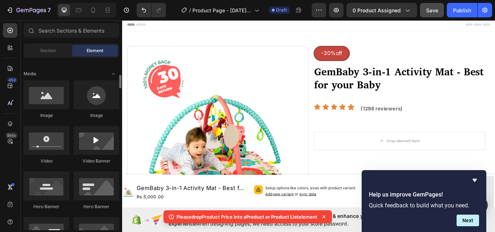
scroll to position [0, 0]
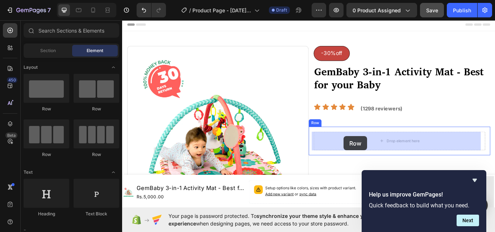
drag, startPoint x: 174, startPoint y: 116, endPoint x: 380, endPoint y: 158, distance: 210.6
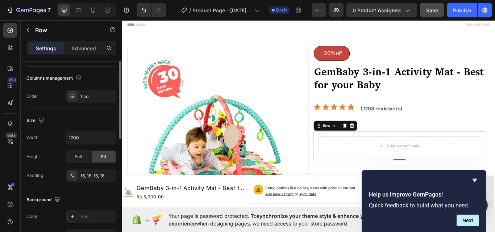
scroll to position [145, 0]
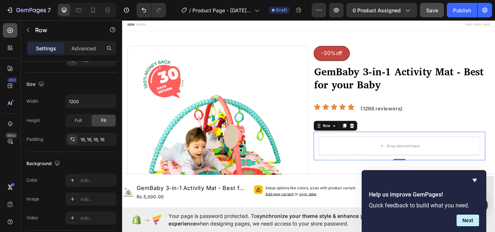
click at [7, 26] on div at bounding box center [10, 30] width 14 height 14
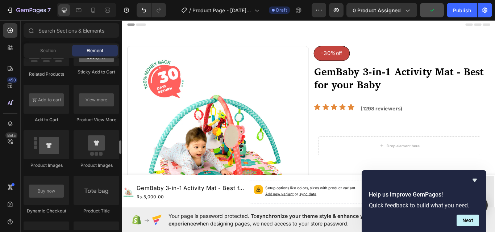
scroll to position [1159, 0]
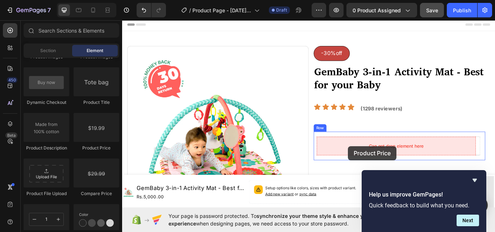
drag, startPoint x: 220, startPoint y: 147, endPoint x: 385, endPoint y: 167, distance: 166.0
